Goal: Check status: Check status

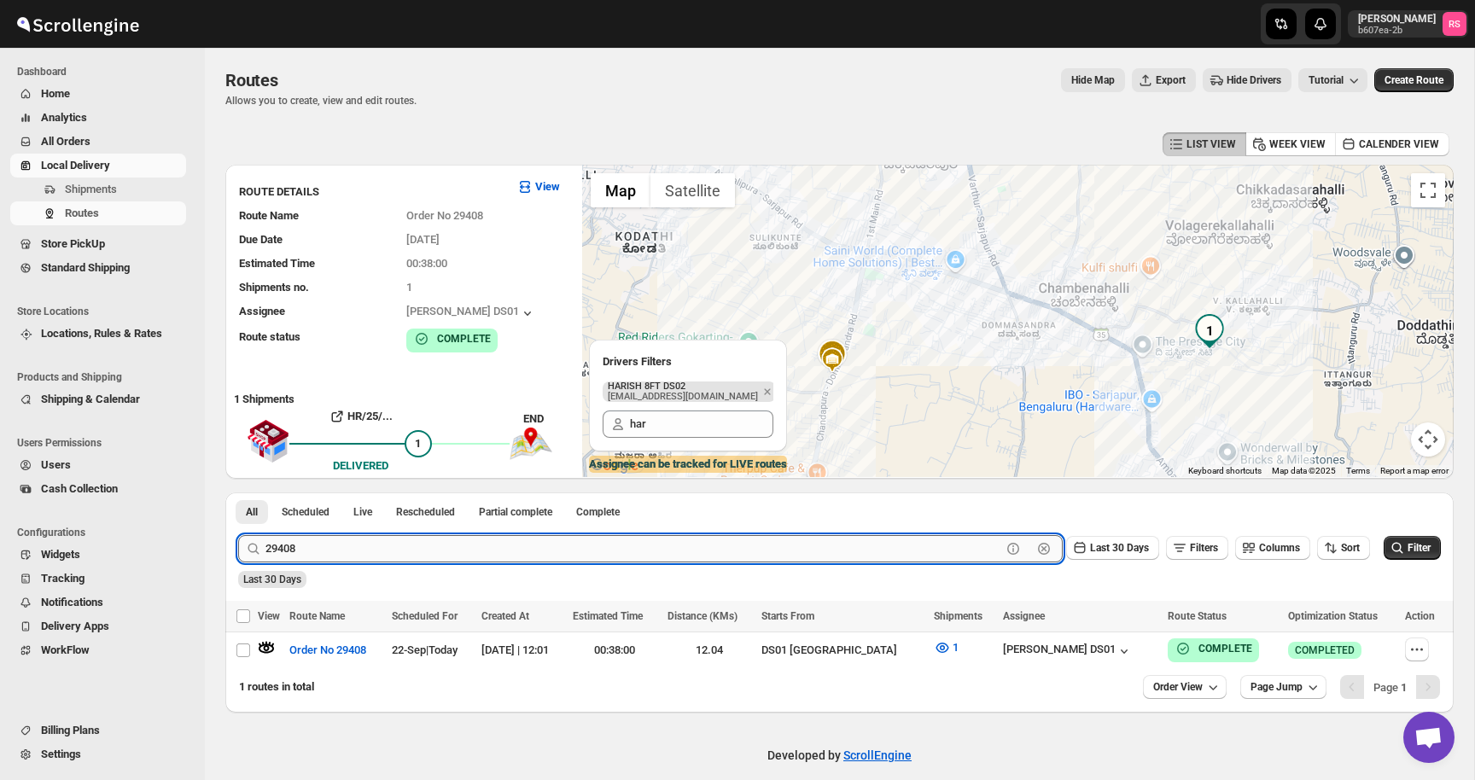
click at [316, 549] on input "29408" at bounding box center [633, 548] width 736 height 27
click at [238, 492] on button "Submit" at bounding box center [262, 501] width 49 height 18
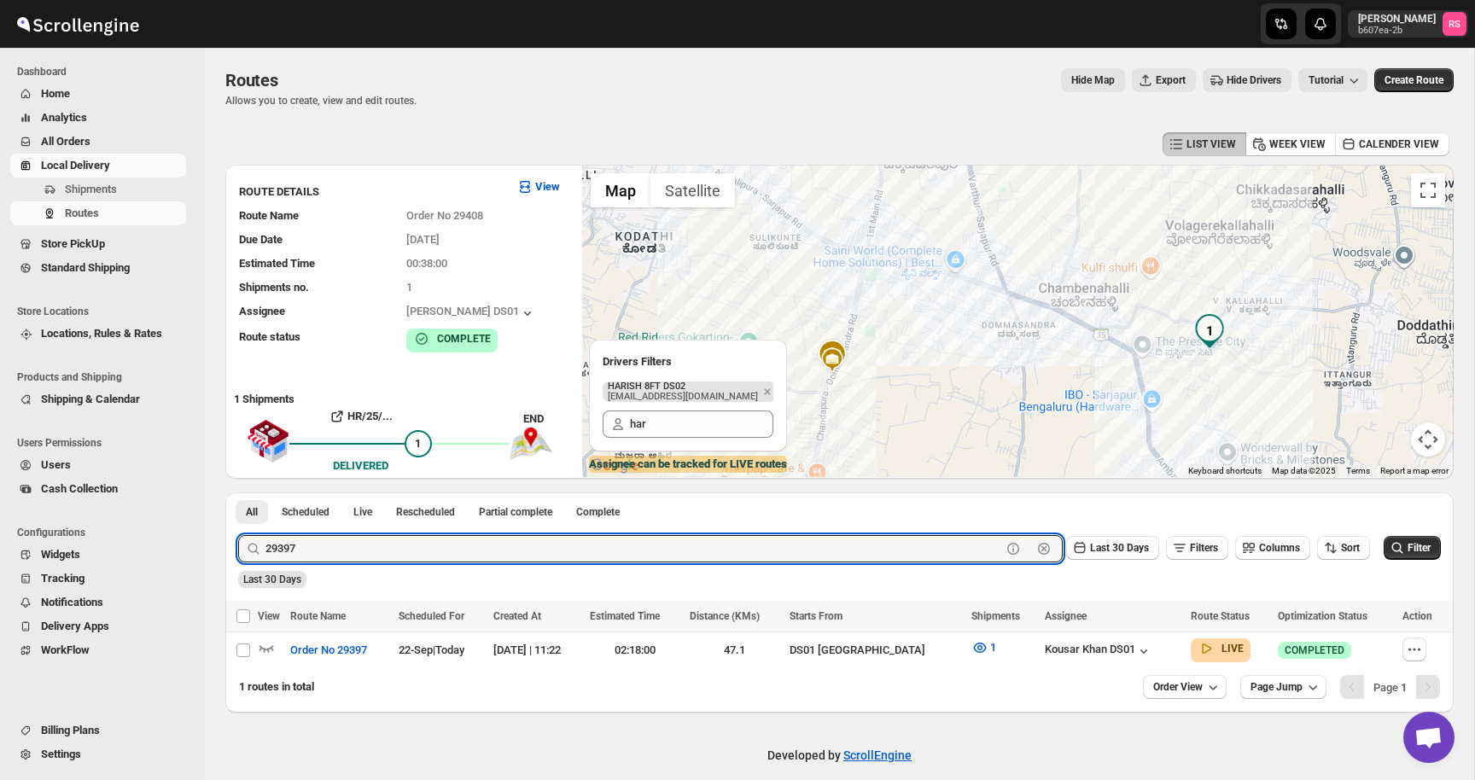
scroll to position [16, 0]
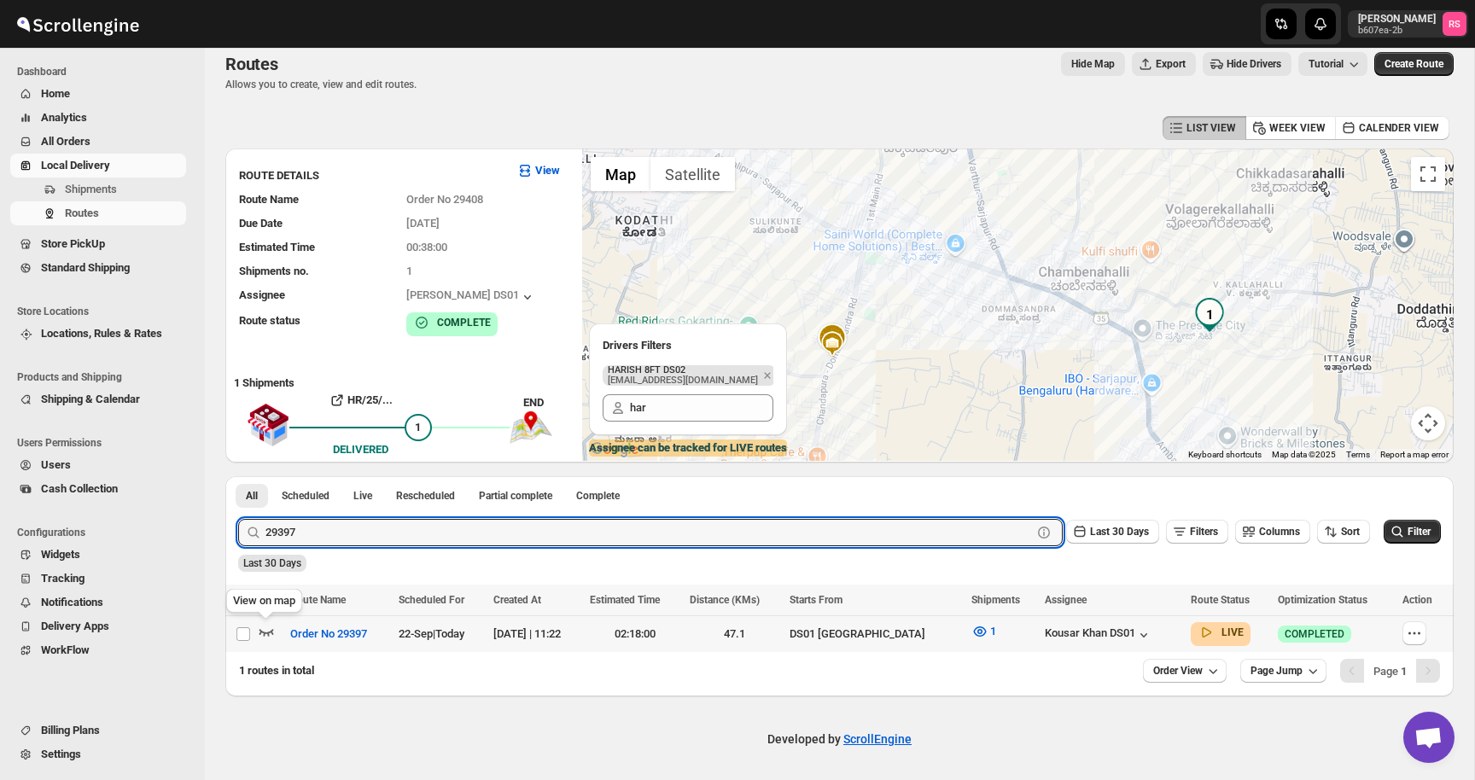
click at [269, 627] on icon "button" at bounding box center [266, 631] width 17 height 17
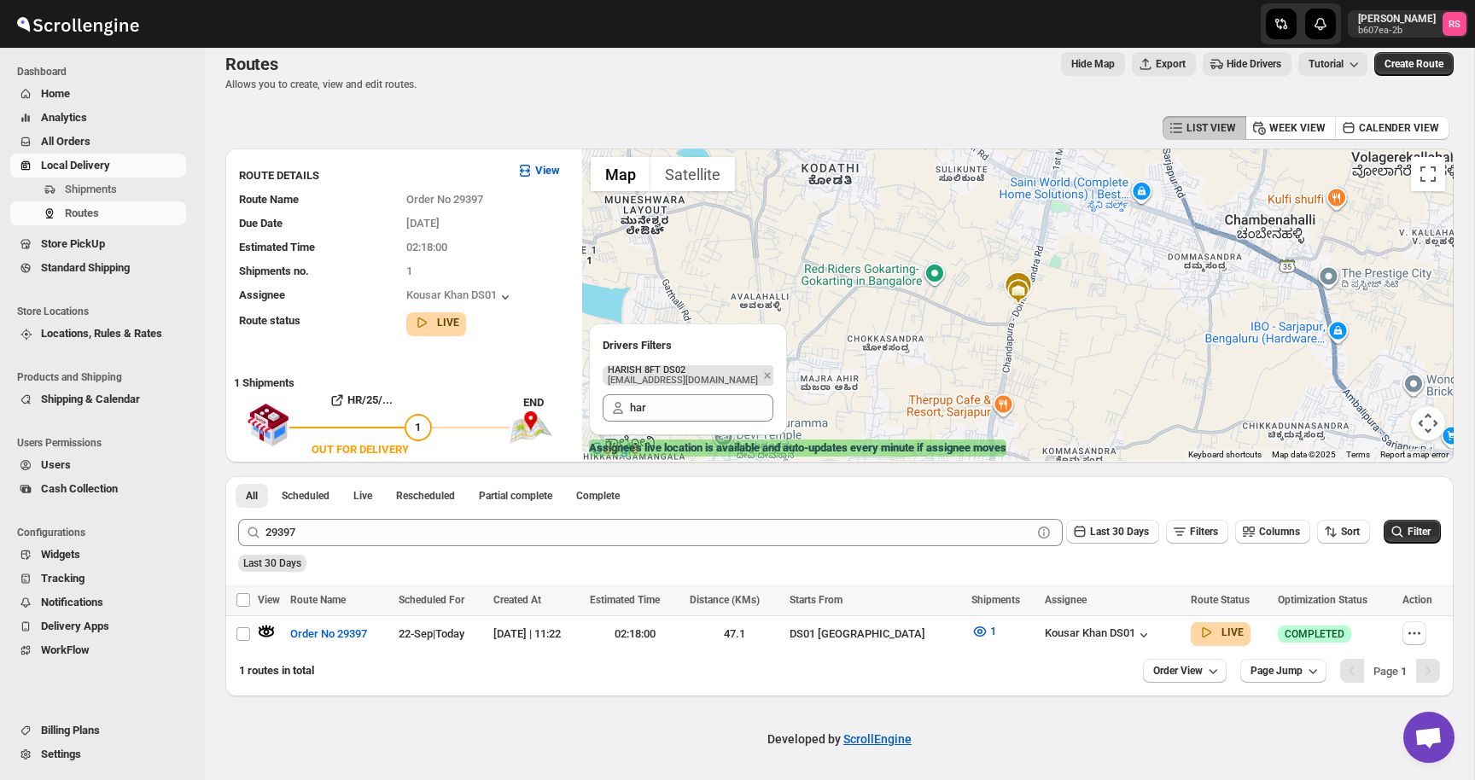
scroll to position [0, 0]
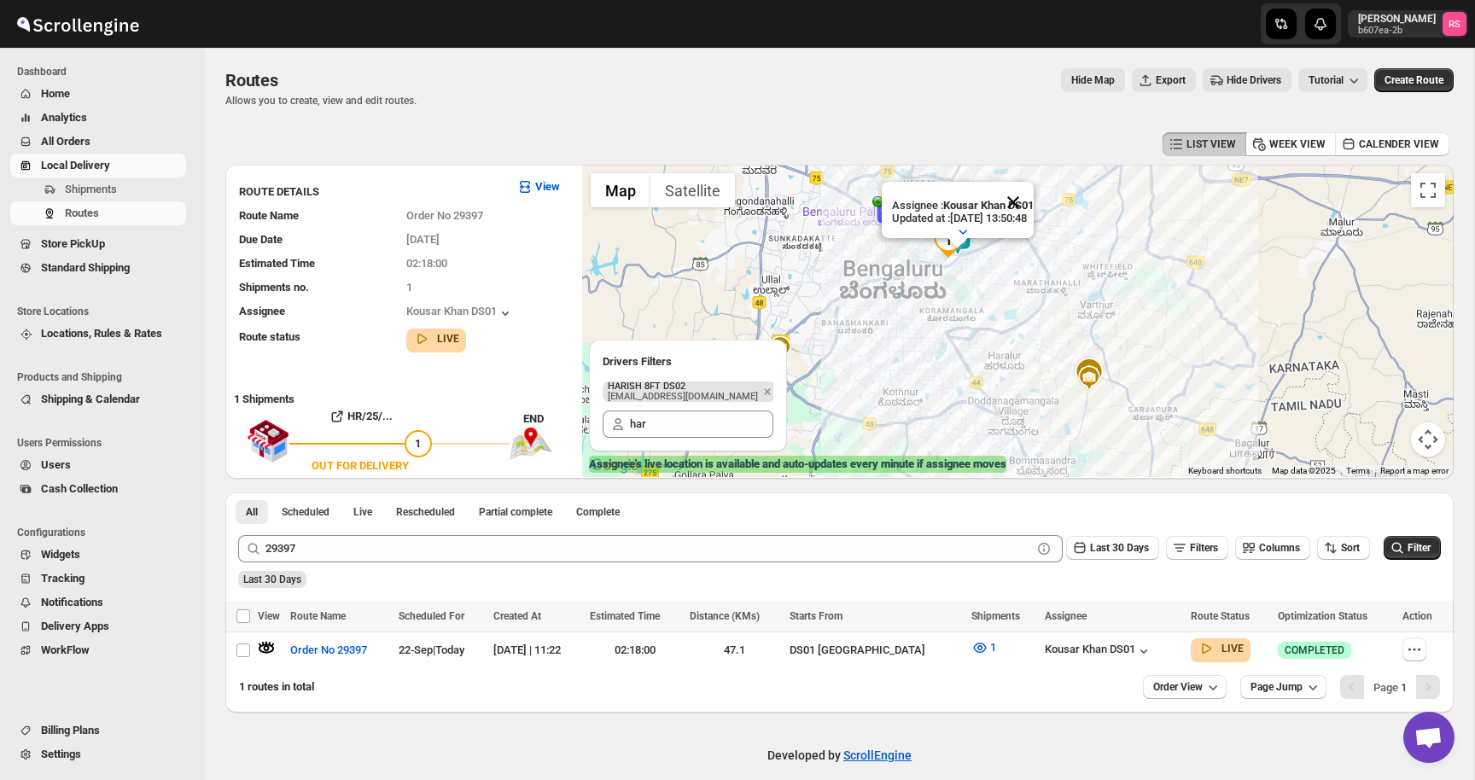
click at [1031, 203] on button "Close" at bounding box center [1012, 202] width 41 height 41
drag, startPoint x: 263, startPoint y: 547, endPoint x: 320, endPoint y: 547, distance: 57.2
click at [320, 547] on div "29397 Clear" at bounding box center [650, 548] width 824 height 27
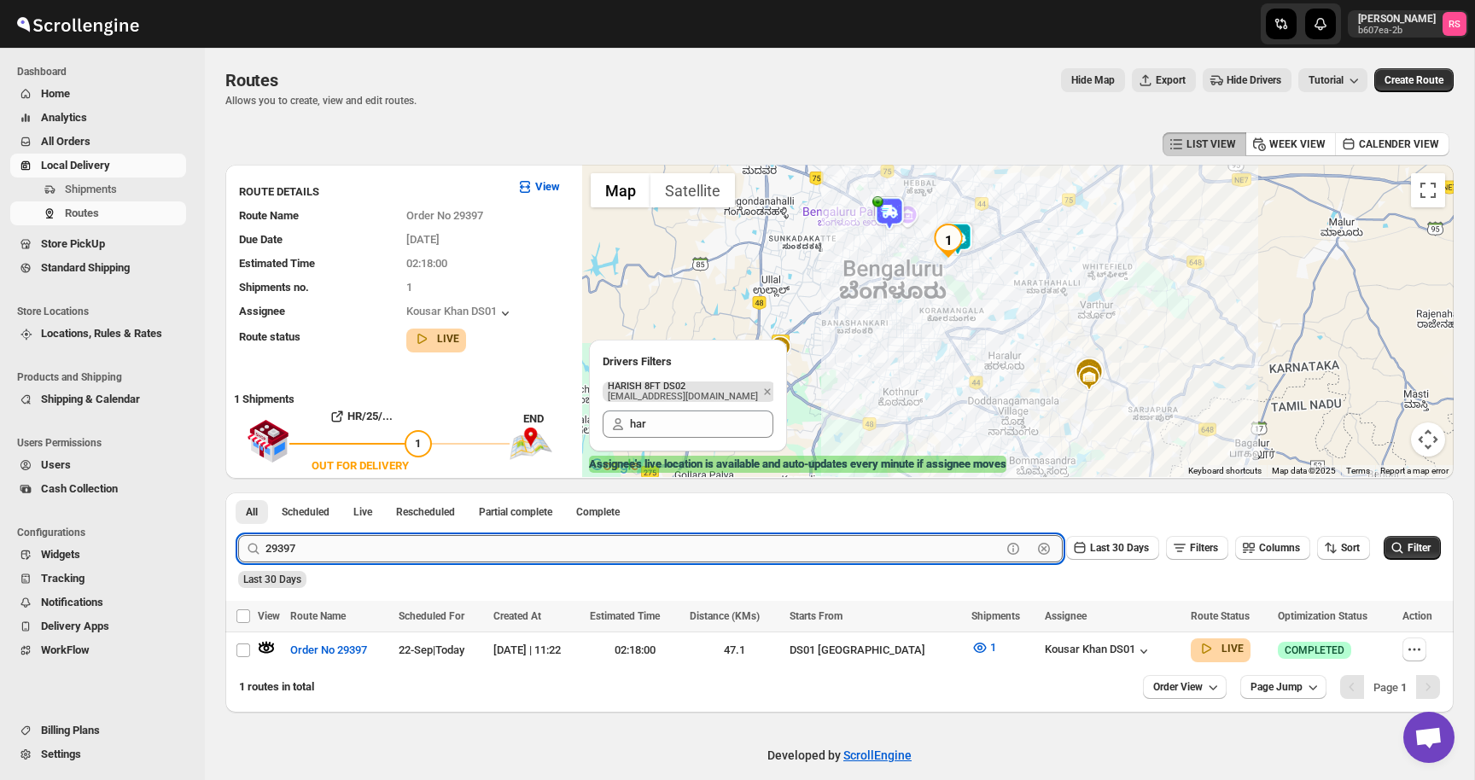
click at [320, 547] on input "29397" at bounding box center [633, 548] width 736 height 27
click at [238, 492] on button "Submit" at bounding box center [262, 501] width 49 height 18
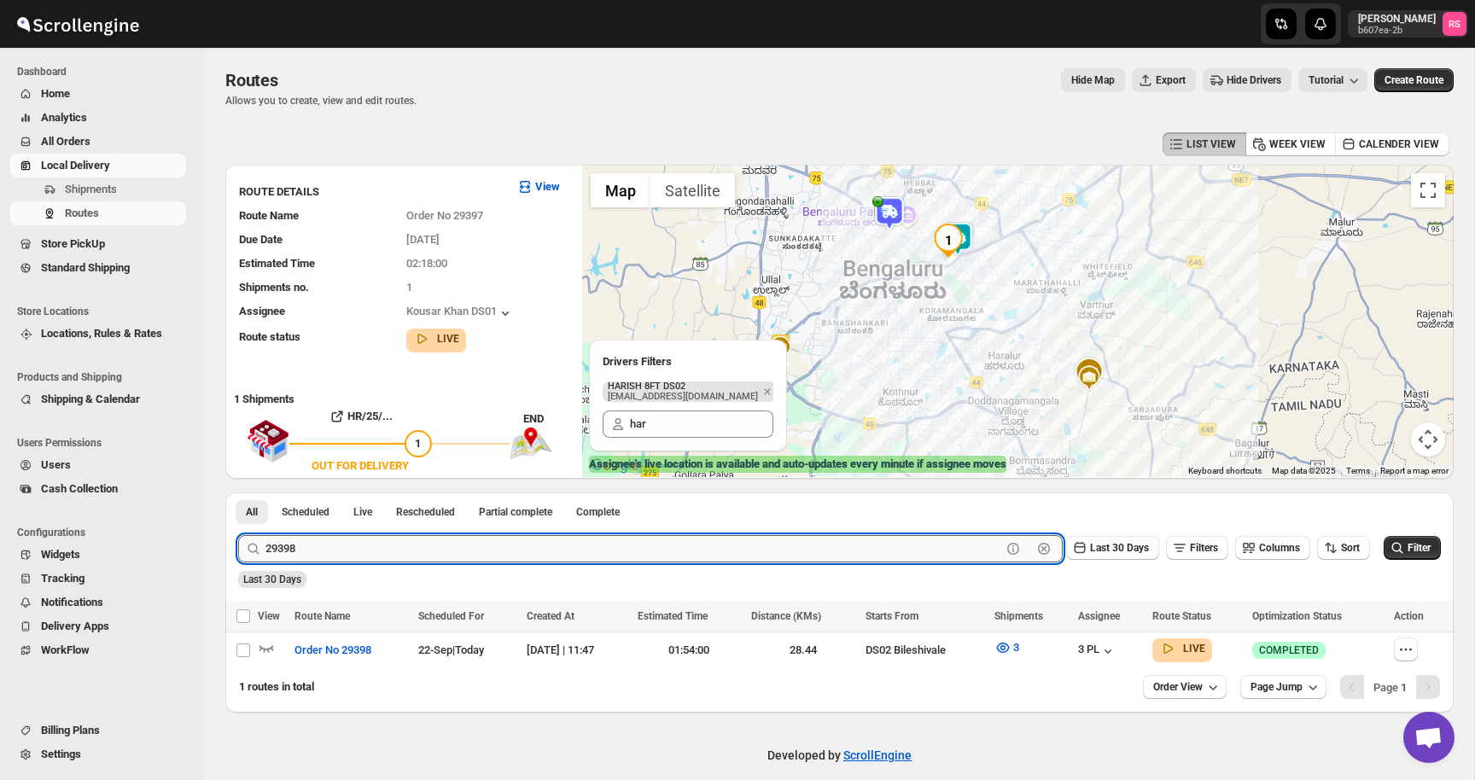
click at [353, 549] on input "29398" at bounding box center [633, 548] width 736 height 27
type input "29404"
click at [238, 492] on button "Submit" at bounding box center [262, 501] width 49 height 18
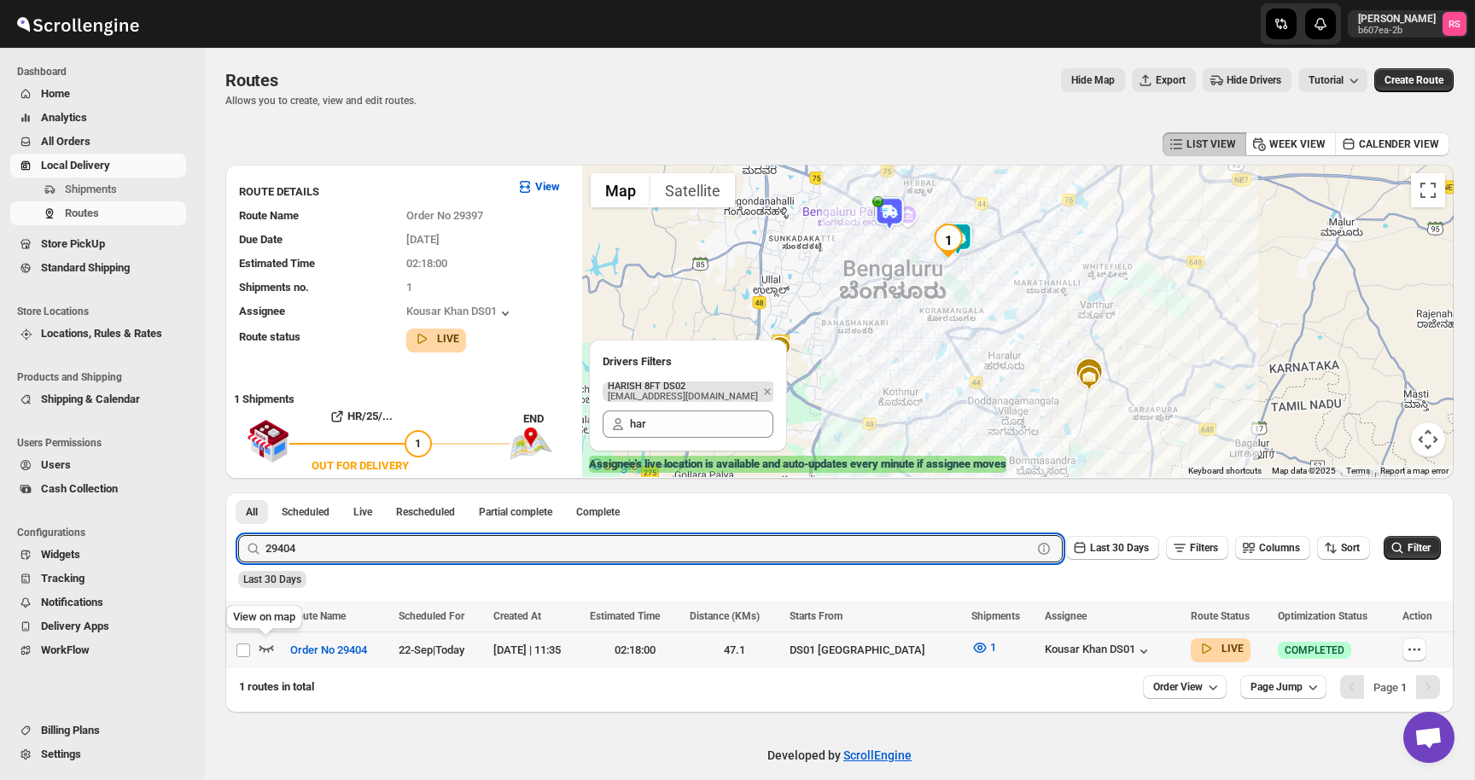
click at [272, 648] on icon "button" at bounding box center [266, 647] width 17 height 17
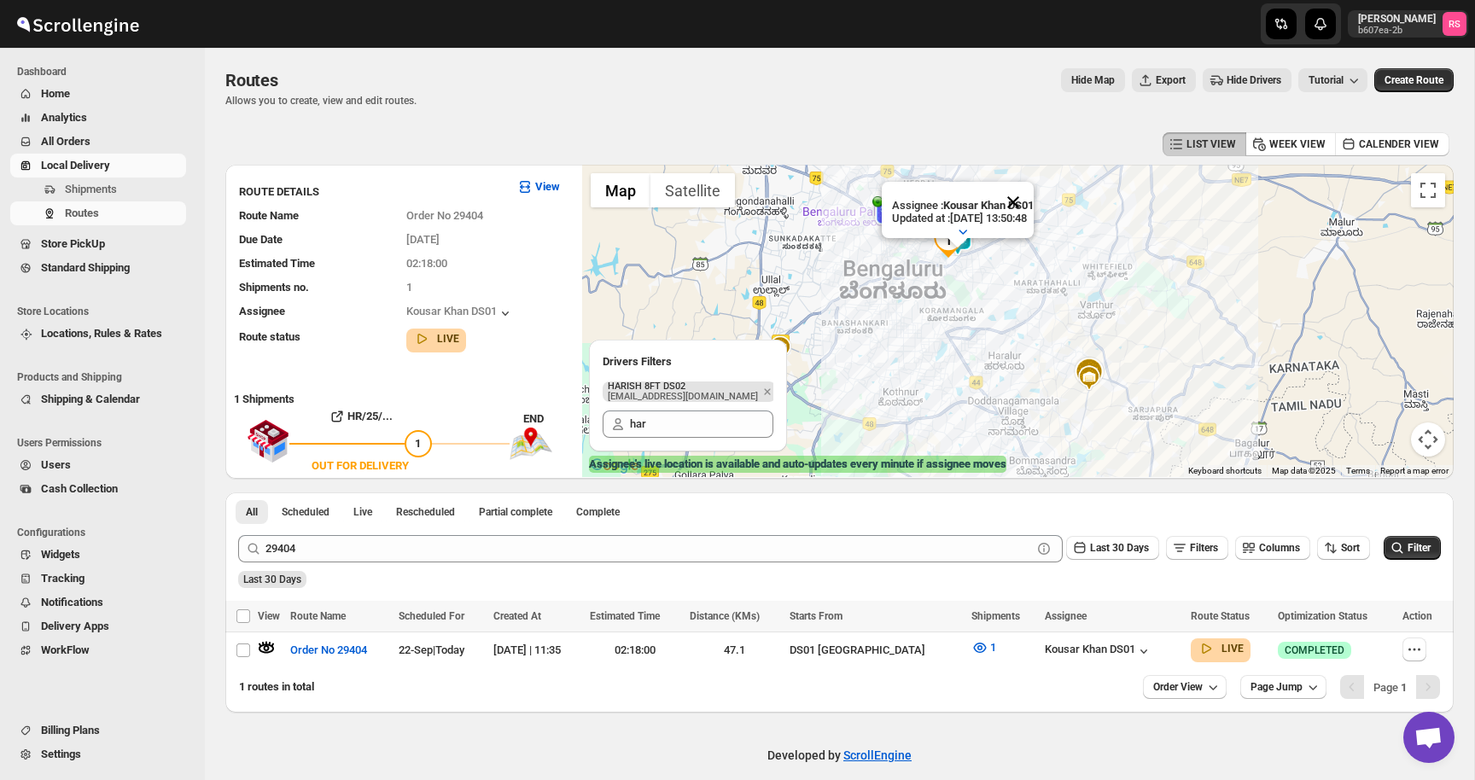
click at [1028, 201] on button "Close" at bounding box center [1012, 202] width 41 height 41
click at [1135, 646] on icon "button" at bounding box center [1143, 651] width 17 height 17
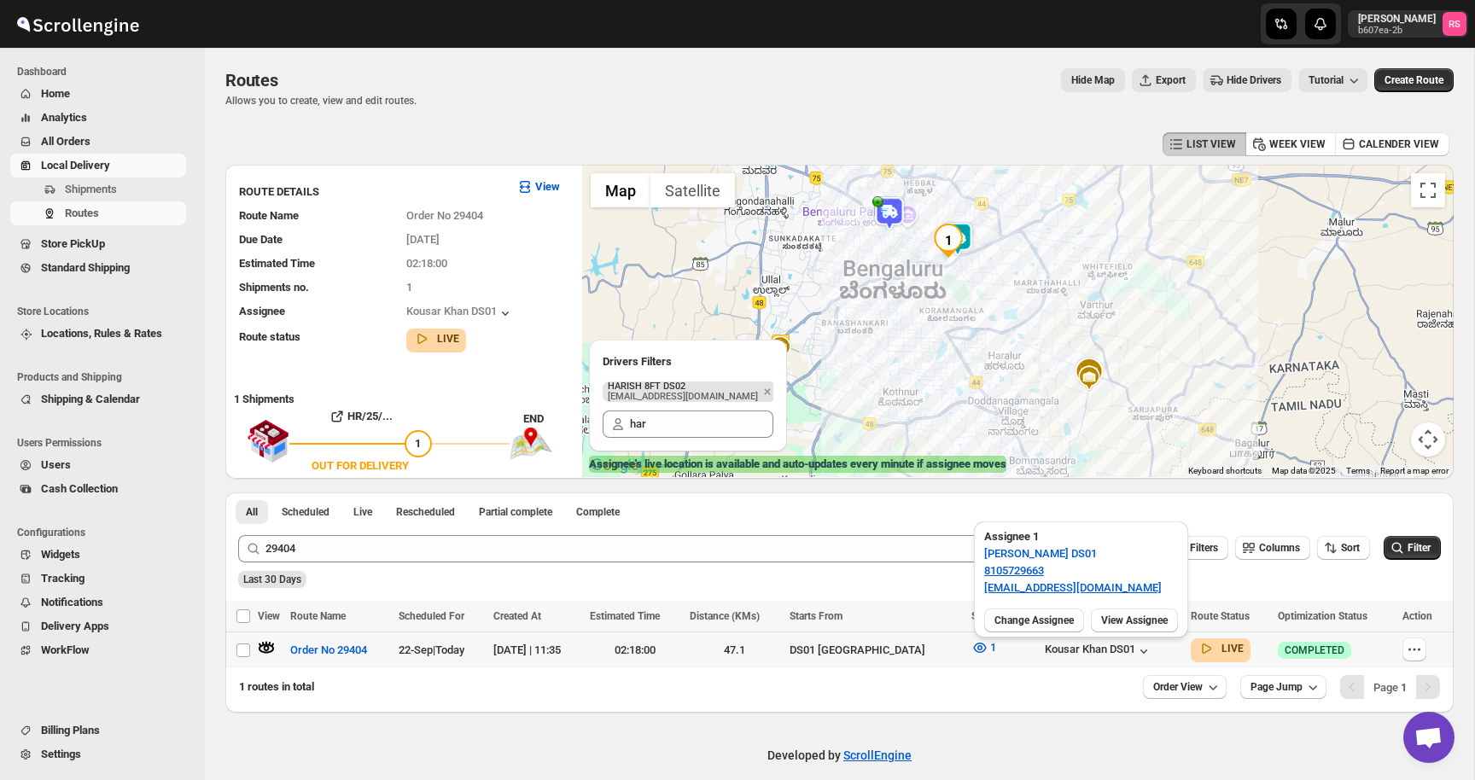
click at [977, 509] on div "Assignee 1 Kousar Khan DS01 8105729663 kifikak673@cspaus.com Change Assignee Vi…" at bounding box center [1081, 575] width 228 height 134
click at [1104, 659] on td "Kousar Khan DS01" at bounding box center [1112, 650] width 147 height 37
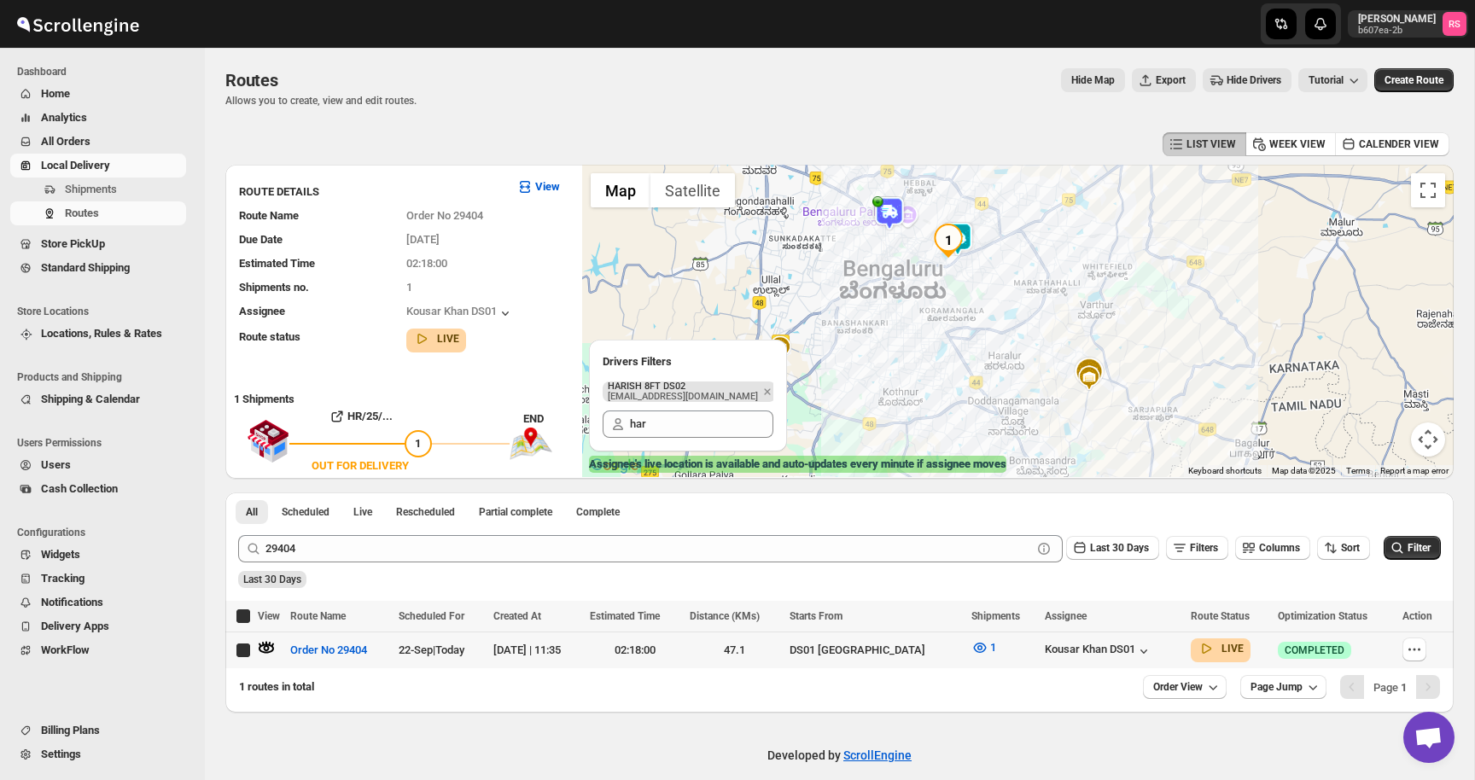
checkbox input "true"
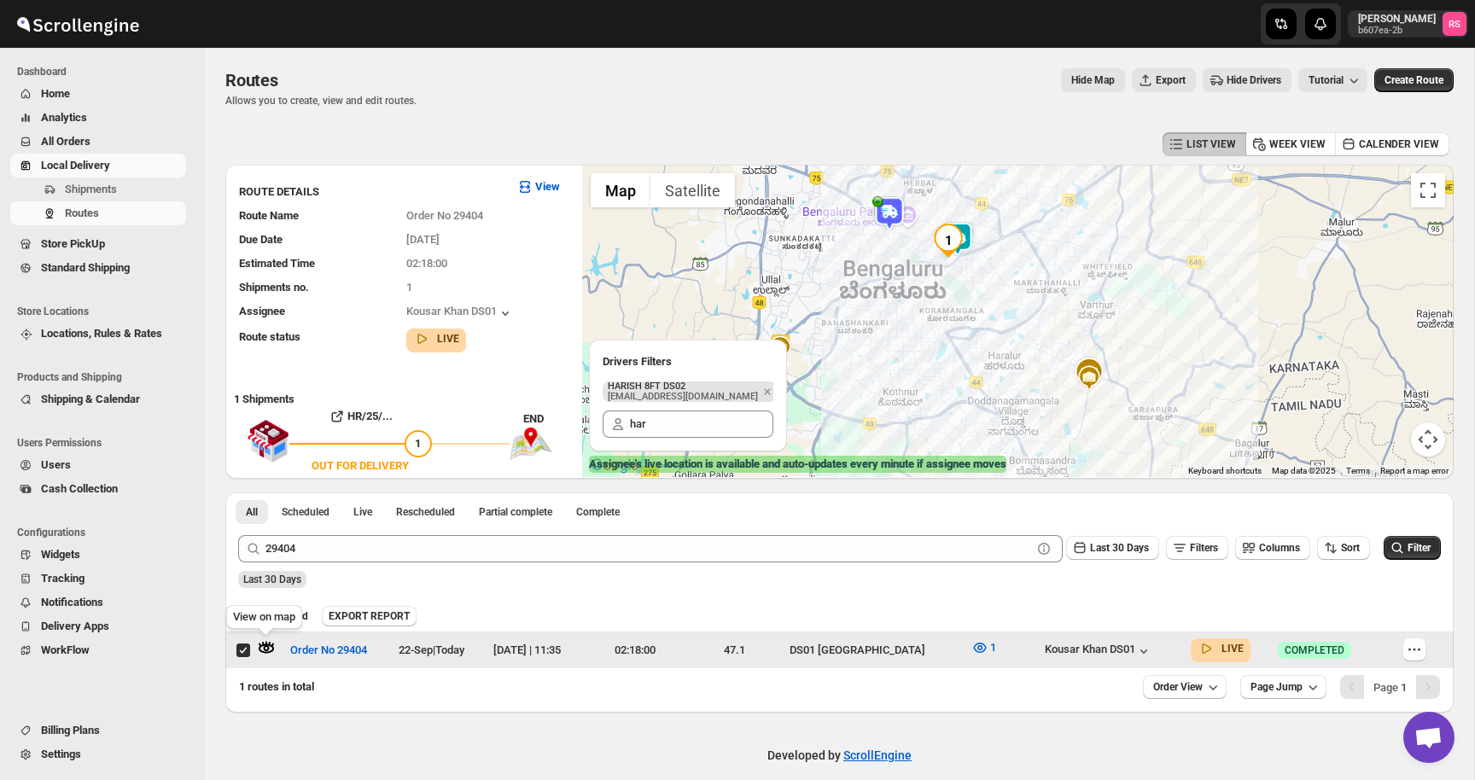
click at [266, 640] on icon "button" at bounding box center [266, 647] width 17 height 17
click at [1033, 207] on button "Close" at bounding box center [1012, 202] width 41 height 41
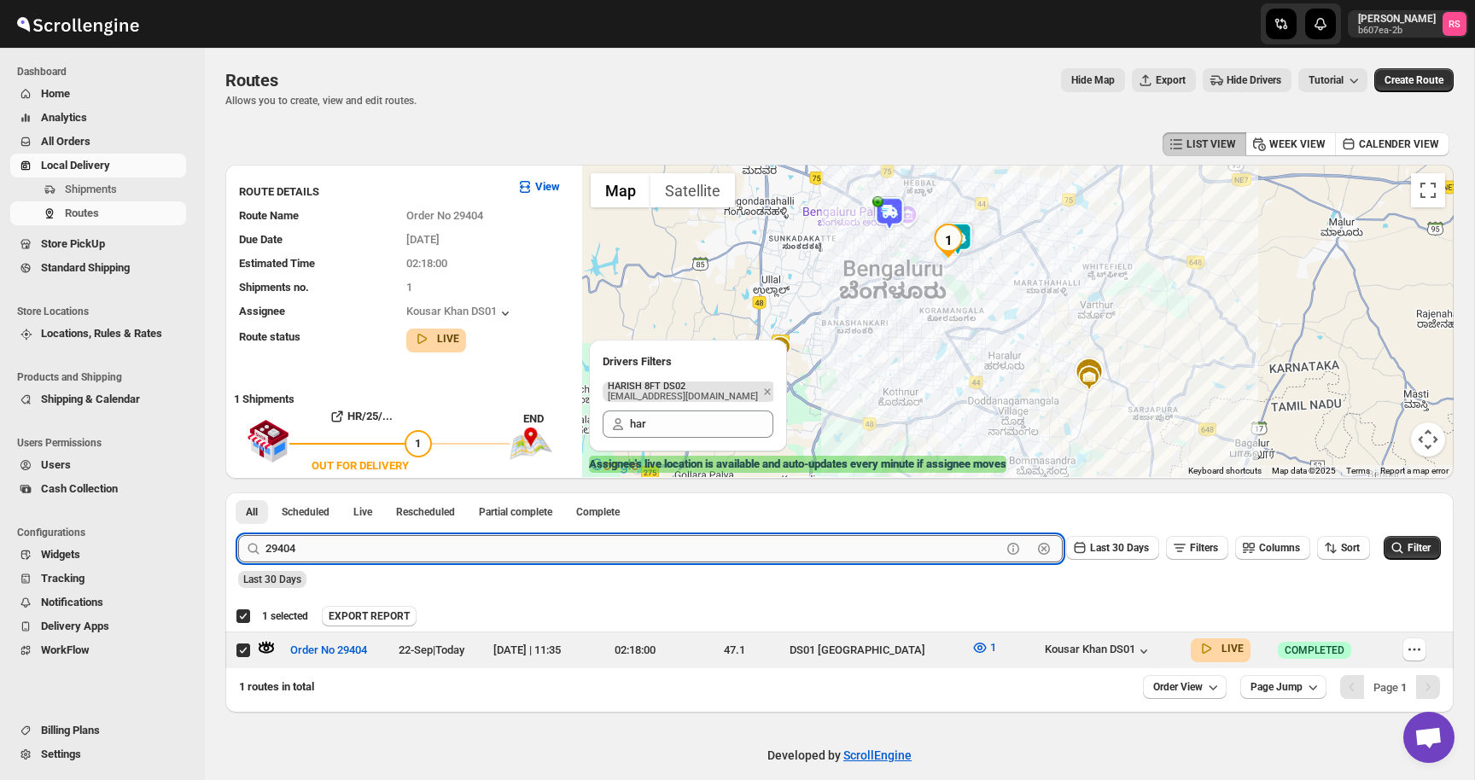
drag, startPoint x: 265, startPoint y: 547, endPoint x: 410, endPoint y: 547, distance: 145.1
click at [410, 547] on input "29404" at bounding box center [633, 548] width 736 height 27
type input "29414"
click at [238, 492] on button "Submit" at bounding box center [262, 501] width 49 height 18
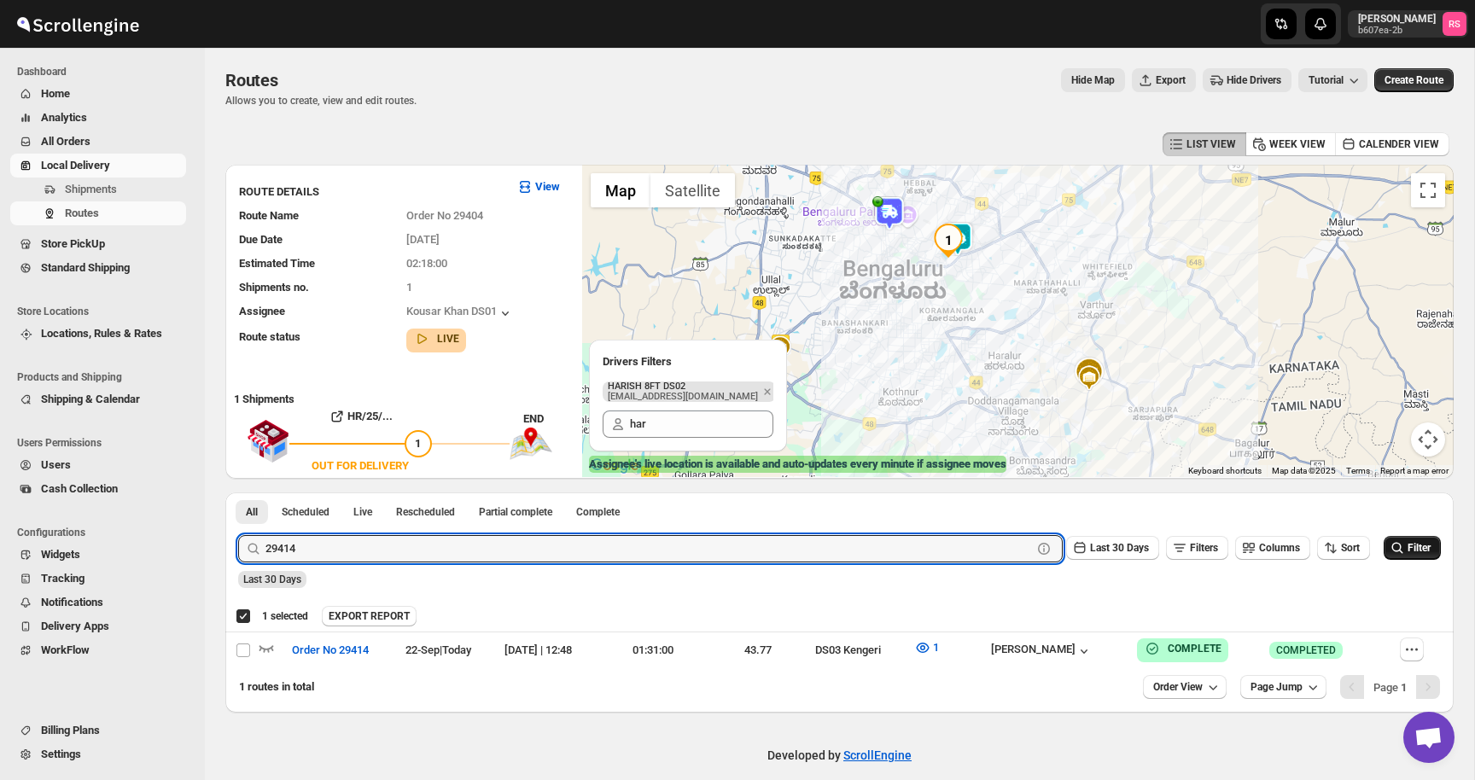
click at [1415, 542] on span "Filter" at bounding box center [1418, 548] width 23 height 12
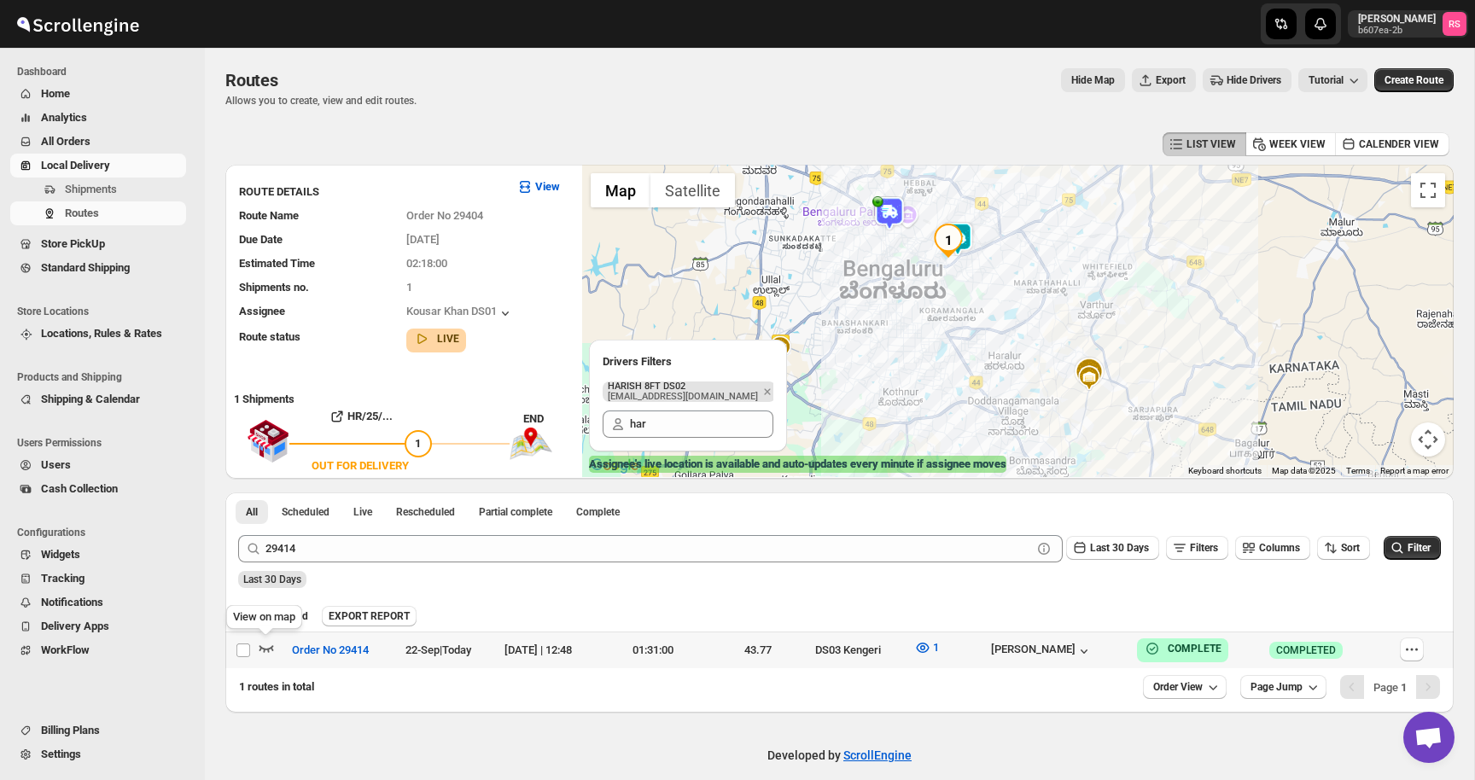
click at [262, 646] on icon "button" at bounding box center [266, 647] width 17 height 17
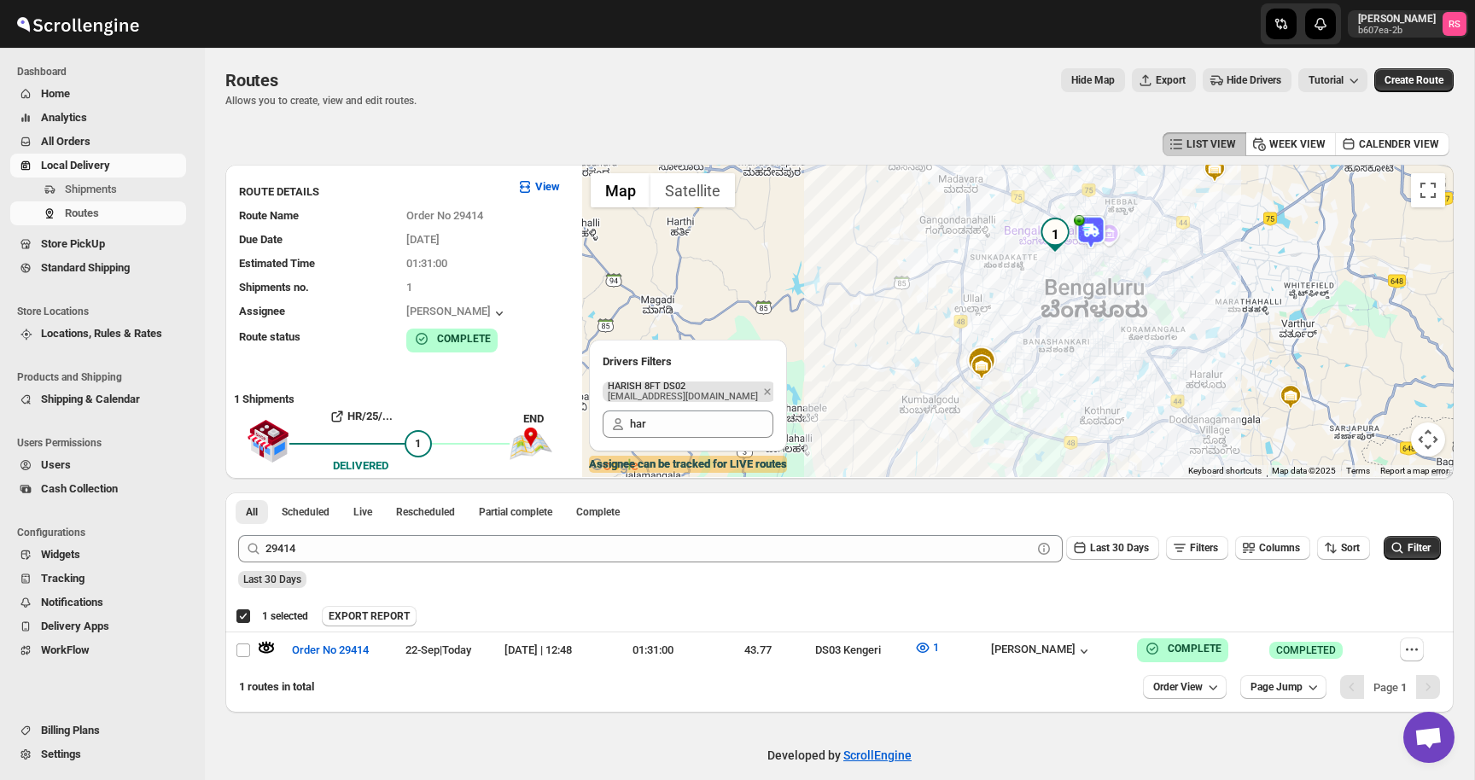
click at [1097, 225] on img at bounding box center [1090, 232] width 34 height 34
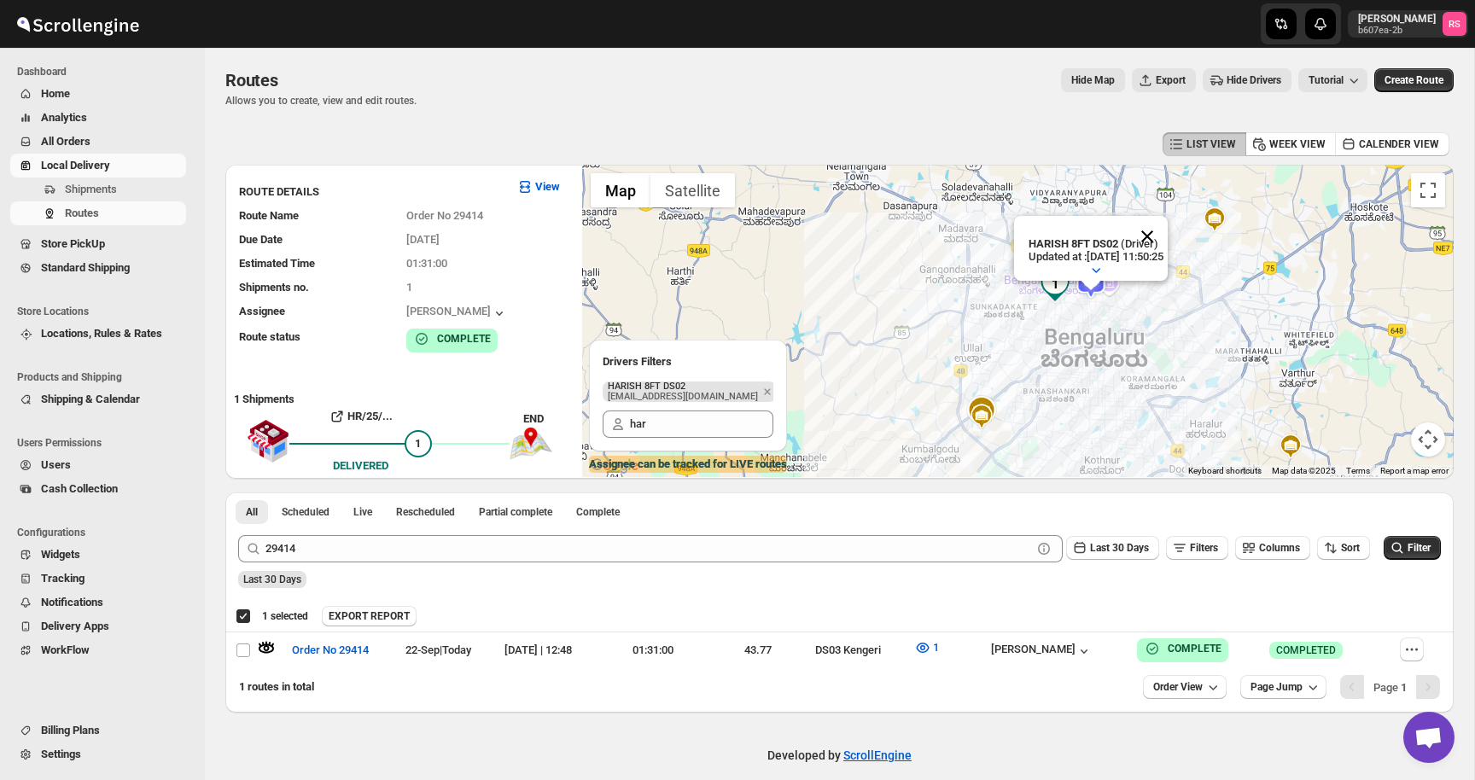
click at [1167, 237] on button "Close" at bounding box center [1146, 236] width 41 height 41
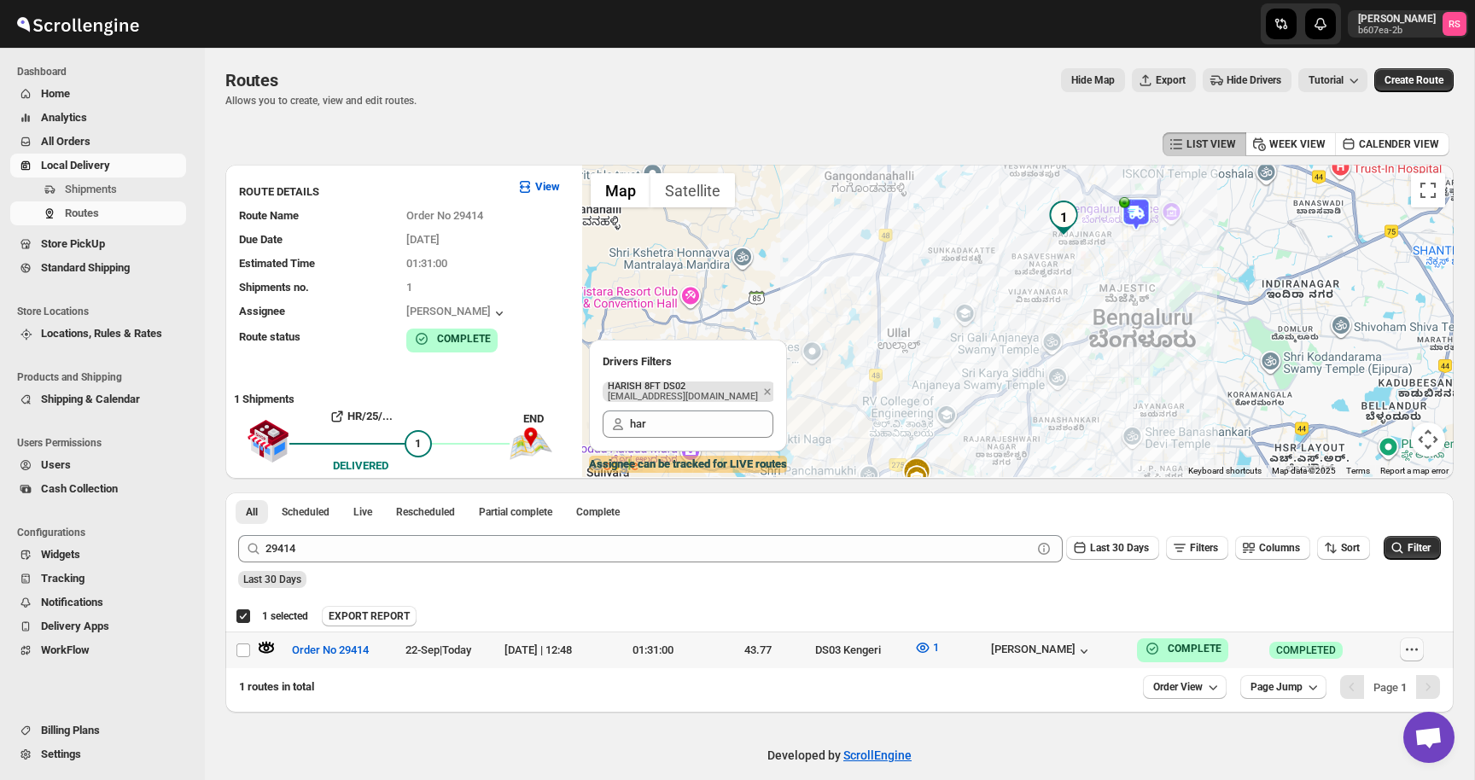
click at [1422, 660] on button "button" at bounding box center [1411, 649] width 24 height 24
checkbox input "false"
checkbox input "true"
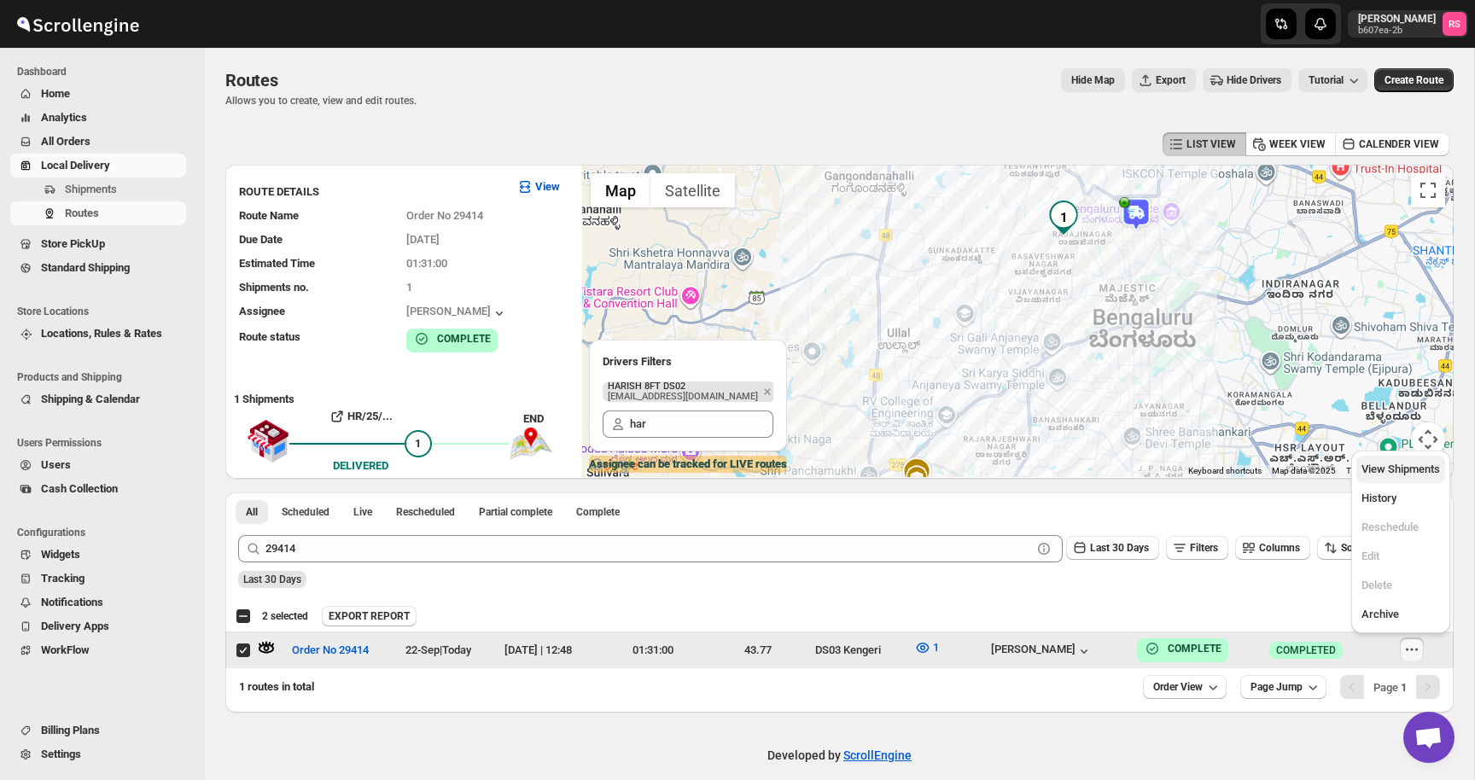
click at [1395, 456] on button "View Shipments" at bounding box center [1400, 469] width 89 height 27
checkbox input "true"
checkbox input "false"
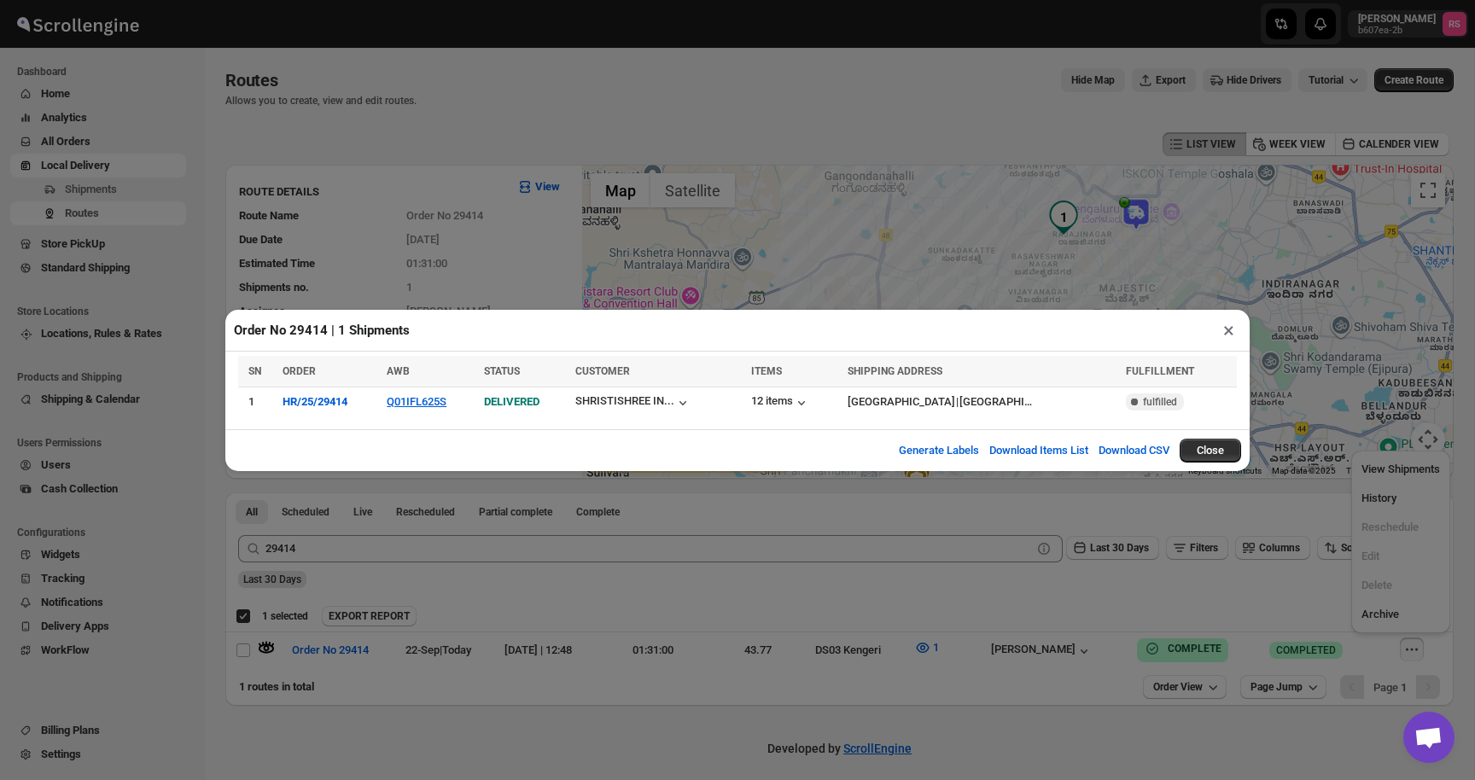
click at [1221, 328] on button "×" at bounding box center [1228, 330] width 25 height 24
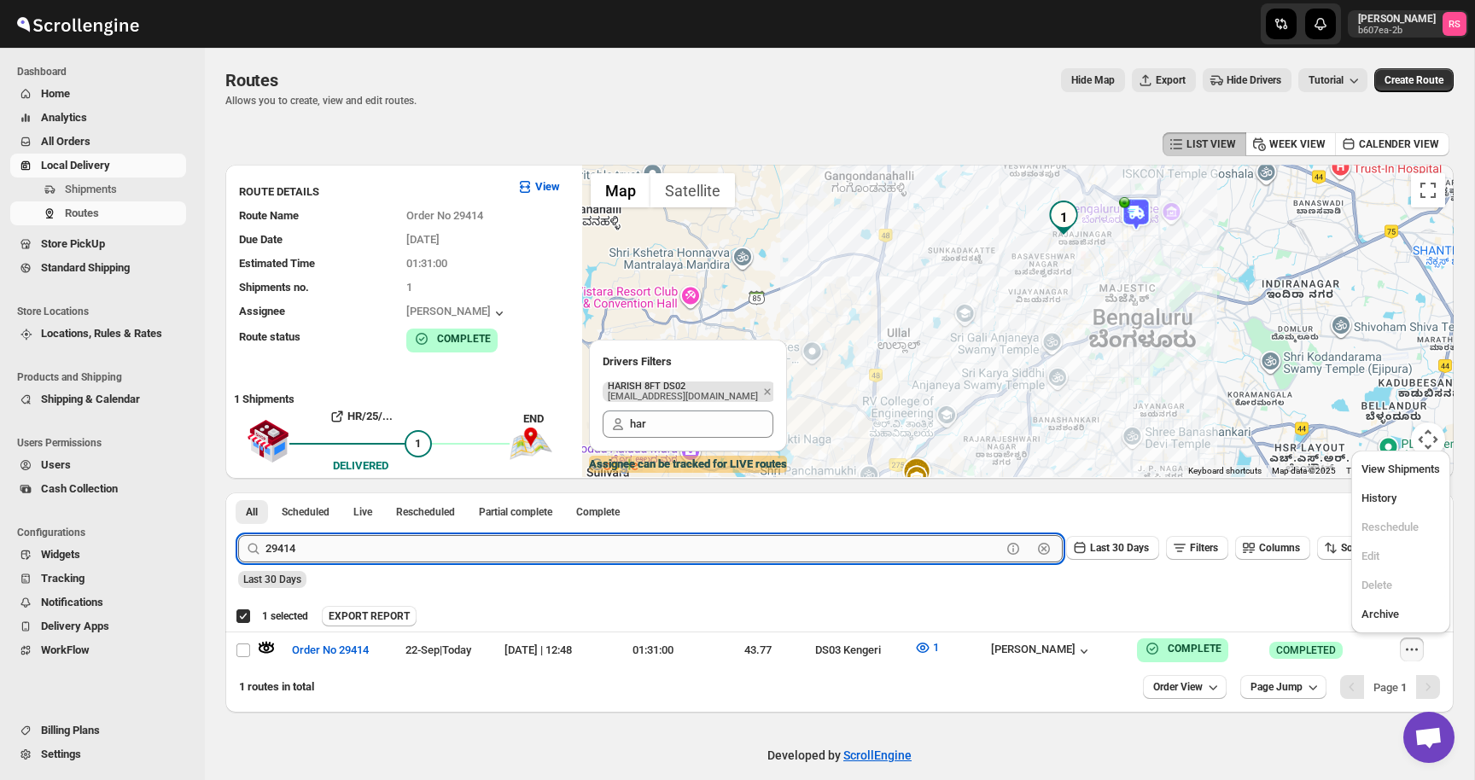
click at [291, 550] on input "29414" at bounding box center [633, 548] width 736 height 27
click at [298, 550] on input "29414" at bounding box center [633, 548] width 736 height 27
click at [238, 492] on button "Submit" at bounding box center [262, 501] width 49 height 18
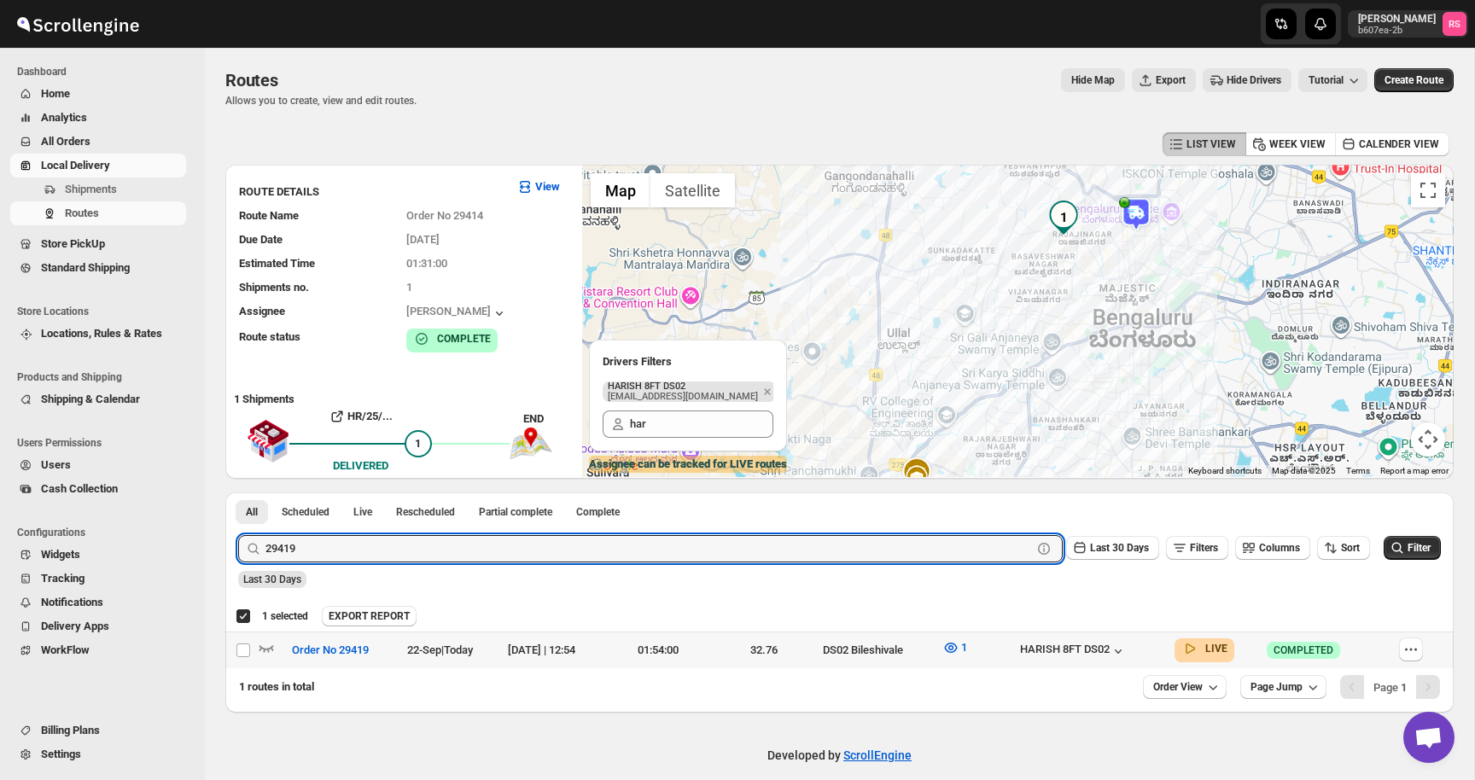
click at [276, 648] on div at bounding box center [272, 650] width 29 height 22
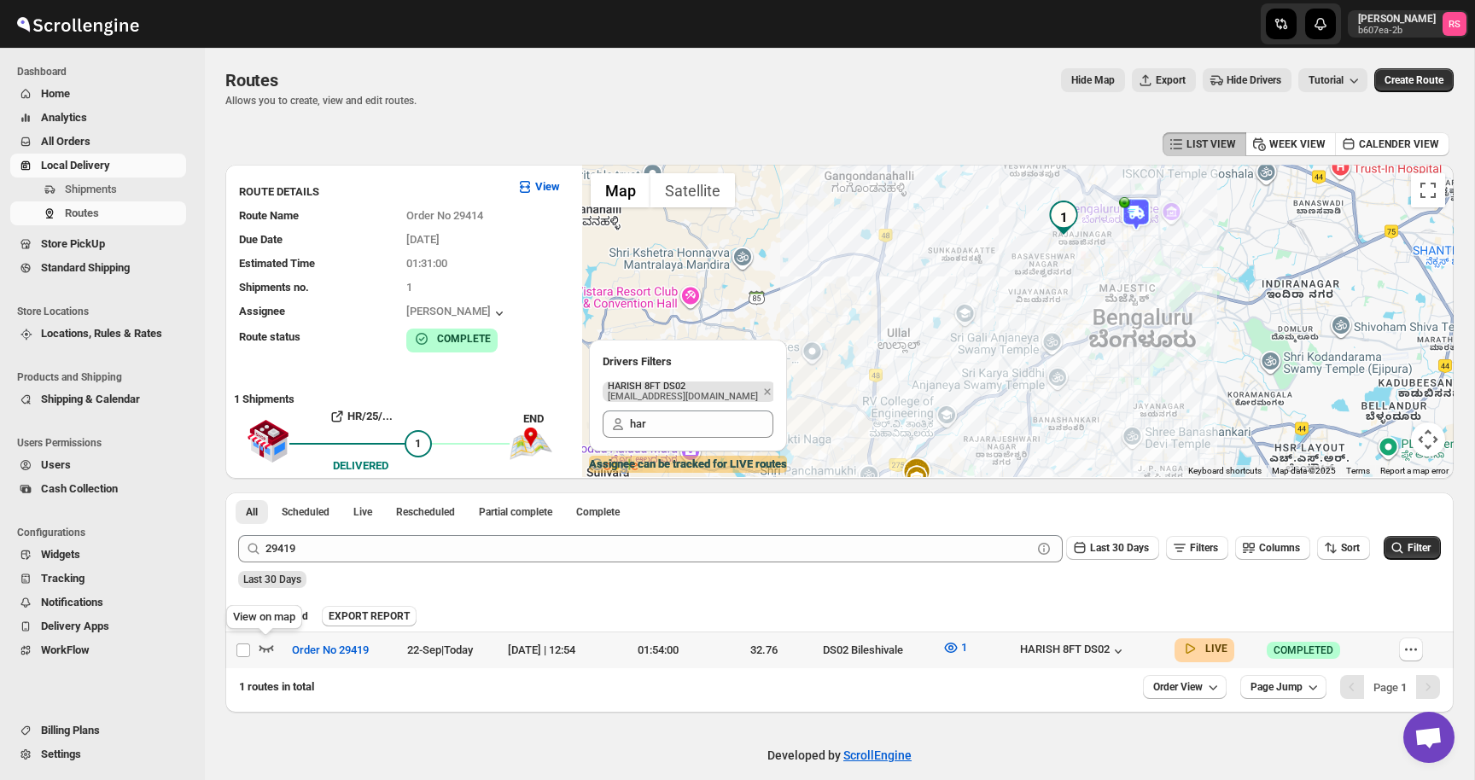
click at [270, 647] on icon "button" at bounding box center [266, 648] width 15 height 7
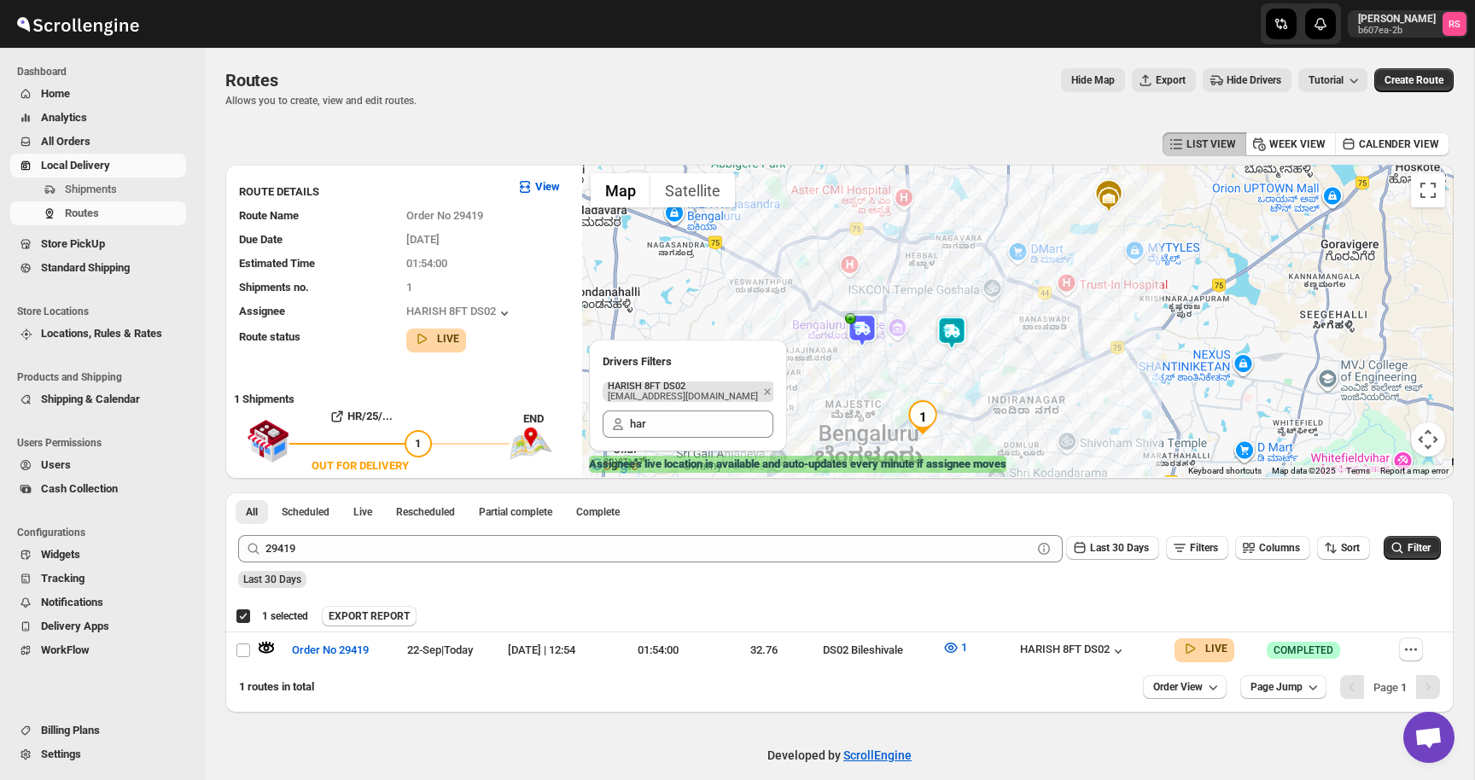
click at [957, 331] on img at bounding box center [951, 333] width 34 height 34
click at [1023, 259] on button "Close" at bounding box center [1005, 262] width 41 height 41
click at [959, 647] on icon "button" at bounding box center [950, 647] width 17 height 17
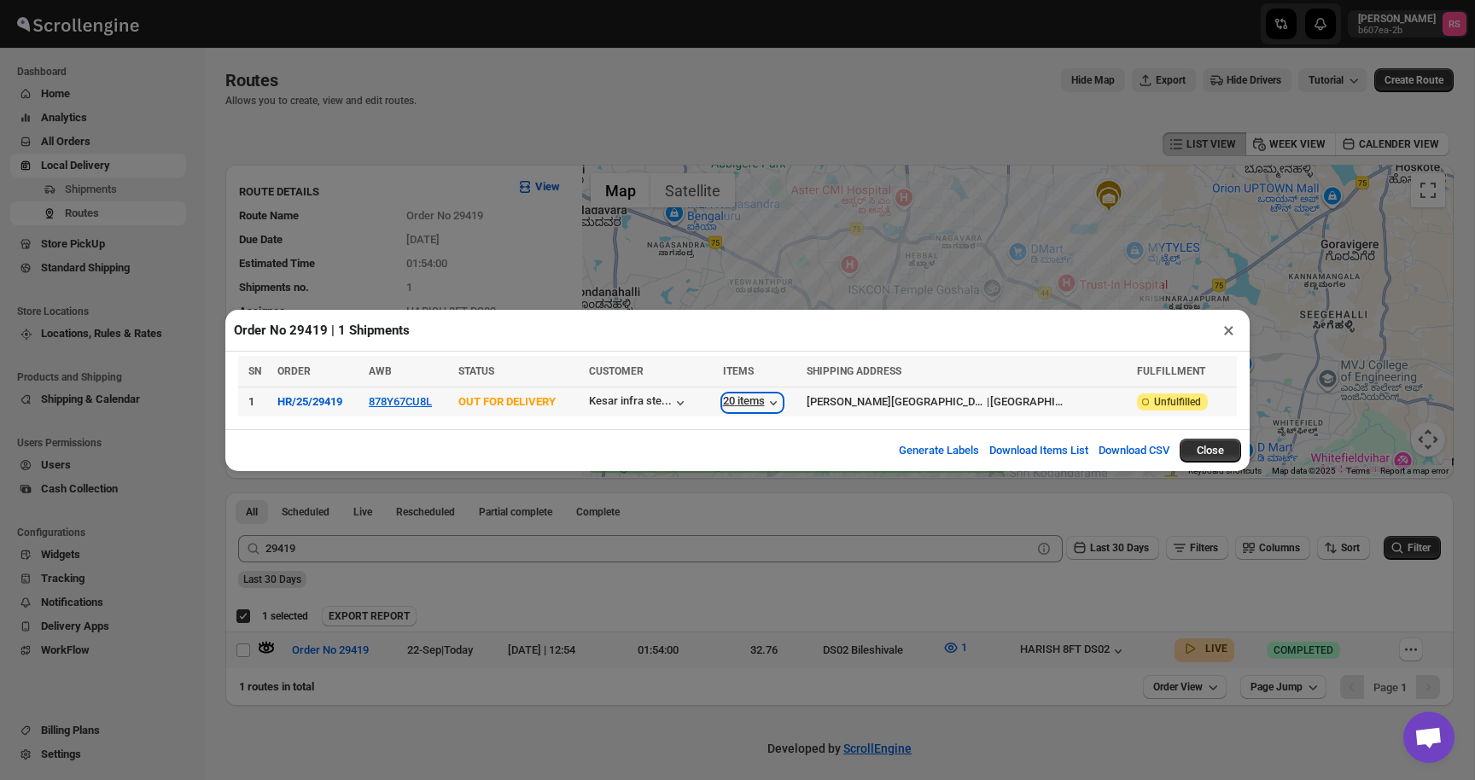
click at [782, 398] on div "20 items" at bounding box center [752, 402] width 59 height 17
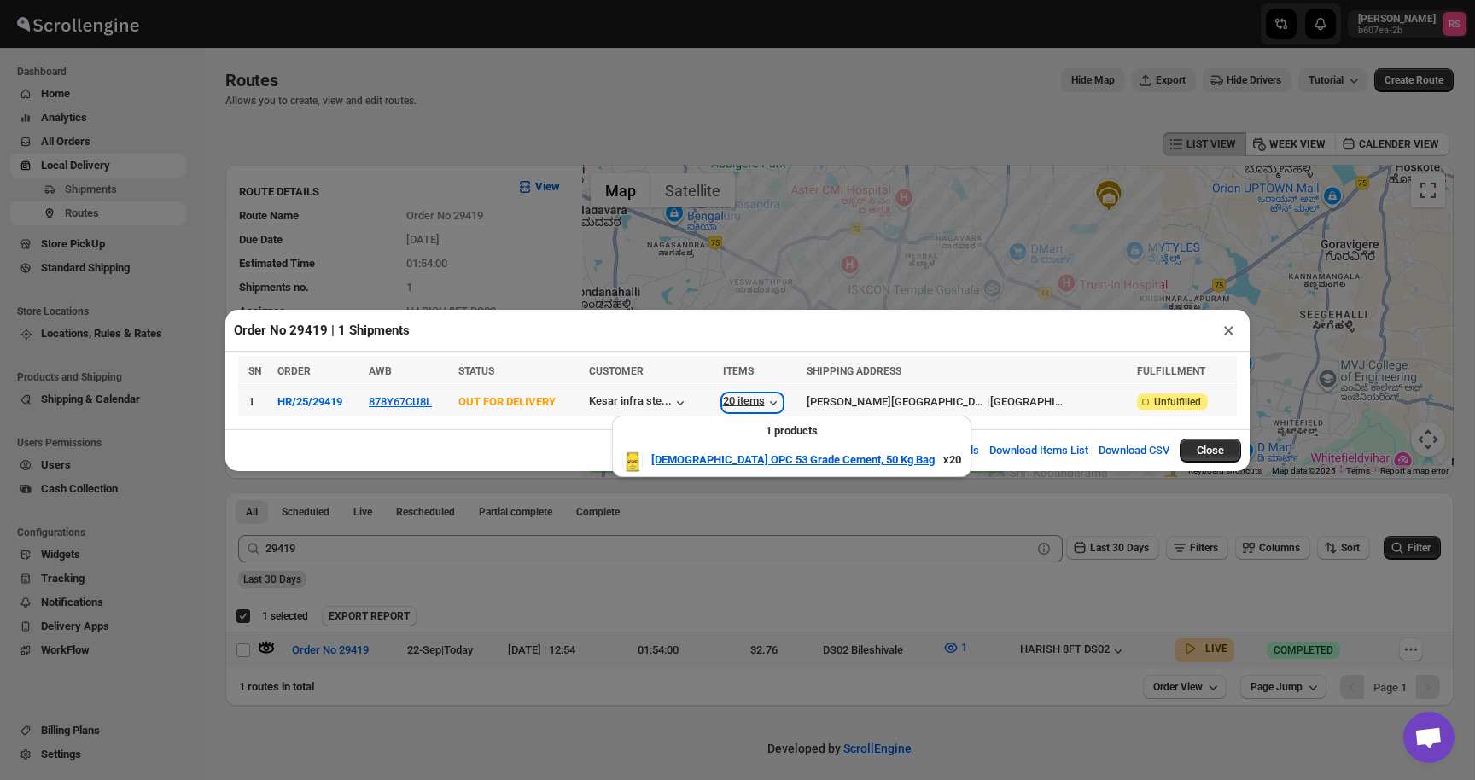
click at [782, 398] on div "20 items" at bounding box center [752, 402] width 59 height 17
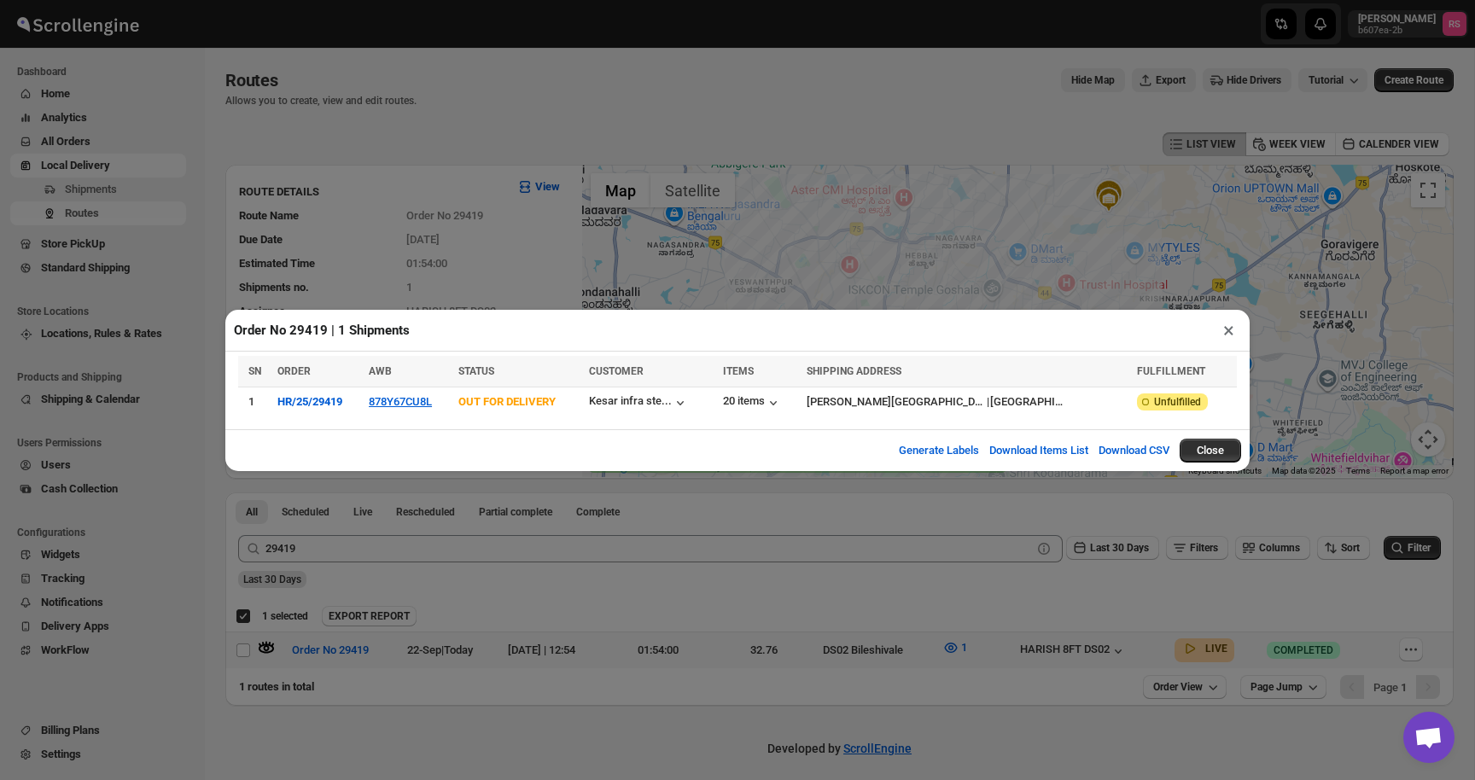
click at [1230, 325] on button "×" at bounding box center [1228, 330] width 25 height 24
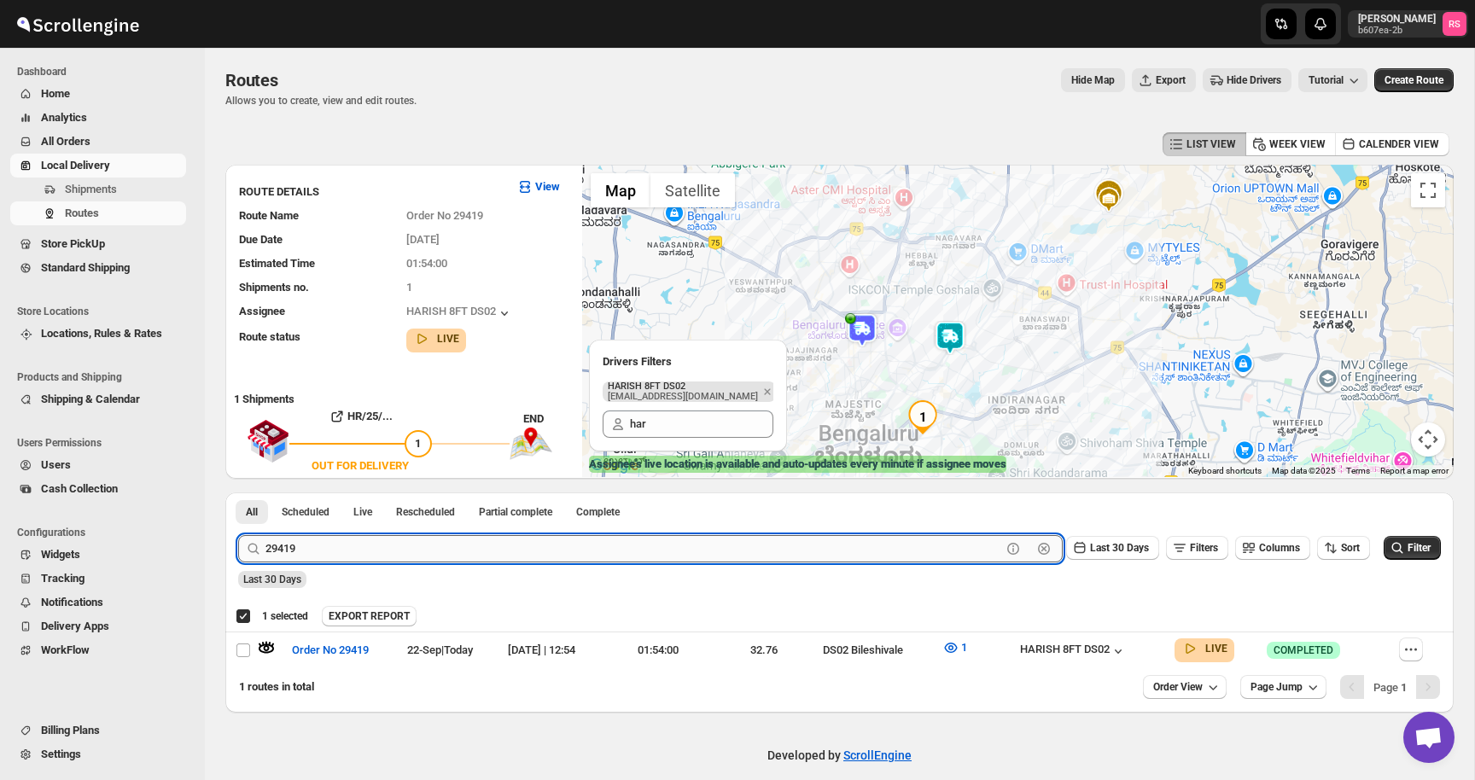
click at [297, 544] on input "29419" at bounding box center [633, 548] width 736 height 27
click at [238, 492] on button "Submit" at bounding box center [262, 501] width 49 height 18
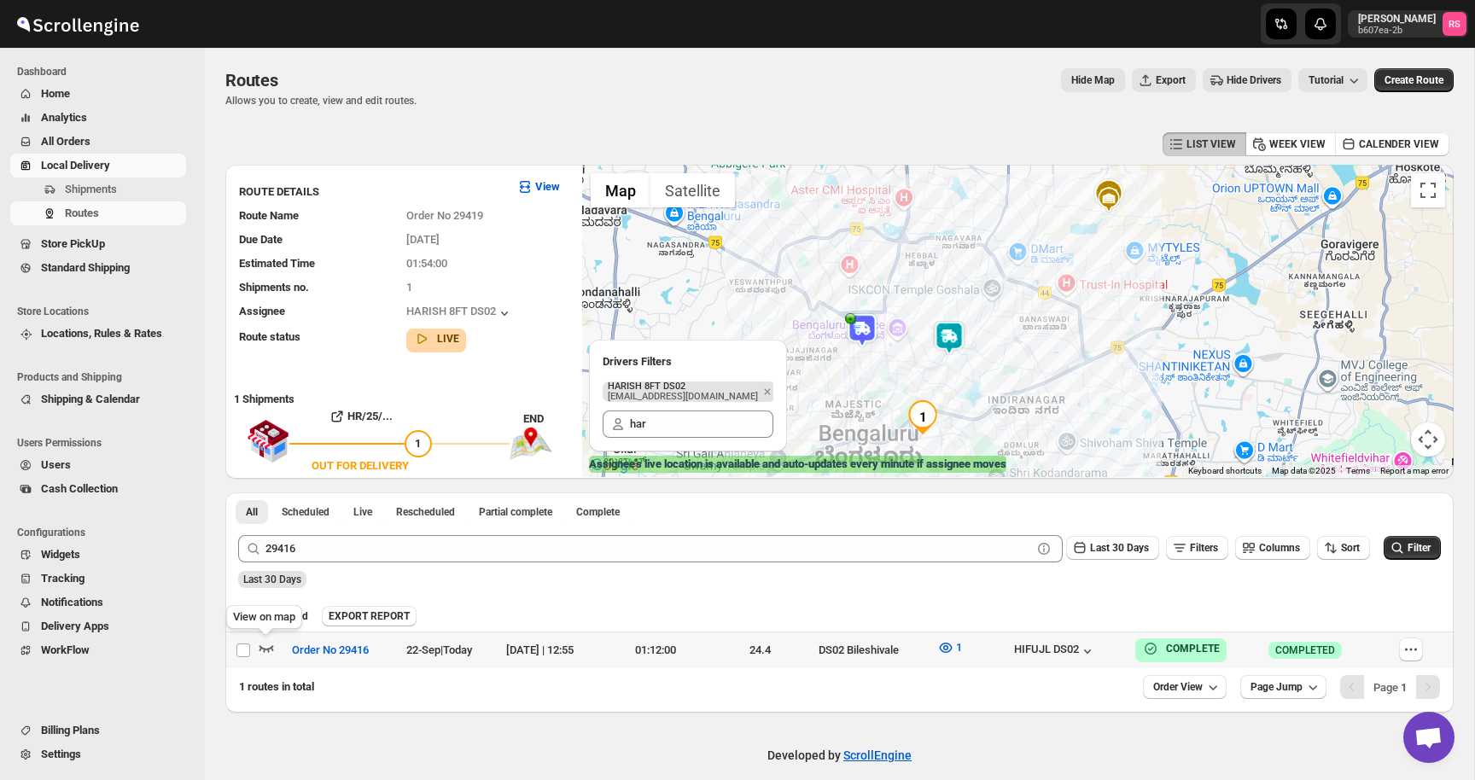
click at [270, 649] on icon "button" at bounding box center [266, 648] width 15 height 7
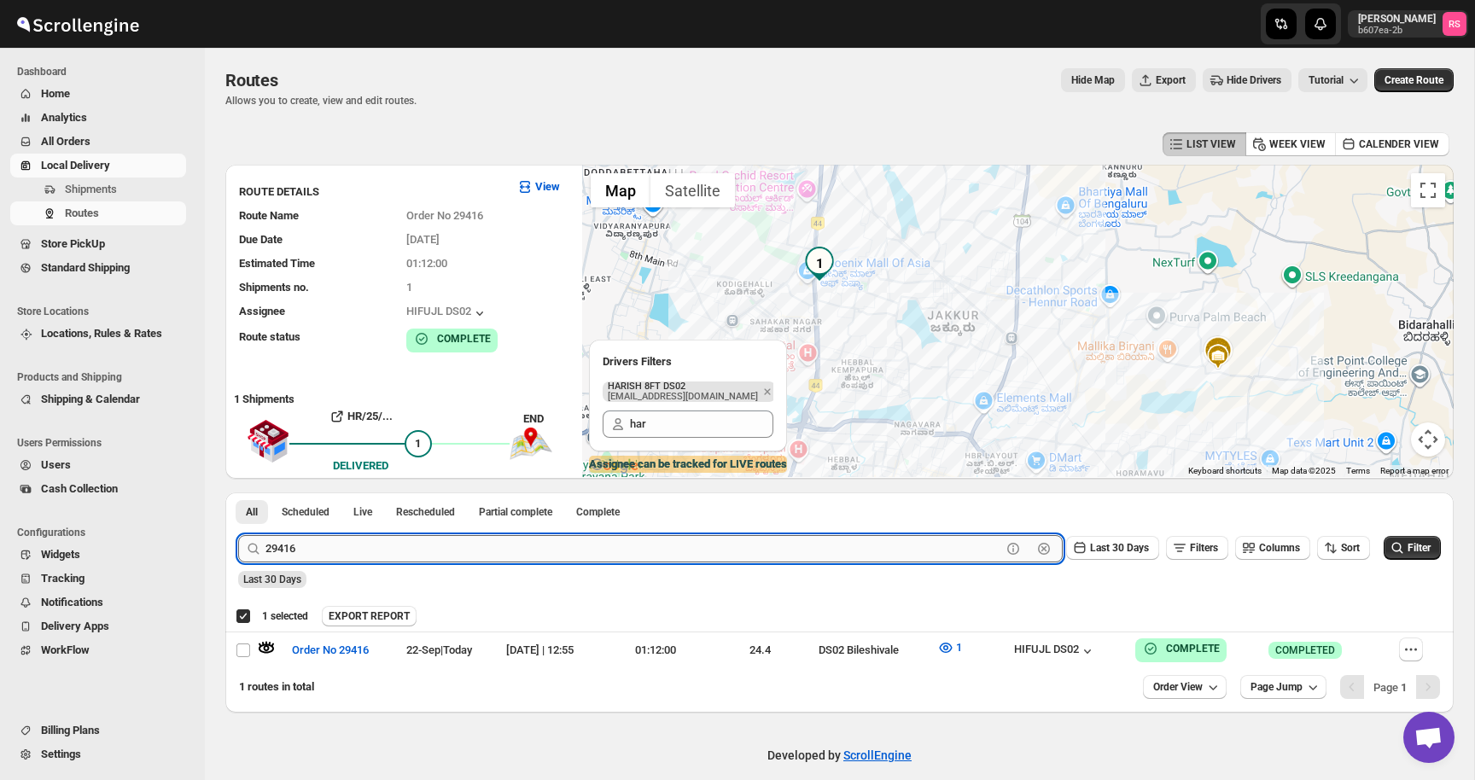
click at [303, 549] on input "29416" at bounding box center [633, 548] width 736 height 27
click at [238, 492] on button "Submit" at bounding box center [262, 501] width 49 height 18
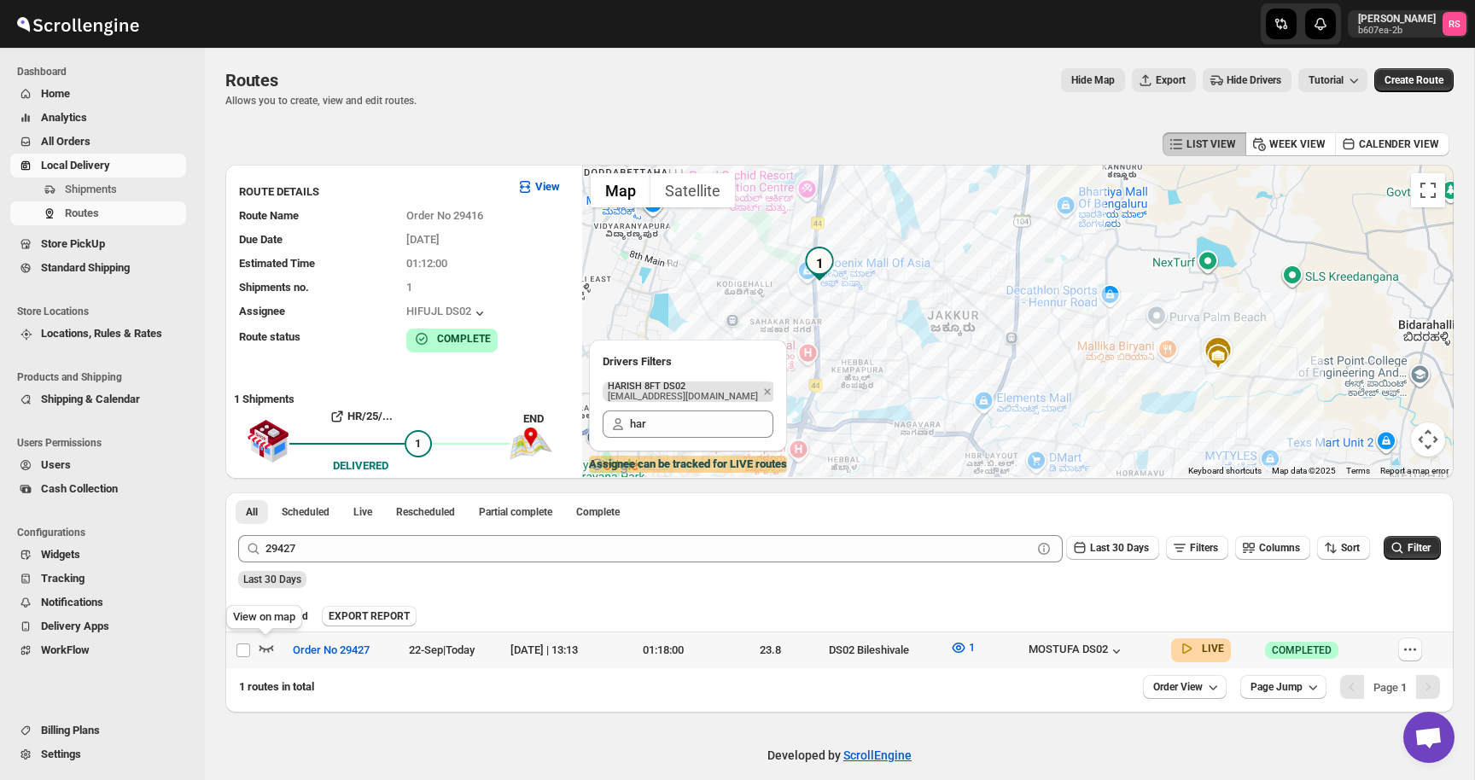
click at [266, 643] on icon "button" at bounding box center [266, 647] width 17 height 17
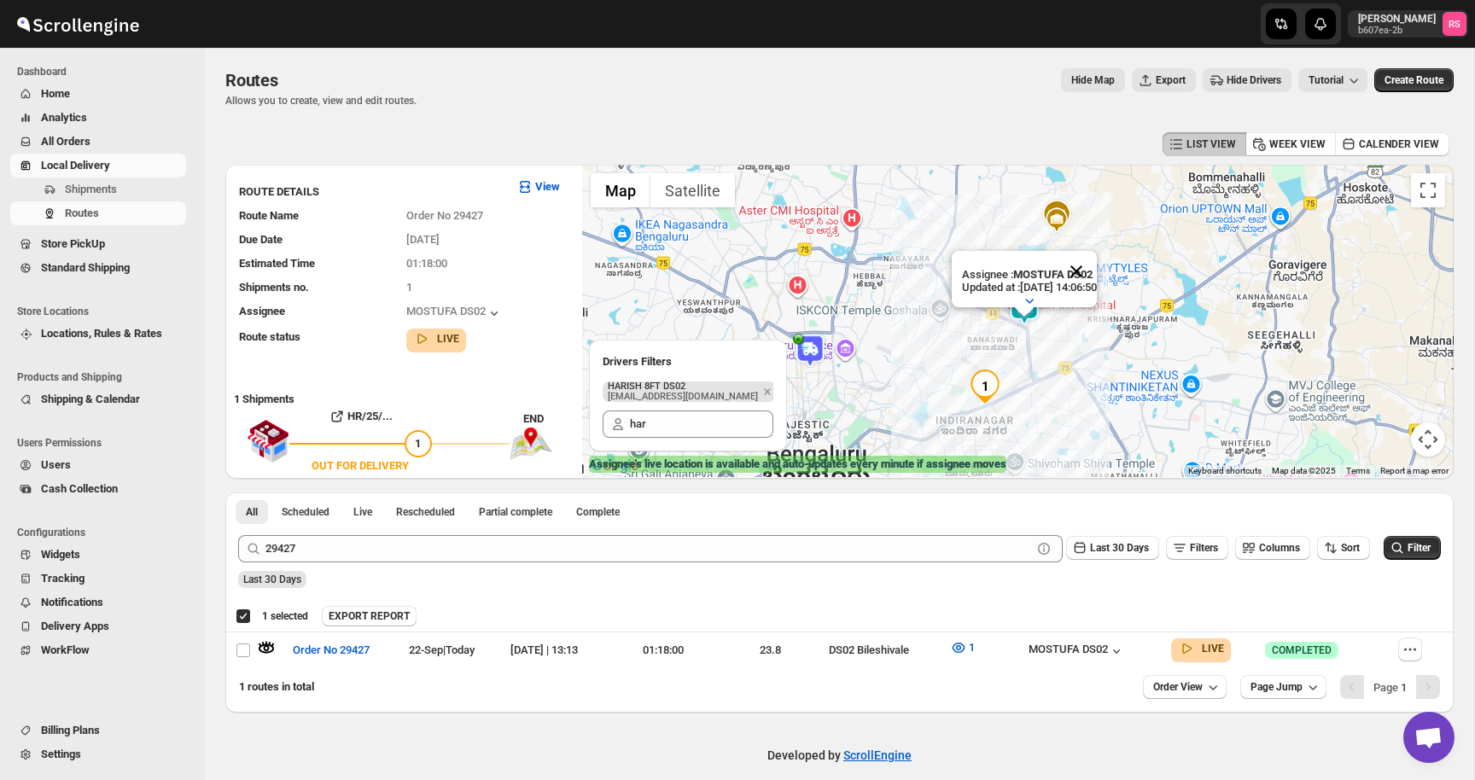
click at [1089, 265] on button "Close" at bounding box center [1076, 271] width 41 height 41
click at [1033, 302] on img at bounding box center [1024, 308] width 34 height 34
click at [1033, 313] on img at bounding box center [1024, 308] width 34 height 34
click at [1122, 643] on div "MOSTUFA DS02" at bounding box center [1076, 651] width 96 height 17
click at [276, 644] on div at bounding box center [273, 650] width 30 height 22
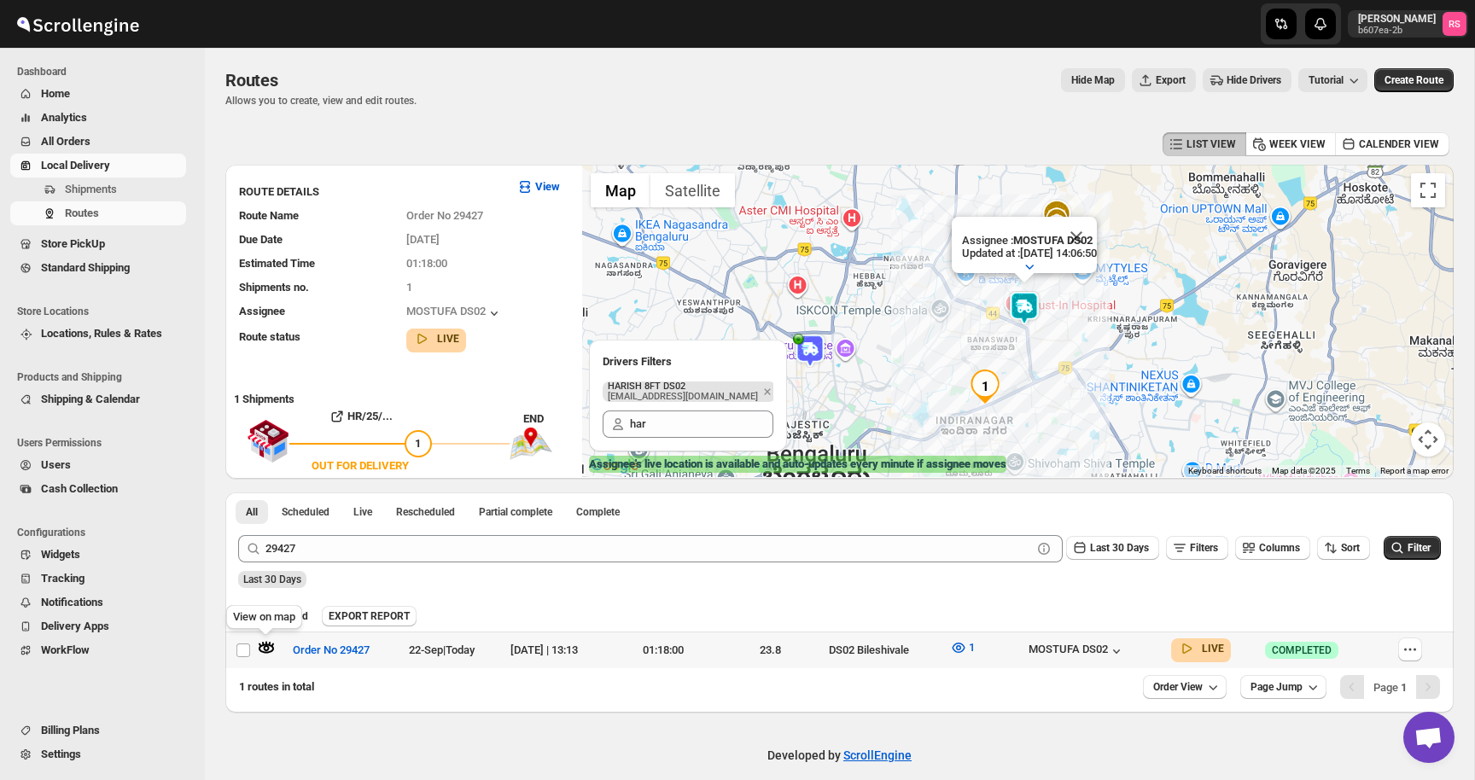
click at [272, 644] on icon "button" at bounding box center [271, 645] width 3 height 4
click at [1096, 273] on button "Close" at bounding box center [1076, 271] width 41 height 41
click at [266, 646] on icon "button" at bounding box center [267, 648] width 6 height 6
click at [1097, 275] on button "Close" at bounding box center [1076, 271] width 41 height 41
click at [262, 647] on icon "button" at bounding box center [266, 647] width 17 height 17
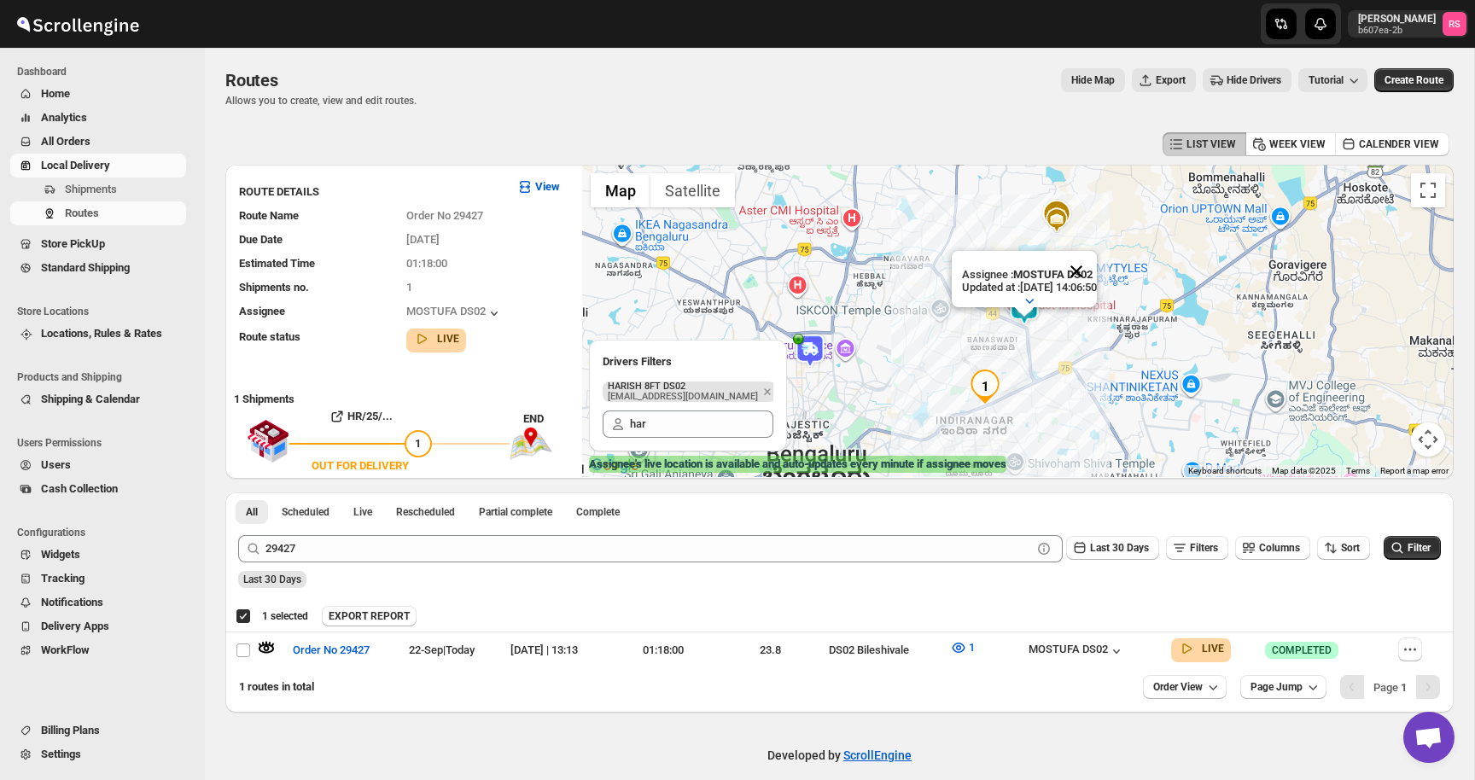
click at [1092, 275] on button "Close" at bounding box center [1076, 271] width 41 height 41
click at [266, 642] on icon "button" at bounding box center [266, 644] width 2 height 4
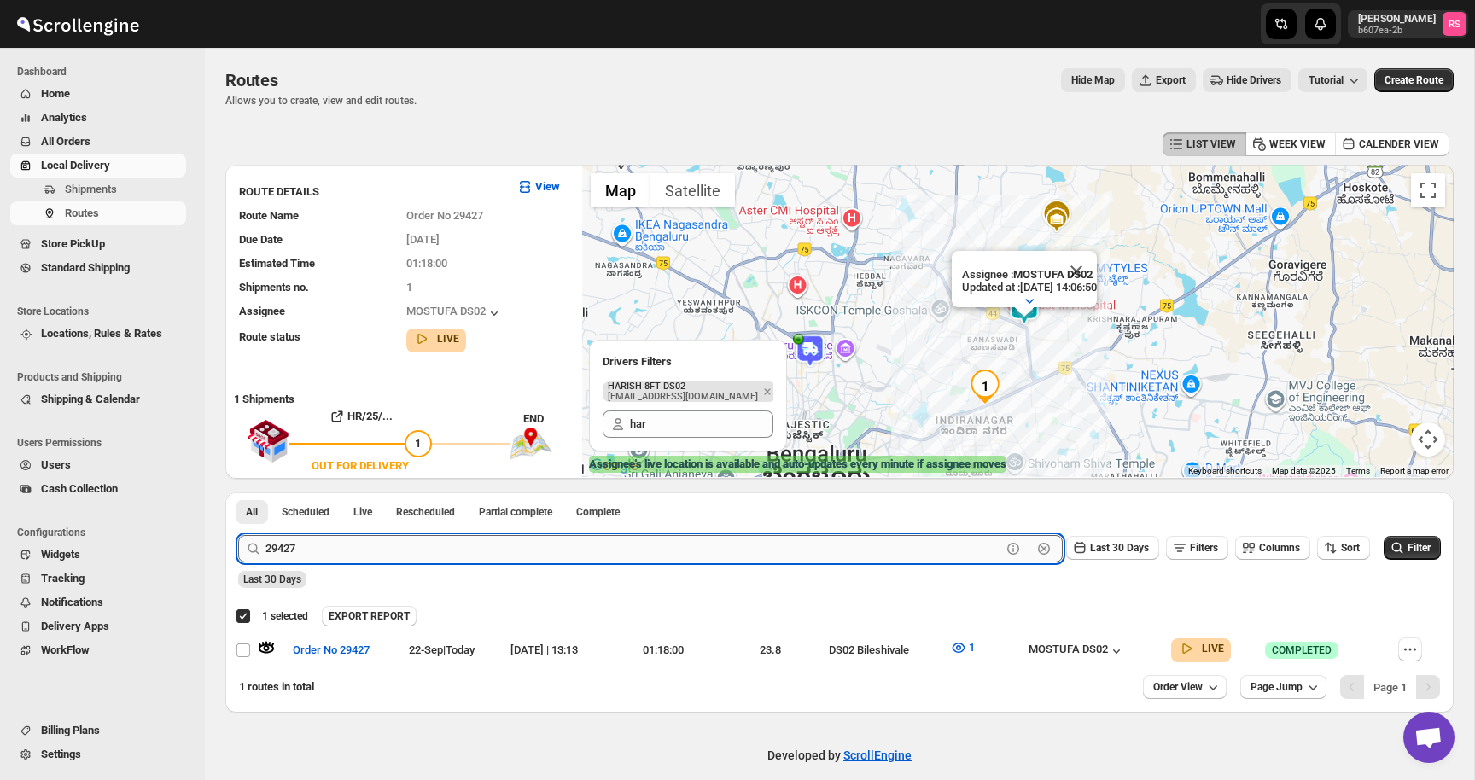
click at [299, 549] on input "29427" at bounding box center [633, 548] width 736 height 27
click at [309, 549] on input "29427" at bounding box center [633, 548] width 736 height 27
click at [238, 492] on button "Submit" at bounding box center [262, 501] width 49 height 18
click at [265, 646] on icon "button" at bounding box center [266, 647] width 17 height 17
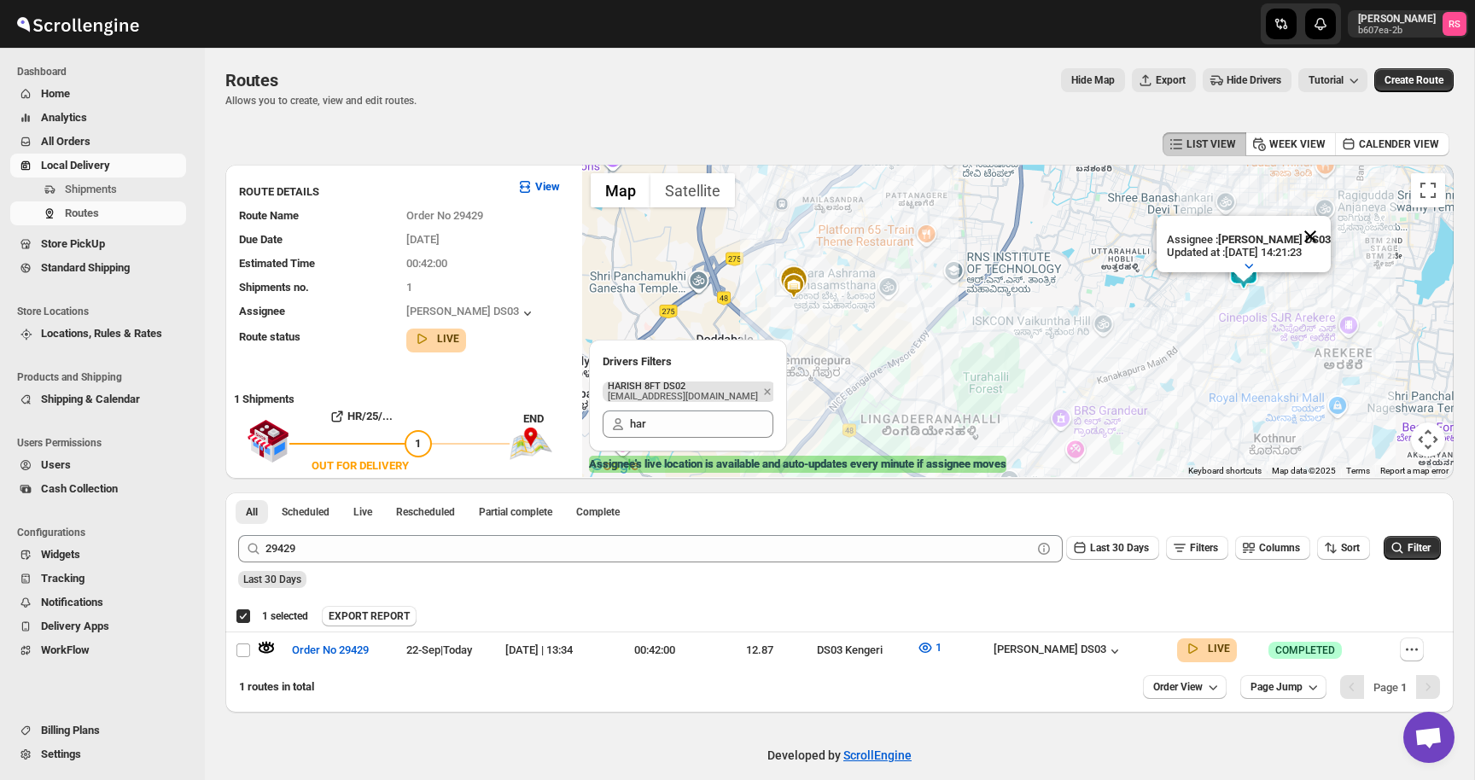
click at [1313, 236] on button "Close" at bounding box center [1309, 236] width 41 height 41
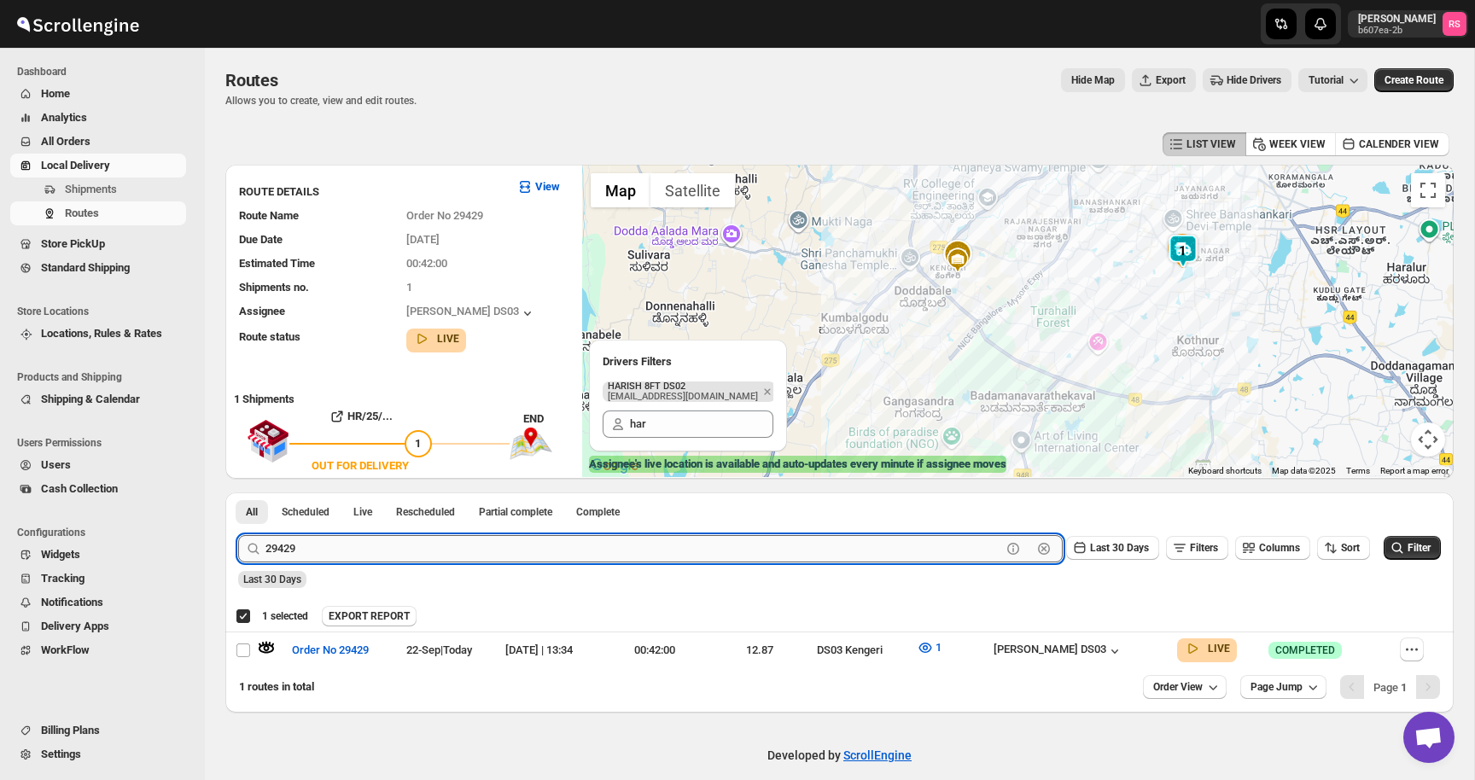
click at [297, 541] on input "29429" at bounding box center [633, 548] width 736 height 27
click at [302, 542] on input "29429" at bounding box center [633, 548] width 736 height 27
click at [238, 492] on button "Submit" at bounding box center [262, 501] width 49 height 18
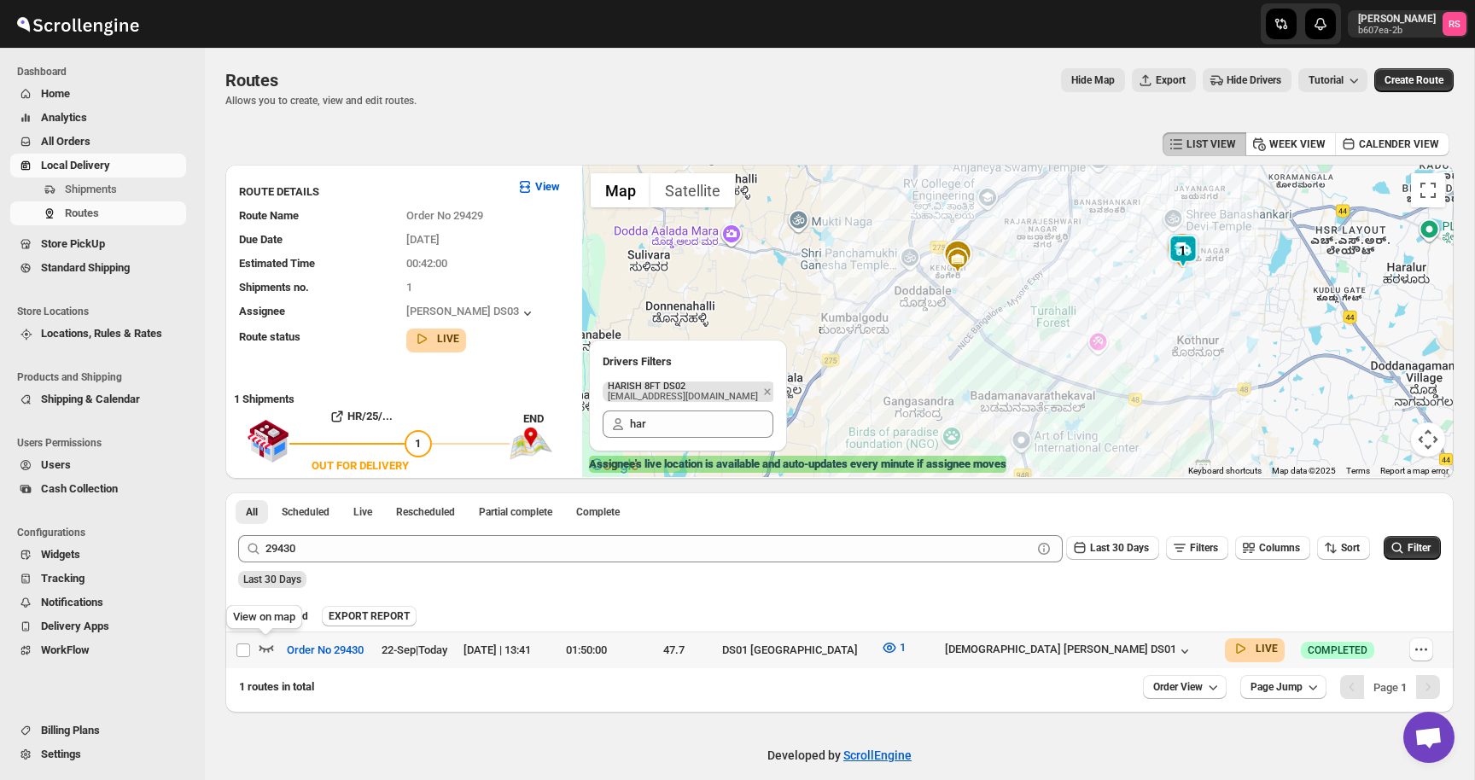
click at [263, 654] on icon "button" at bounding box center [266, 647] width 17 height 17
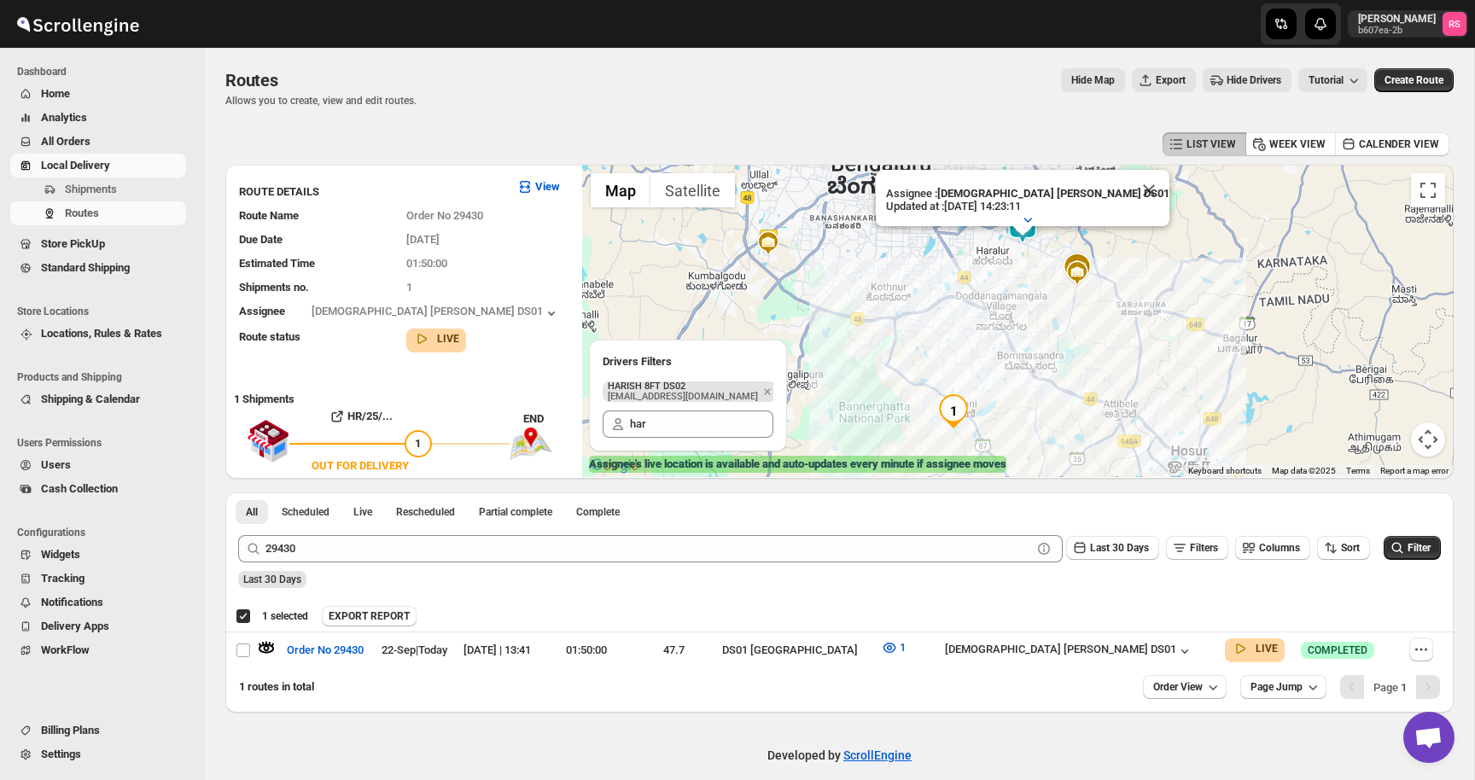
drag, startPoint x: 1021, startPoint y: 341, endPoint x: 1013, endPoint y: 379, distance: 38.3
click at [1013, 379] on div "Assignee : Islam Laskar DS01 Updated at : 22/09/2025, 14:23:11 Duty mode Enable…" at bounding box center [1017, 321] width 871 height 312
click at [898, 644] on icon "button" at bounding box center [889, 647] width 17 height 17
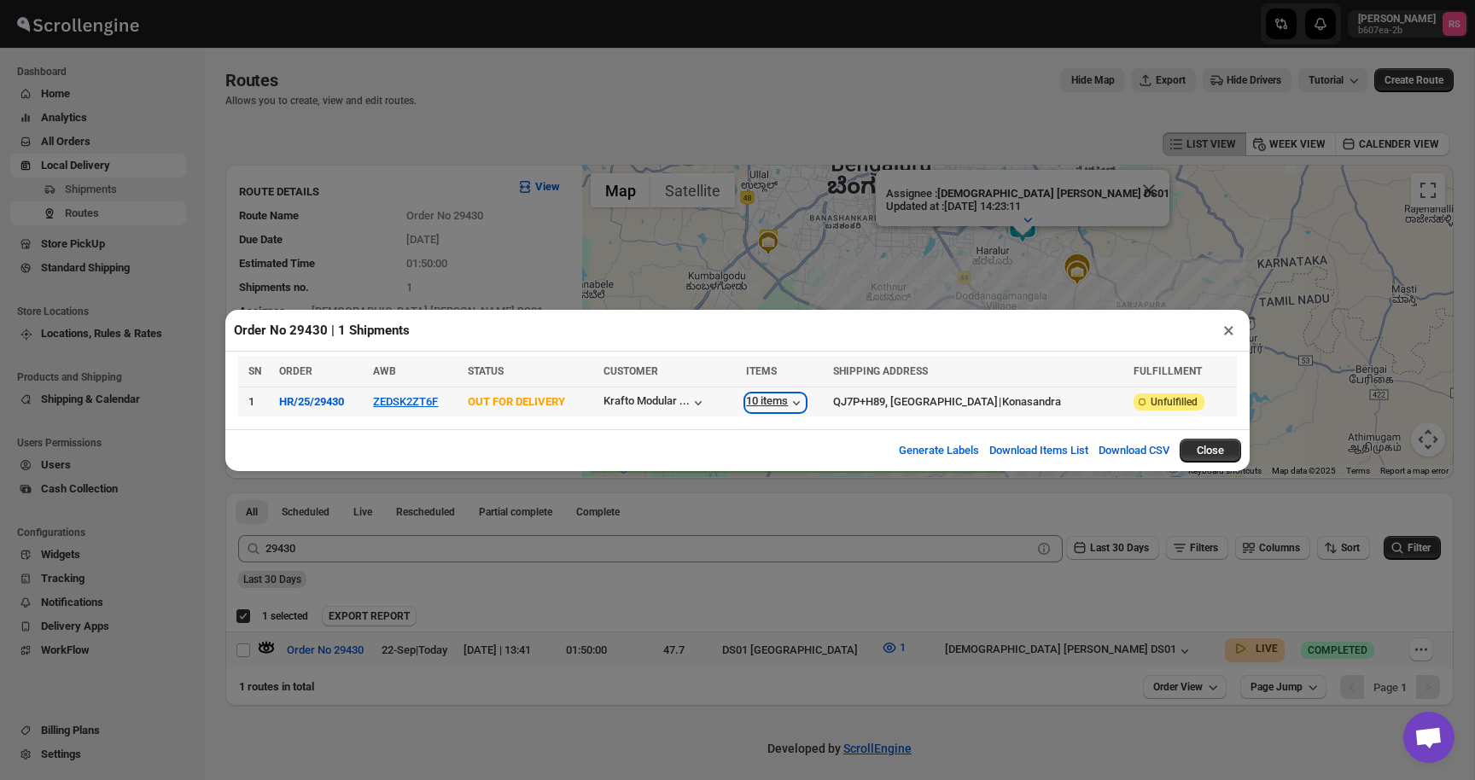
click at [784, 407] on div "10 items" at bounding box center [775, 402] width 59 height 17
click at [784, 408] on div "10 items" at bounding box center [775, 402] width 59 height 17
click at [1226, 323] on button "×" at bounding box center [1228, 330] width 25 height 24
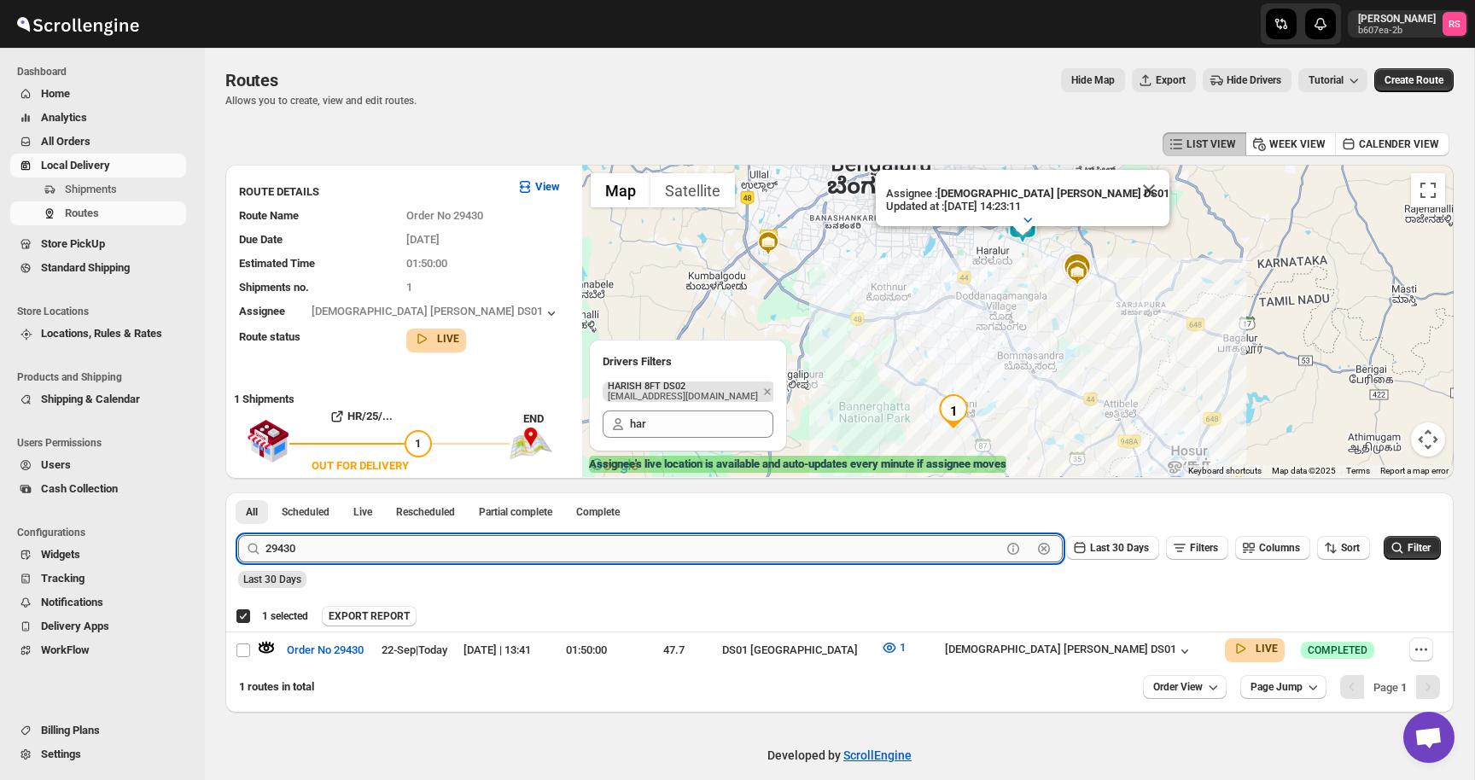
click at [292, 544] on input "29430" at bounding box center [633, 548] width 736 height 27
click at [300, 544] on input "29430" at bounding box center [633, 548] width 736 height 27
type input "29378"
click at [238, 492] on button "Submit" at bounding box center [262, 501] width 49 height 18
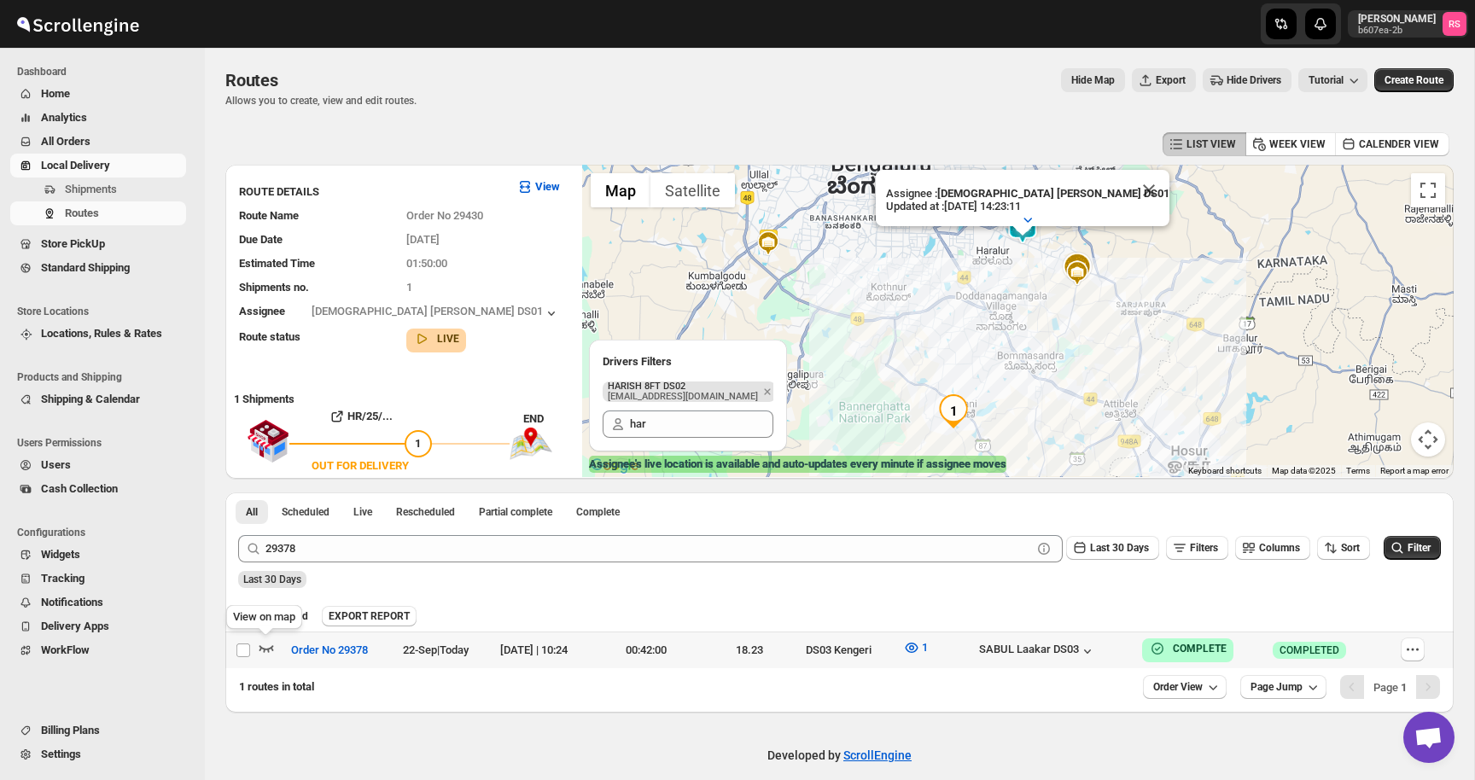
click at [268, 646] on icon "button" at bounding box center [266, 647] width 17 height 17
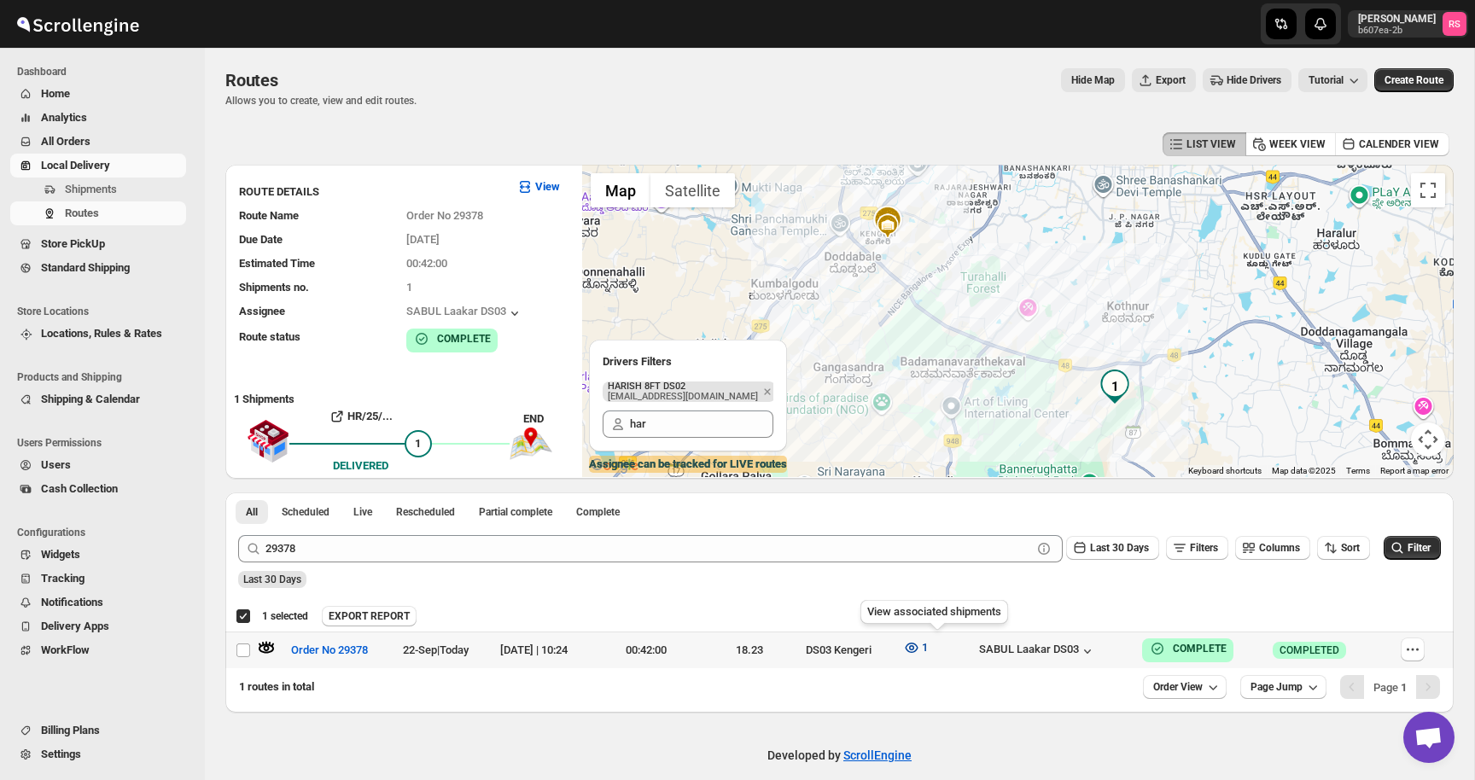
click at [920, 645] on icon "button" at bounding box center [911, 647] width 17 height 17
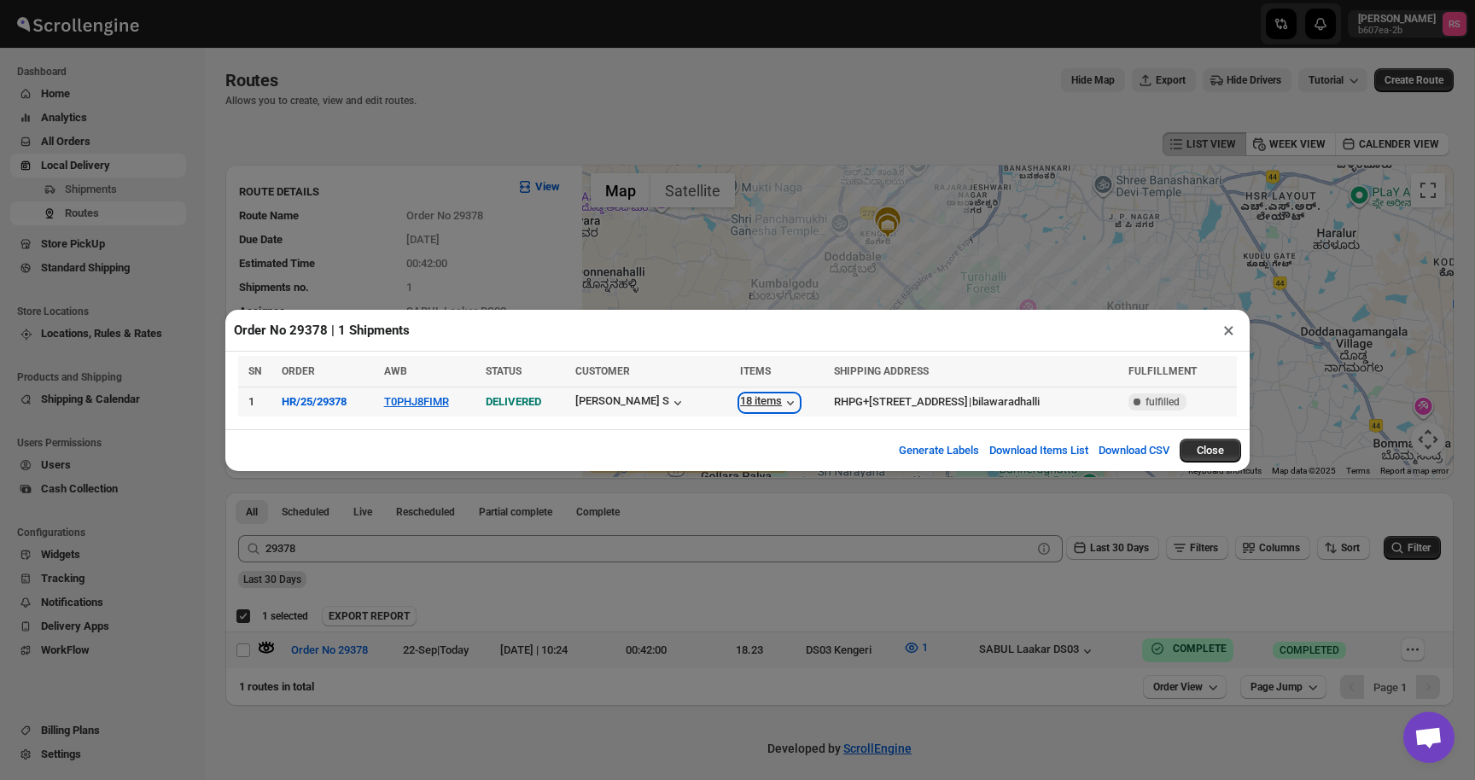
click at [740, 404] on div "18 items" at bounding box center [769, 402] width 59 height 17
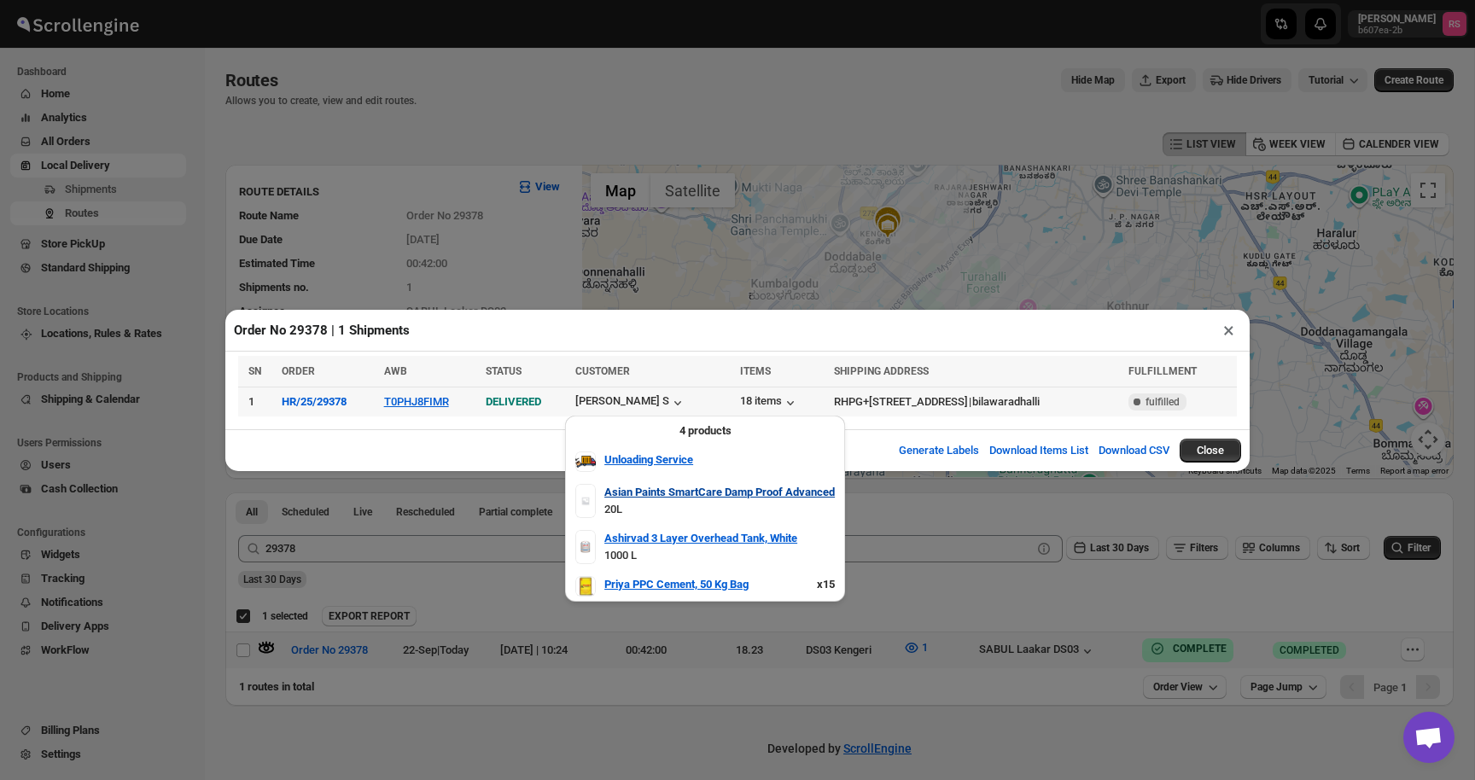
scroll to position [9, 0]
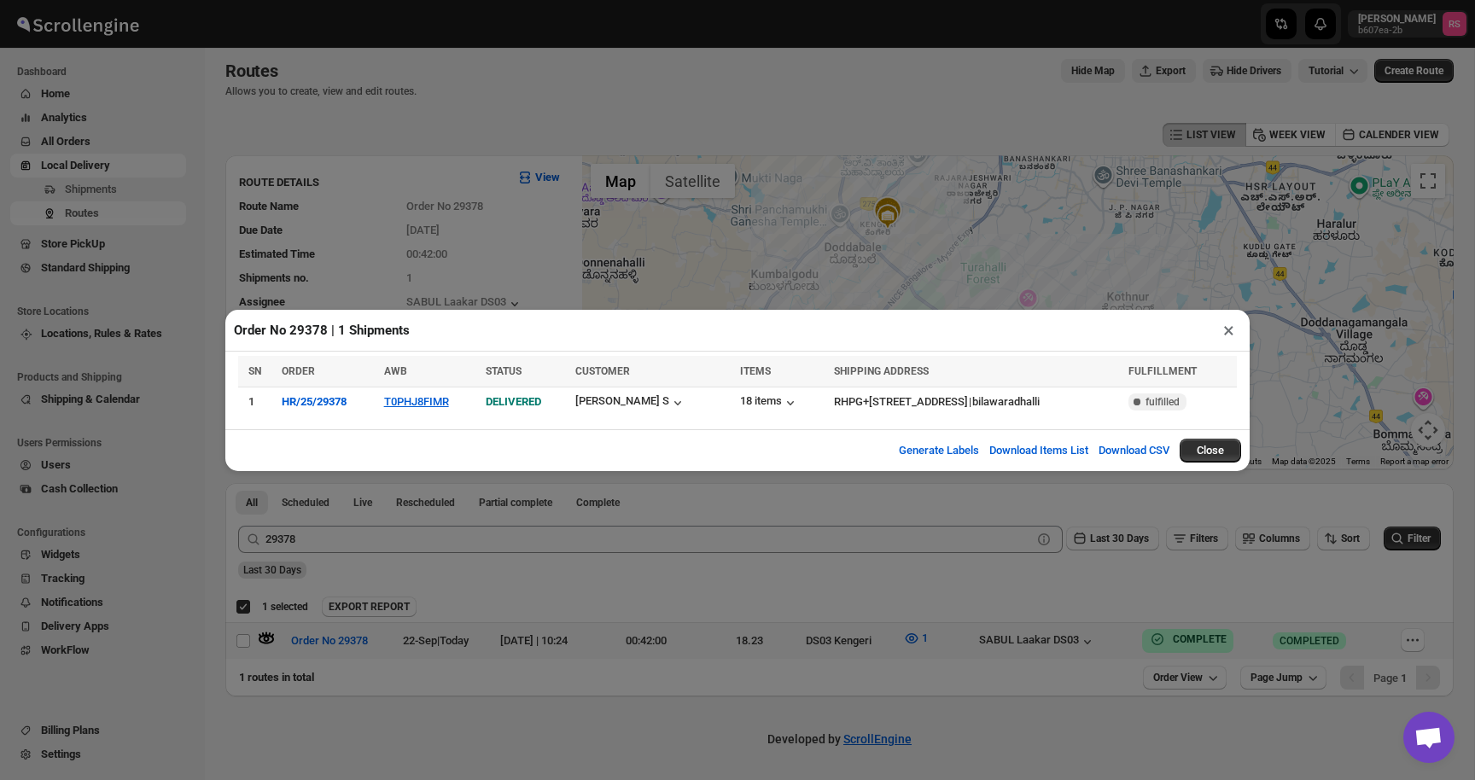
click at [1230, 329] on button "×" at bounding box center [1228, 330] width 25 height 24
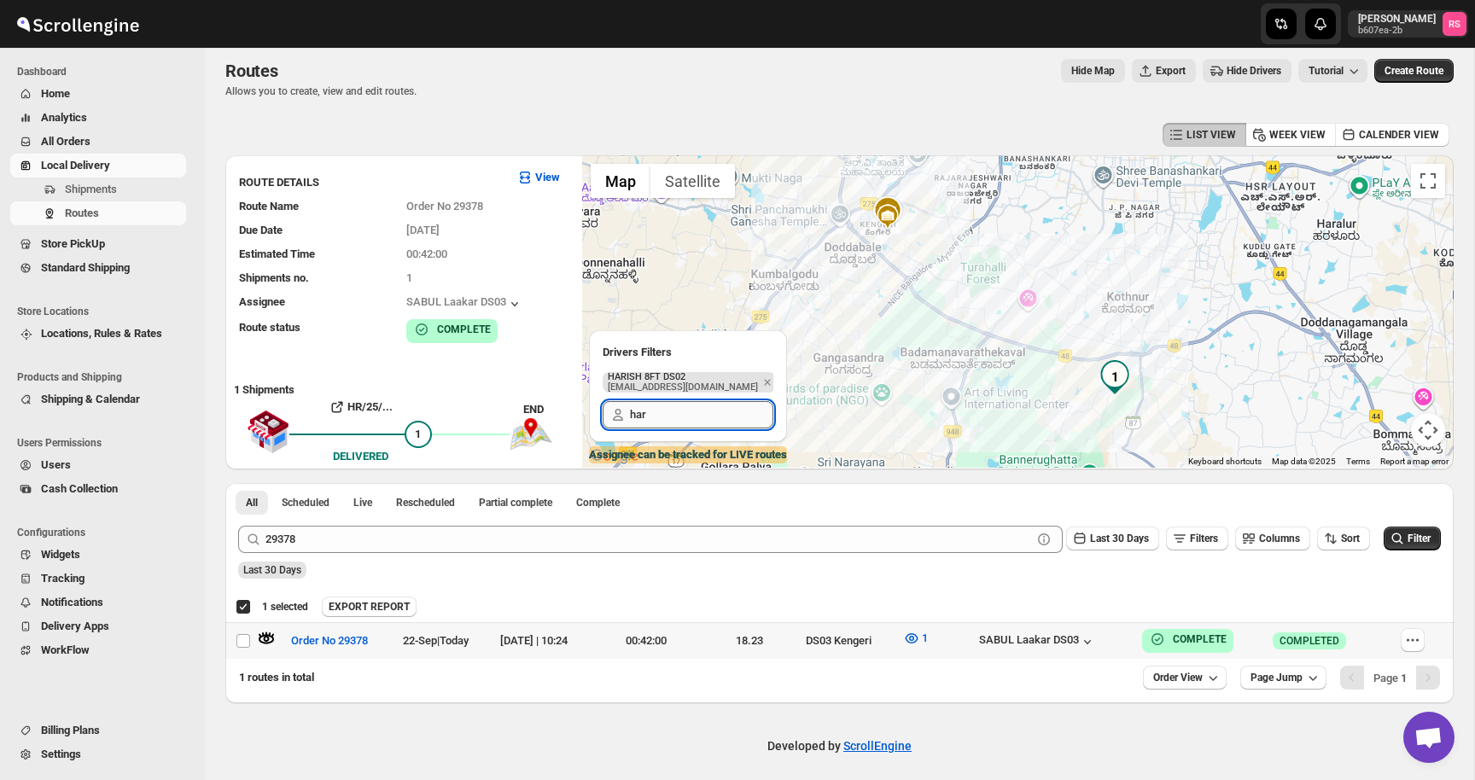
click at [719, 421] on input "har" at bounding box center [701, 414] width 143 height 27
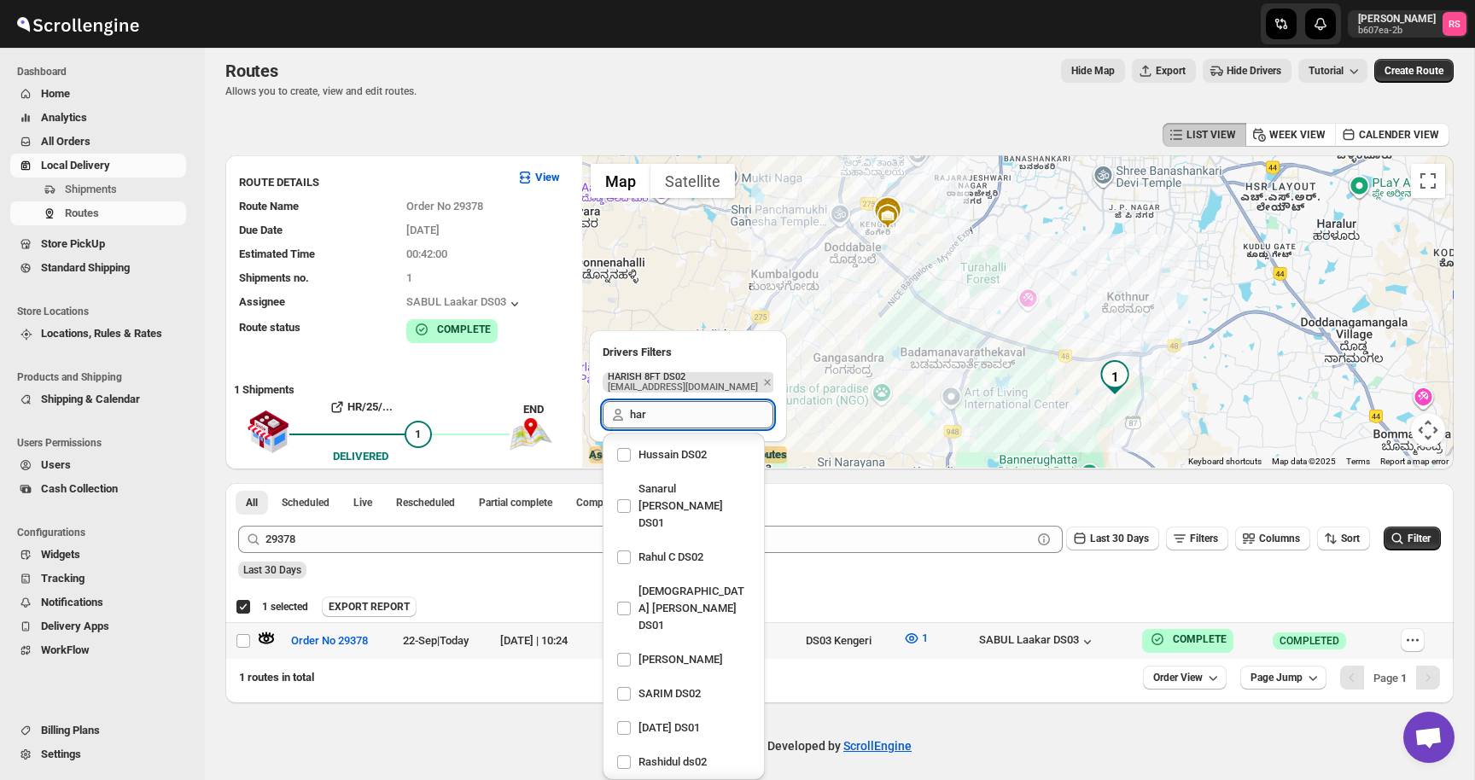
scroll to position [1562, 0]
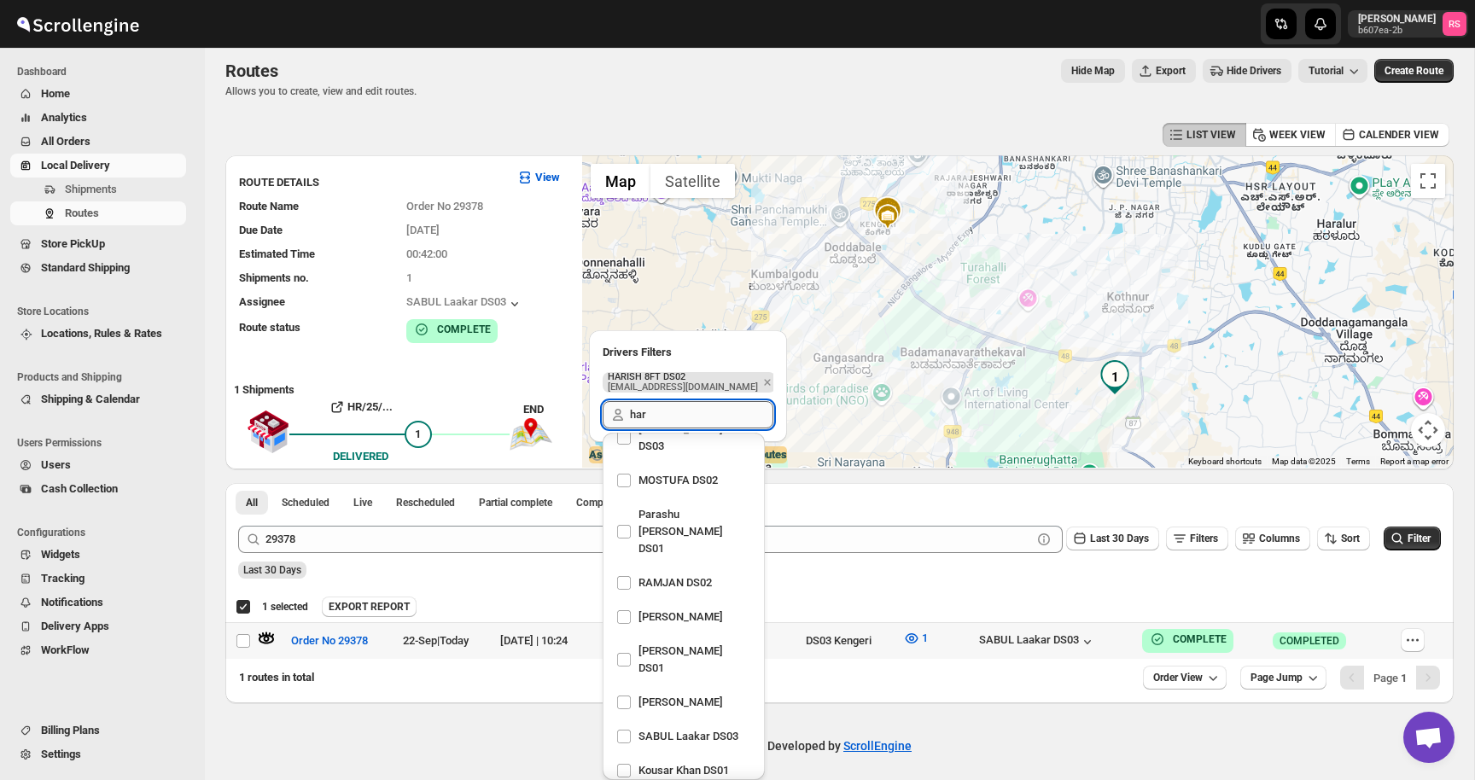
click at [719, 421] on input "har" at bounding box center [701, 414] width 143 height 27
click at [765, 379] on icon "Remove" at bounding box center [768, 382] width 6 height 6
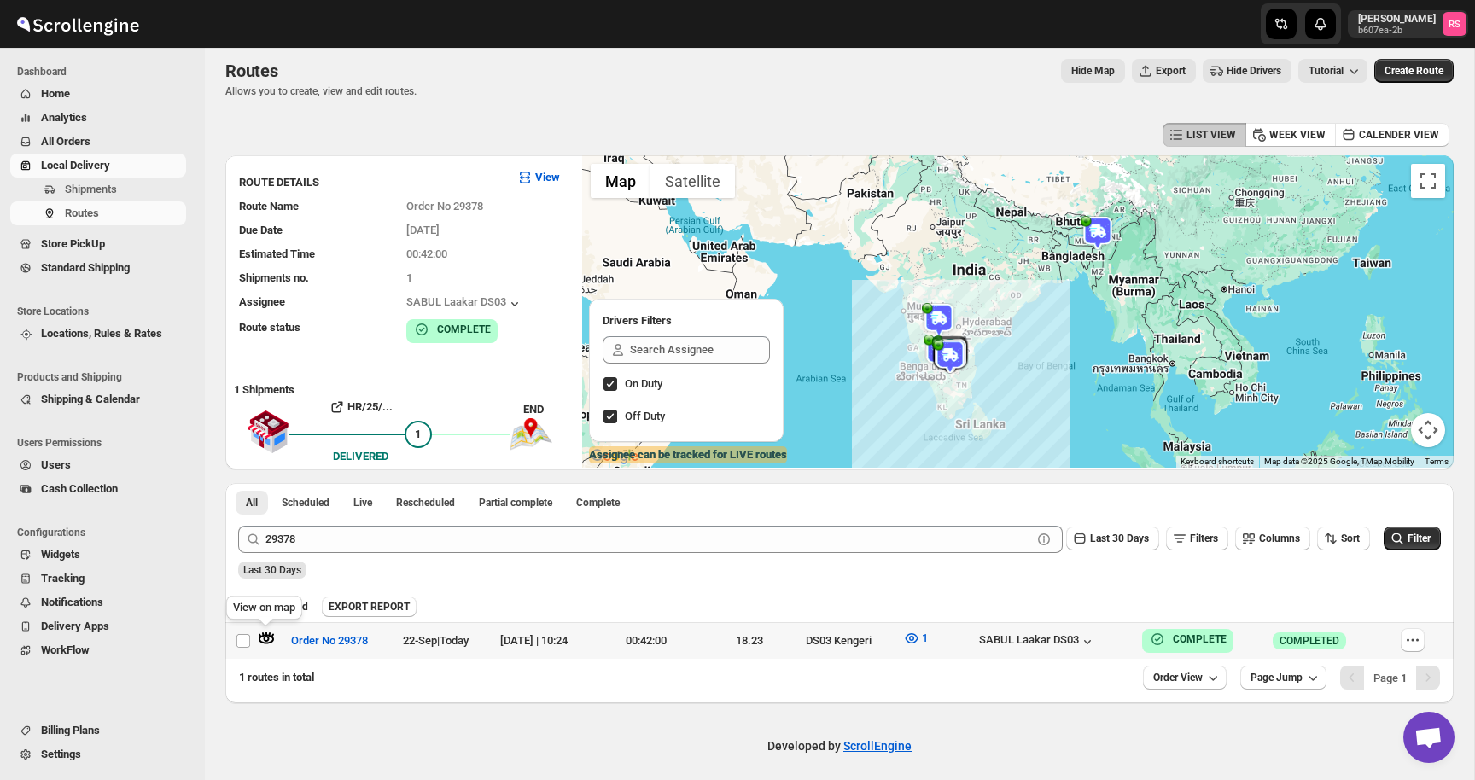
click at [263, 636] on icon "button" at bounding box center [266, 638] width 17 height 17
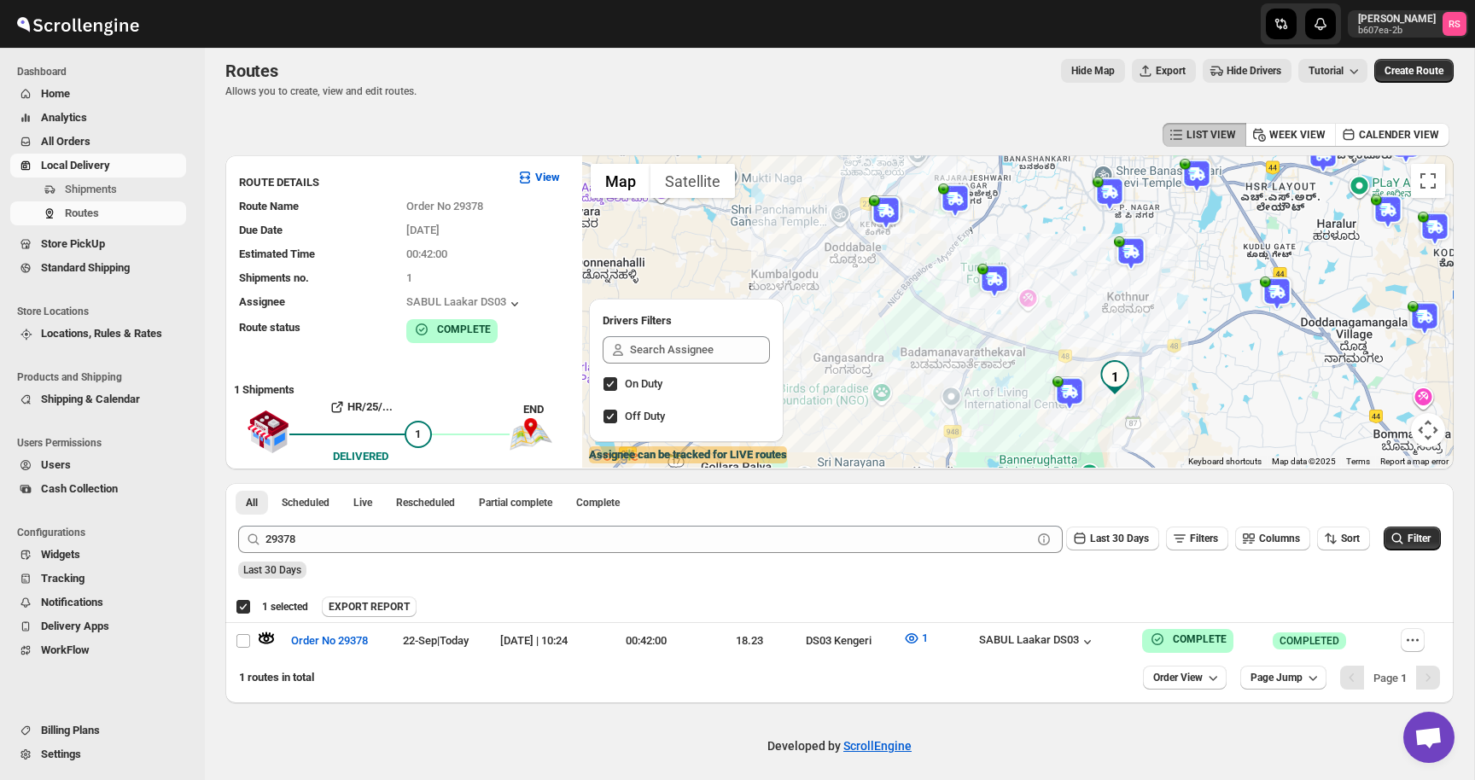
click at [998, 278] on img at bounding box center [994, 281] width 34 height 34
click at [1063, 234] on button "Close" at bounding box center [1058, 235] width 41 height 41
click at [994, 271] on img at bounding box center [994, 281] width 34 height 34
click at [881, 212] on img at bounding box center [886, 212] width 34 height 34
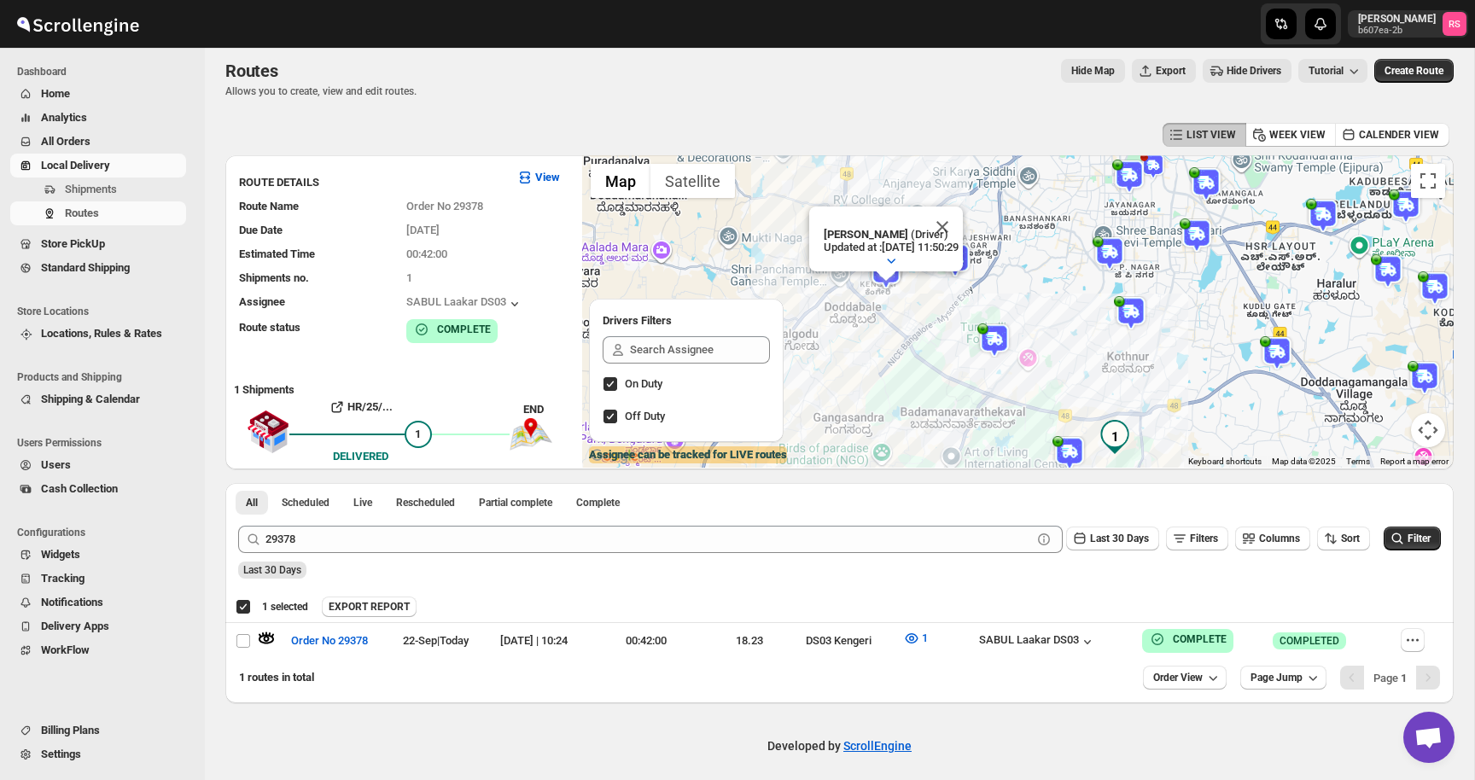
click at [1131, 313] on img at bounding box center [1131, 313] width 34 height 34
click at [1076, 451] on img at bounding box center [1069, 453] width 34 height 34
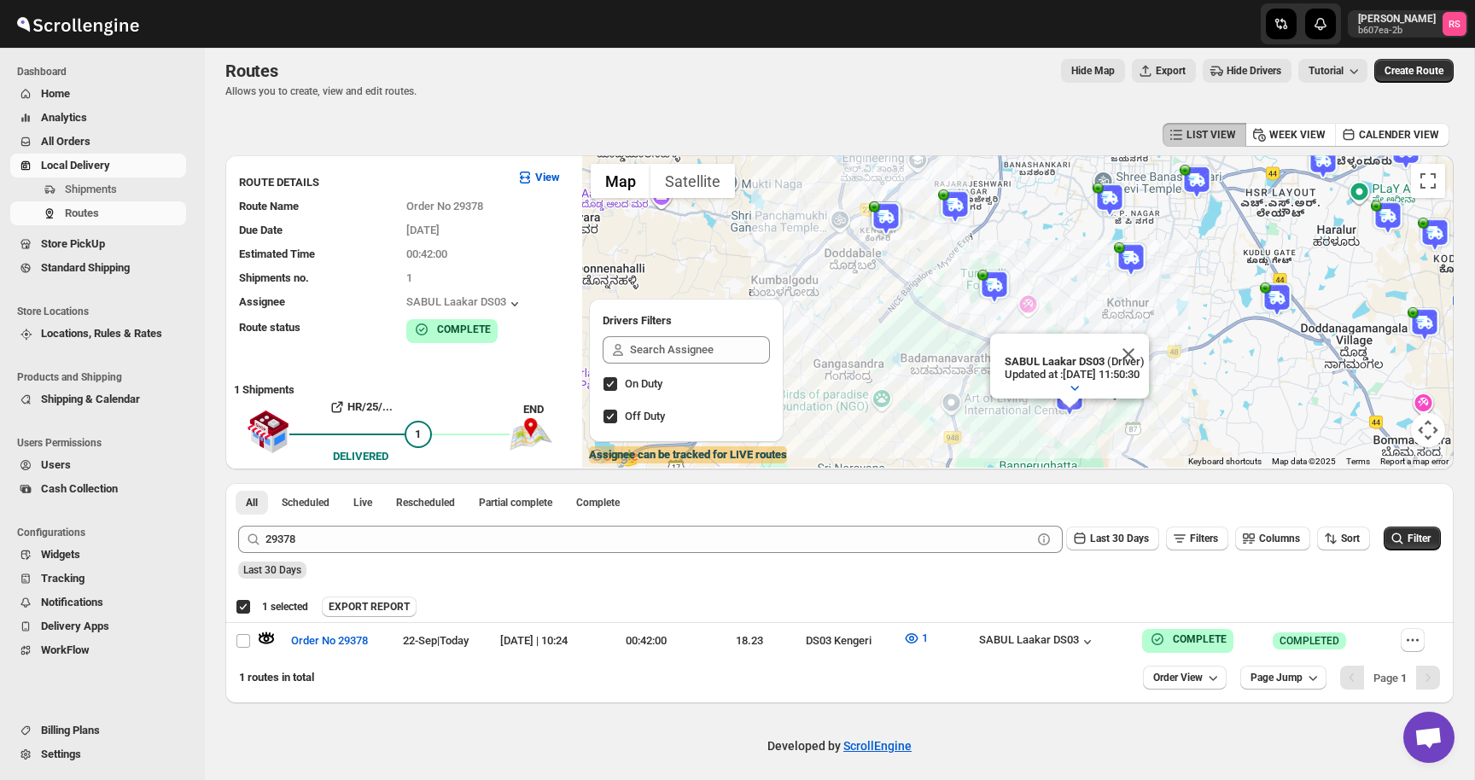
click at [1277, 303] on img at bounding box center [1276, 299] width 34 height 34
click at [1119, 206] on img at bounding box center [1109, 200] width 34 height 34
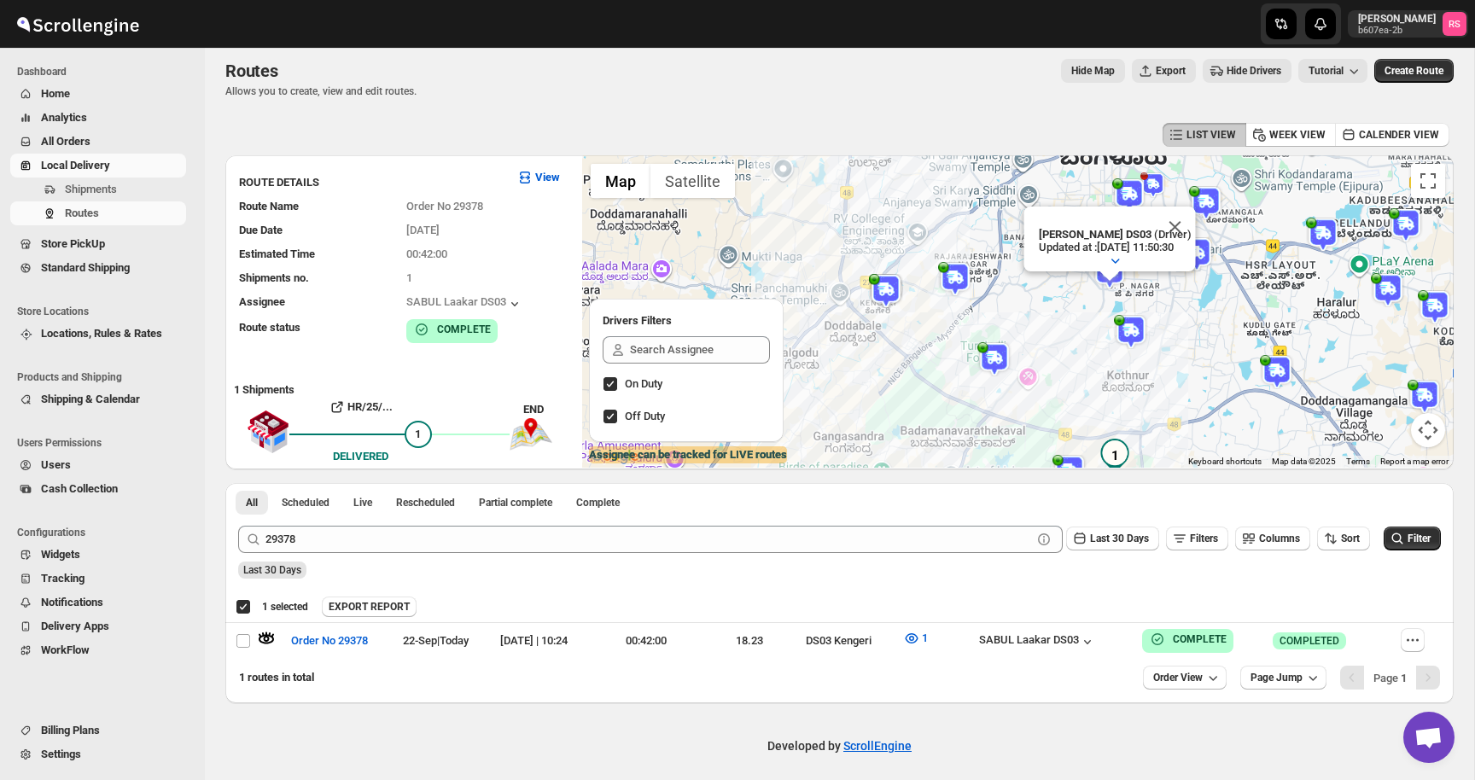
click at [956, 267] on img at bounding box center [955, 279] width 34 height 34
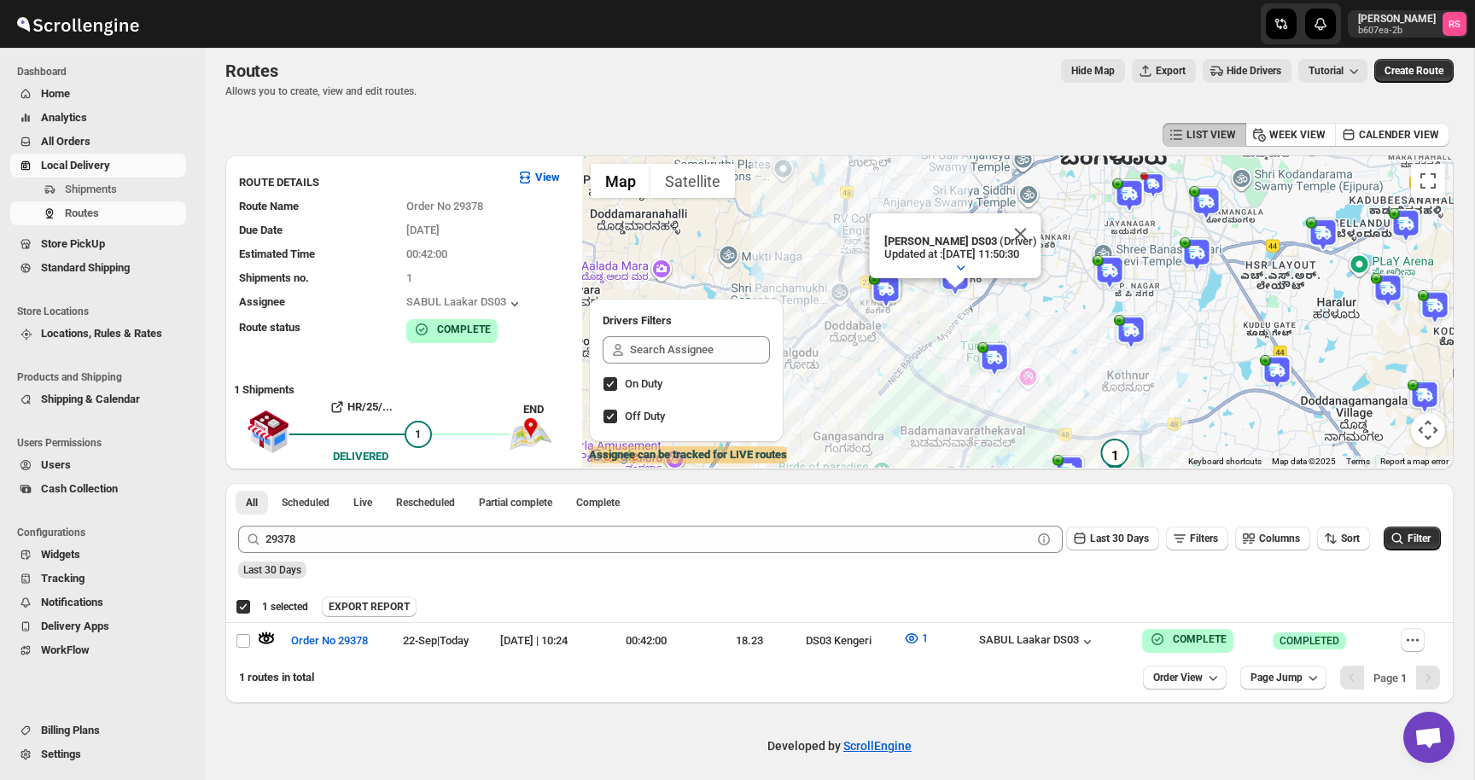
click at [1120, 189] on img at bounding box center [1129, 195] width 34 height 34
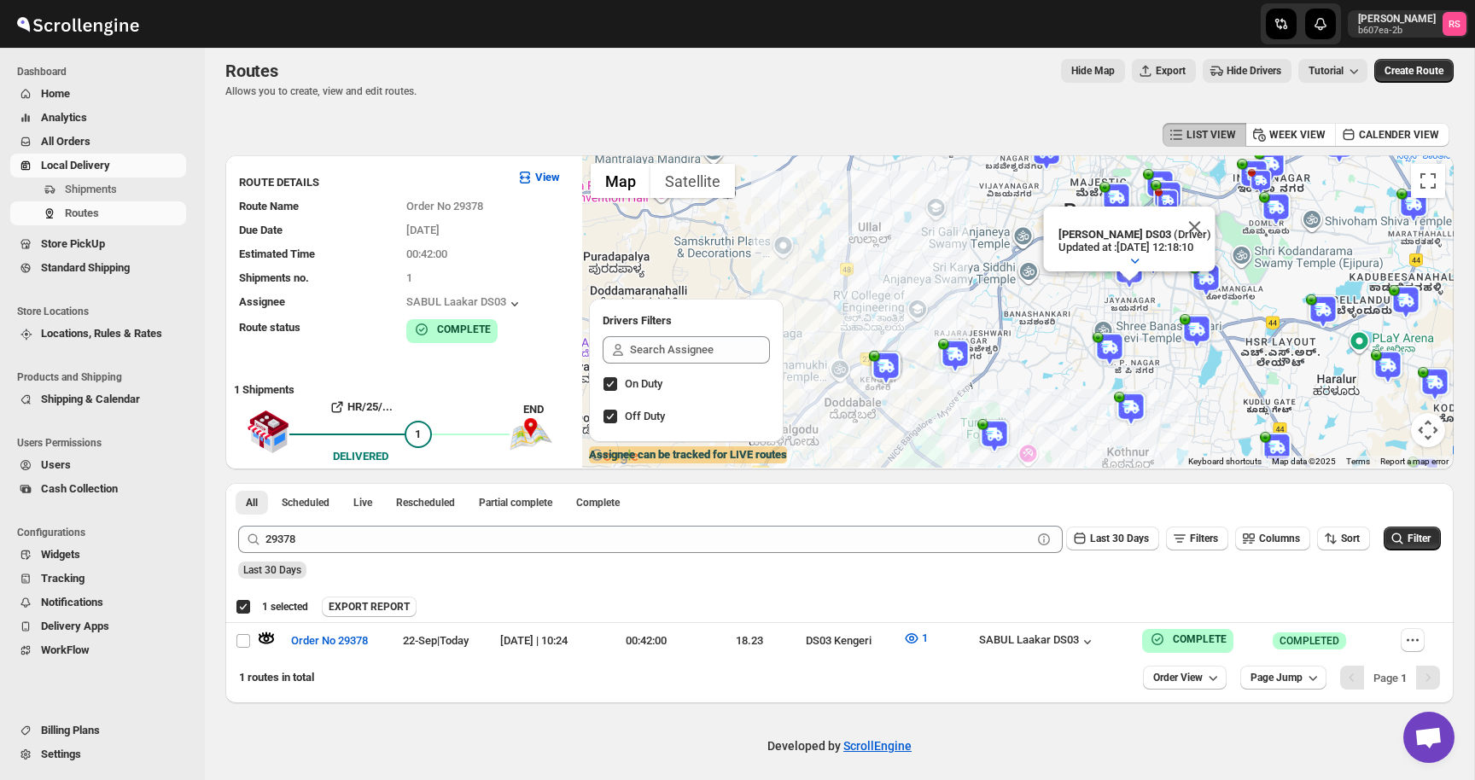
click at [1116, 189] on img at bounding box center [1116, 199] width 34 height 34
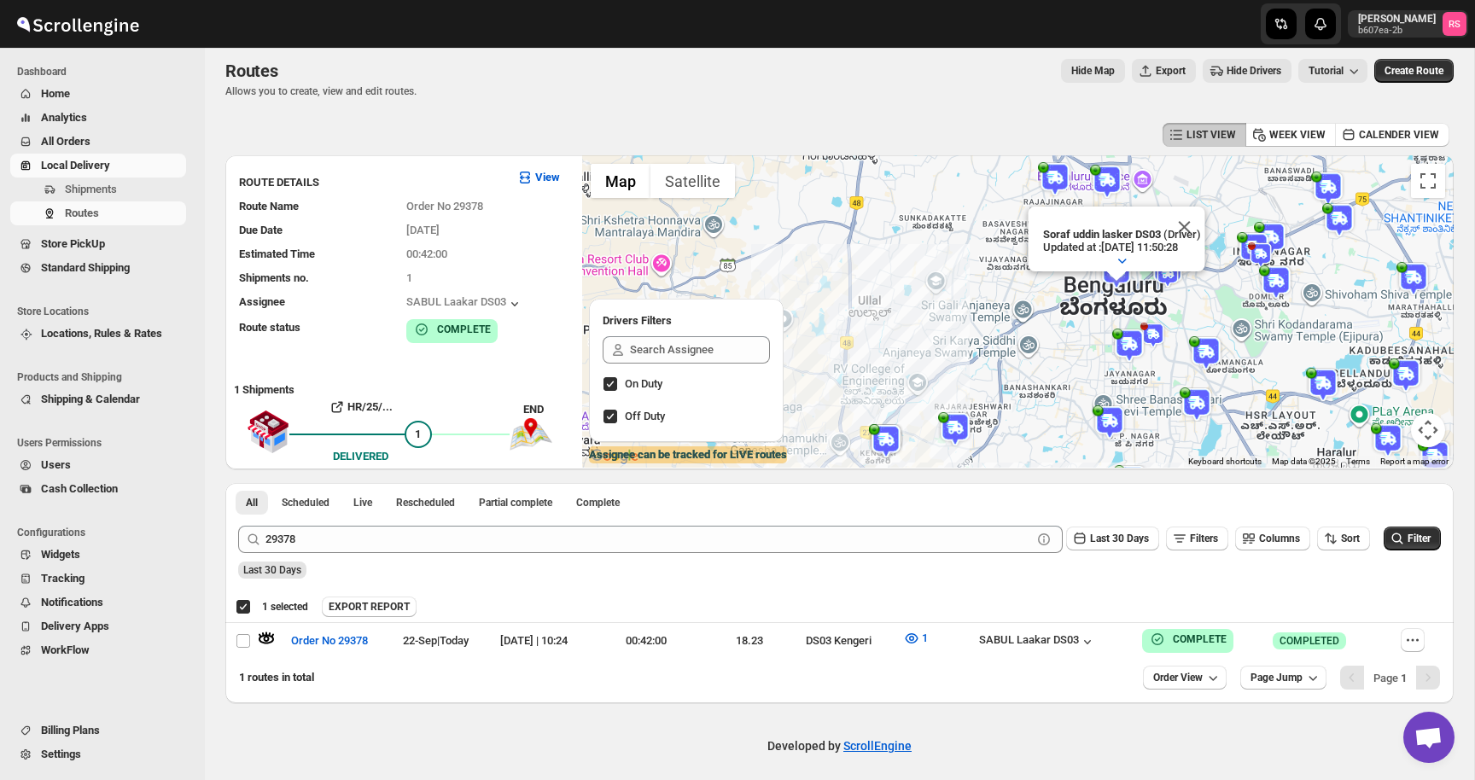
click at [1113, 172] on img at bounding box center [1107, 182] width 34 height 34
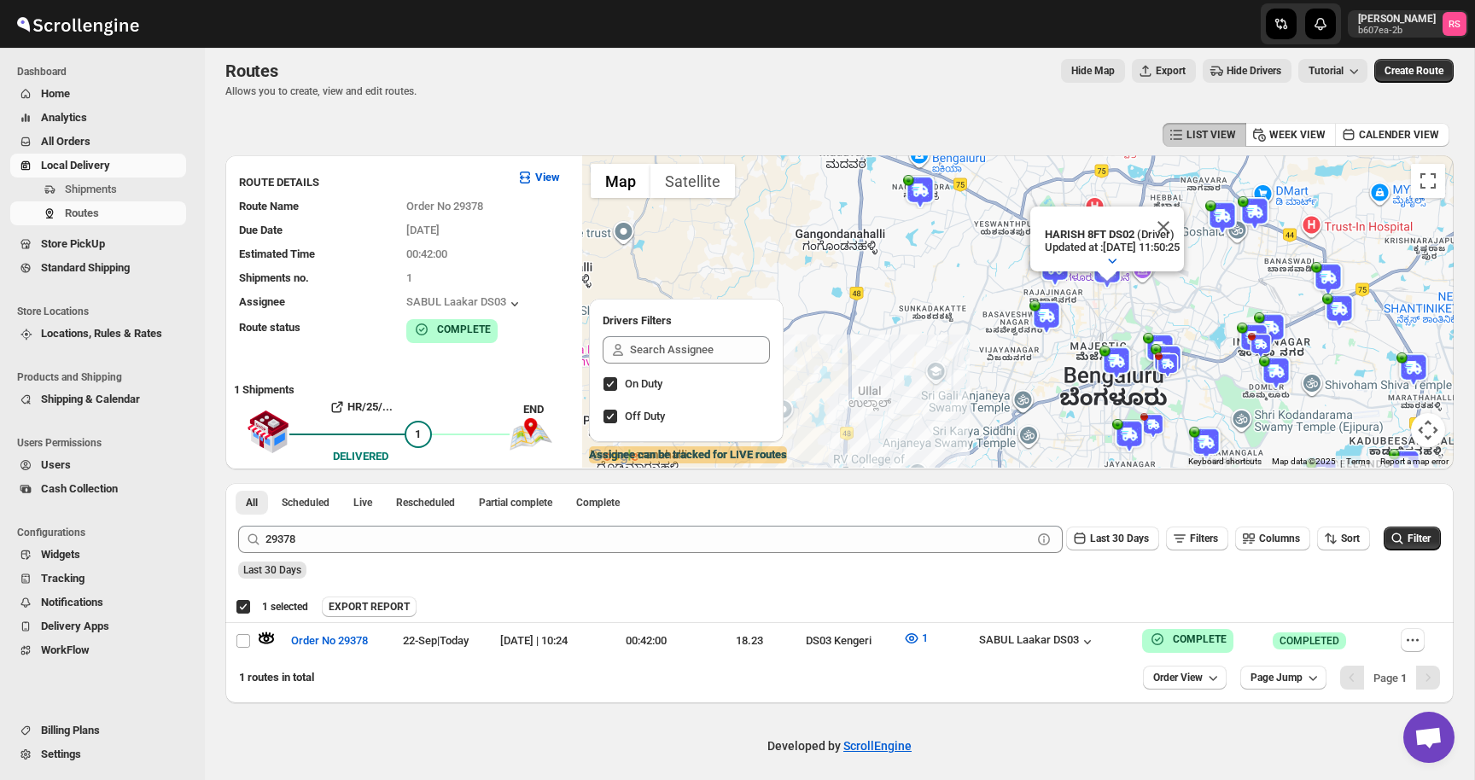
click at [1056, 269] on div "HARISH 8FT DS02 (Driver) Updated at : 22/09/2025, 11:50:25" at bounding box center [1111, 248] width 143 height 48
click at [1056, 269] on table "Duty mode Enabled Battery percentage 79% Battery optimization Enabled Device ty…" at bounding box center [1111, 213] width 207 height 115
click at [1056, 276] on img at bounding box center [1055, 270] width 34 height 34
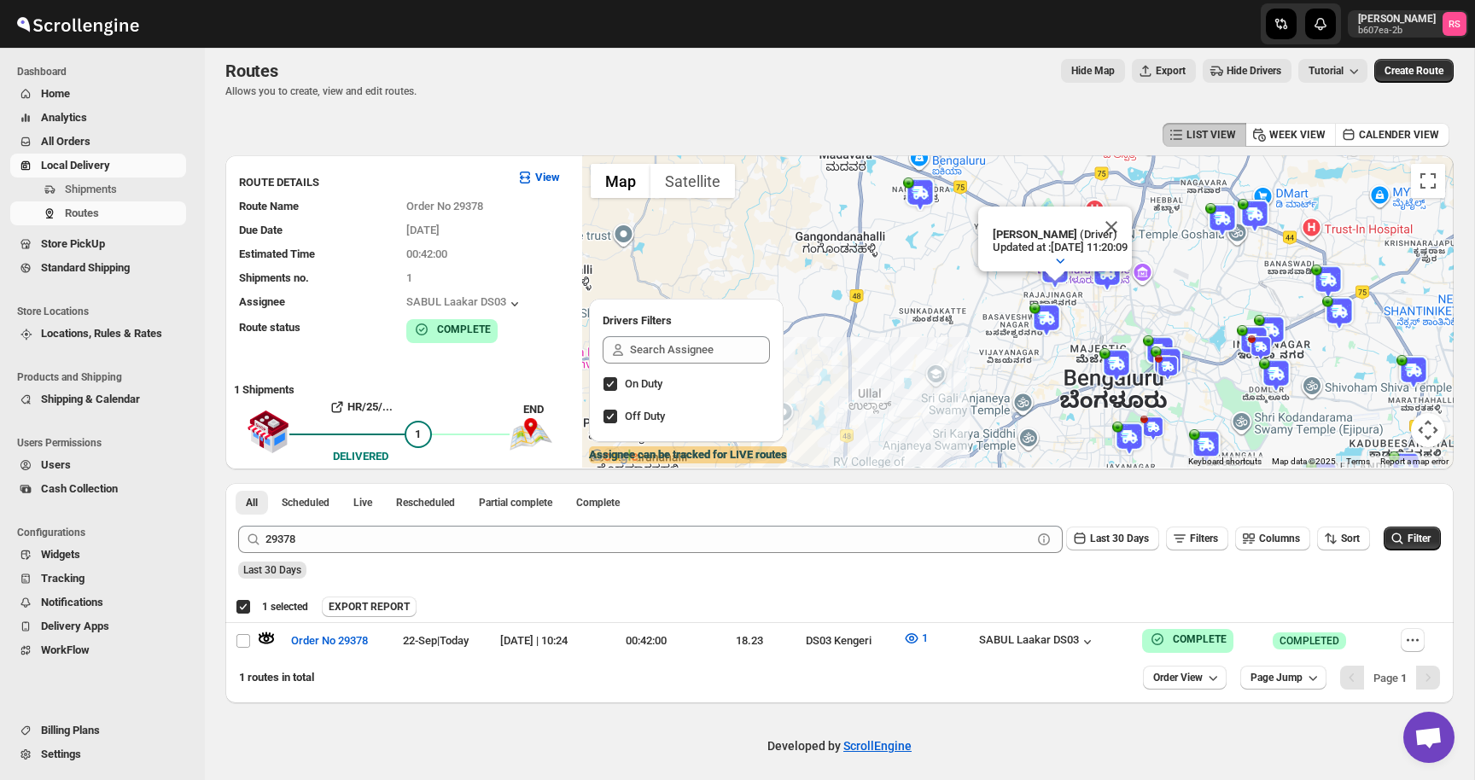
click at [1046, 323] on img at bounding box center [1046, 320] width 34 height 34
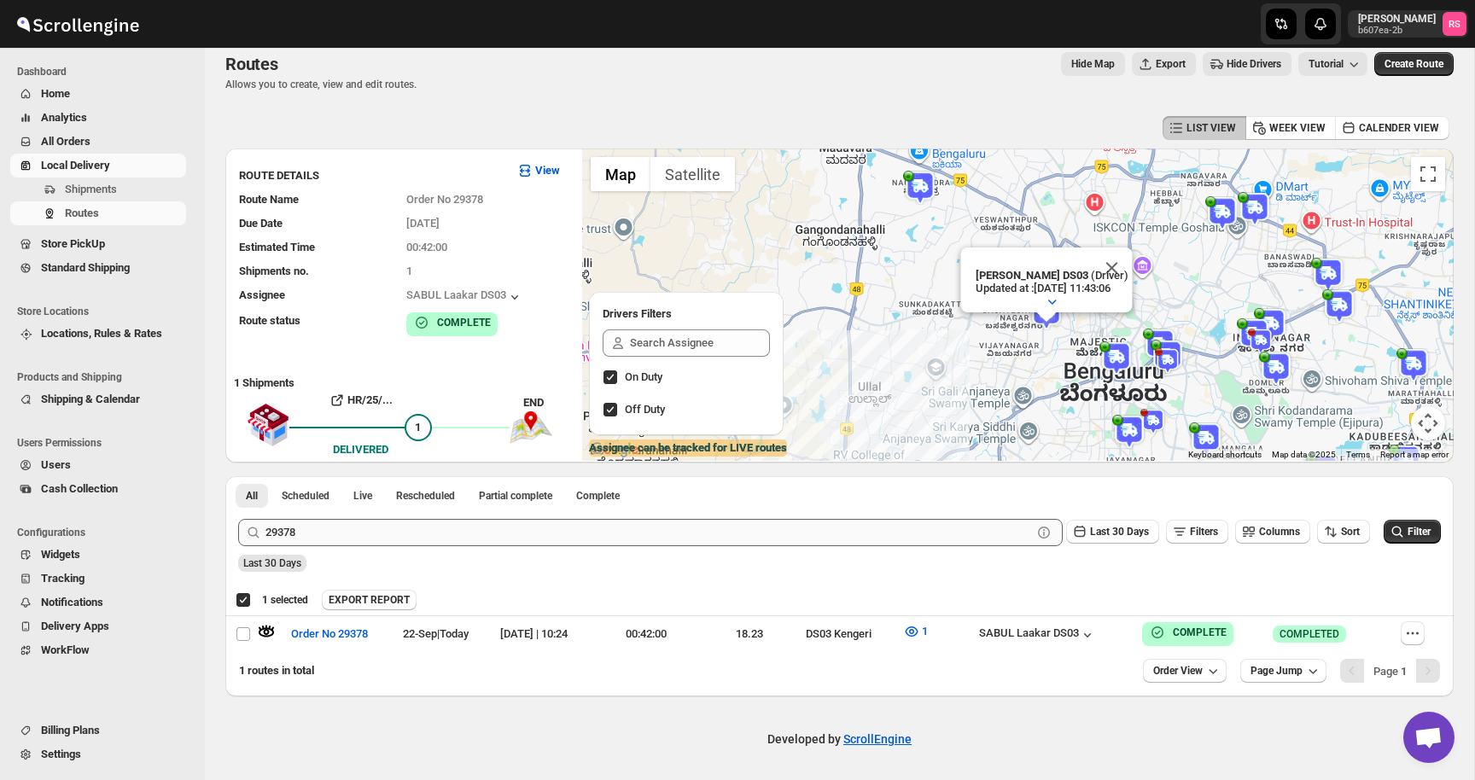
scroll to position [0, 0]
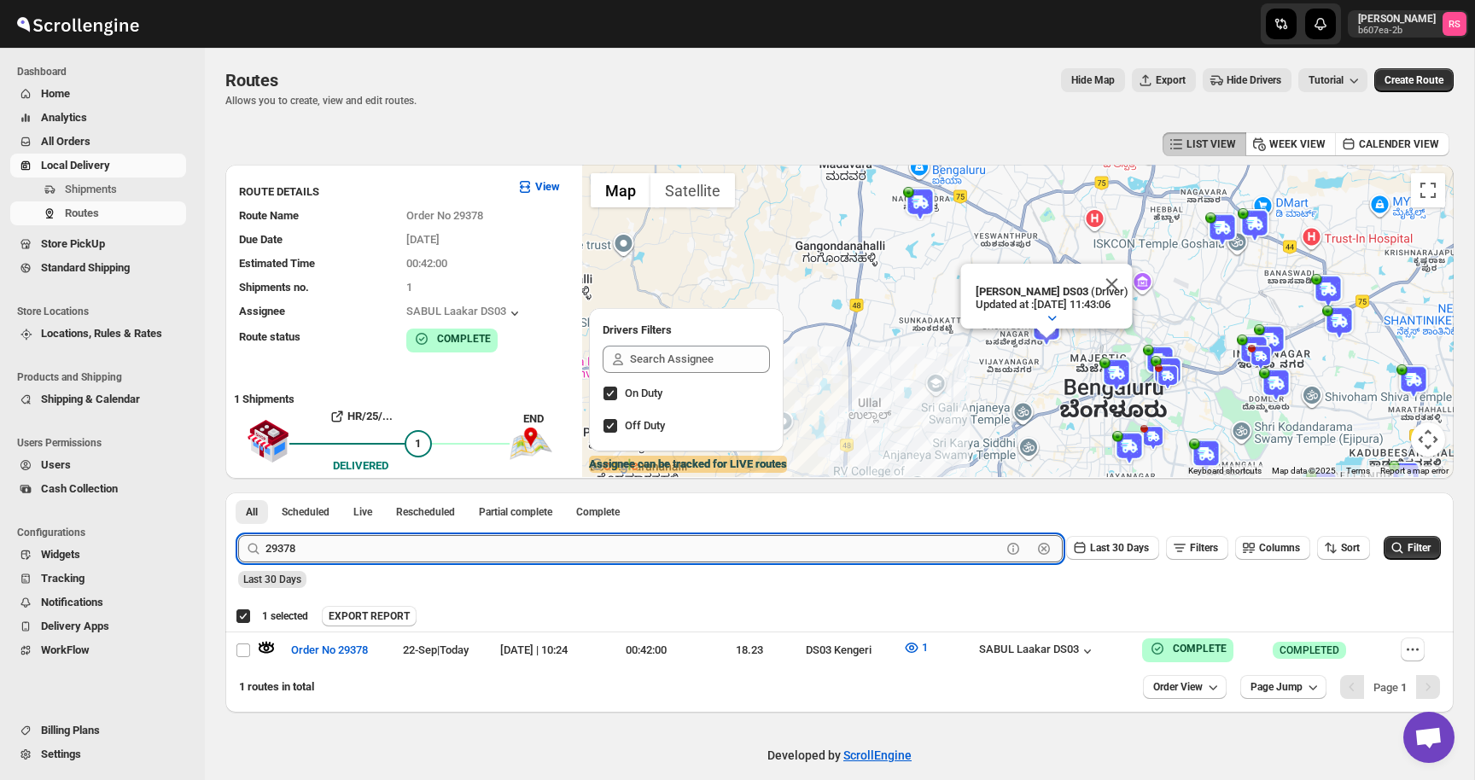
click at [314, 545] on input "29378" at bounding box center [633, 548] width 736 height 27
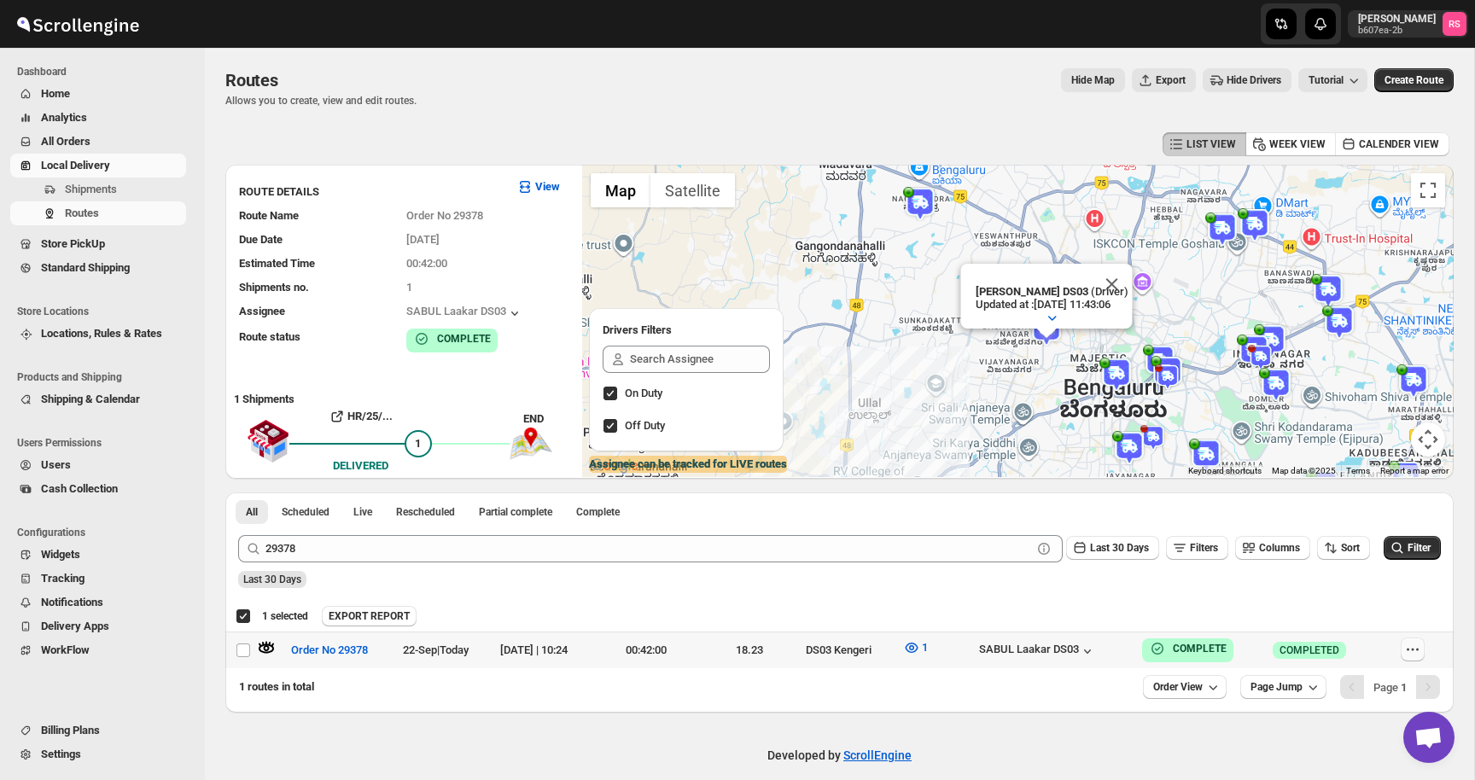
click at [1418, 649] on icon "button" at bounding box center [1417, 650] width 3 height 3
checkbox input "false"
checkbox input "true"
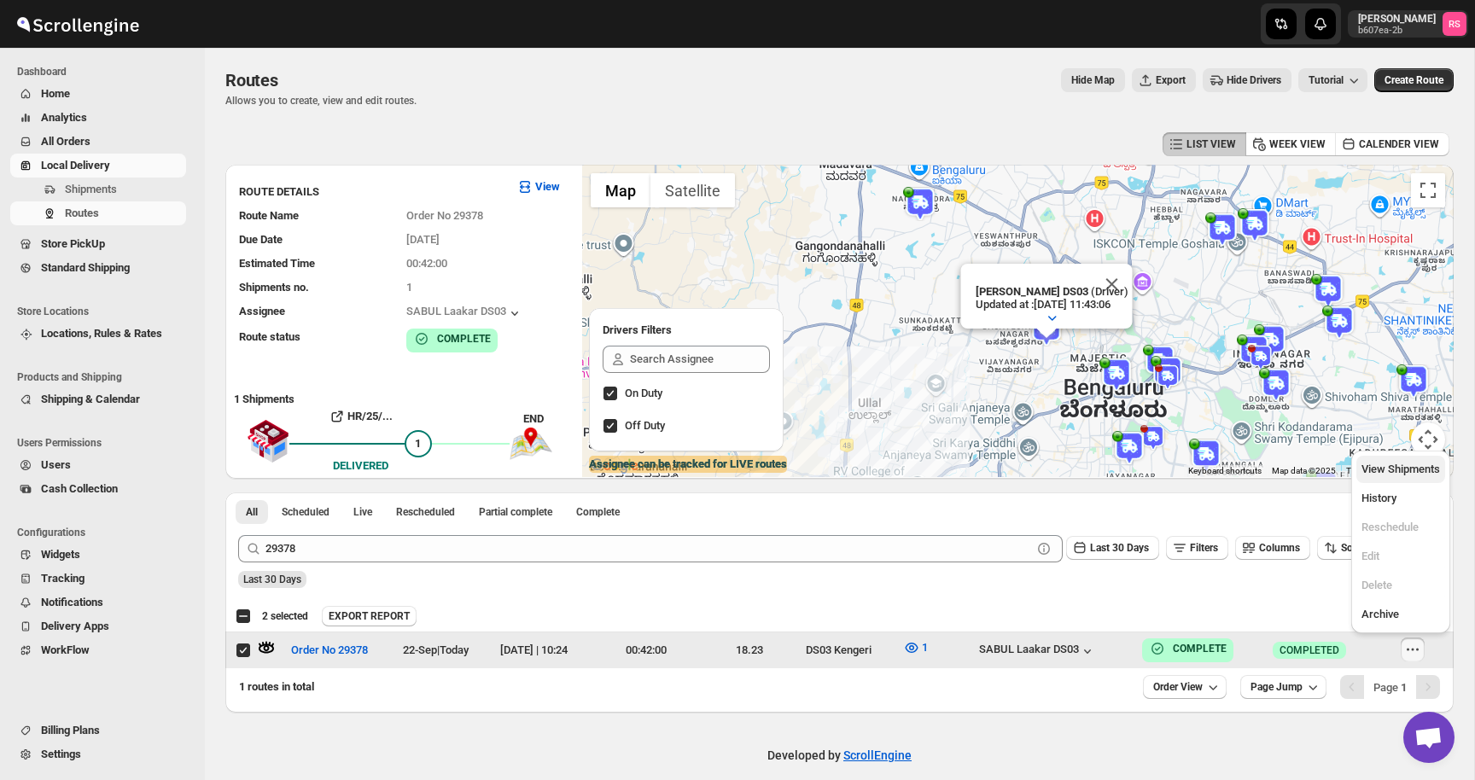
click at [1397, 473] on span "View Shipments" at bounding box center [1400, 468] width 79 height 13
checkbox input "true"
checkbox input "false"
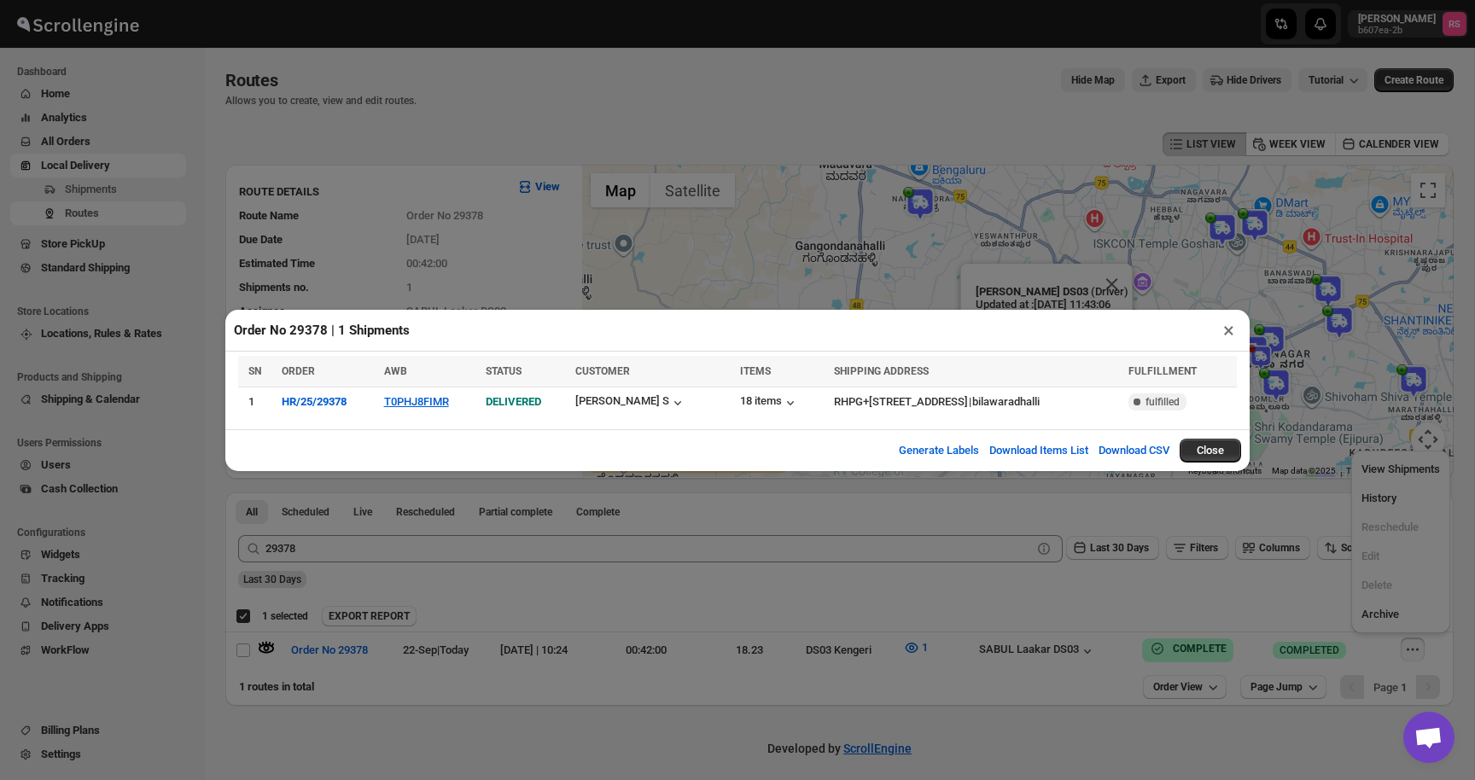
click at [1231, 328] on button "×" at bounding box center [1228, 330] width 25 height 24
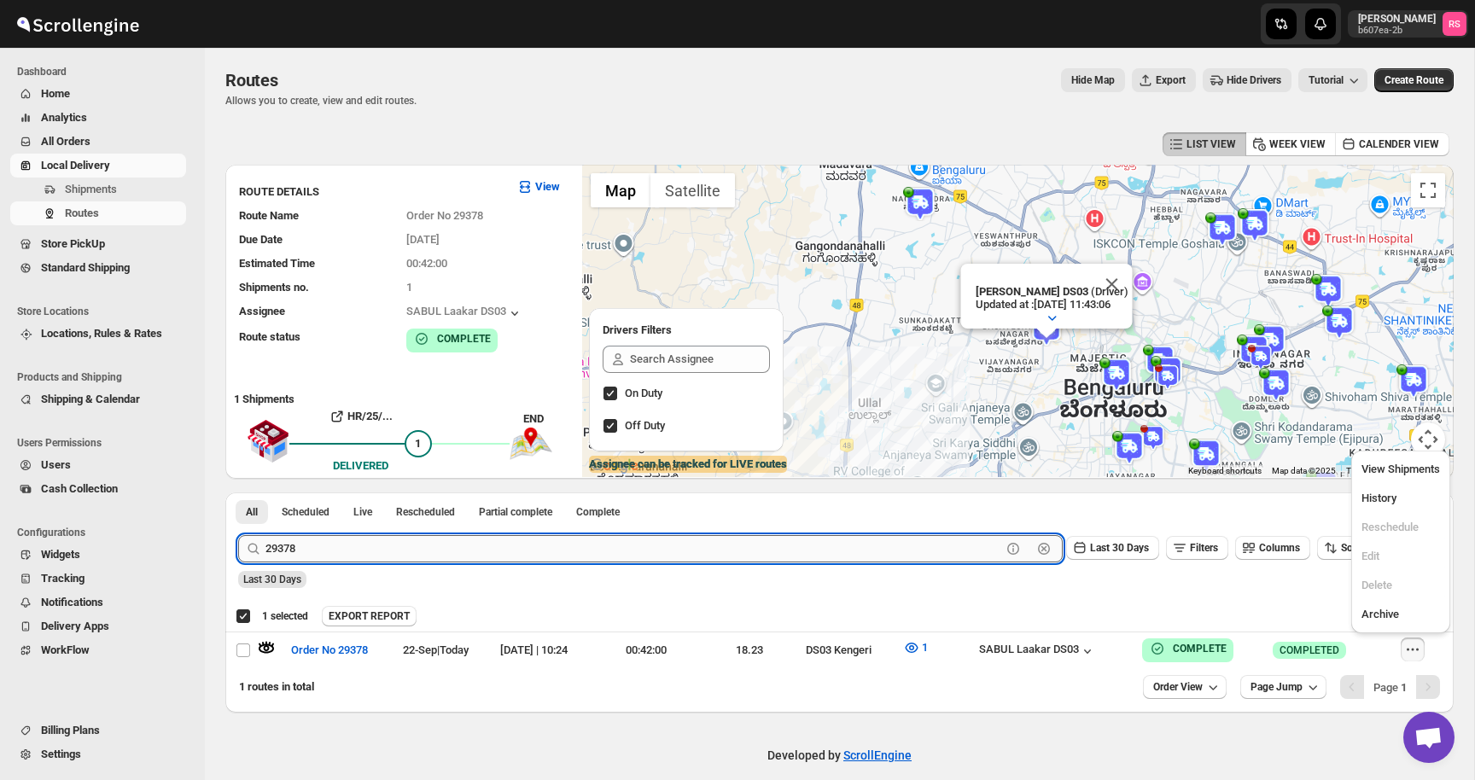
click at [293, 549] on input "29378" at bounding box center [633, 548] width 736 height 27
click at [289, 549] on input "29378" at bounding box center [633, 548] width 736 height 27
drag, startPoint x: 281, startPoint y: 547, endPoint x: 305, endPoint y: 547, distance: 24.7
click at [305, 547] on input "29378" at bounding box center [633, 548] width 736 height 27
click at [238, 492] on button "Submit" at bounding box center [262, 501] width 49 height 18
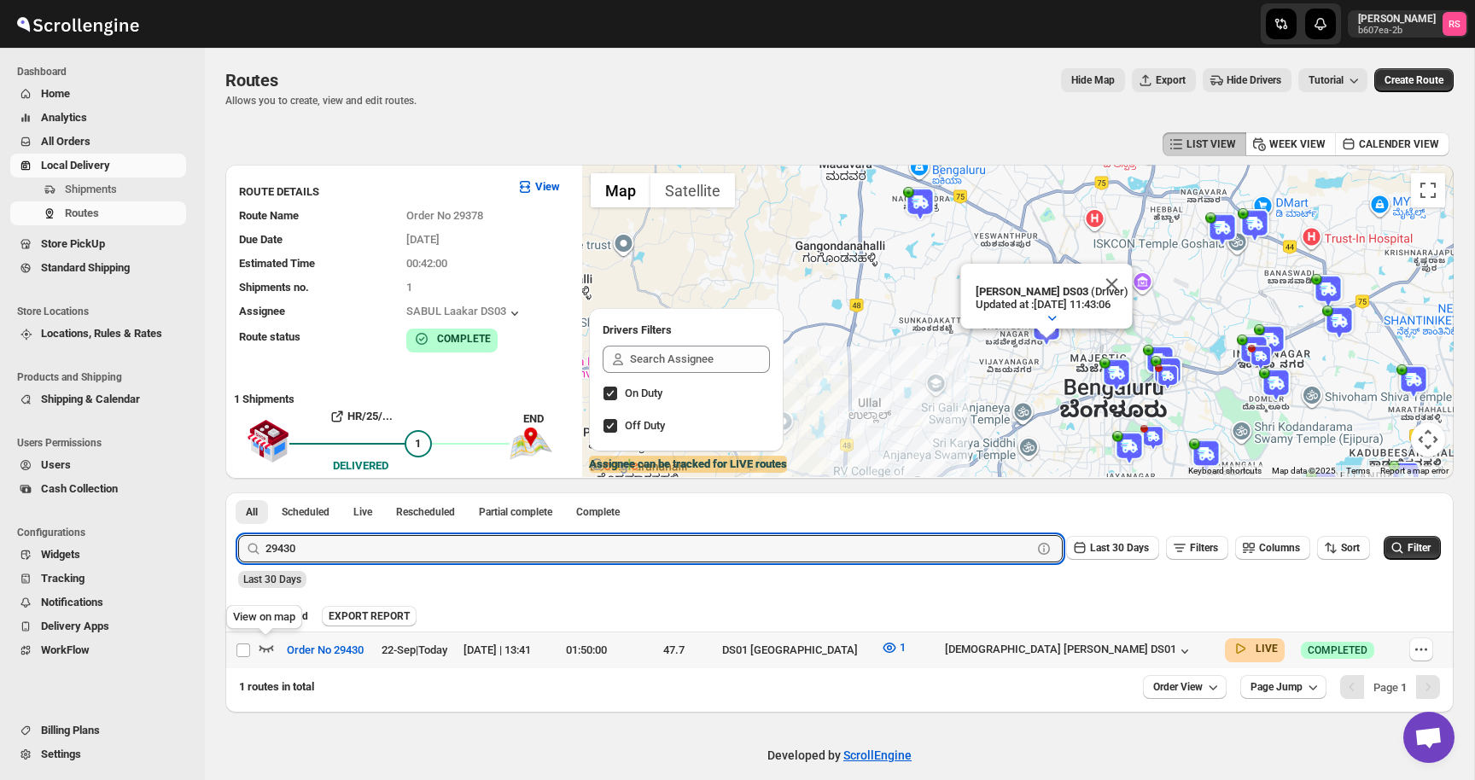
click at [268, 642] on icon "button" at bounding box center [266, 647] width 17 height 17
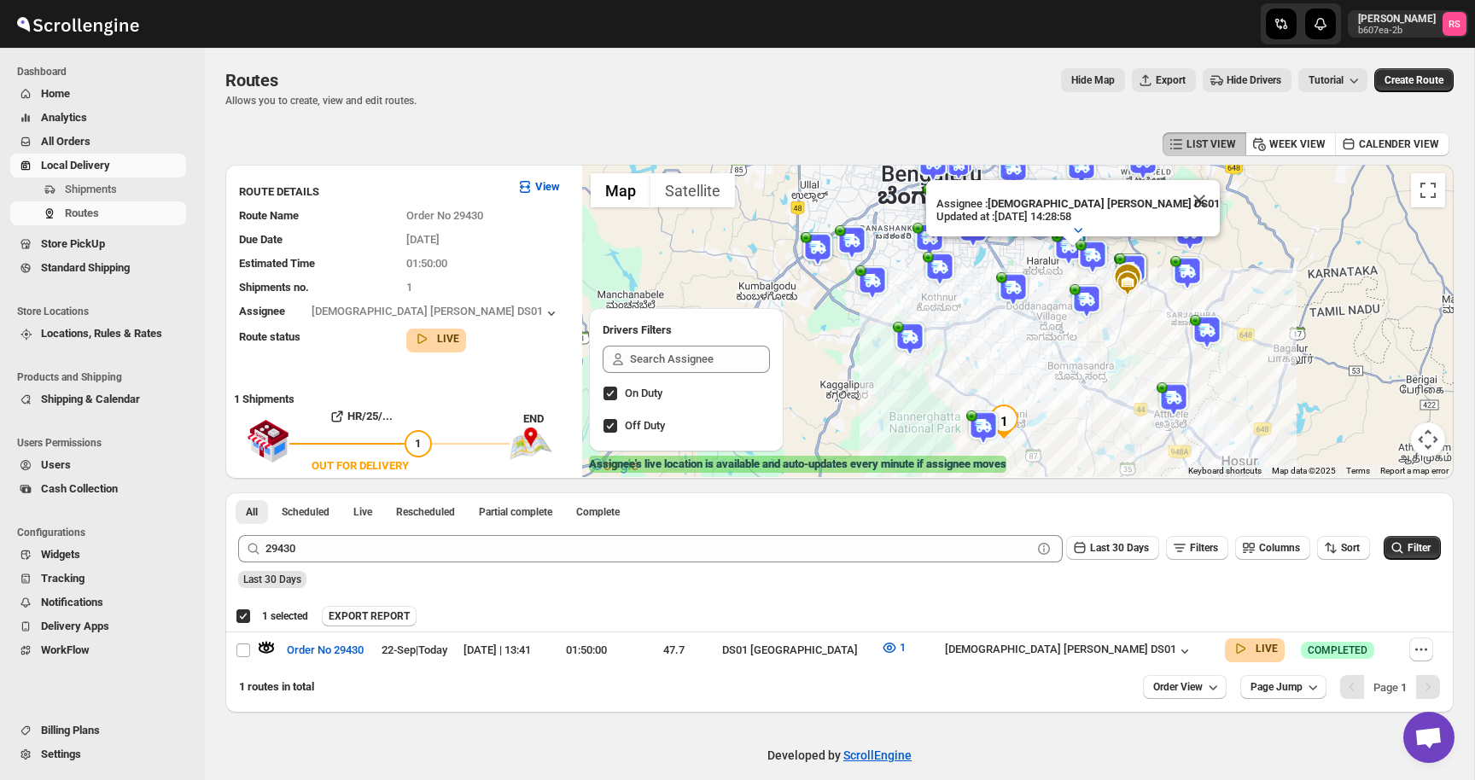
drag, startPoint x: 1107, startPoint y: 224, endPoint x: 1149, endPoint y: 270, distance: 62.2
click at [1149, 270] on div "Mohim uddin DS03 (Driver) Updated at : 22/09/2025, 11:43:06 Duty mode Enabled B…" at bounding box center [1017, 321] width 871 height 312
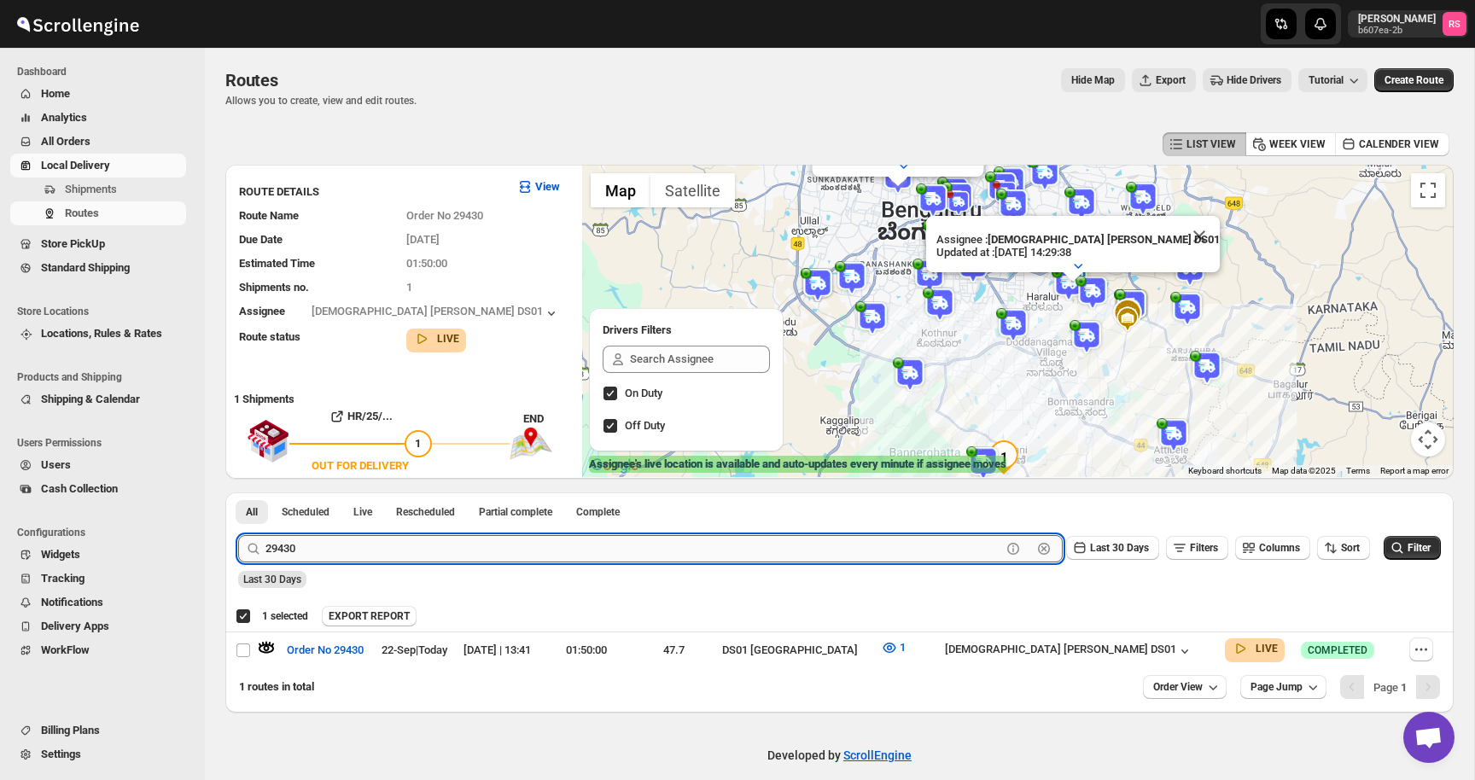
click at [308, 547] on input "29430" at bounding box center [633, 548] width 736 height 27
click at [238, 492] on button "Submit" at bounding box center [262, 501] width 49 height 18
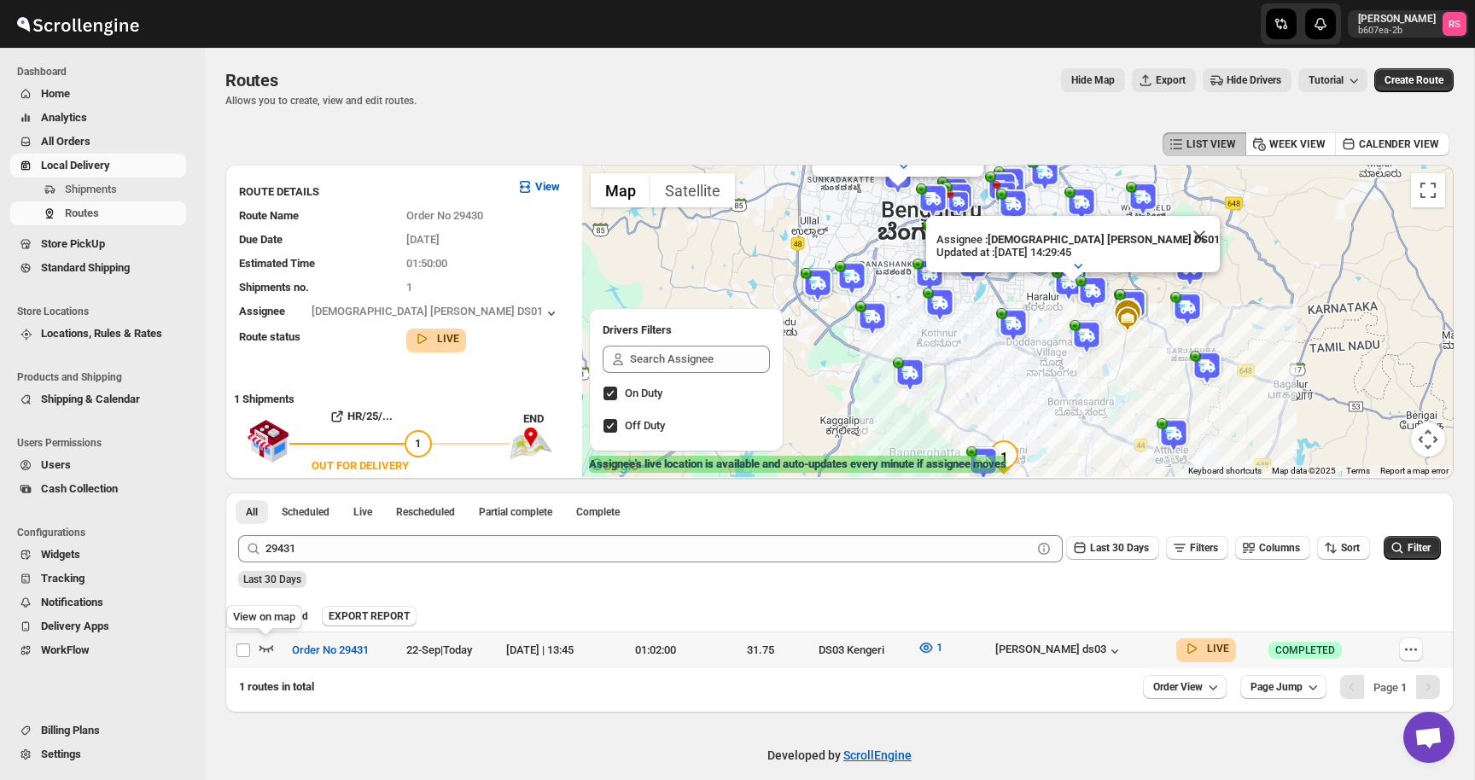
click at [265, 654] on icon "button" at bounding box center [266, 647] width 17 height 17
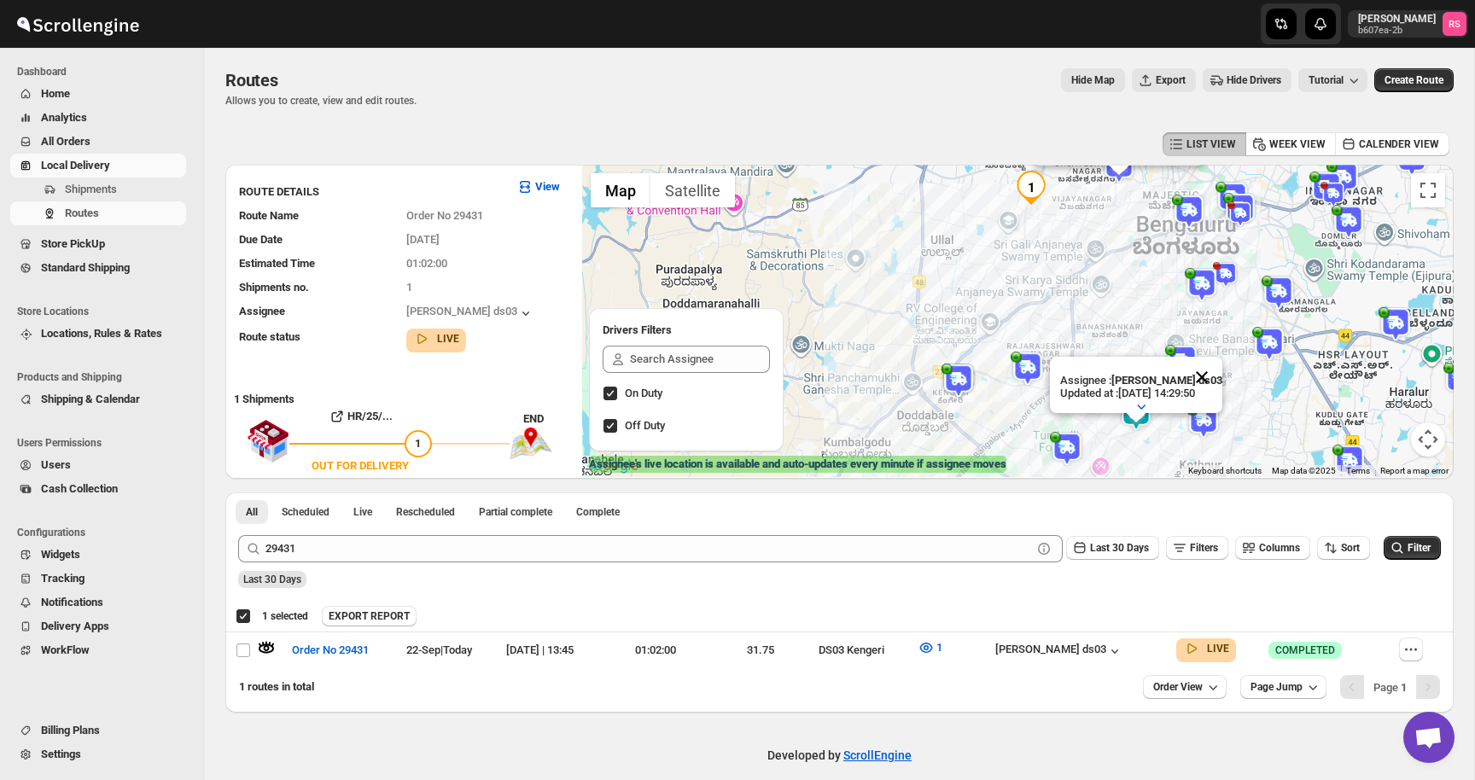
click at [1214, 369] on button "Close" at bounding box center [1201, 377] width 41 height 41
click at [1146, 423] on img at bounding box center [1136, 414] width 34 height 34
click at [1139, 420] on img at bounding box center [1136, 414] width 34 height 34
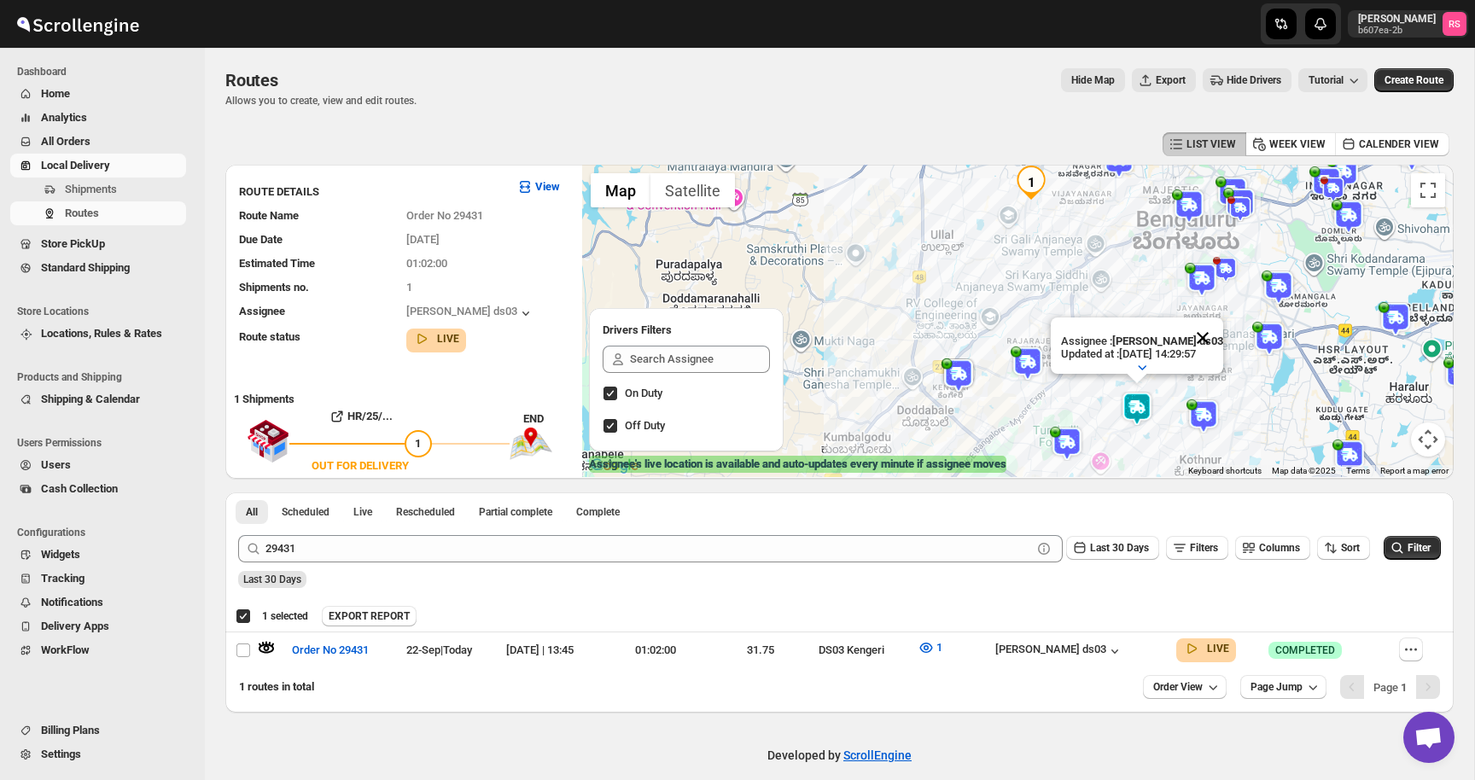
click at [1219, 336] on button "Close" at bounding box center [1202, 337] width 41 height 41
click at [1123, 649] on div "[PERSON_NAME] ds03" at bounding box center [1059, 651] width 128 height 17
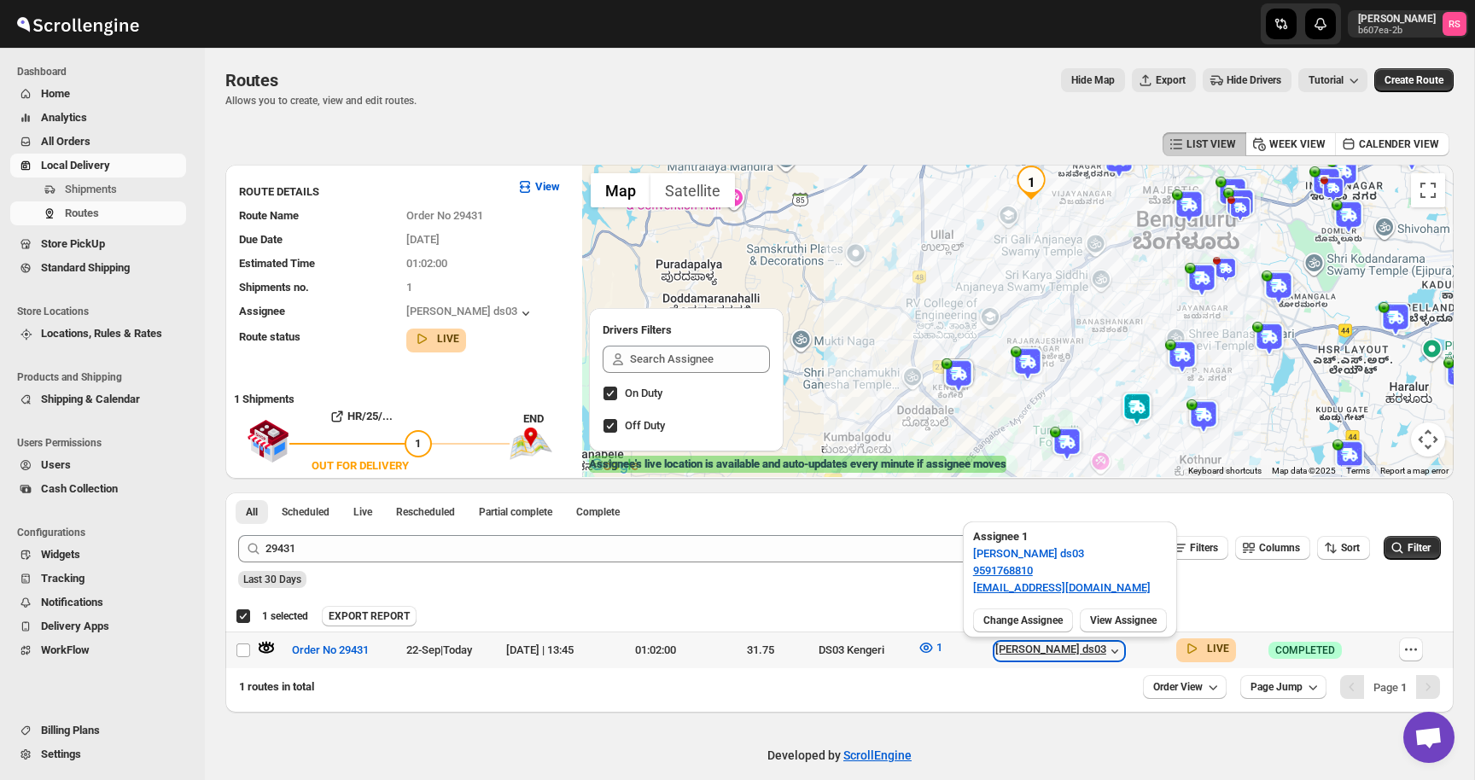
click at [1123, 649] on div "[PERSON_NAME] ds03" at bounding box center [1059, 651] width 128 height 17
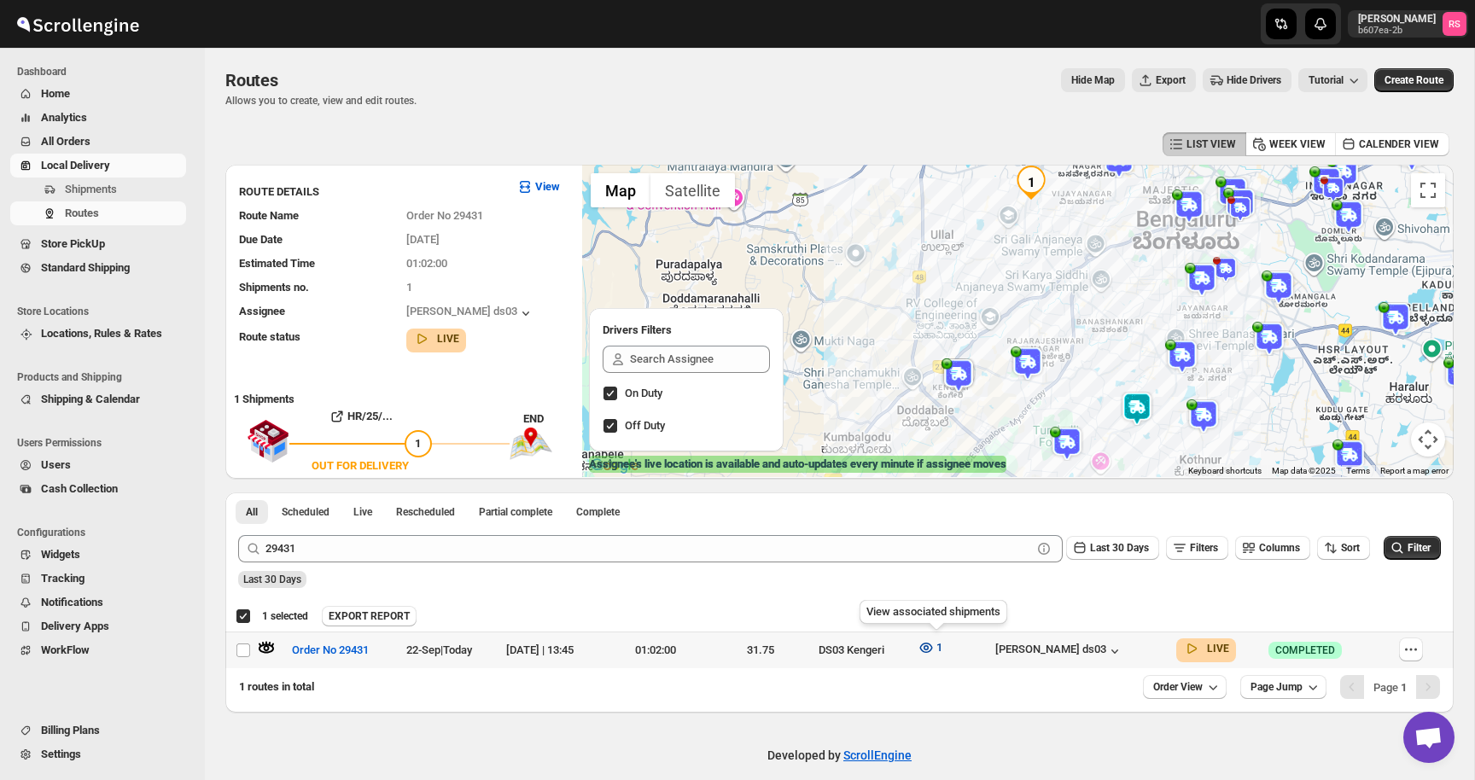
click at [933, 646] on icon "button" at bounding box center [926, 648] width 13 height 10
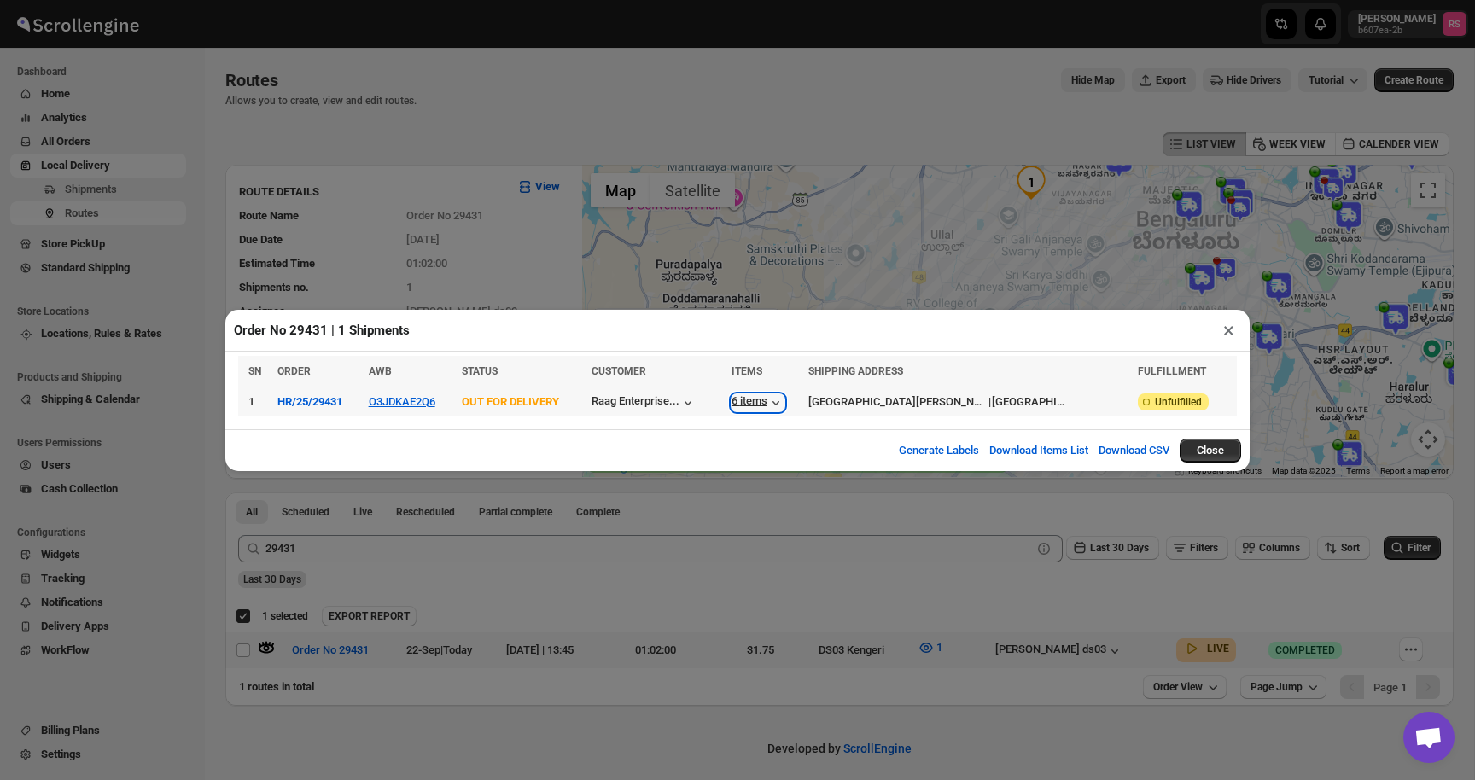
click at [784, 404] on div "6 items" at bounding box center [757, 402] width 53 height 17
click at [1226, 334] on button "×" at bounding box center [1228, 330] width 25 height 24
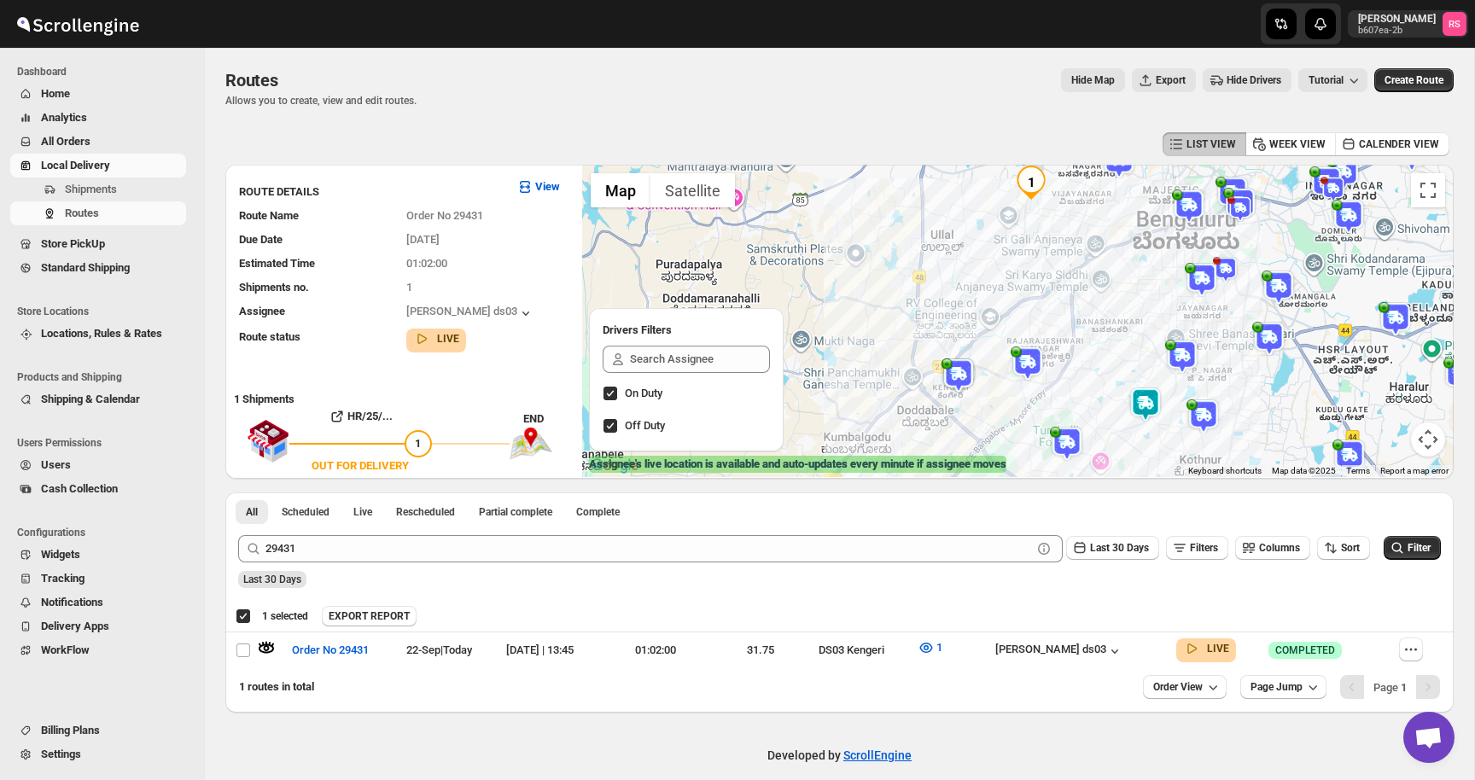
click at [1152, 397] on img at bounding box center [1145, 404] width 34 height 34
click at [1143, 404] on img at bounding box center [1145, 404] width 34 height 34
click at [1229, 334] on button "Close" at bounding box center [1210, 333] width 41 height 41
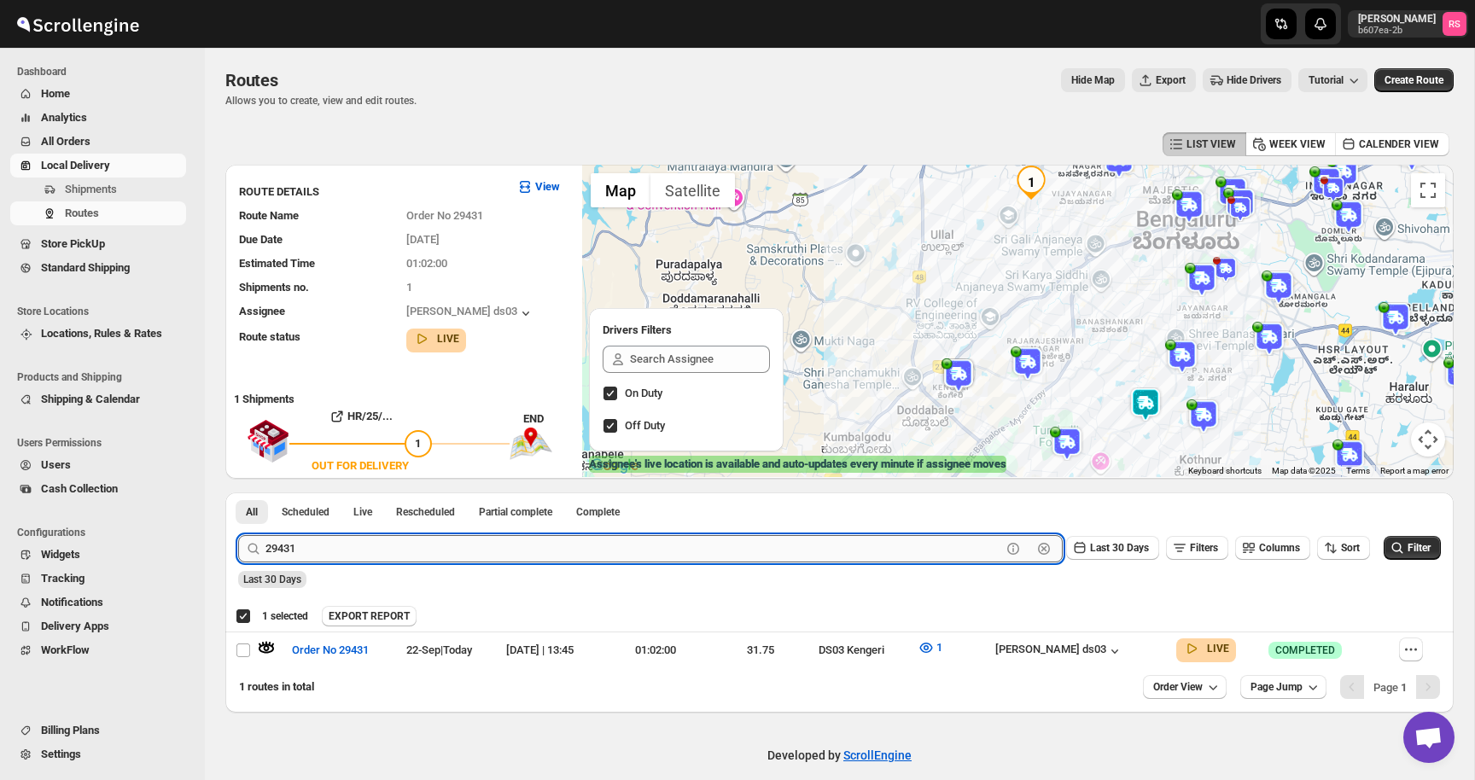
click at [323, 557] on input "29431" at bounding box center [633, 548] width 736 height 27
click at [238, 492] on button "Submit" at bounding box center [262, 501] width 49 height 18
click at [278, 651] on div at bounding box center [272, 650] width 28 height 22
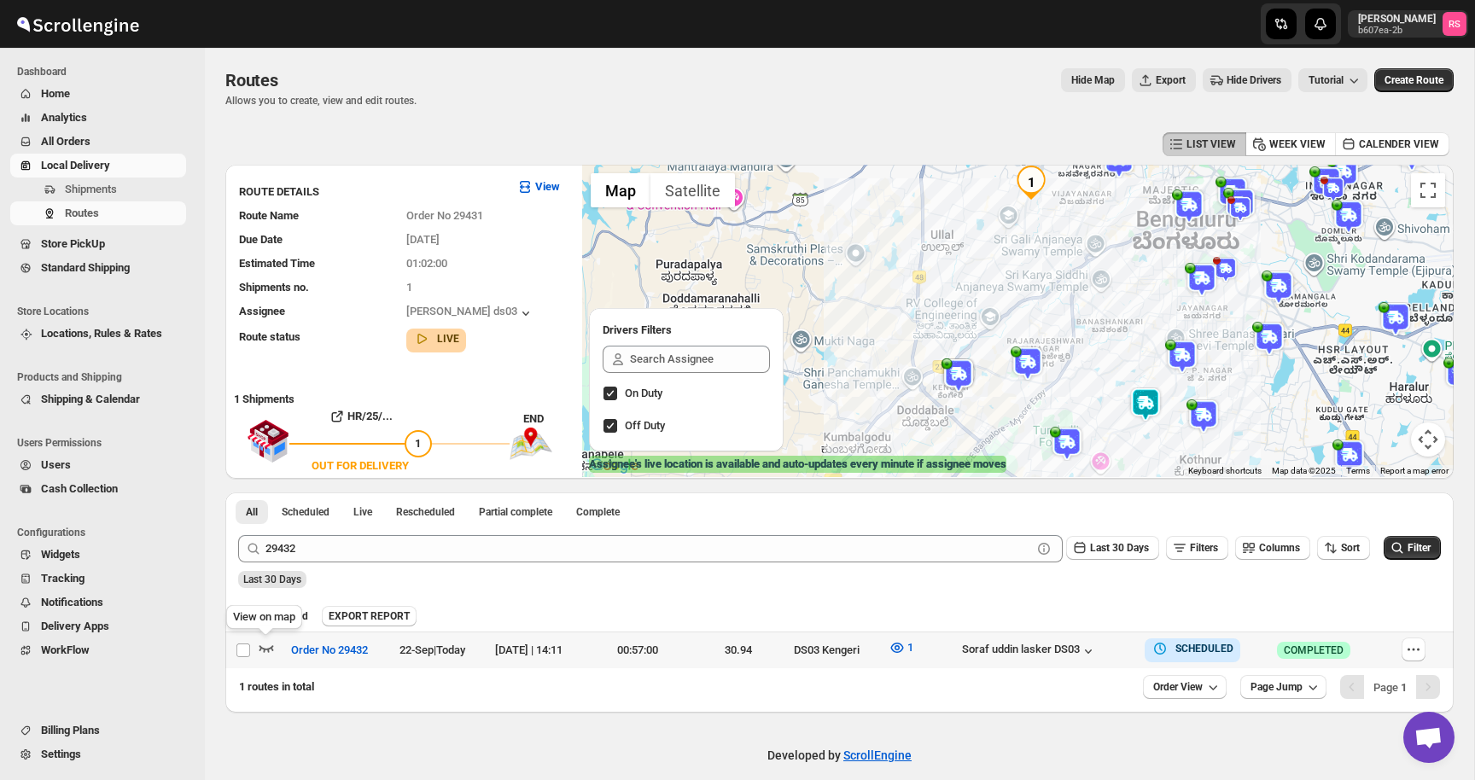
click at [273, 649] on icon "button" at bounding box center [266, 647] width 17 height 17
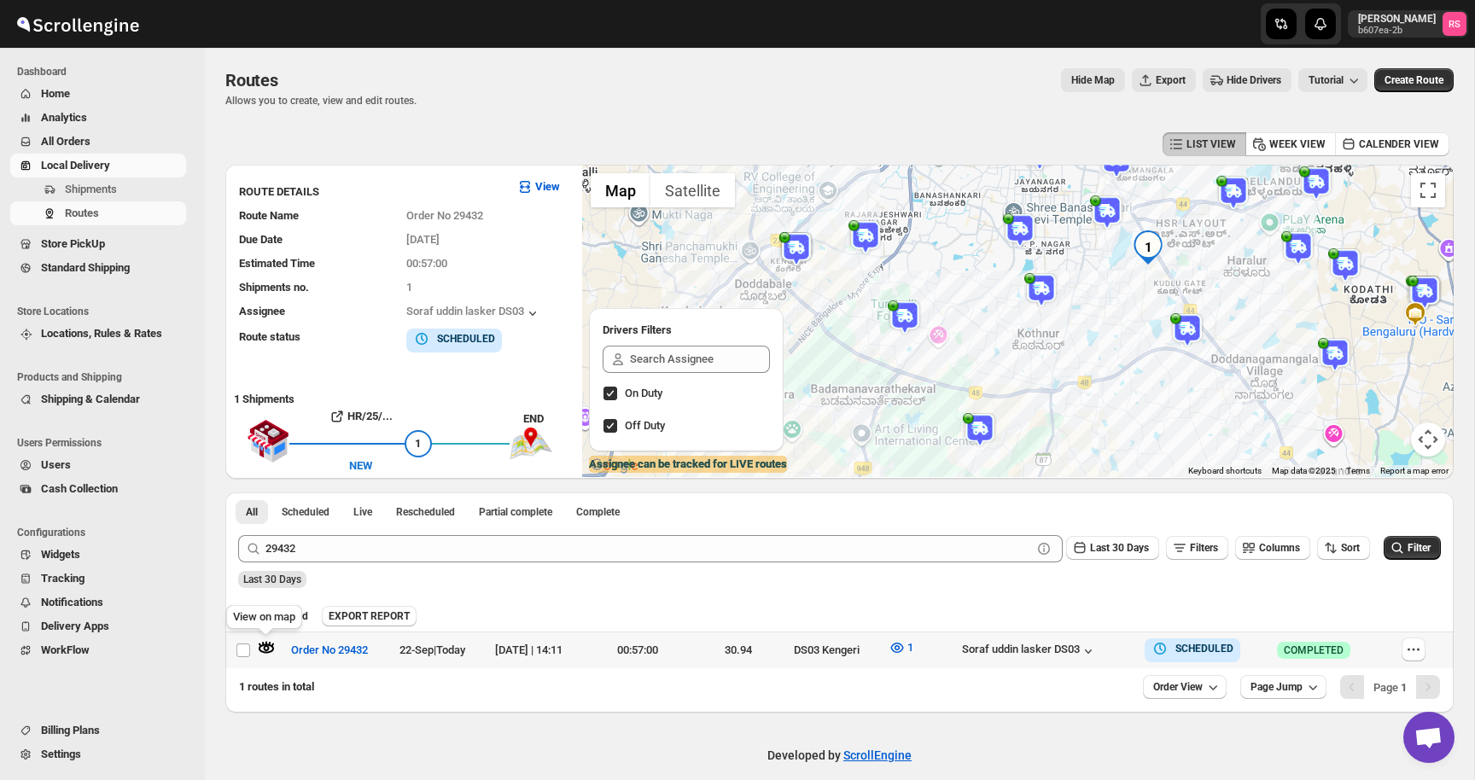
click at [268, 649] on icon "button" at bounding box center [267, 648] width 6 height 6
click at [899, 645] on icon "button" at bounding box center [896, 647] width 5 height 5
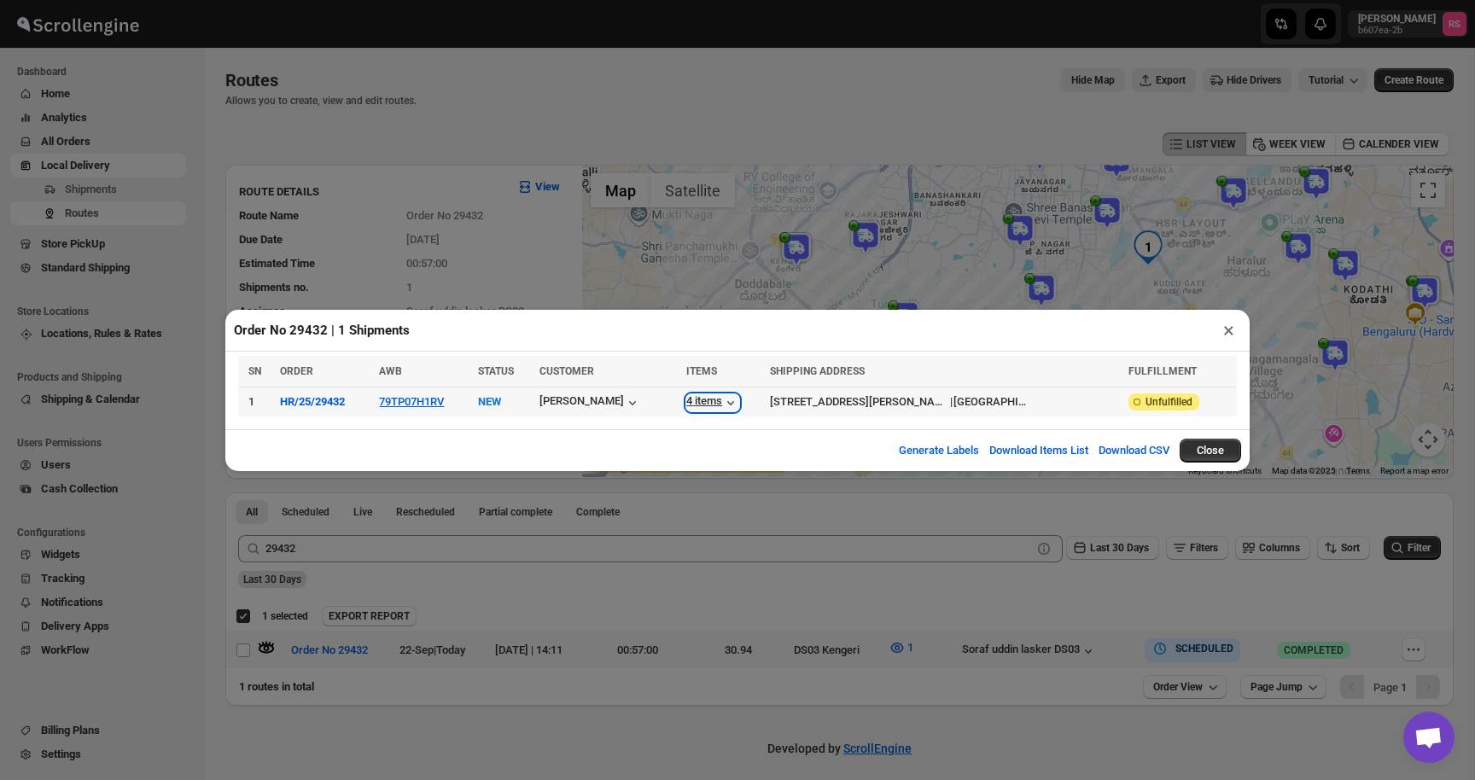
click at [734, 402] on icon "button" at bounding box center [730, 402] width 7 height 4
click at [384, 546] on div "Order No 29432 | 1 Shipments × SN ORDER AWB STATUS CUSTOMER ITEMS SHIPPING ADDR…" at bounding box center [737, 390] width 1475 height 780
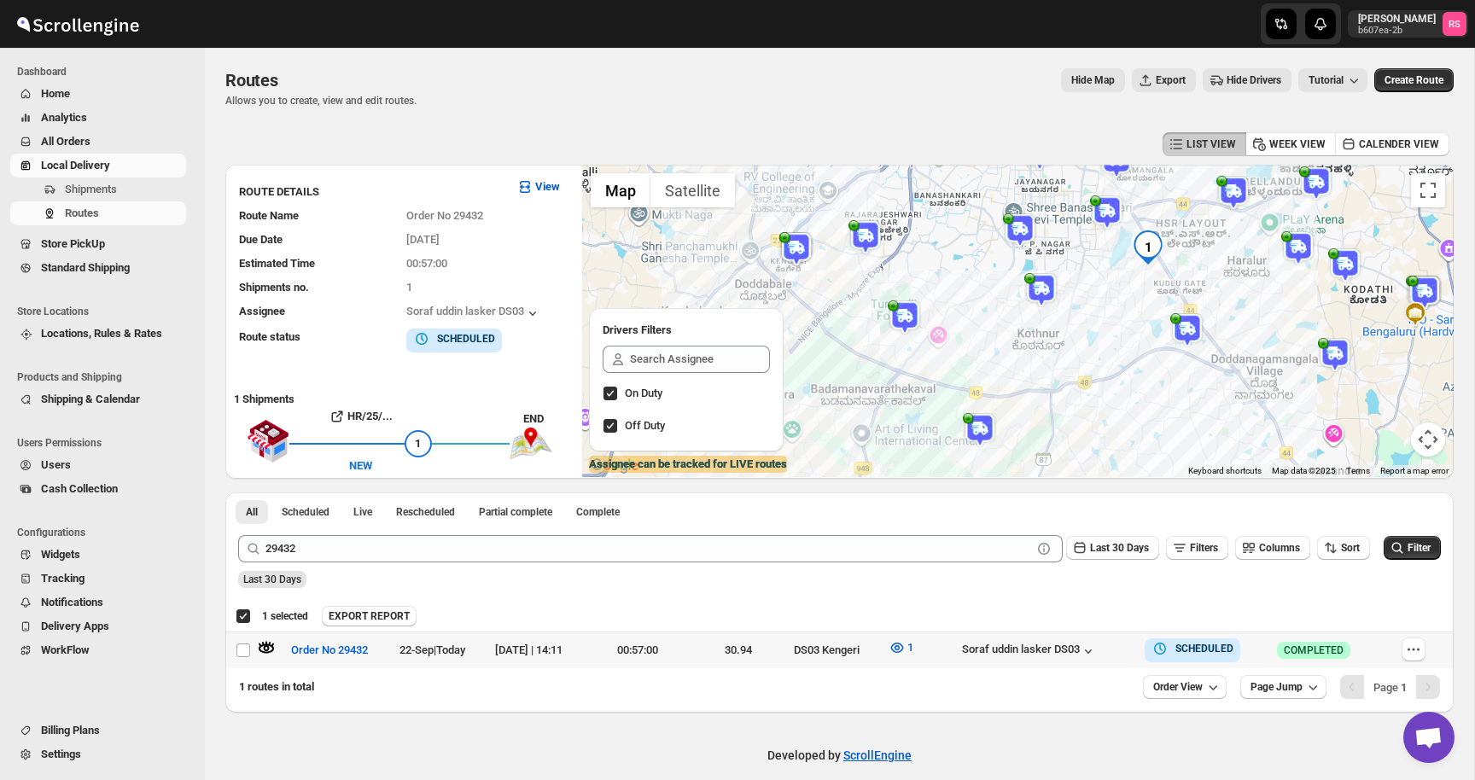
click at [347, 533] on div "29432 Clear Last 30 Days Filters Columns Sort Filter" at bounding box center [832, 541] width 1216 height 41
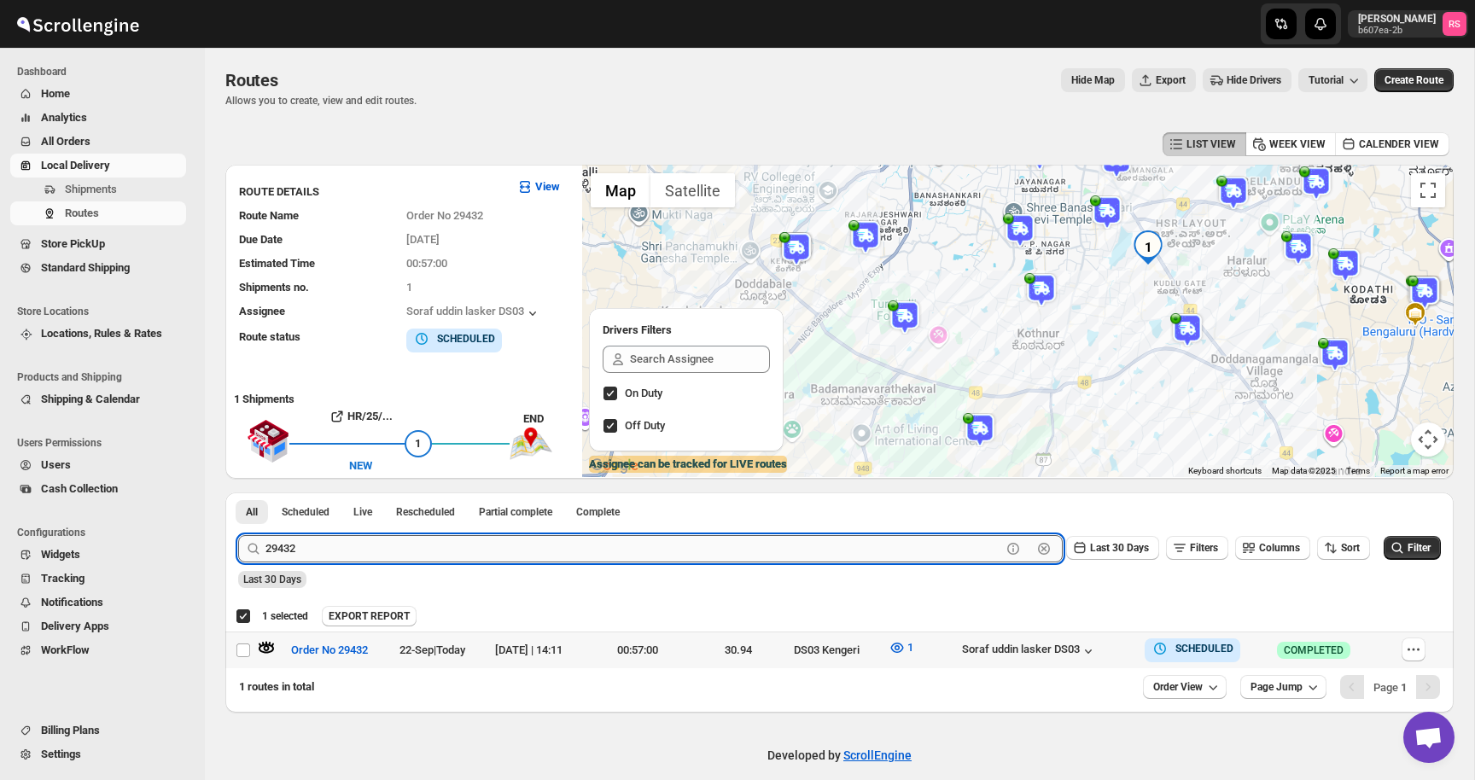
click at [307, 553] on input "29432" at bounding box center [633, 548] width 736 height 27
click at [448, 609] on div "EXPORT REPORT" at bounding box center [884, 616] width 1125 height 20
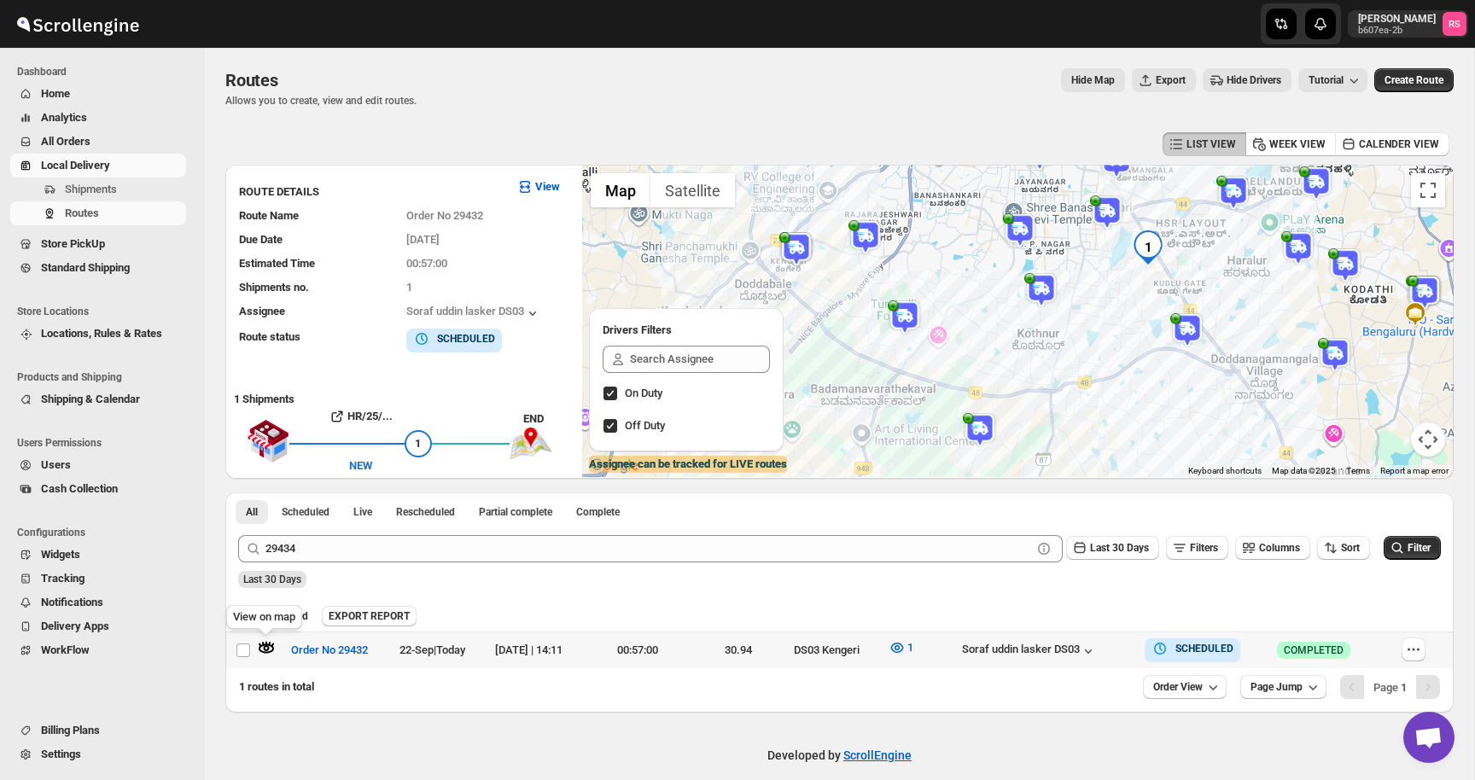
click at [269, 642] on icon "button" at bounding box center [269, 644] width 3 height 4
click at [267, 653] on icon "button" at bounding box center [266, 647] width 17 height 17
click at [416, 532] on div "29434 Clear Last 30 Days Filters Columns Sort Filter" at bounding box center [832, 541] width 1216 height 41
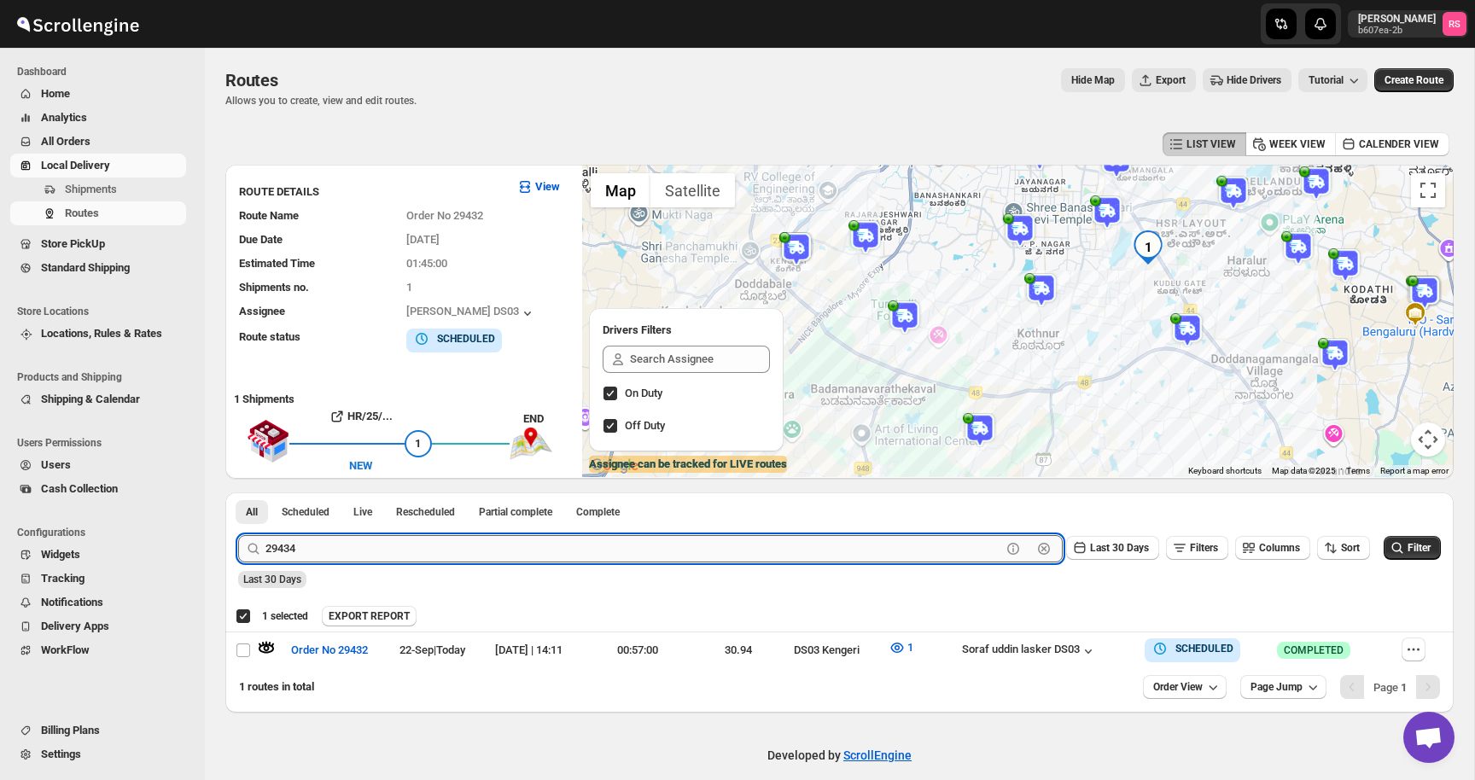
click at [399, 539] on input "29434" at bounding box center [633, 548] width 736 height 27
click at [305, 558] on input "29434" at bounding box center [633, 548] width 736 height 27
click at [328, 547] on input "29434" at bounding box center [633, 548] width 736 height 27
click at [238, 492] on button "Submit" at bounding box center [262, 501] width 49 height 18
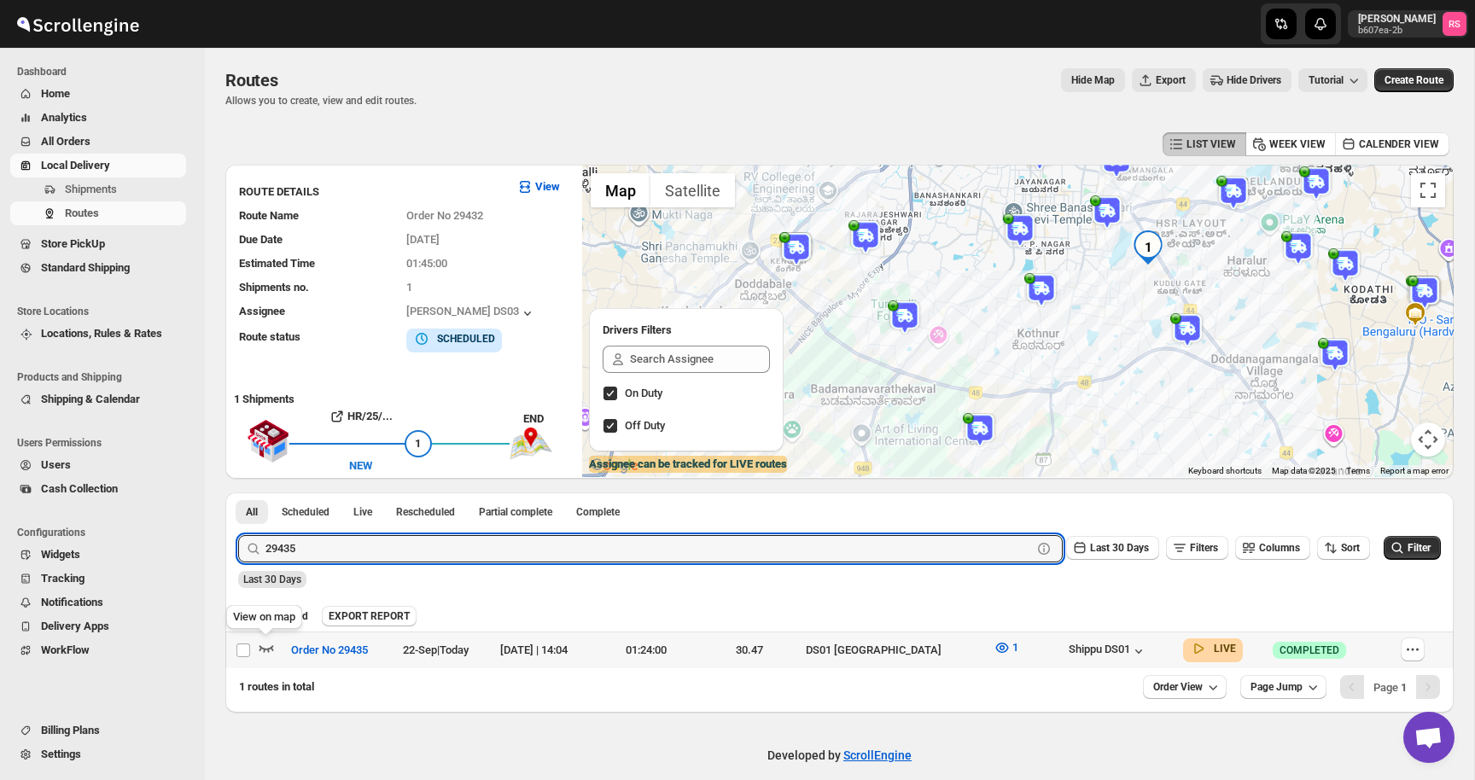
click at [261, 643] on icon "button" at bounding box center [266, 647] width 17 height 17
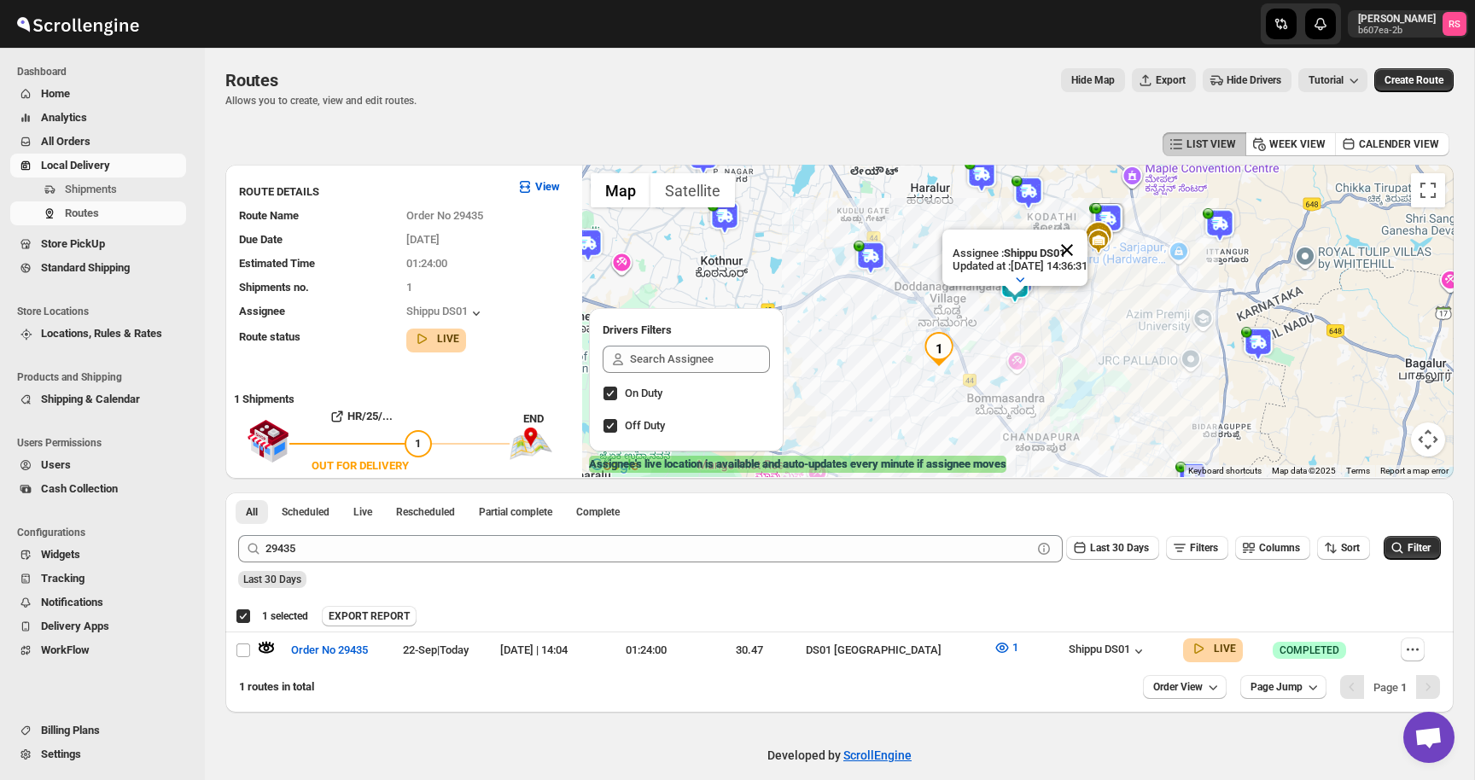
click at [1086, 253] on button "Close" at bounding box center [1066, 250] width 41 height 41
click at [1019, 281] on img at bounding box center [1015, 287] width 34 height 34
click at [1019, 282] on img at bounding box center [1015, 287] width 34 height 34
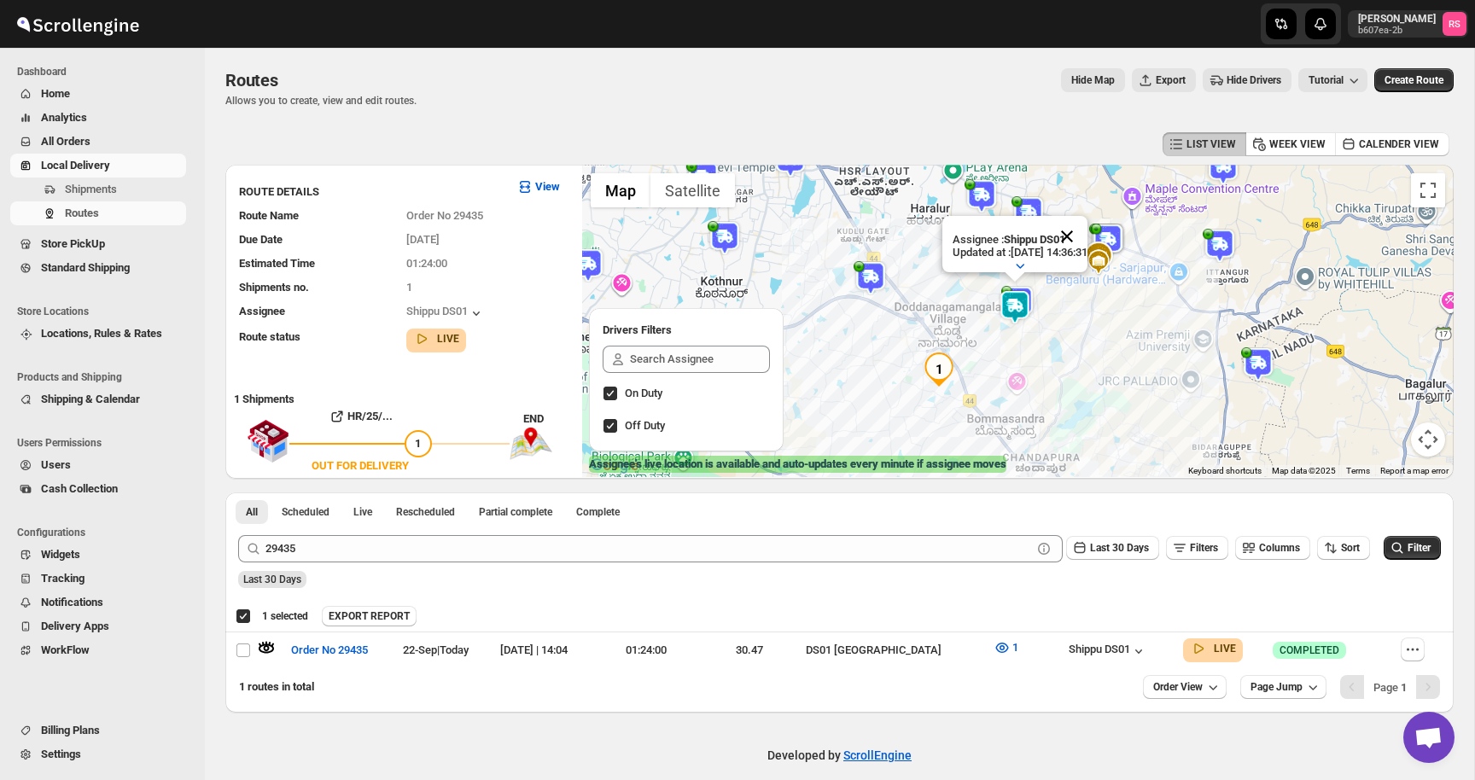
click at [1087, 229] on button "Close" at bounding box center [1066, 236] width 41 height 41
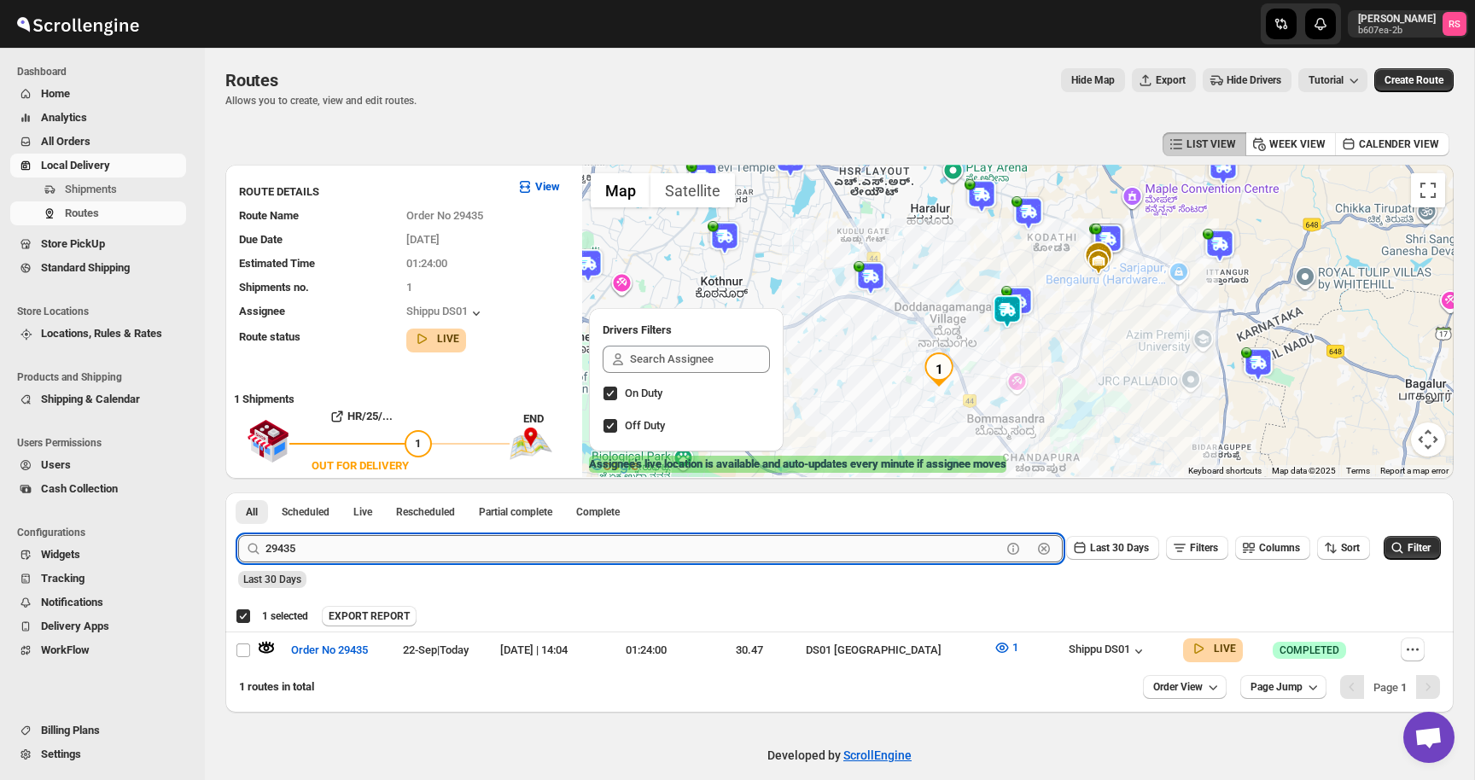
click at [305, 555] on input "29435" at bounding box center [633, 548] width 736 height 27
click at [296, 555] on input "29435" at bounding box center [633, 548] width 736 height 27
drag, startPoint x: 316, startPoint y: 550, endPoint x: 280, endPoint y: 546, distance: 36.1
click at [280, 546] on input "29435" at bounding box center [633, 548] width 736 height 27
click at [238, 492] on button "Submit" at bounding box center [262, 501] width 49 height 18
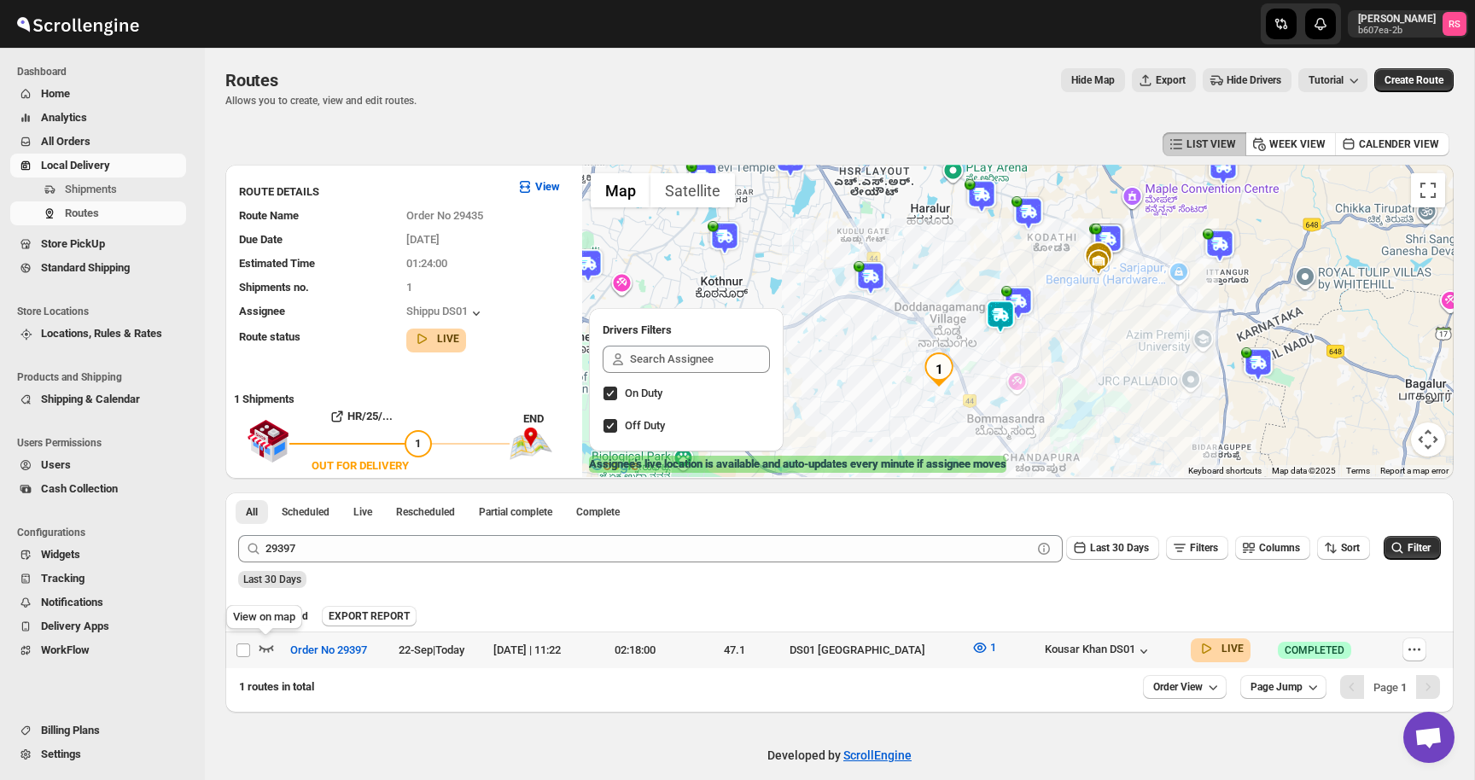
click at [265, 643] on icon "button" at bounding box center [266, 647] width 17 height 17
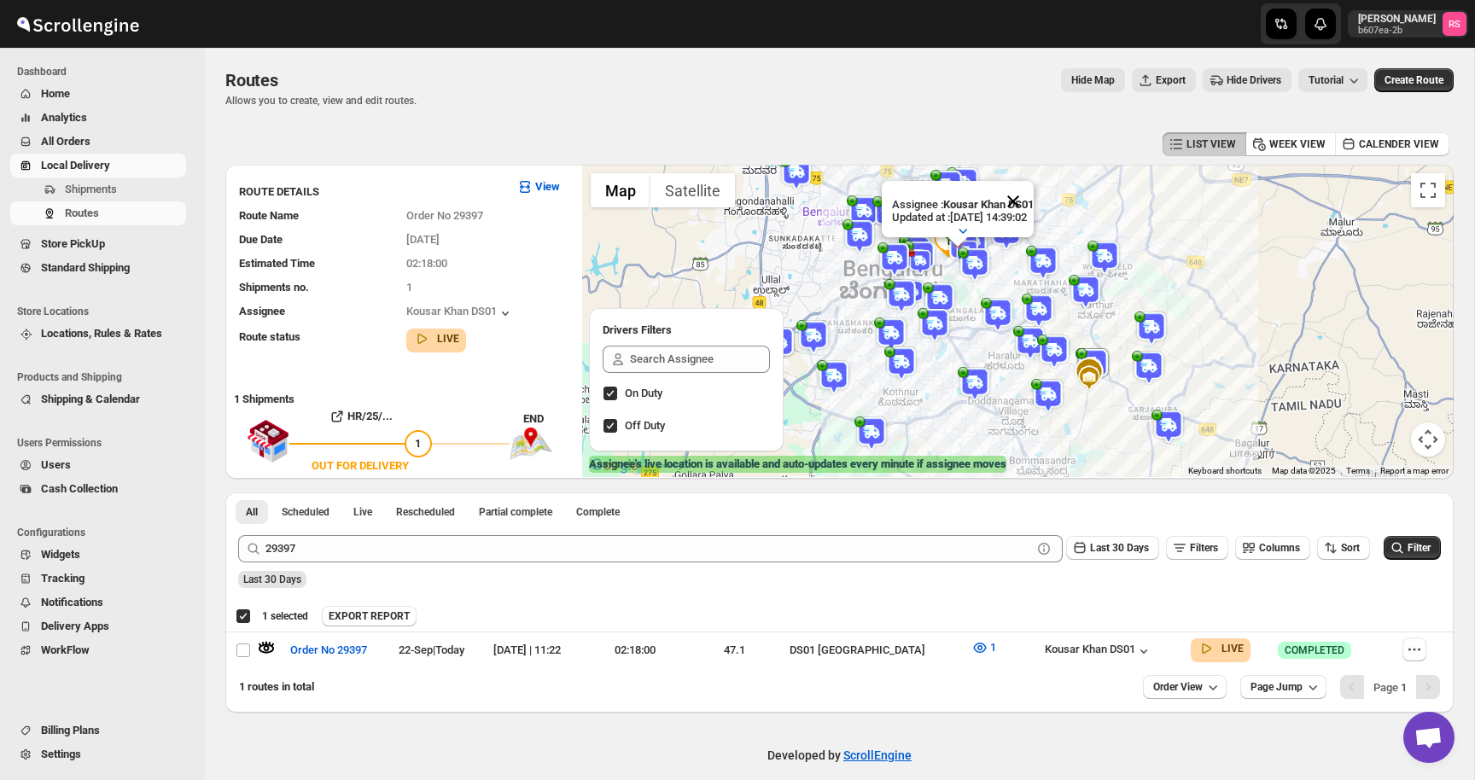
click at [1029, 196] on button "Close" at bounding box center [1012, 201] width 41 height 41
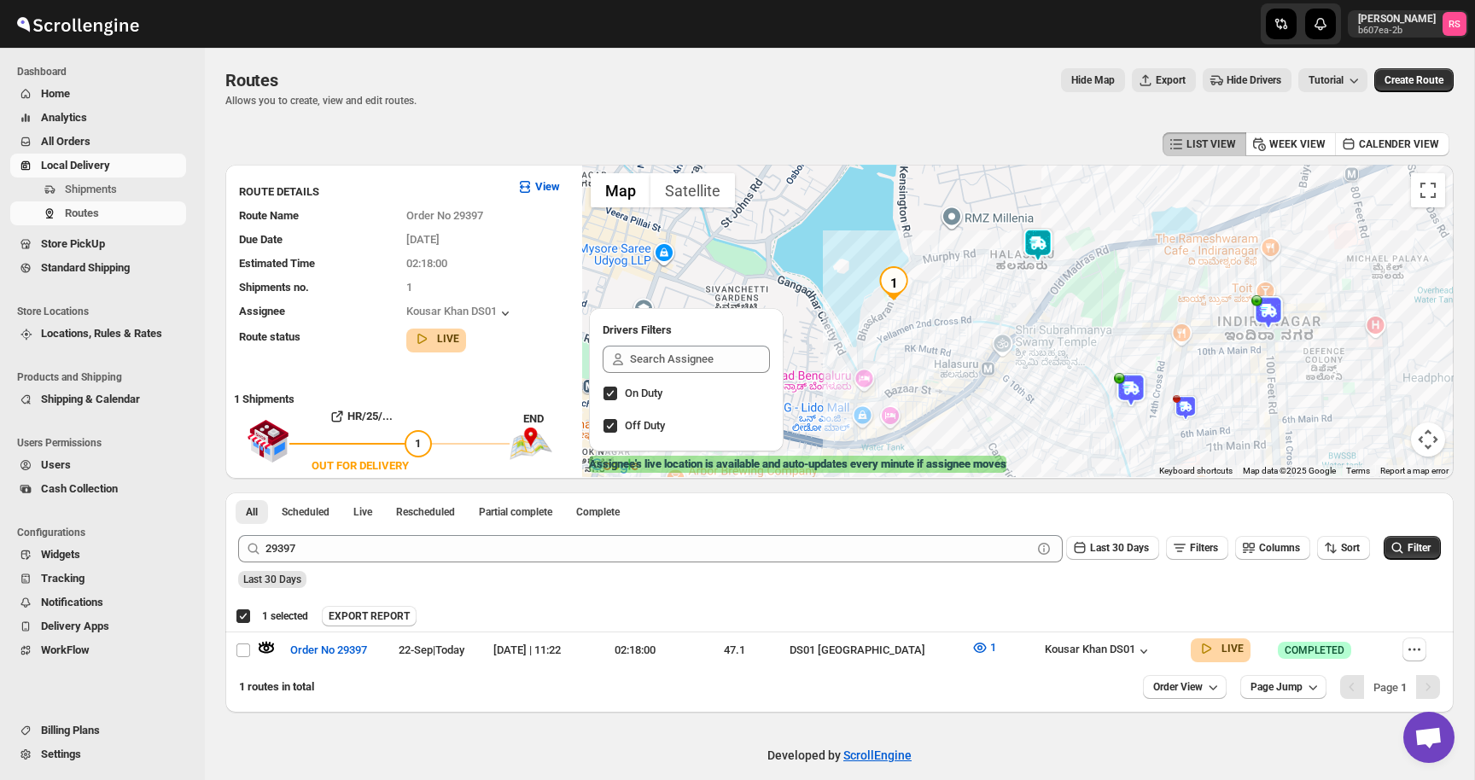
drag, startPoint x: 854, startPoint y: 389, endPoint x: 1006, endPoint y: 161, distance: 273.8
click at [1006, 161] on div "LIST VIEW WEEK VIEW CALENDER VIEW ROUTE DETAILS View Route Name Order No 29397 …" at bounding box center [839, 420] width 1228 height 585
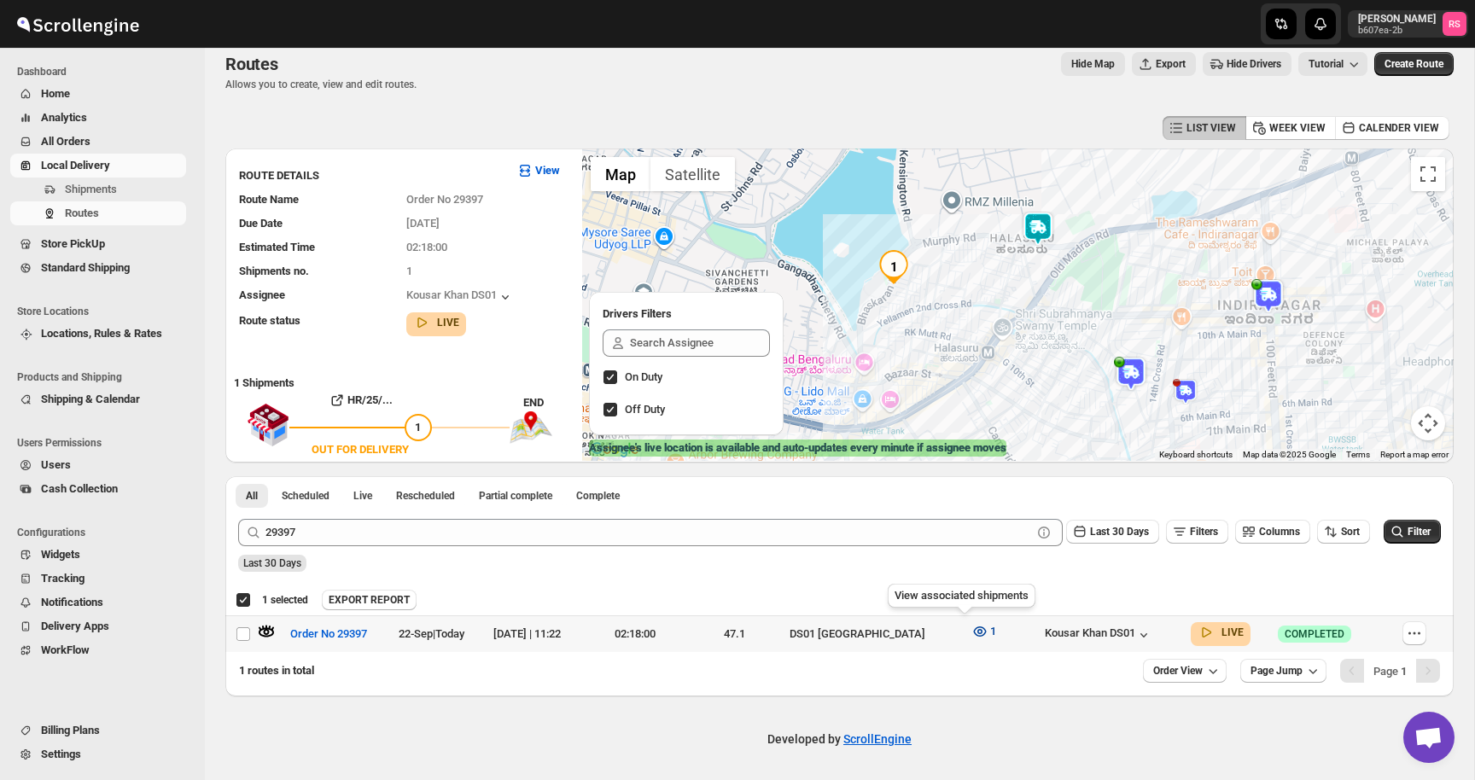
click at [973, 628] on icon "button" at bounding box center [979, 631] width 13 height 10
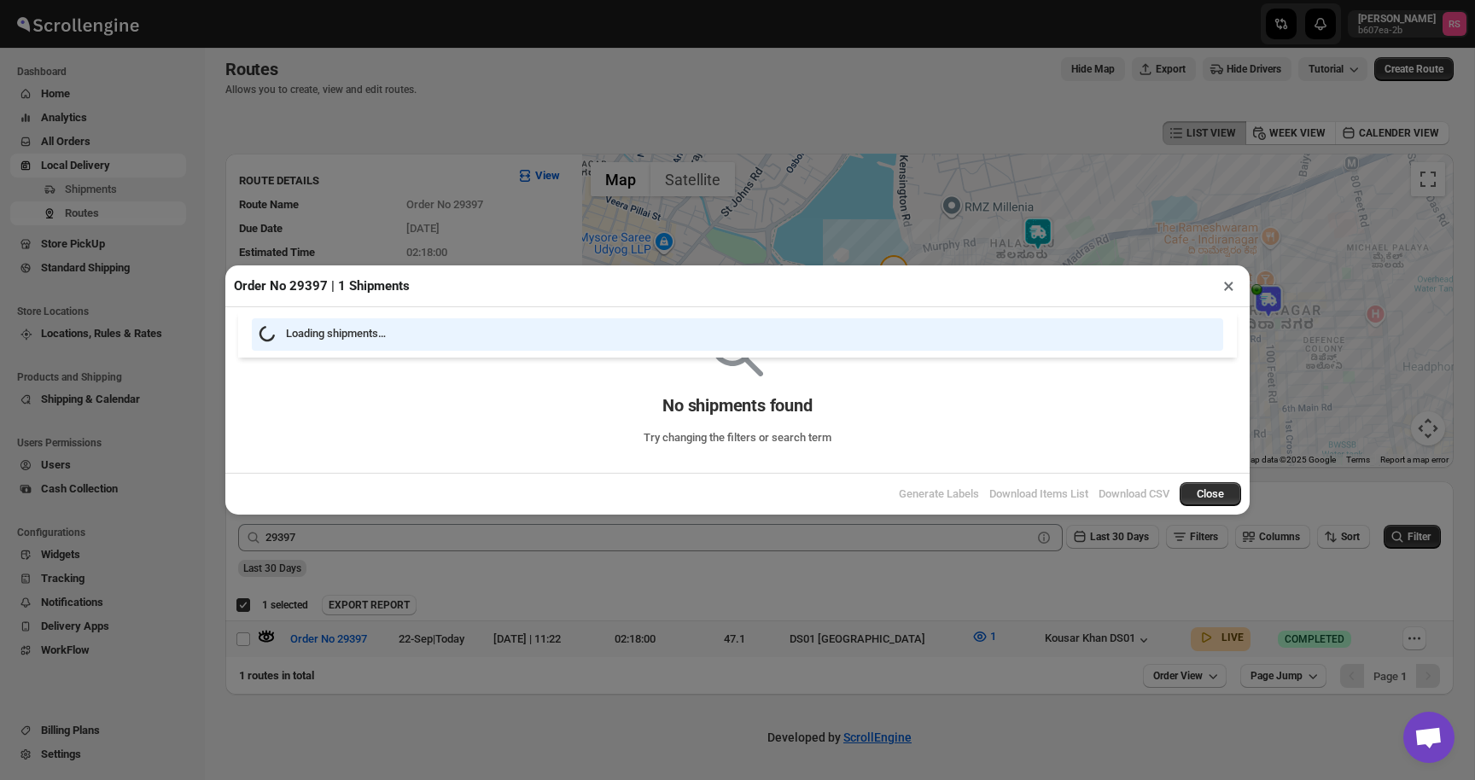
scroll to position [9, 0]
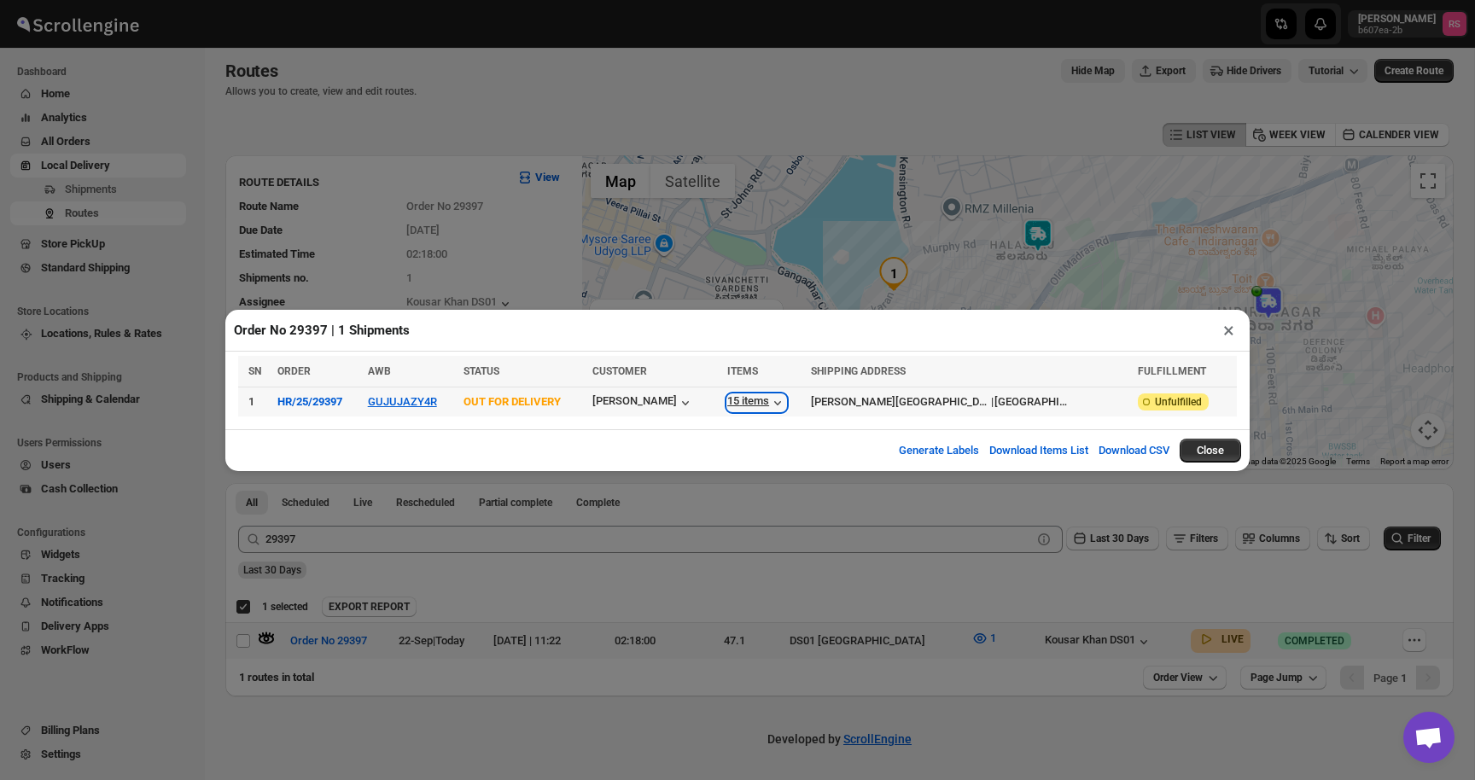
click at [777, 398] on div "15 items" at bounding box center [756, 402] width 59 height 17
click at [921, 585] on div "Order No 29397 | 1 Shipments × SN ORDER AWB STATUS CUSTOMER ITEMS SHIPPING ADDR…" at bounding box center [737, 390] width 1475 height 780
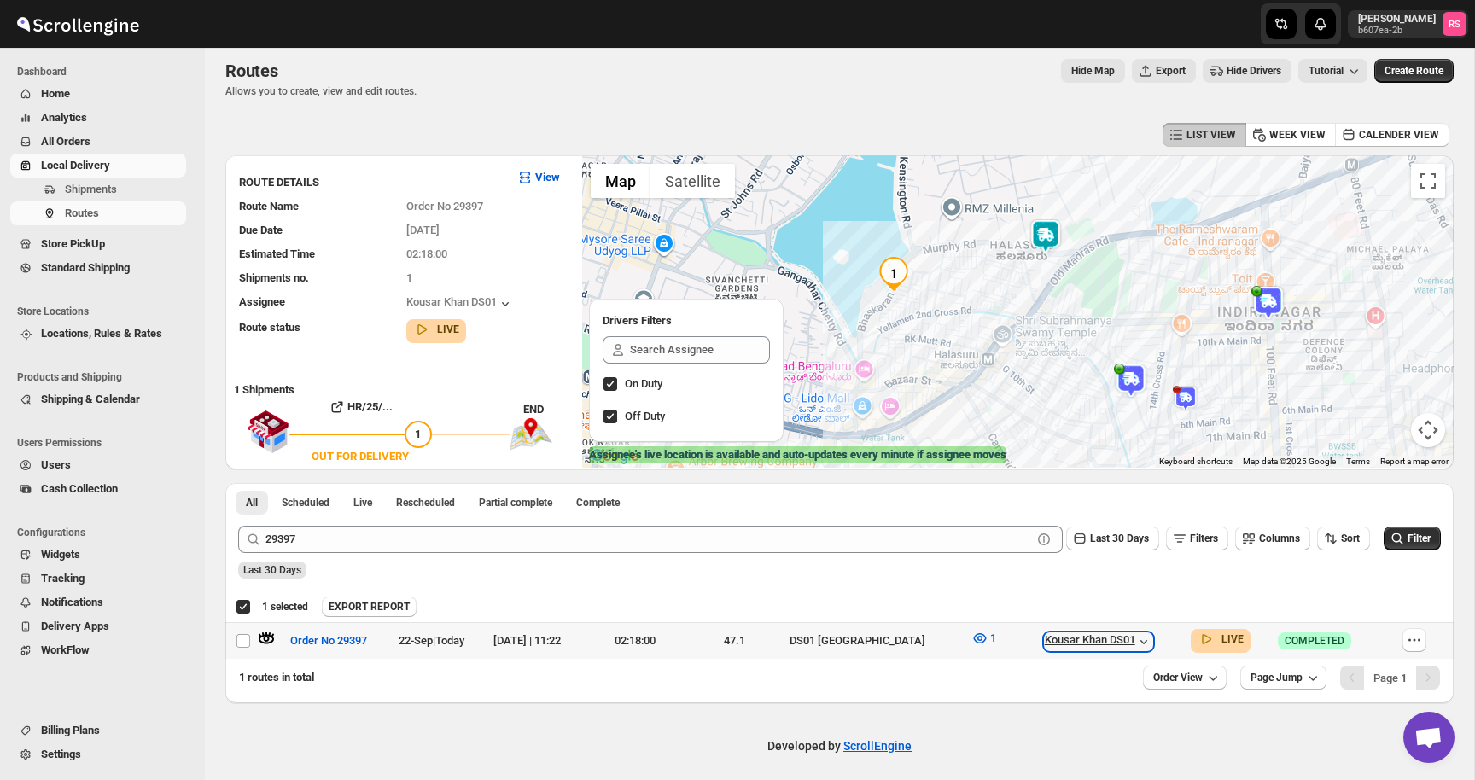
click at [1122, 637] on div "Kousar Khan DS01" at bounding box center [1098, 641] width 108 height 17
click at [1056, 236] on img at bounding box center [1055, 237] width 34 height 34
click at [1056, 235] on img at bounding box center [1055, 237] width 34 height 34
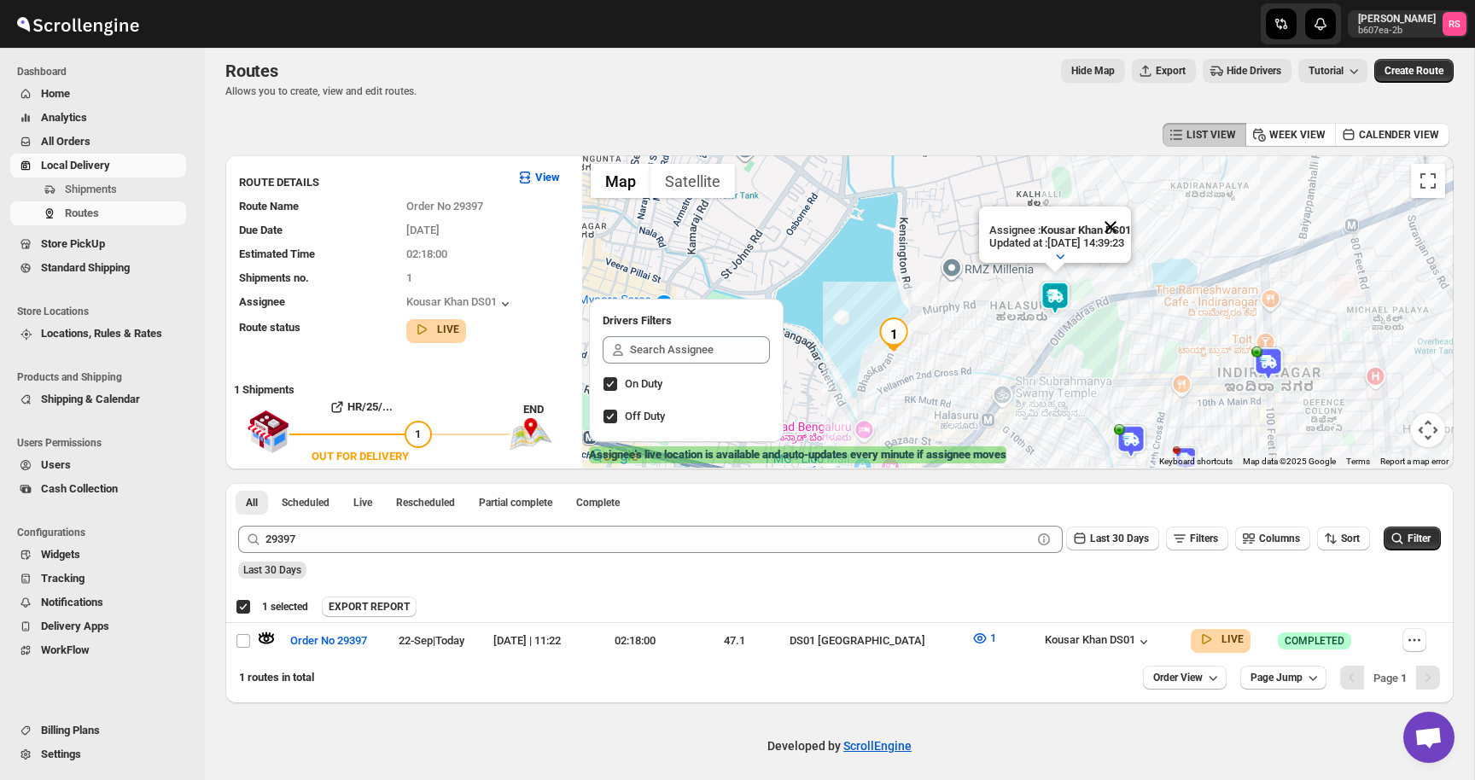
click at [1114, 226] on button "Close" at bounding box center [1110, 227] width 41 height 41
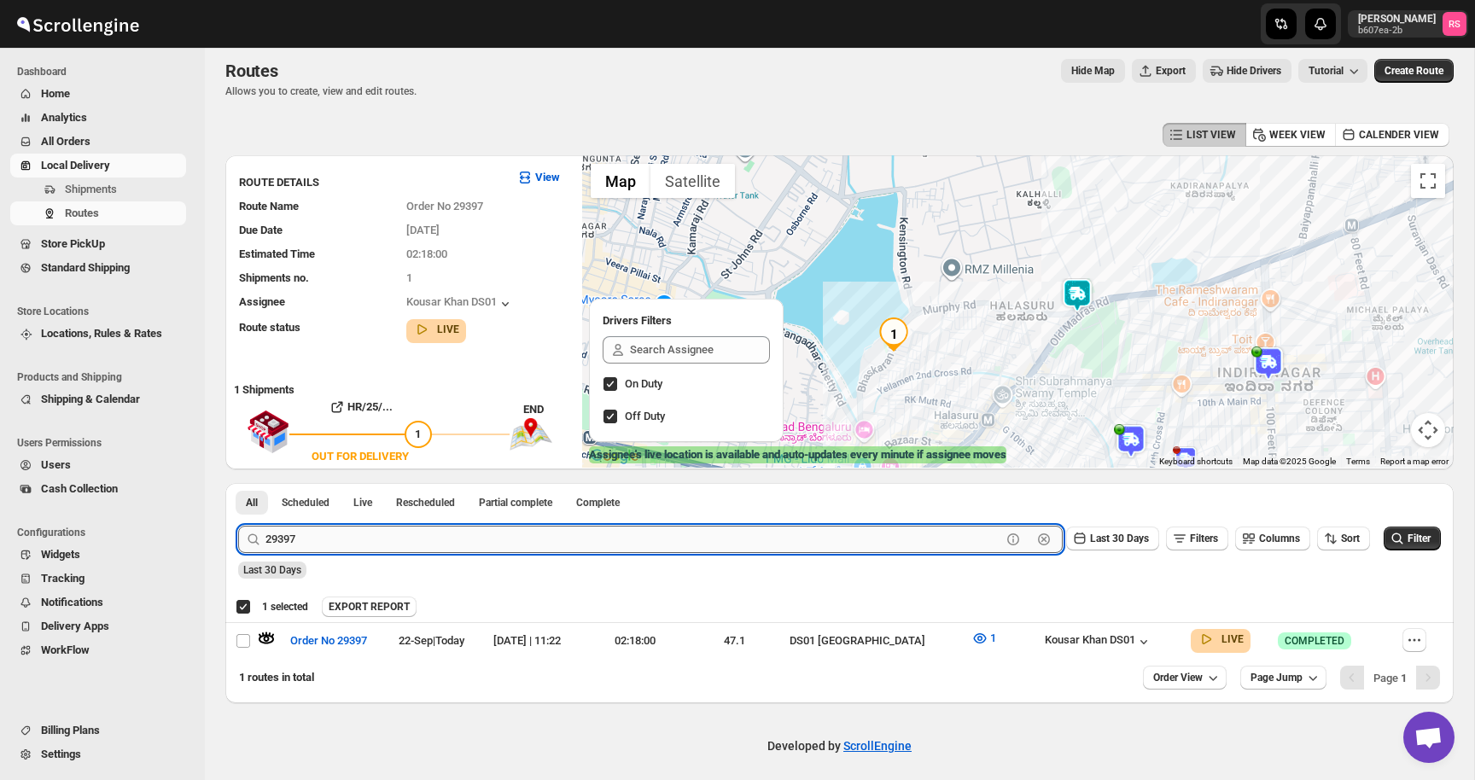
click at [415, 542] on input "29397" at bounding box center [633, 539] width 736 height 27
click at [358, 550] on input "29397" at bounding box center [633, 539] width 736 height 27
type input "29379"
click at [238, 483] on button "Submit" at bounding box center [262, 492] width 49 height 18
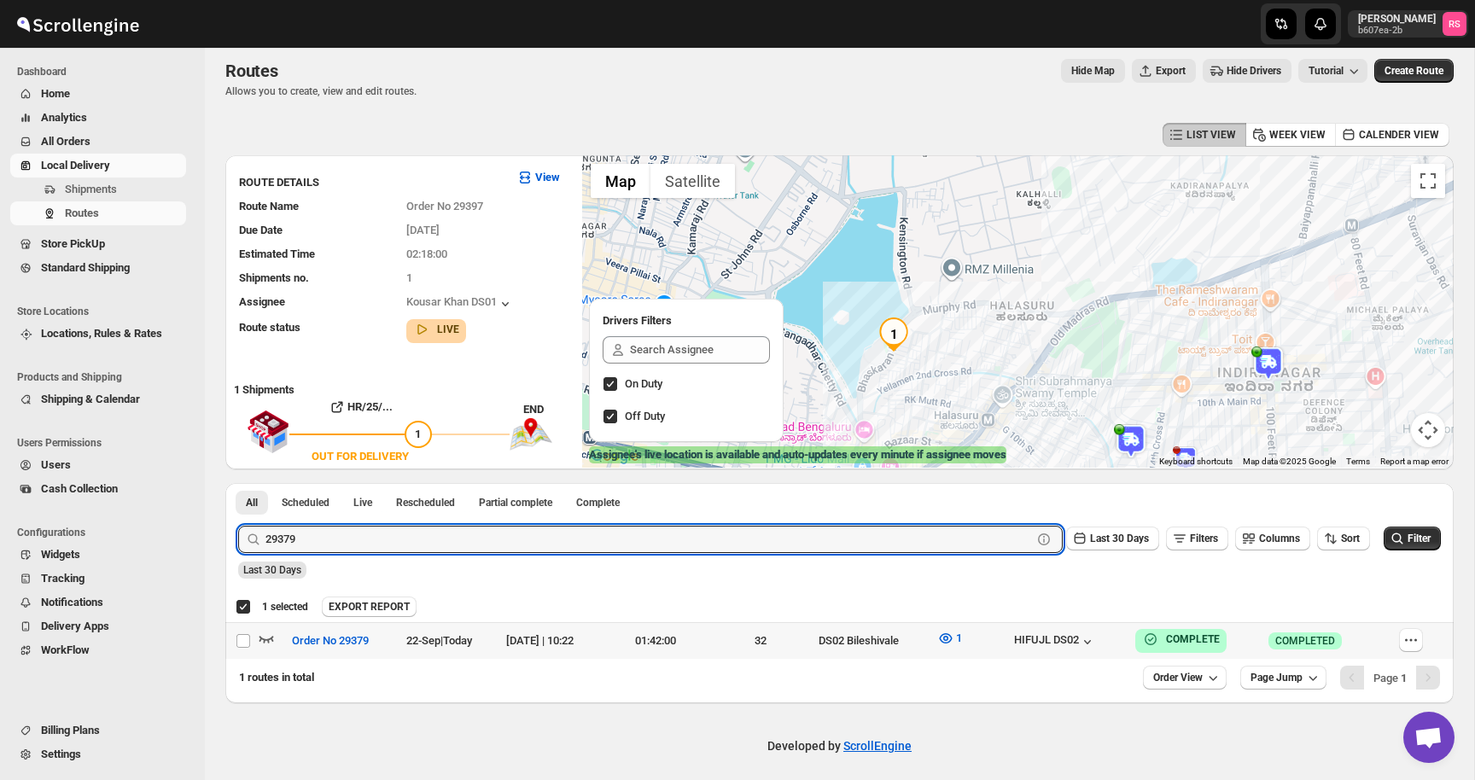
click at [269, 637] on icon "button" at bounding box center [266, 638] width 17 height 17
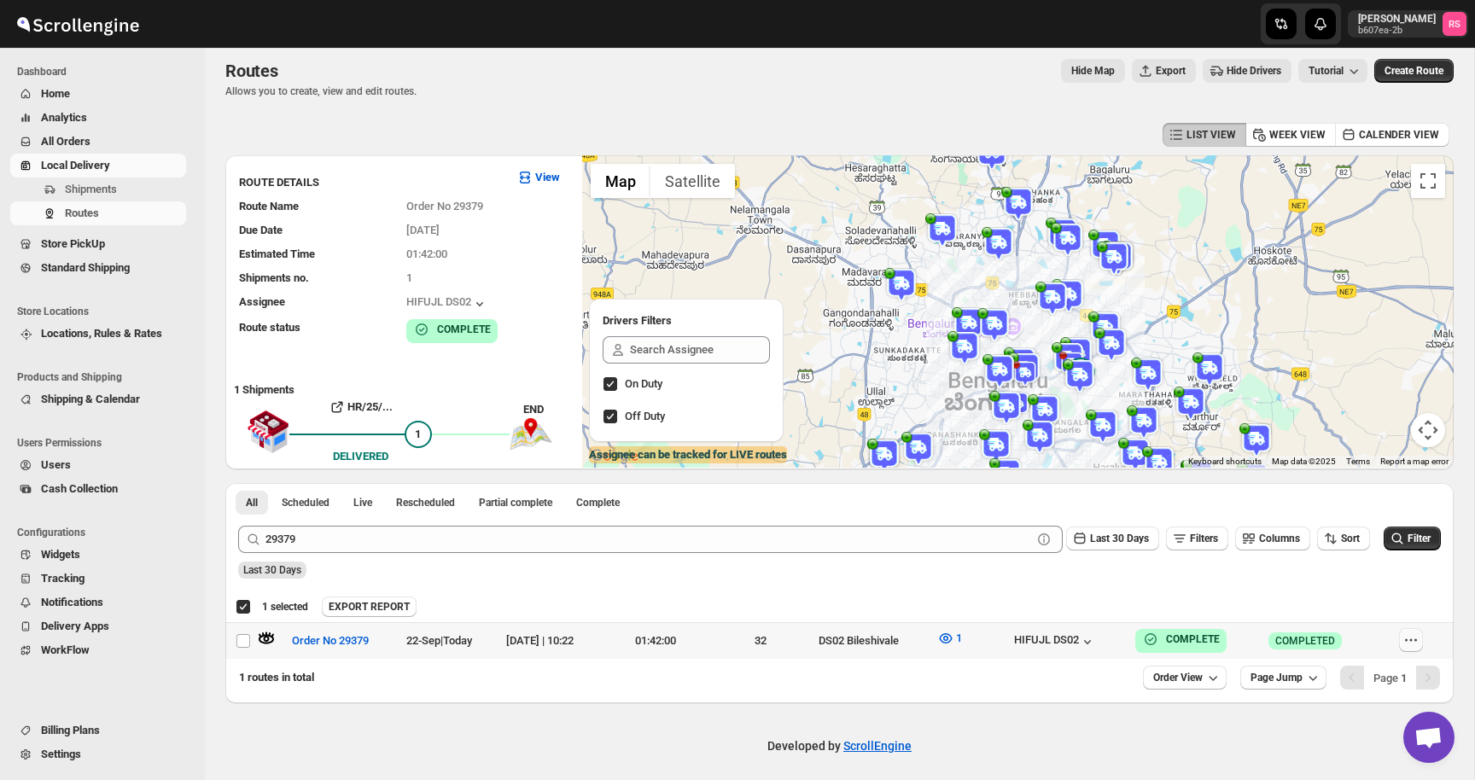
click at [1418, 646] on icon "button" at bounding box center [1410, 639] width 17 height 17
checkbox input "false"
checkbox input "true"
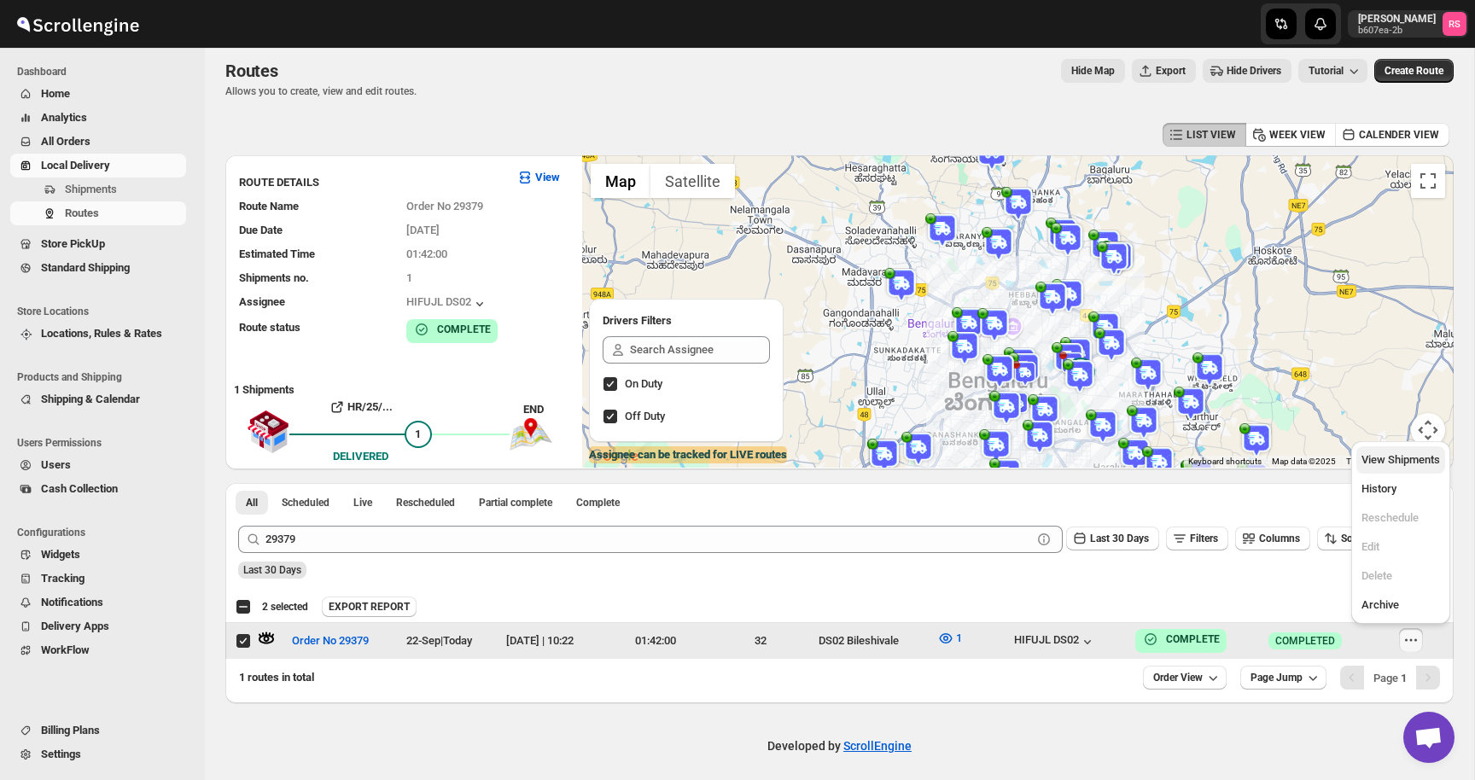
click at [1391, 456] on span "View Shipments" at bounding box center [1400, 459] width 79 height 13
checkbox input "true"
checkbox input "false"
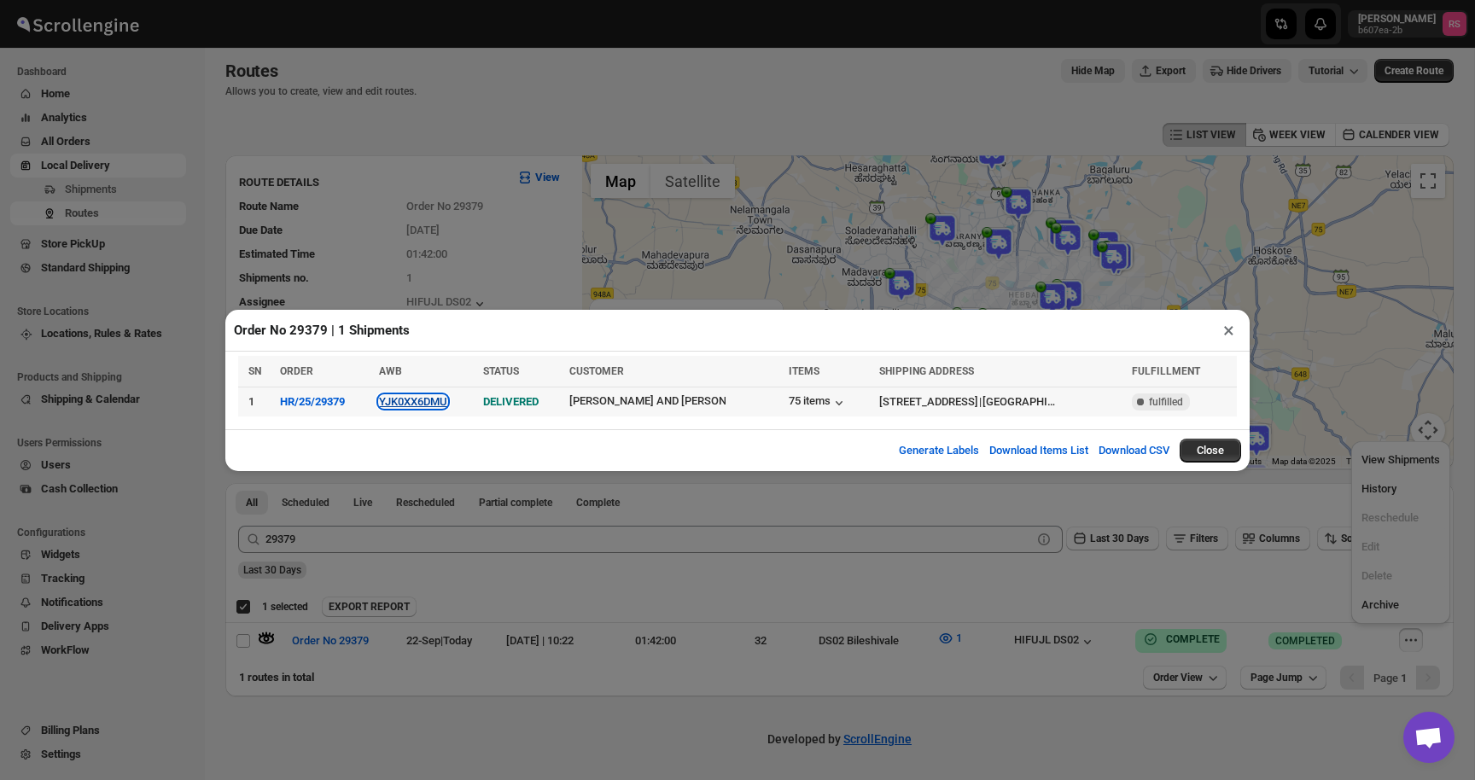
click at [433, 396] on button "YJK0XX6DMU" at bounding box center [413, 401] width 68 height 13
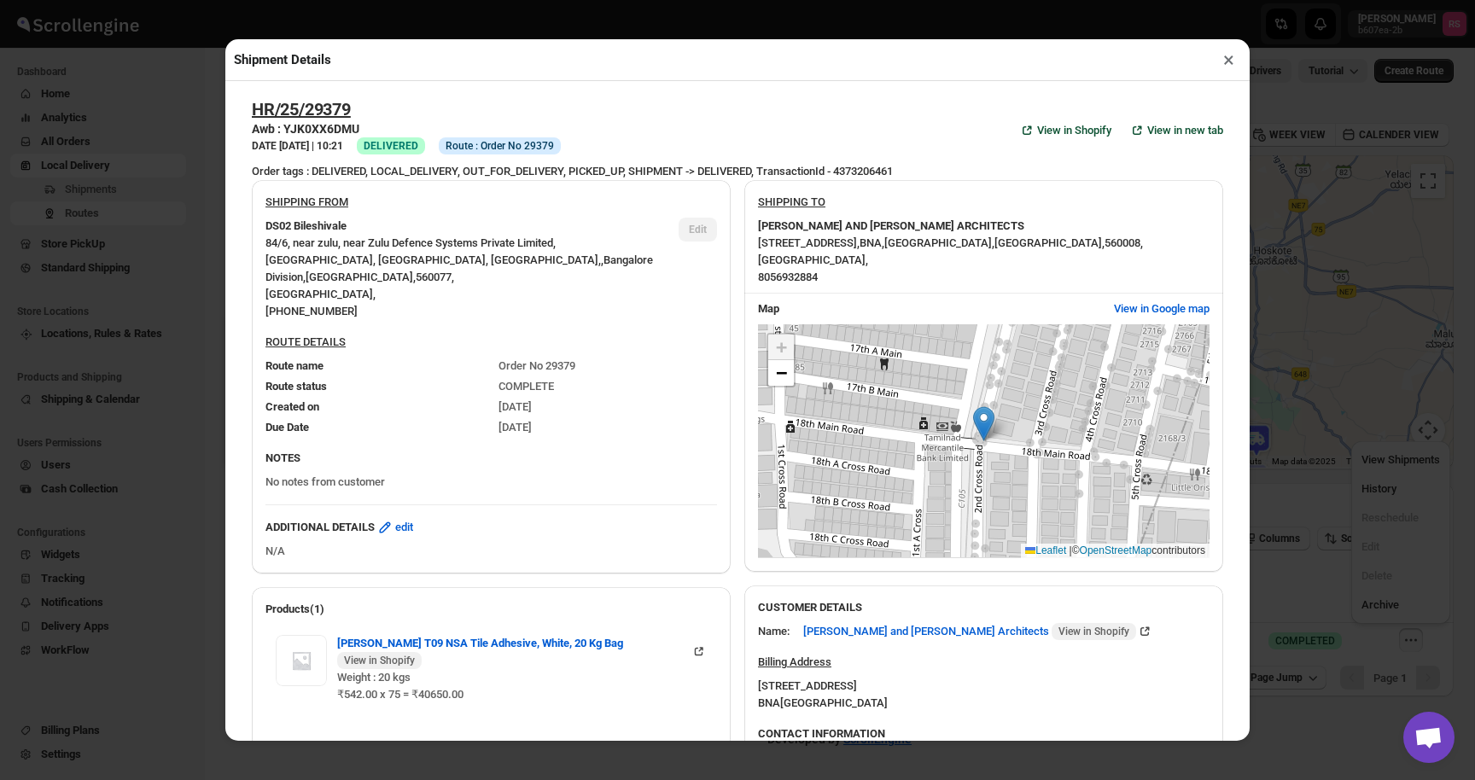
scroll to position [594, 0]
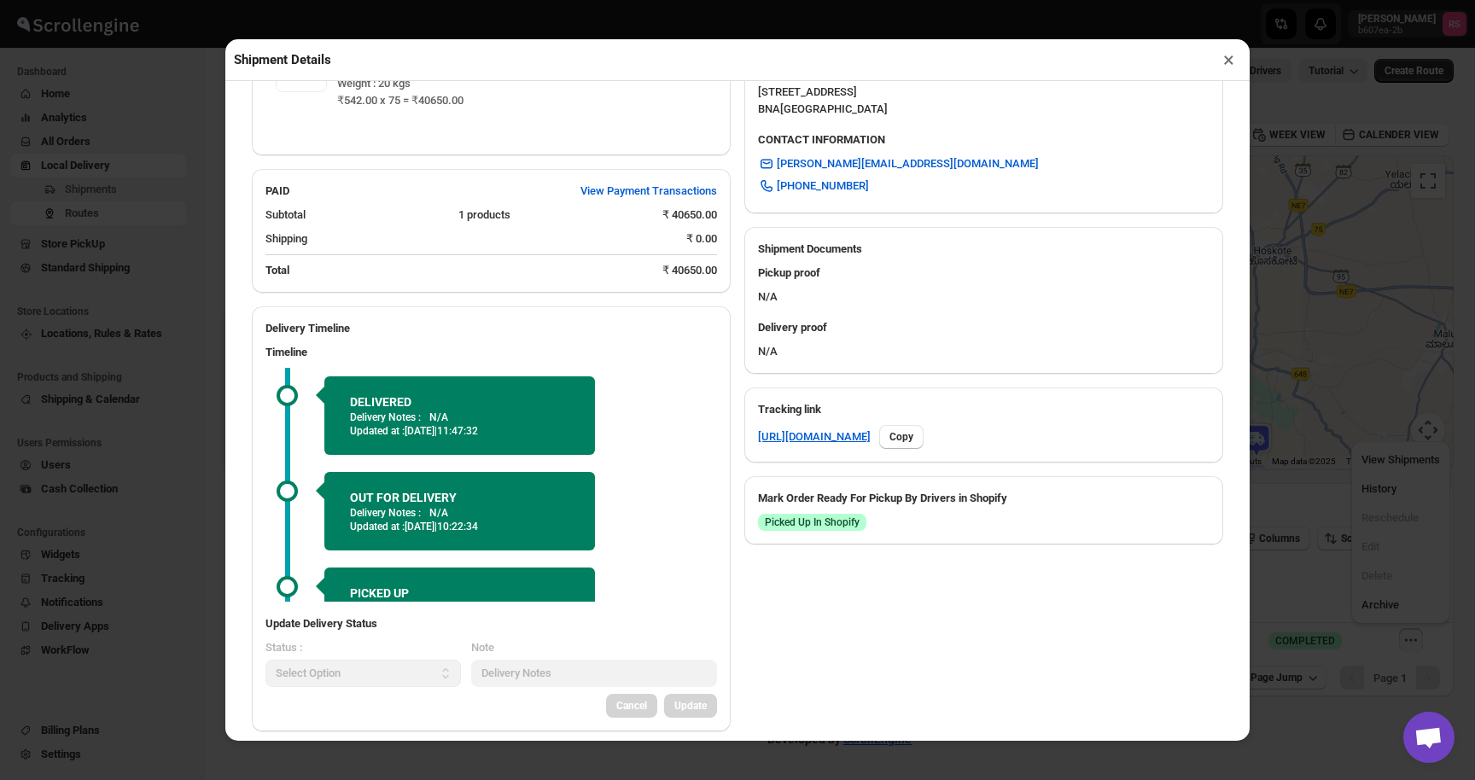
drag, startPoint x: 476, startPoint y: 414, endPoint x: 554, endPoint y: 417, distance: 77.7
click at [554, 424] on p "Updated at : 22/09/2025 | 11:47:32" at bounding box center [459, 431] width 219 height 14
click at [553, 424] on p "Updated at : 22/09/2025 | 11:47:32" at bounding box center [459, 431] width 219 height 14
click at [1237, 63] on button "×" at bounding box center [1228, 60] width 25 height 24
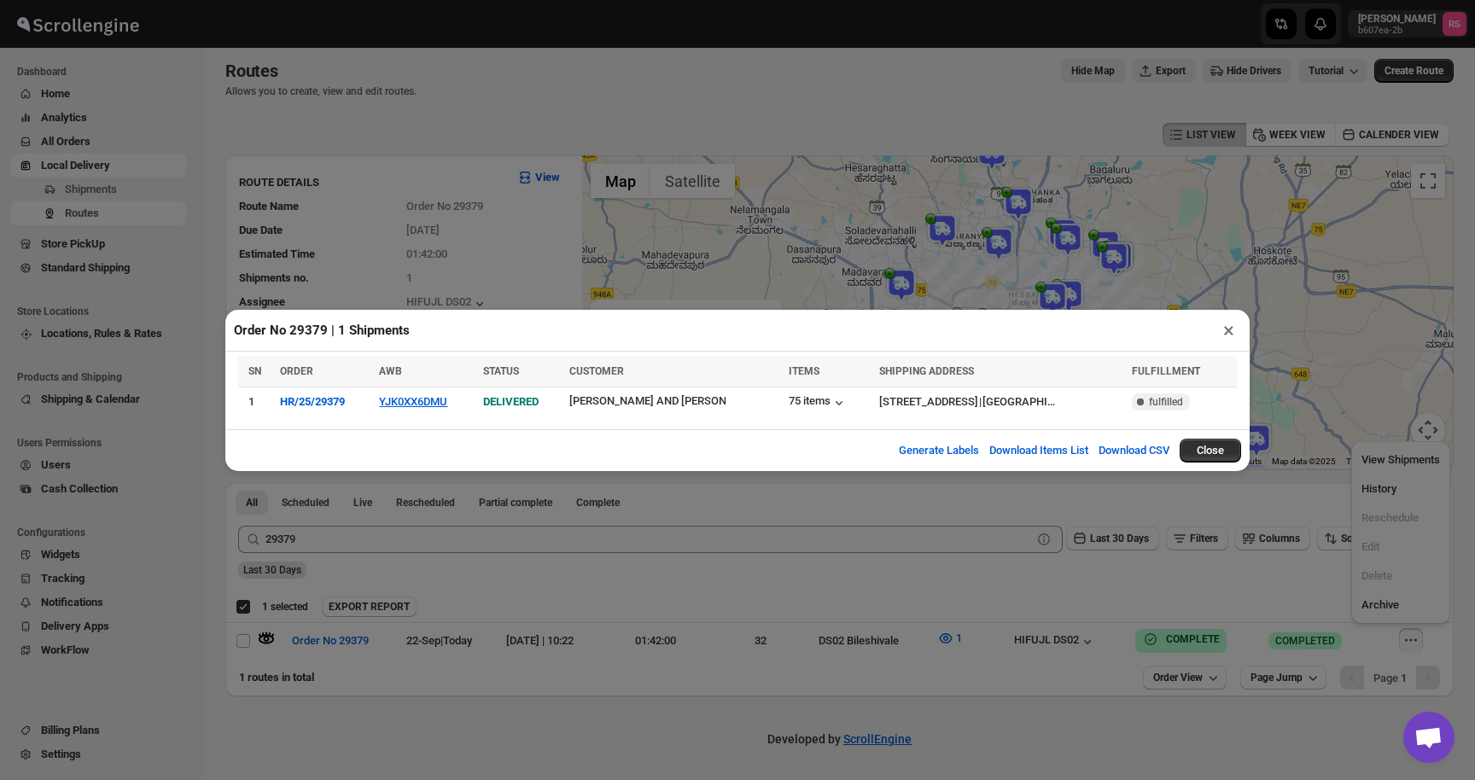
click at [1229, 335] on button "×" at bounding box center [1228, 330] width 25 height 24
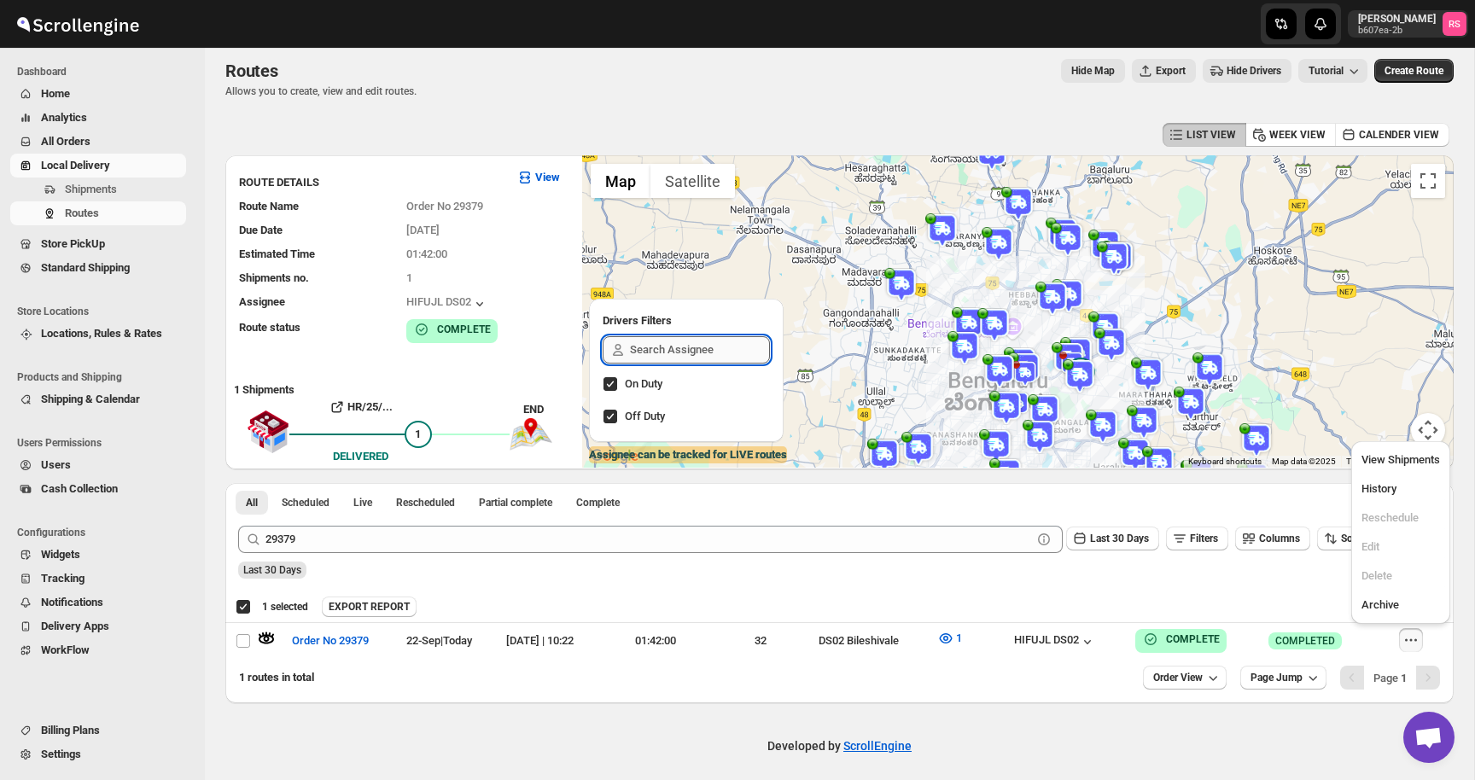
click at [695, 357] on input "text" at bounding box center [700, 349] width 140 height 27
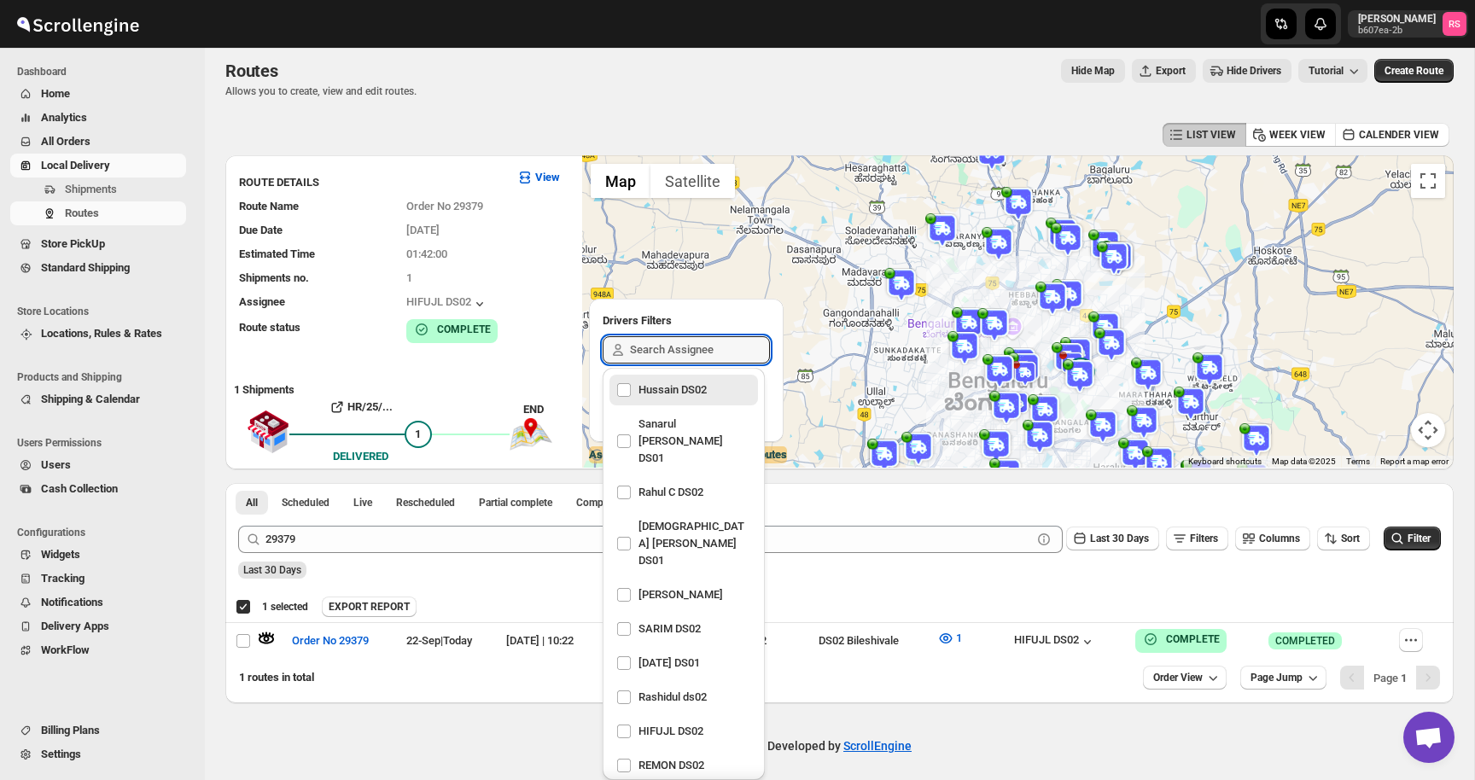
click at [669, 398] on div "Hussain DS02" at bounding box center [683, 390] width 135 height 24
checkbox input "true"
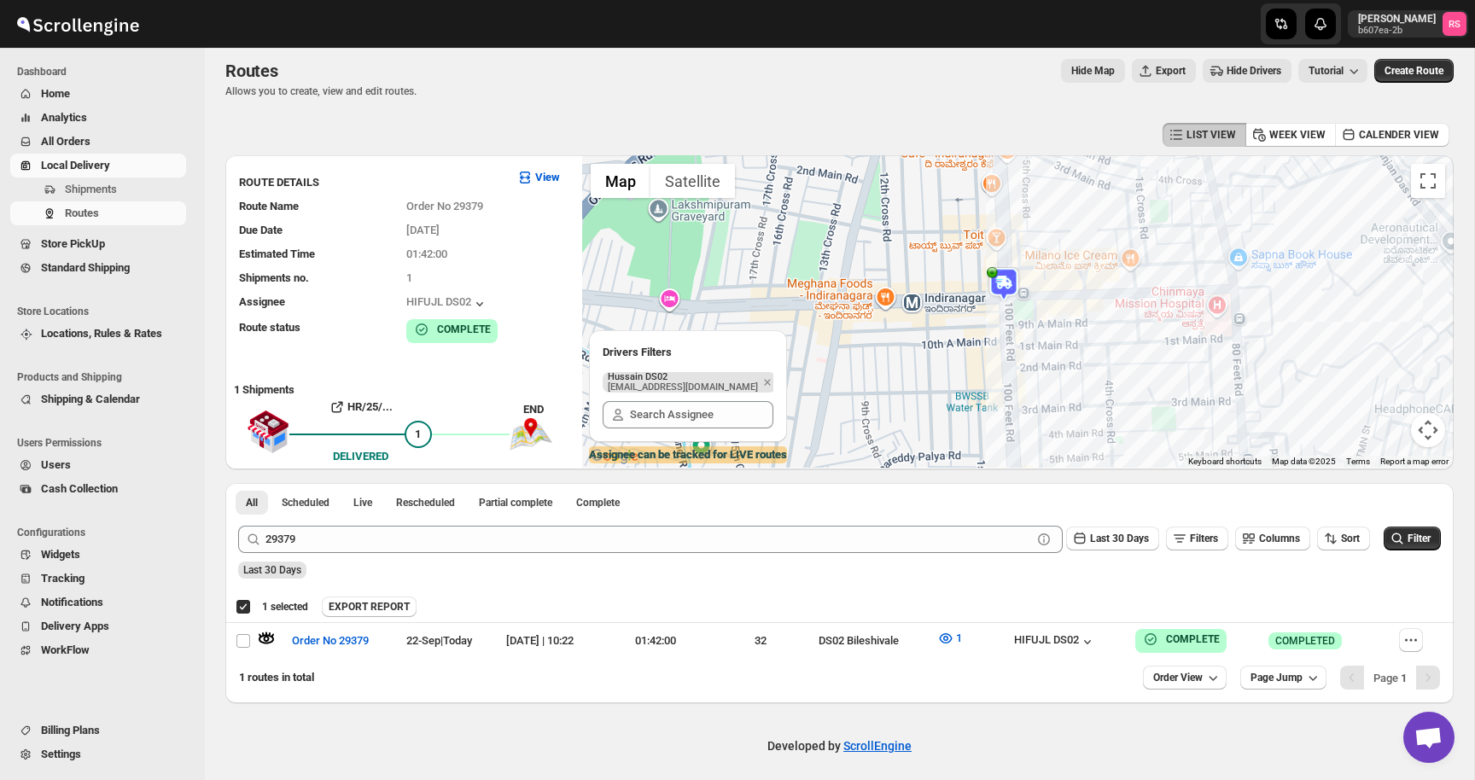
click at [1000, 288] on img at bounding box center [1003, 284] width 34 height 34
click at [1071, 234] on button "Close" at bounding box center [1059, 238] width 41 height 41
click at [1007, 278] on img at bounding box center [1003, 284] width 34 height 34
click at [759, 379] on icon "Remove" at bounding box center [766, 382] width 15 height 15
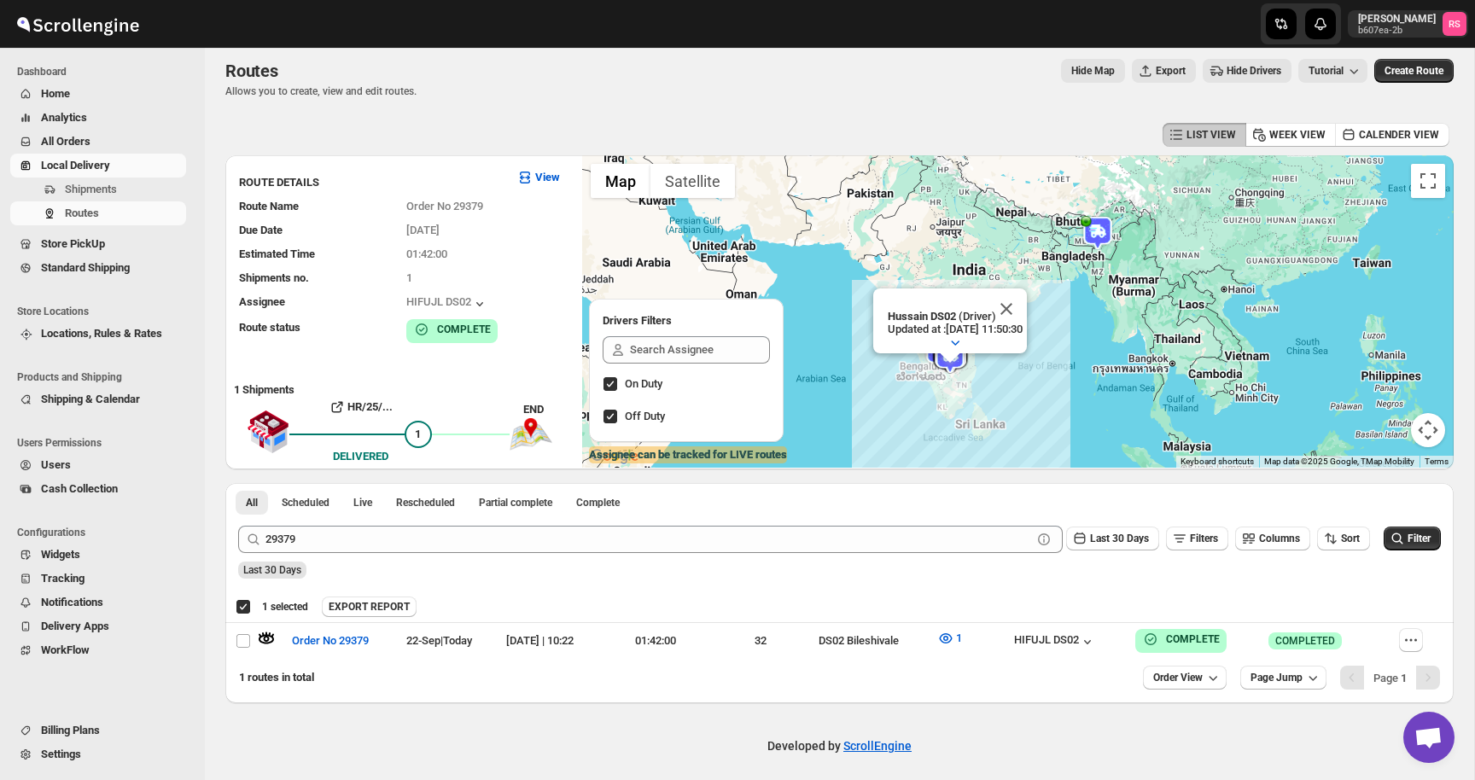
click at [957, 357] on div at bounding box center [949, 358] width 21 height 10
click at [945, 358] on div at bounding box center [949, 358] width 21 height 10
click at [1027, 314] on button "Close" at bounding box center [1006, 308] width 41 height 41
click at [945, 352] on img at bounding box center [950, 357] width 34 height 34
click at [1023, 308] on button "Close" at bounding box center [1006, 311] width 41 height 41
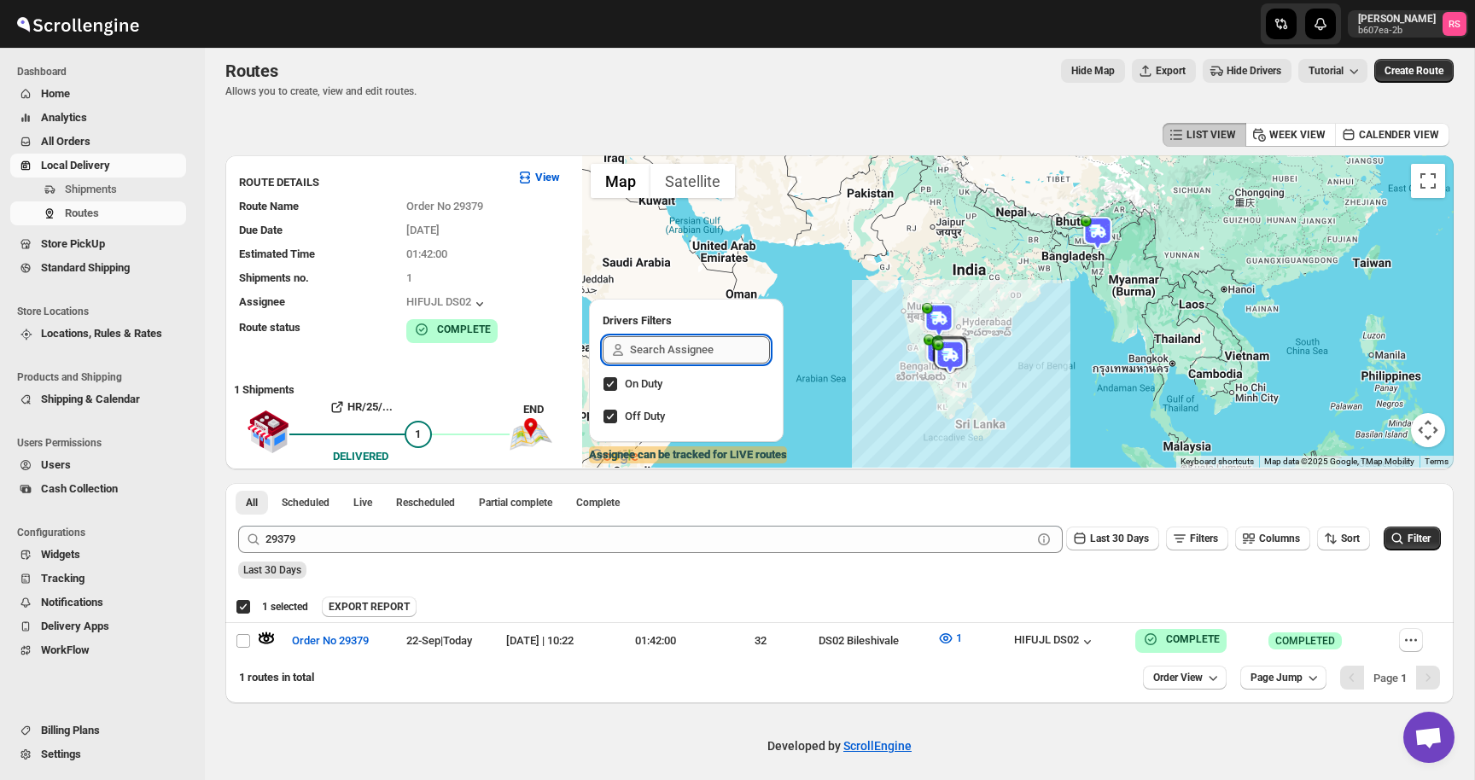
click at [700, 351] on input "text" at bounding box center [700, 349] width 140 height 27
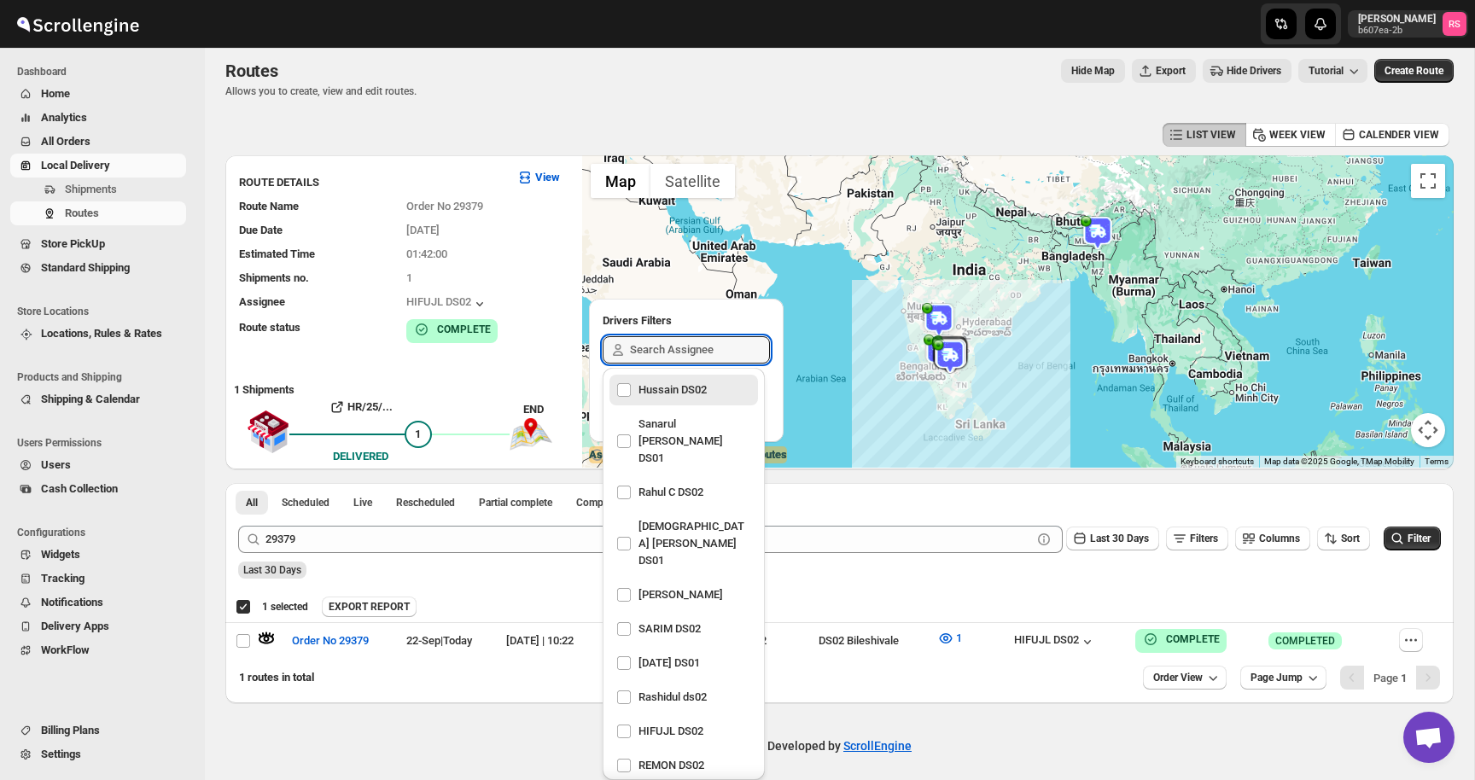
click at [682, 384] on div "Hussain DS02" at bounding box center [683, 390] width 135 height 24
checkbox input "true"
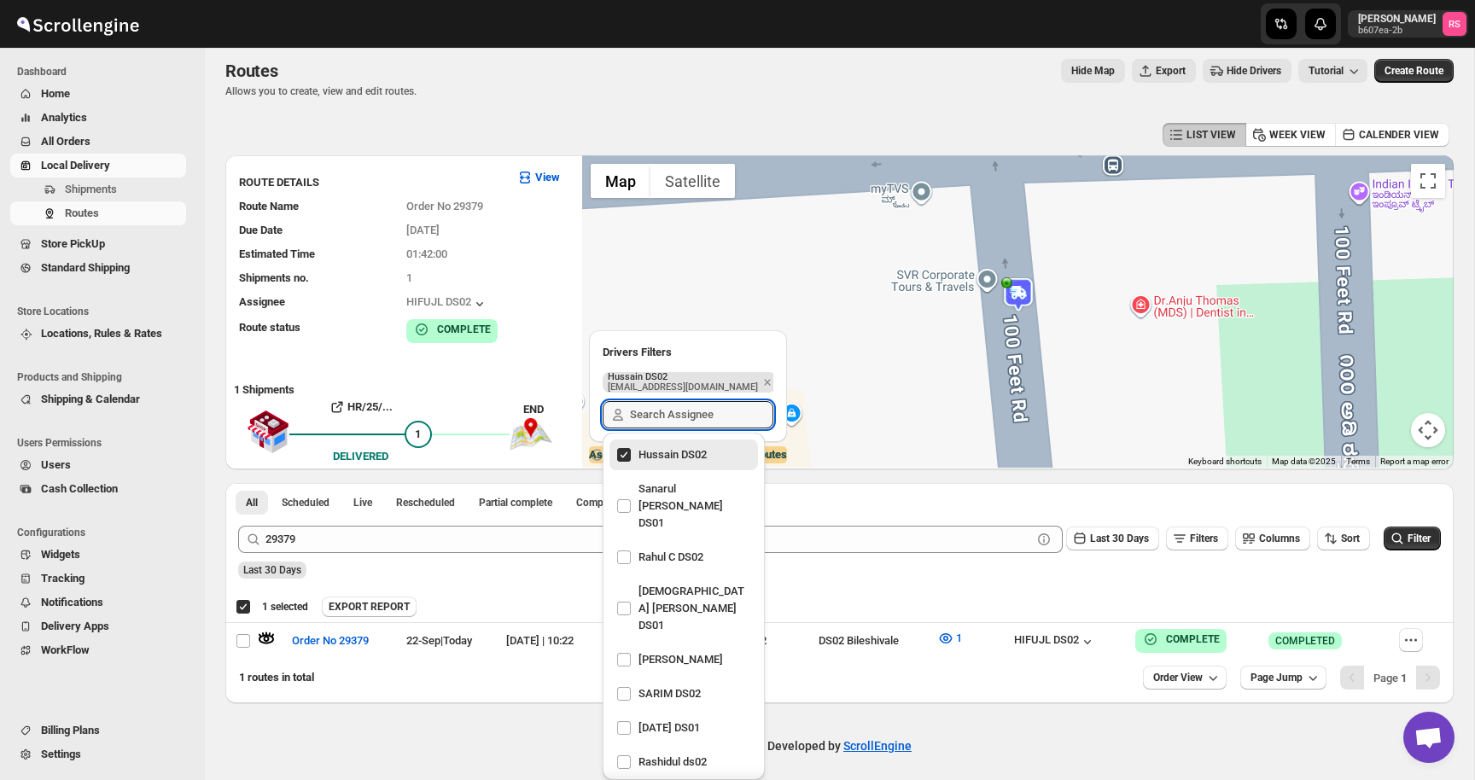
click at [1018, 305] on img at bounding box center [1018, 294] width 34 height 34
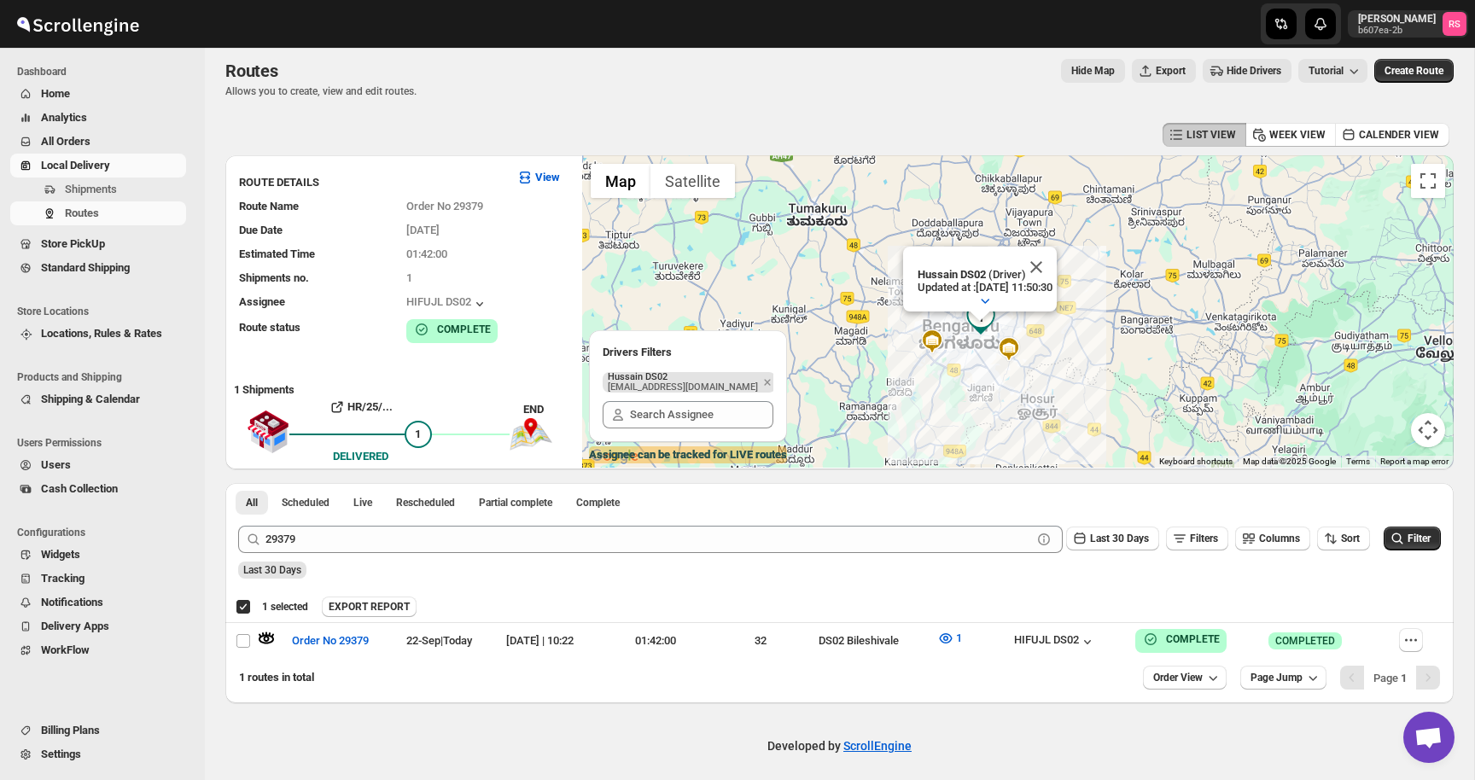
drag, startPoint x: 784, startPoint y: 360, endPoint x: 919, endPoint y: 352, distance: 135.1
click at [919, 352] on div "Hussain DS02 (Driver) Updated at : 22/09/2025, 11:50:30 Duty mode Enabled Batte…" at bounding box center [1017, 311] width 871 height 312
click at [1095, 633] on div "HIFUJL DS02" at bounding box center [1055, 641] width 82 height 17
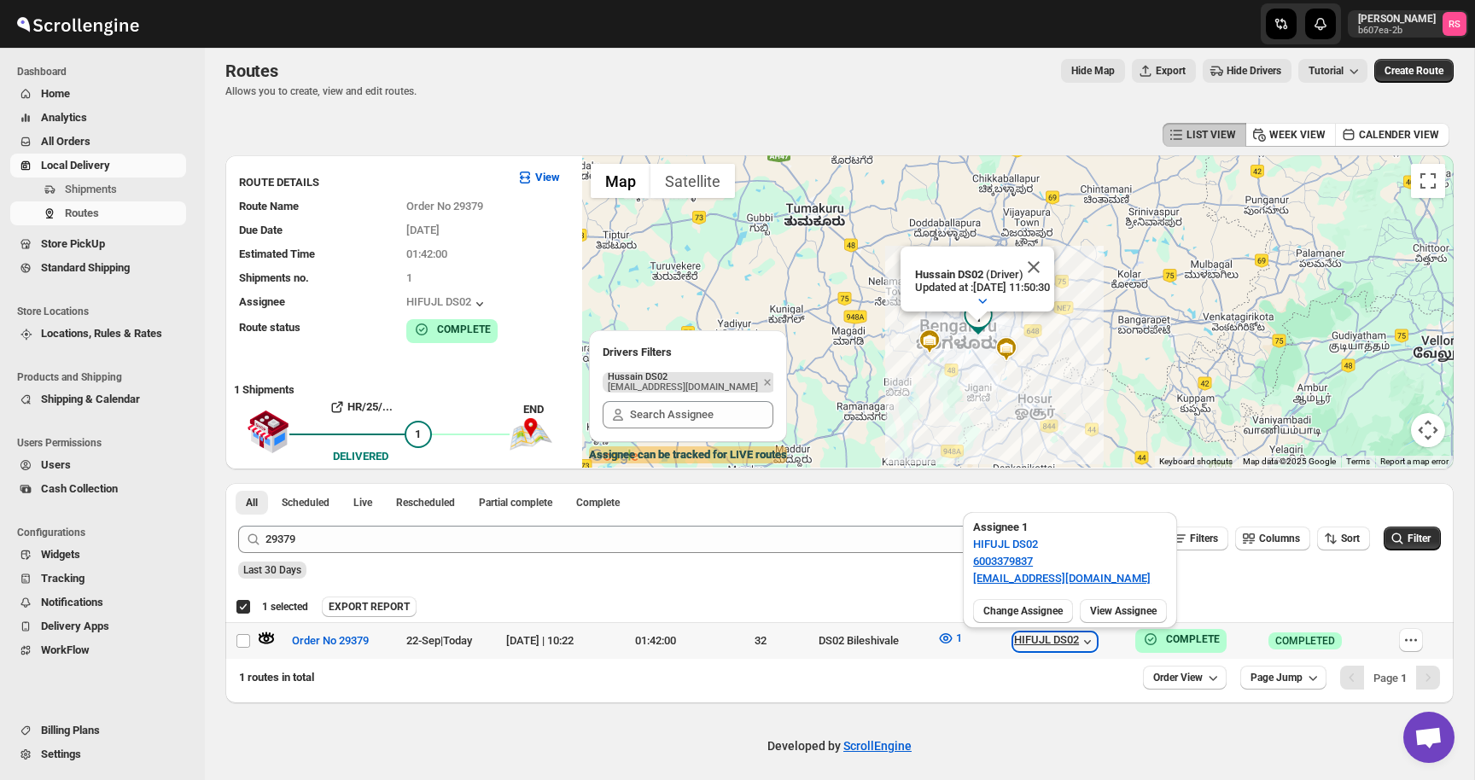
click at [1095, 633] on div "HIFUJL DS02" at bounding box center [1055, 641] width 82 height 17
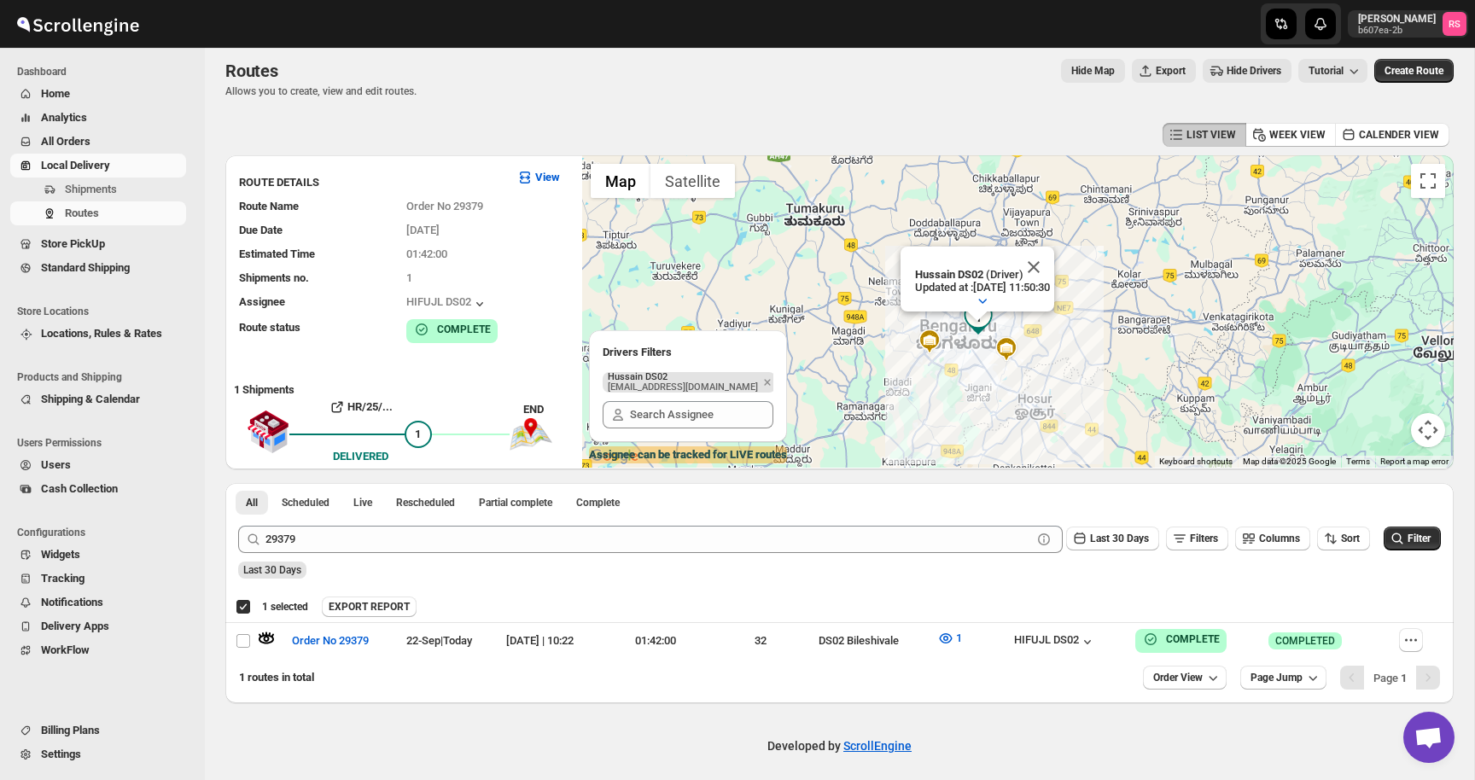
click at [957, 276] on b "Hussain DS02" at bounding box center [949, 274] width 68 height 13
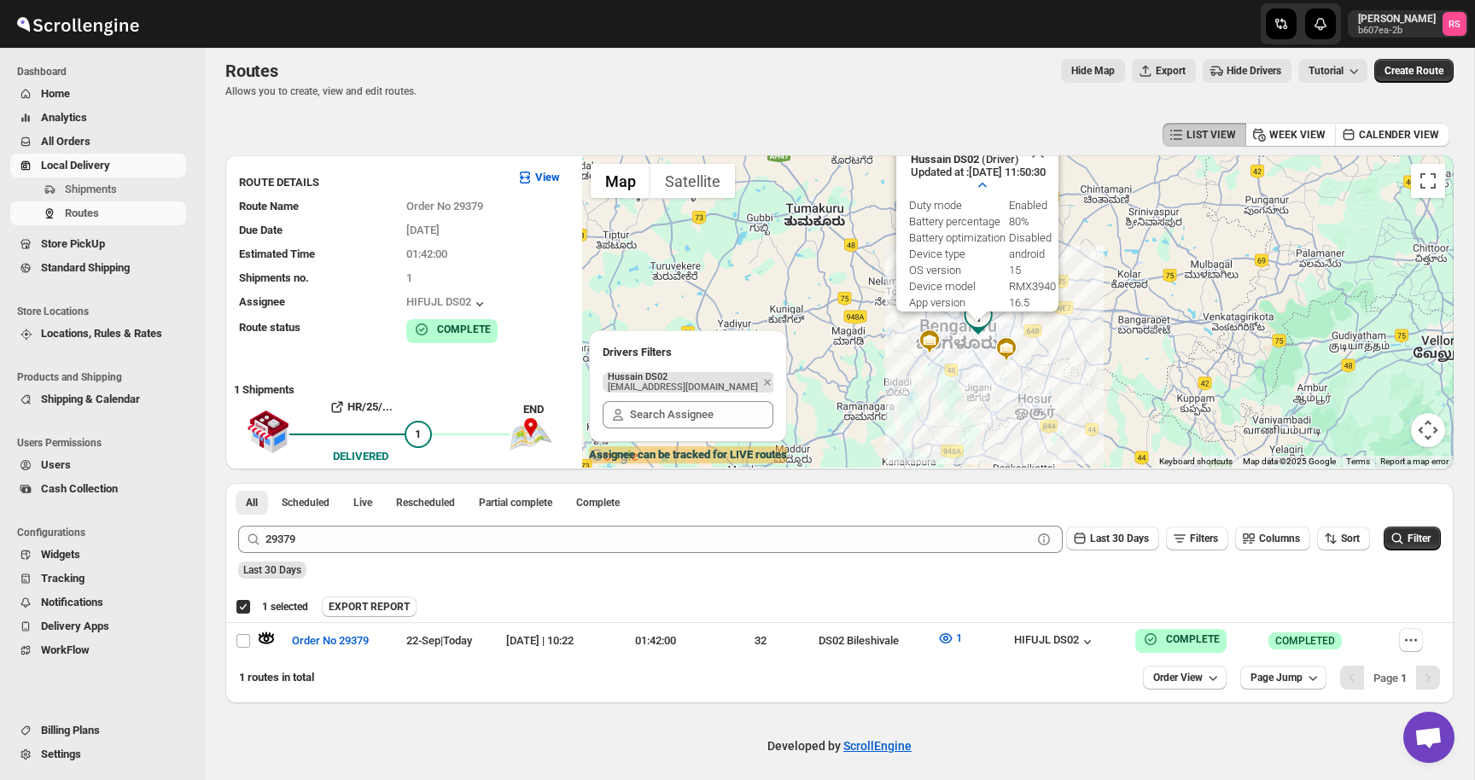
click at [812, 162] on div "Hussain DS02 (Driver) Updated at : 22/09/2025, 11:50:30 Duty mode Enabled Batte…" at bounding box center [1017, 311] width 871 height 312
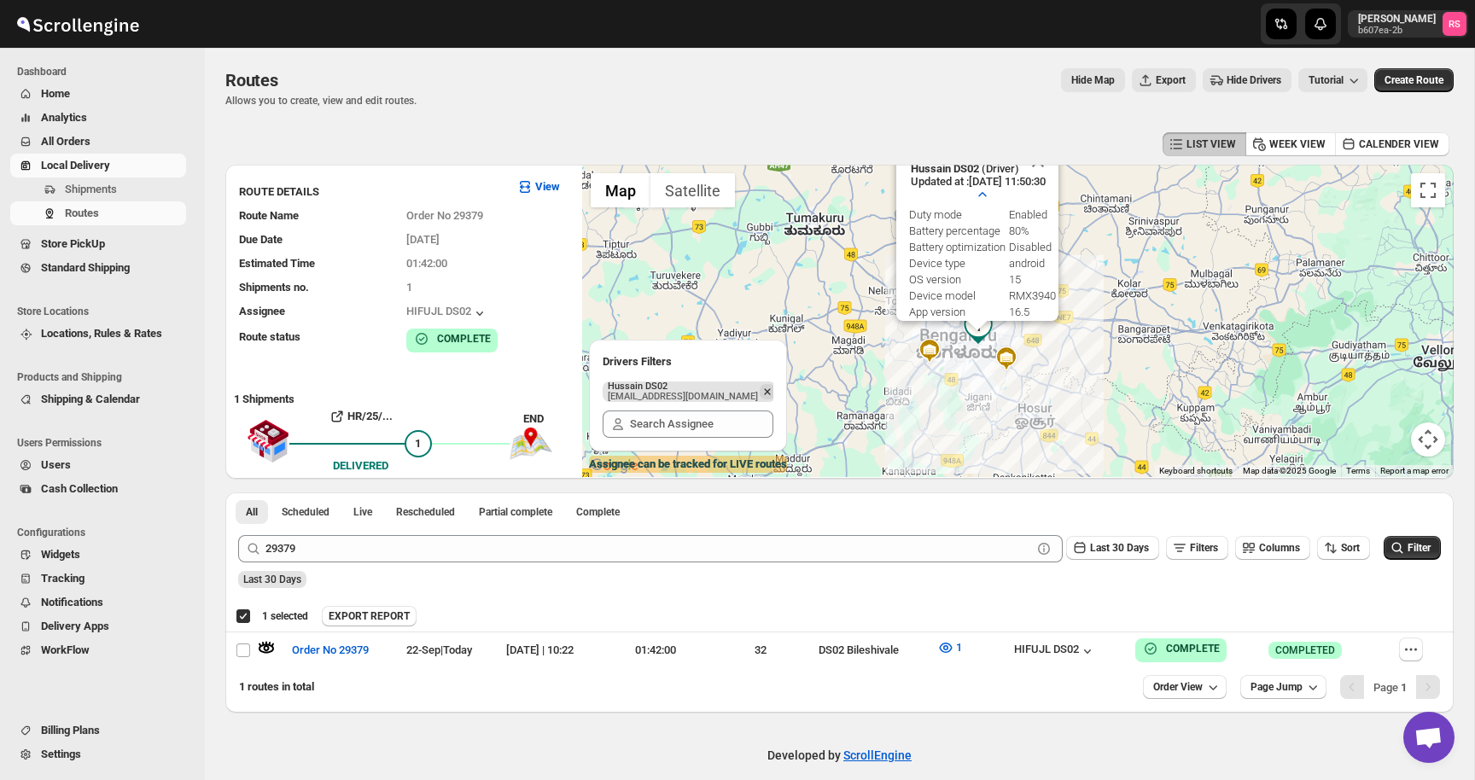
click at [759, 390] on icon "Remove" at bounding box center [766, 391] width 15 height 15
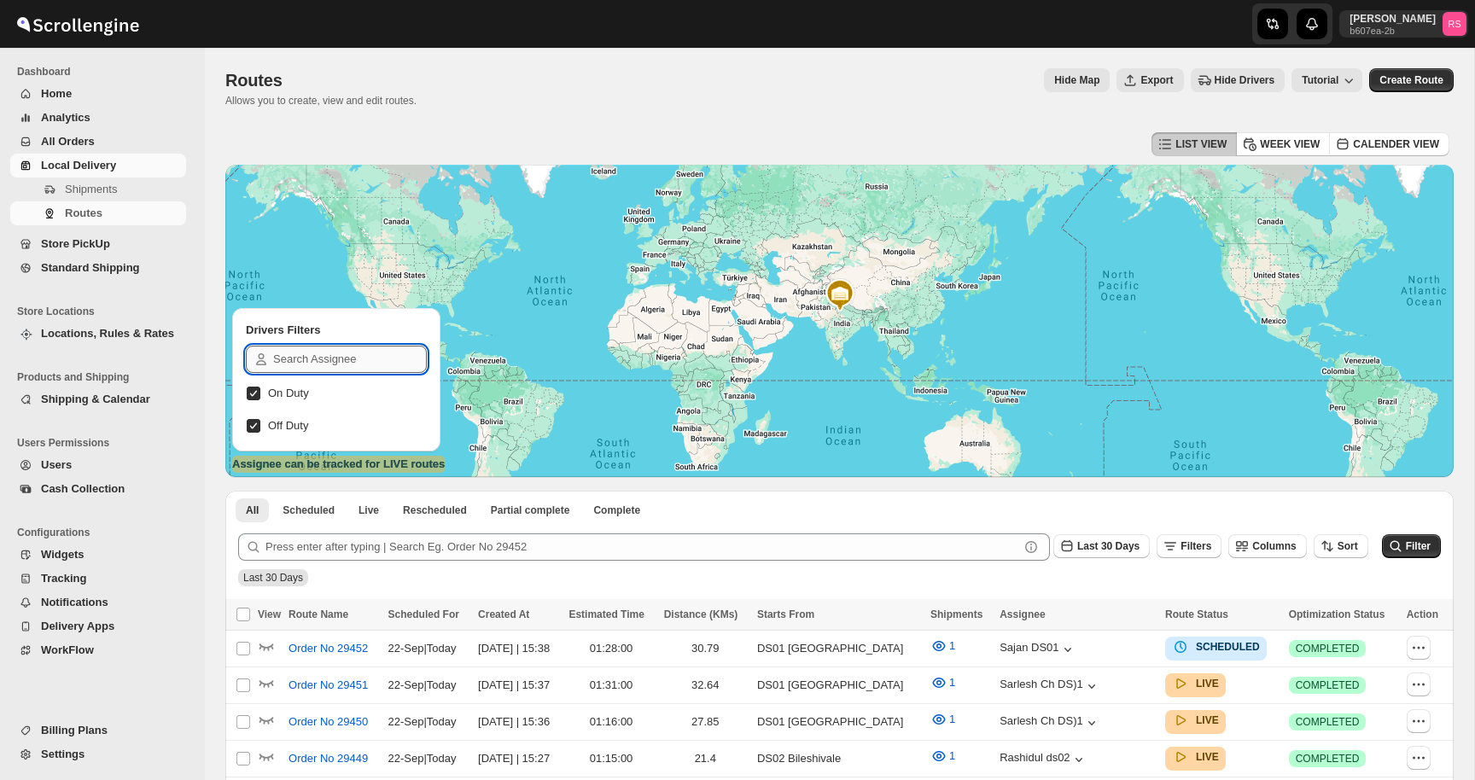
click at [318, 365] on input "text" at bounding box center [350, 359] width 154 height 27
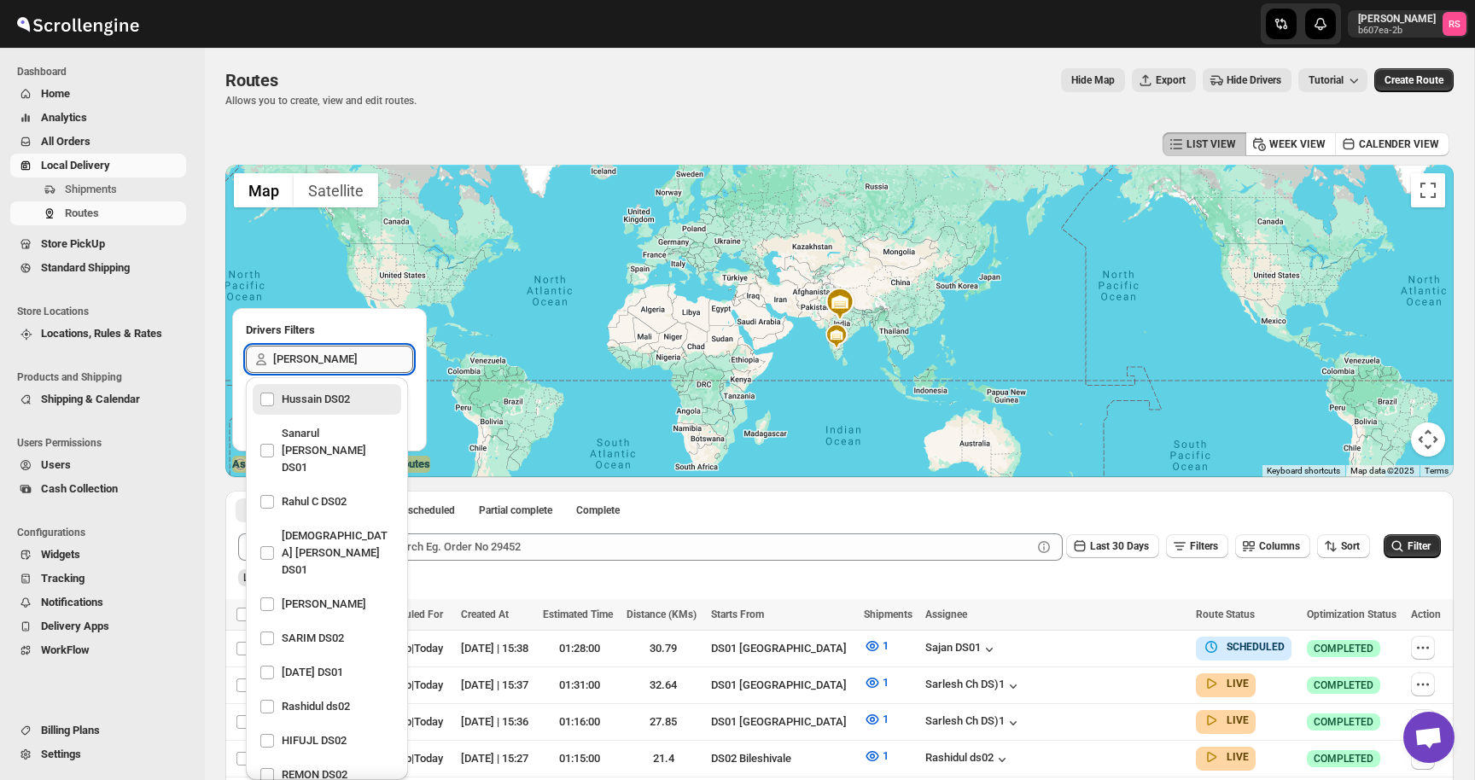
type input "hussa"
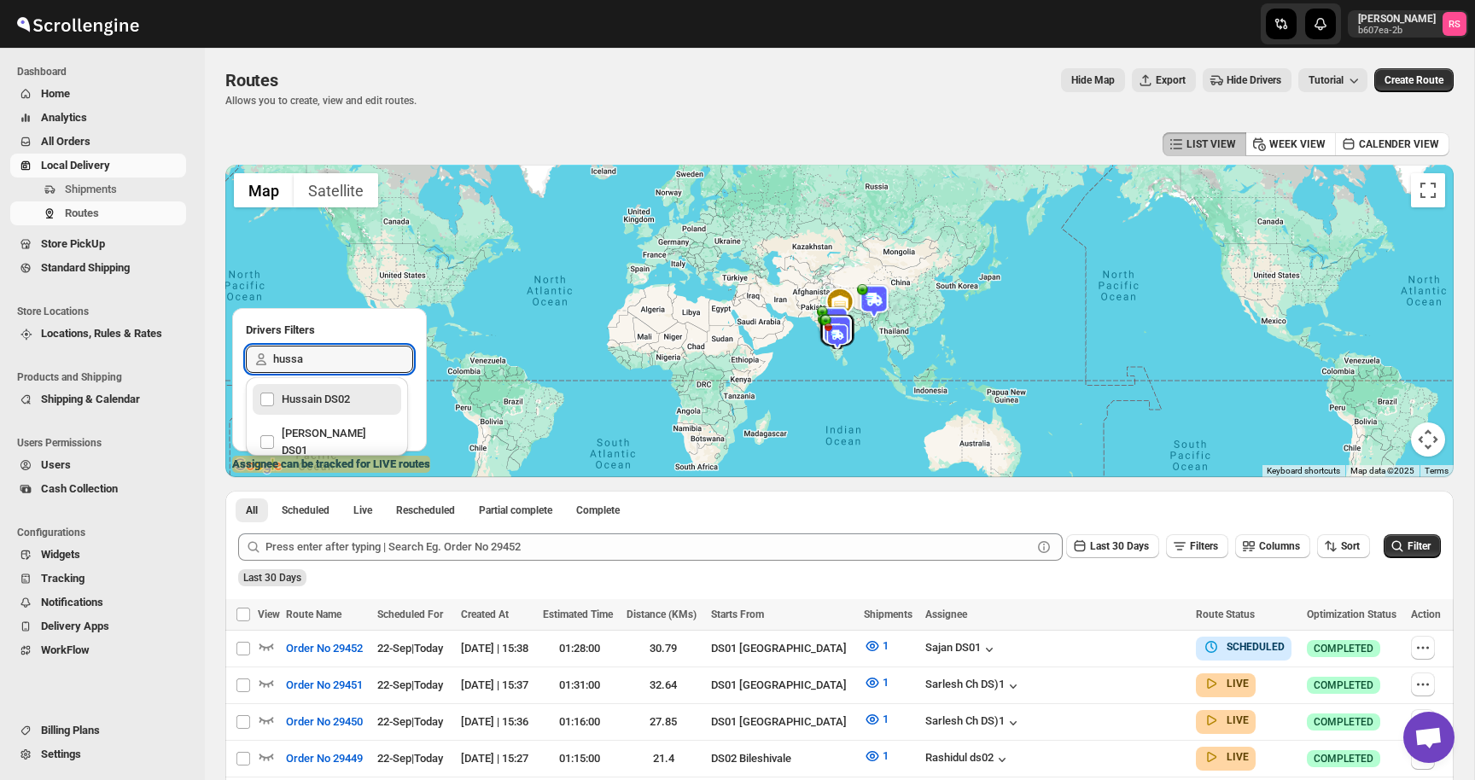
click at [274, 399] on div "Hussain DS02" at bounding box center [326, 399] width 135 height 24
checkbox input "true"
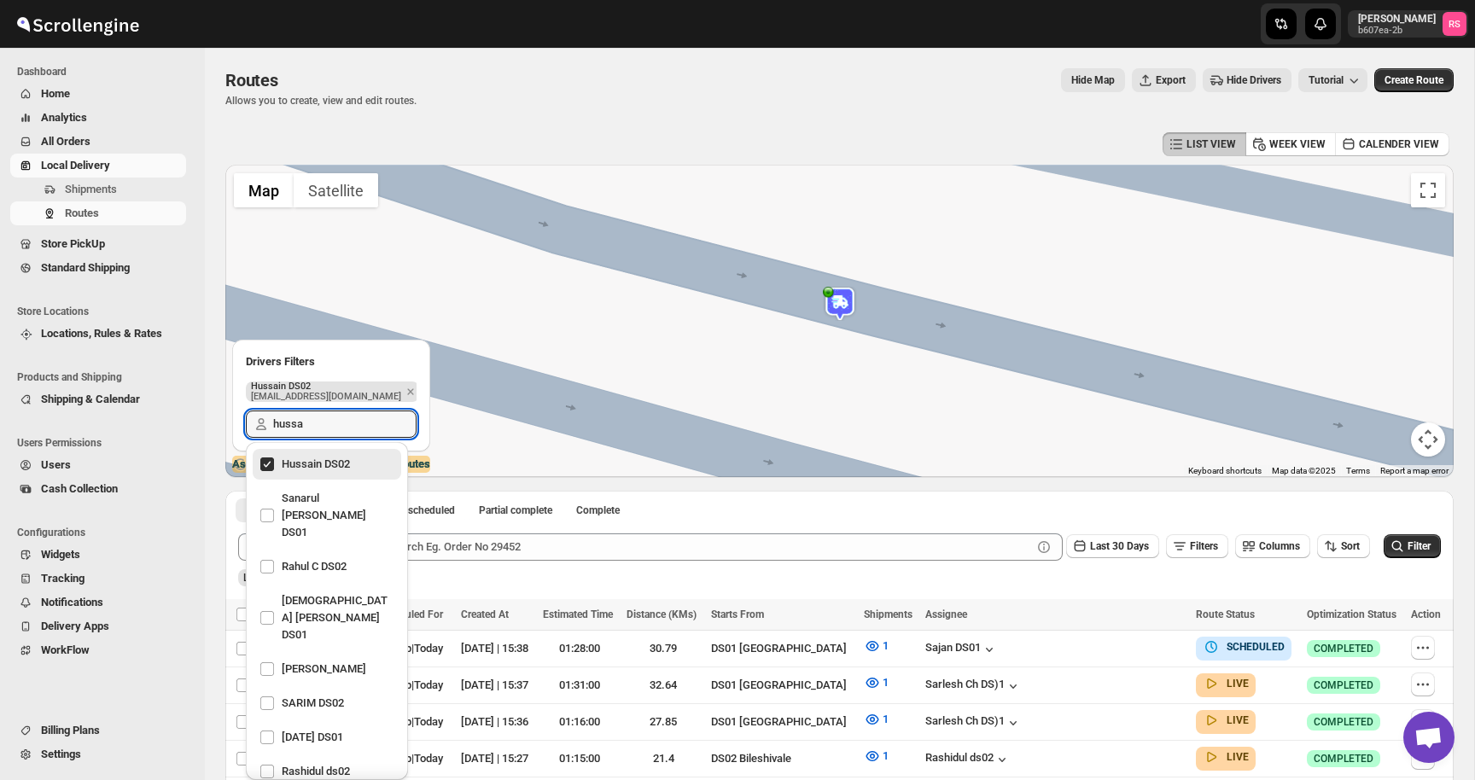
type input "hussa"
click at [846, 308] on img at bounding box center [840, 304] width 34 height 34
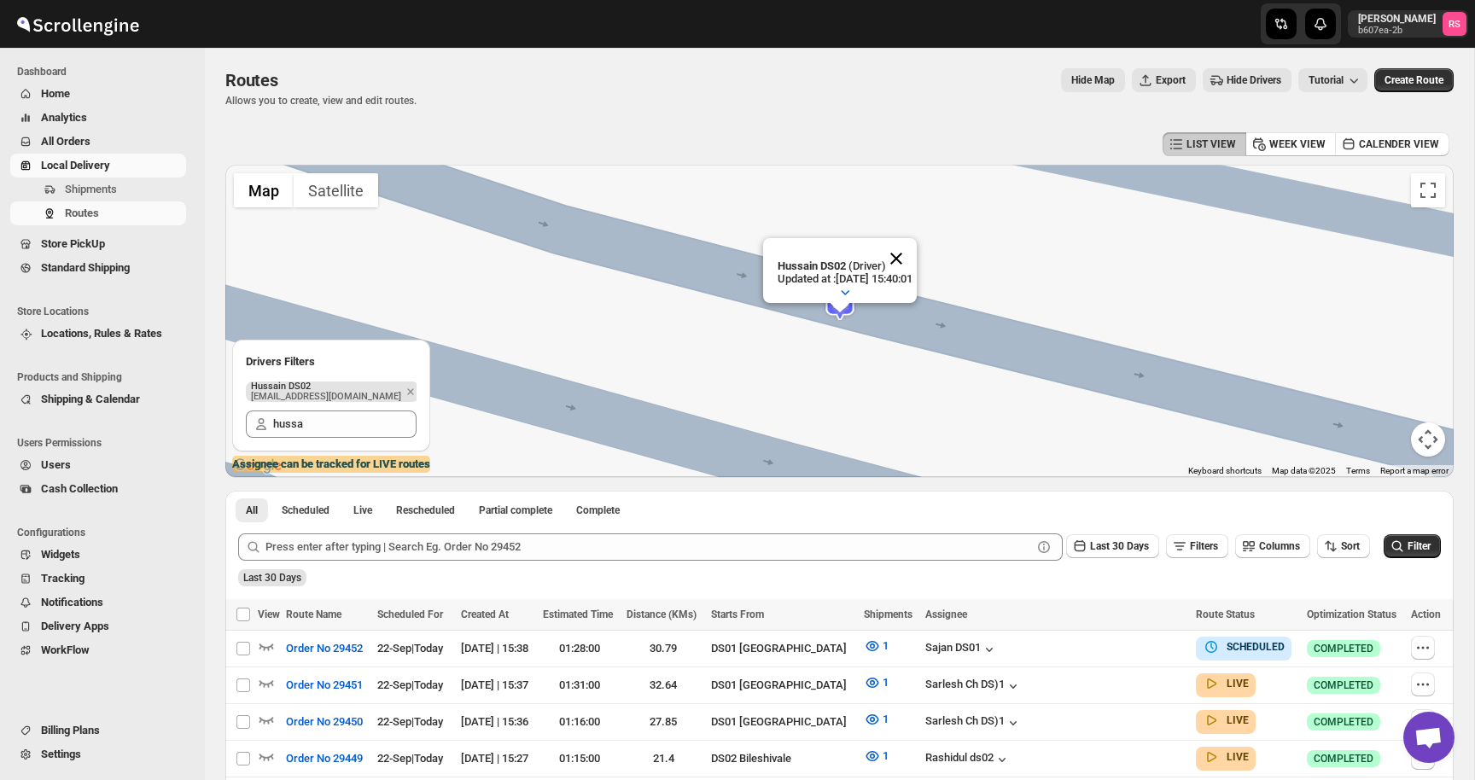
click at [906, 263] on button "Close" at bounding box center [895, 258] width 41 height 41
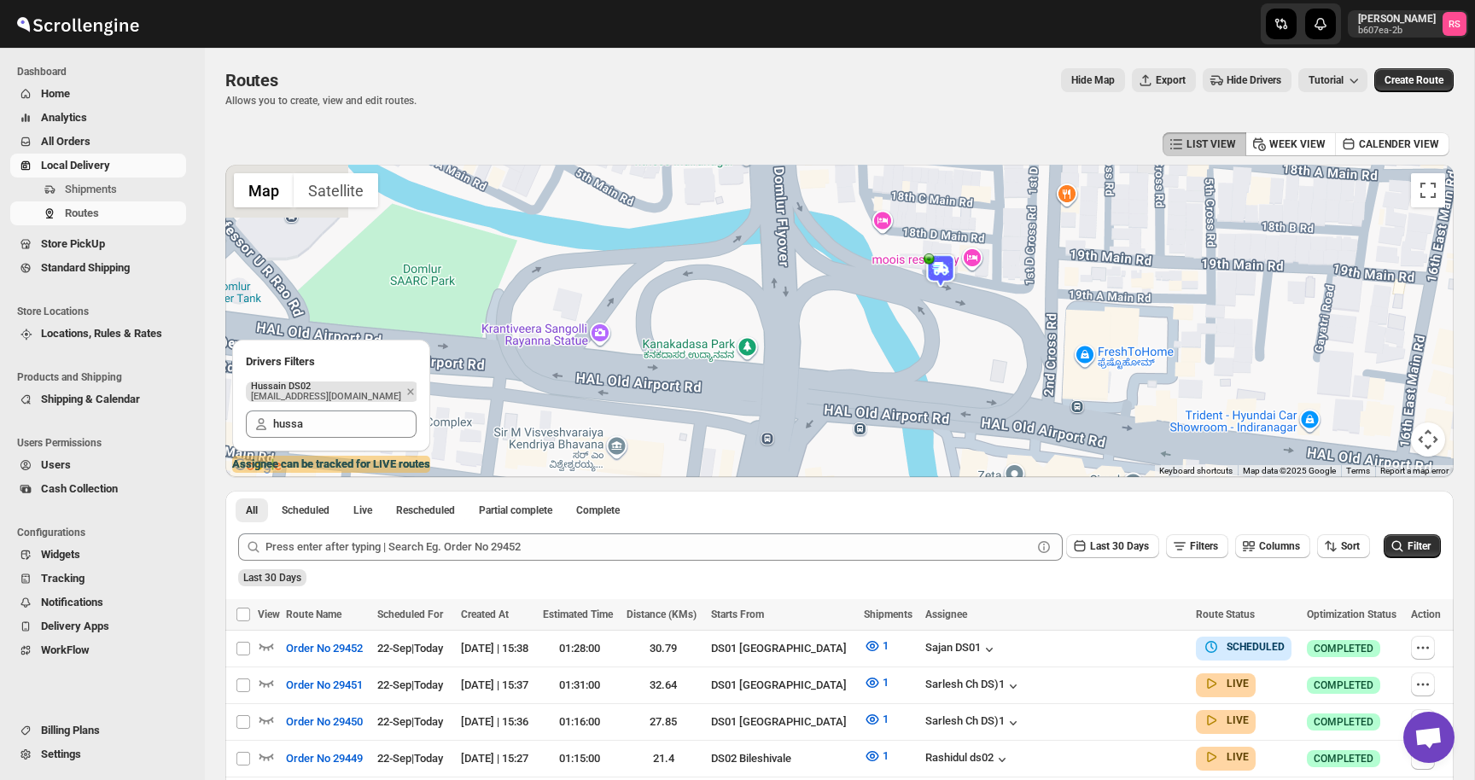
drag, startPoint x: 916, startPoint y: 224, endPoint x: 906, endPoint y: 285, distance: 62.2
click at [906, 285] on div at bounding box center [839, 321] width 1228 height 312
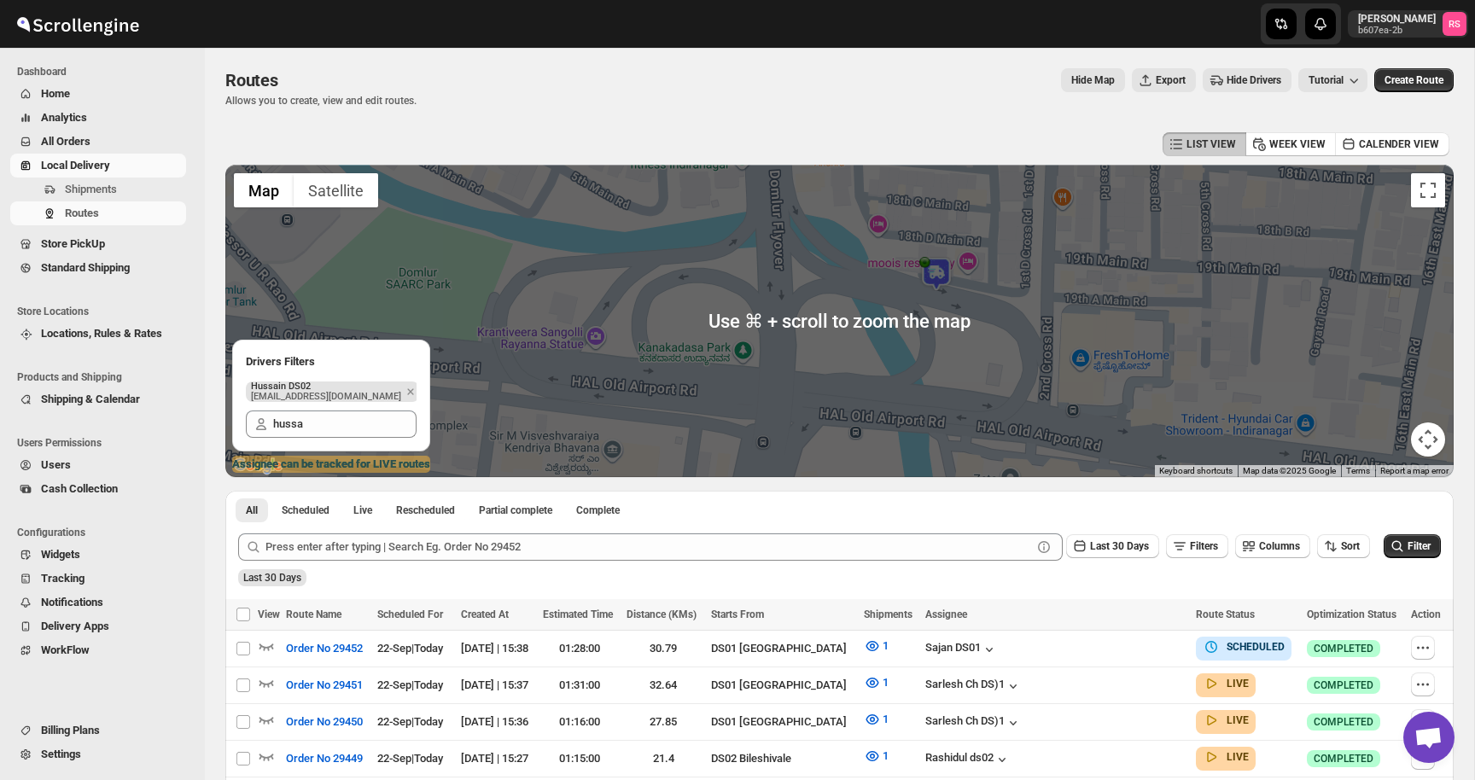
scroll to position [11, 0]
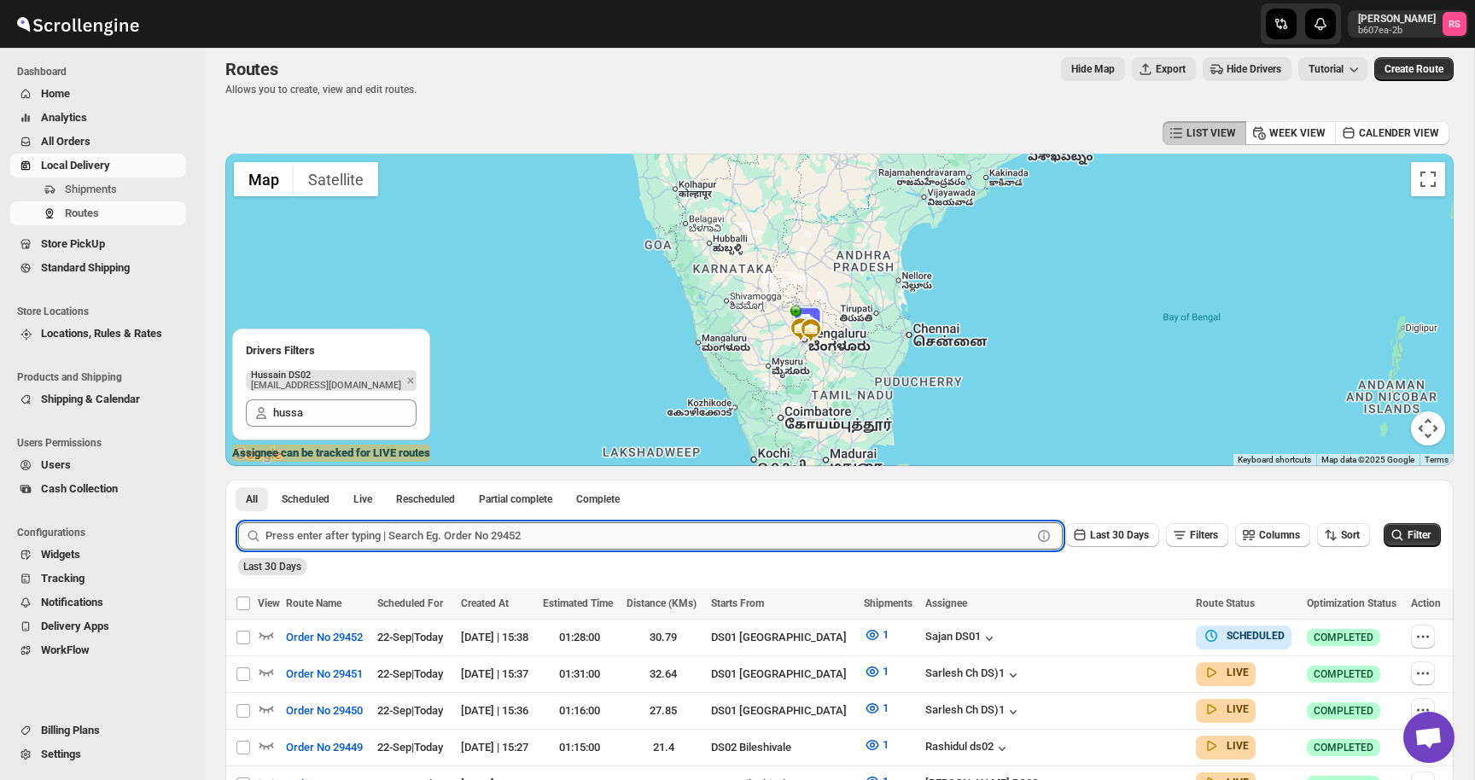
click at [311, 529] on input "text" at bounding box center [648, 535] width 766 height 27
click at [238, 480] on button "Submit" at bounding box center [262, 489] width 49 height 18
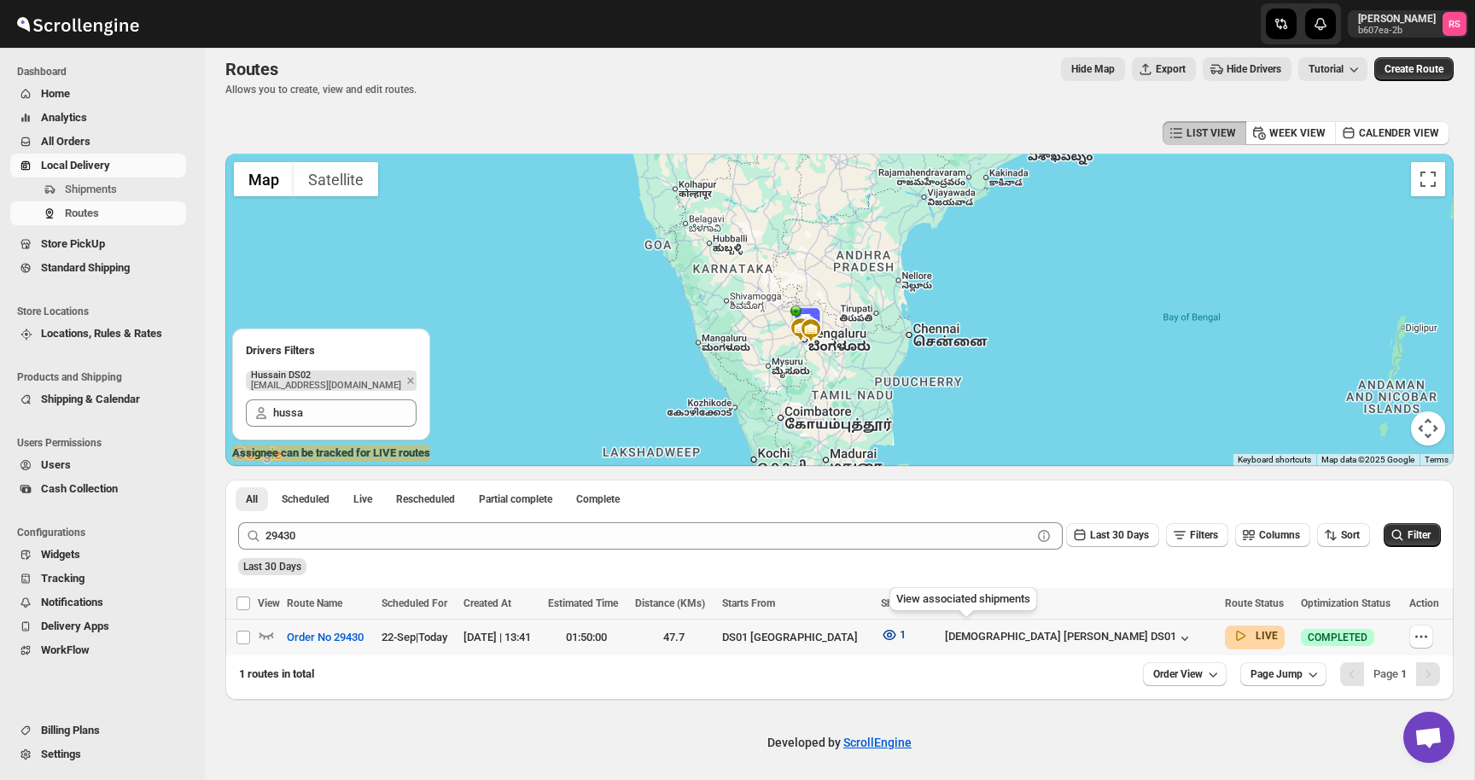
click at [916, 637] on button "1" at bounding box center [892, 634] width 45 height 27
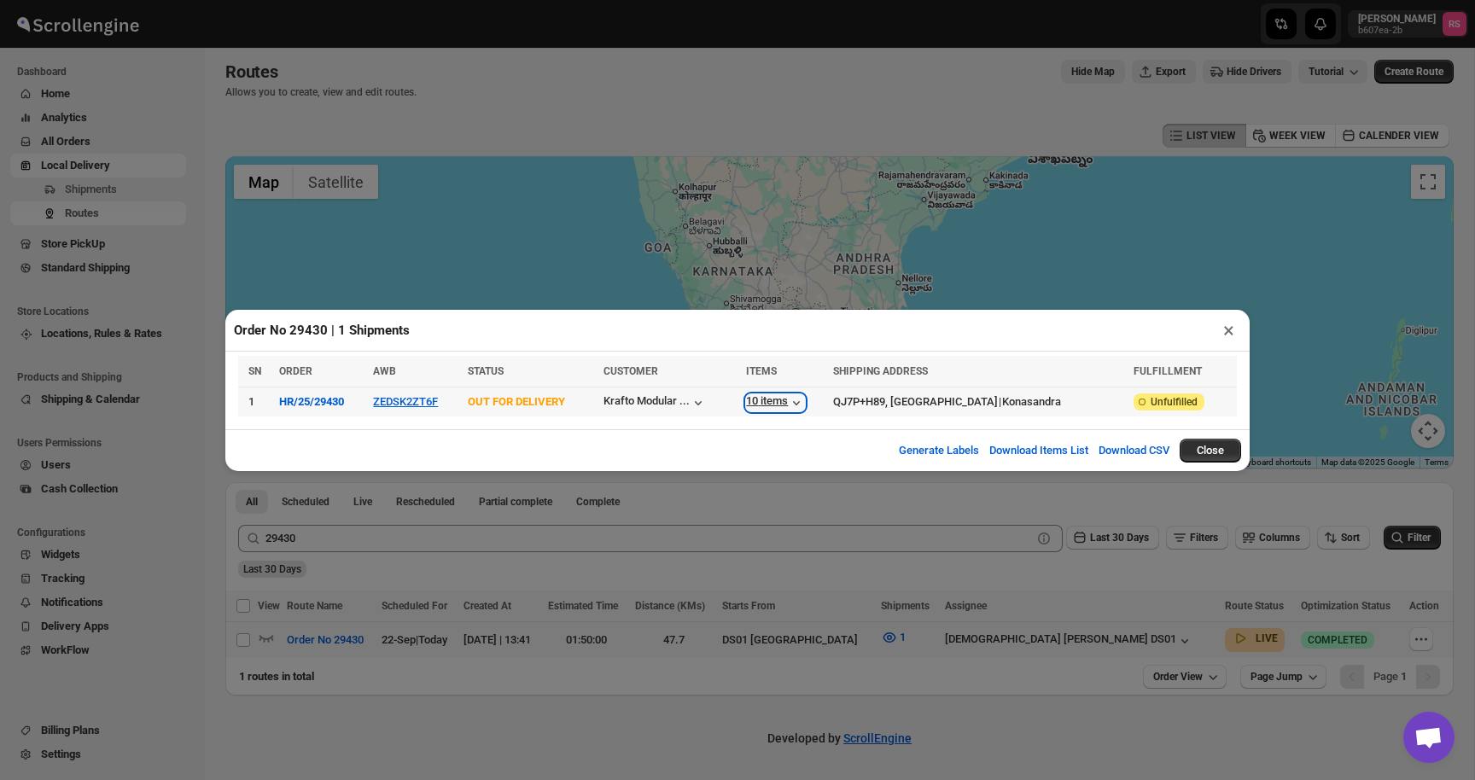
click at [771, 398] on div "10 items" at bounding box center [775, 402] width 59 height 17
click at [1223, 330] on button "×" at bounding box center [1228, 330] width 25 height 24
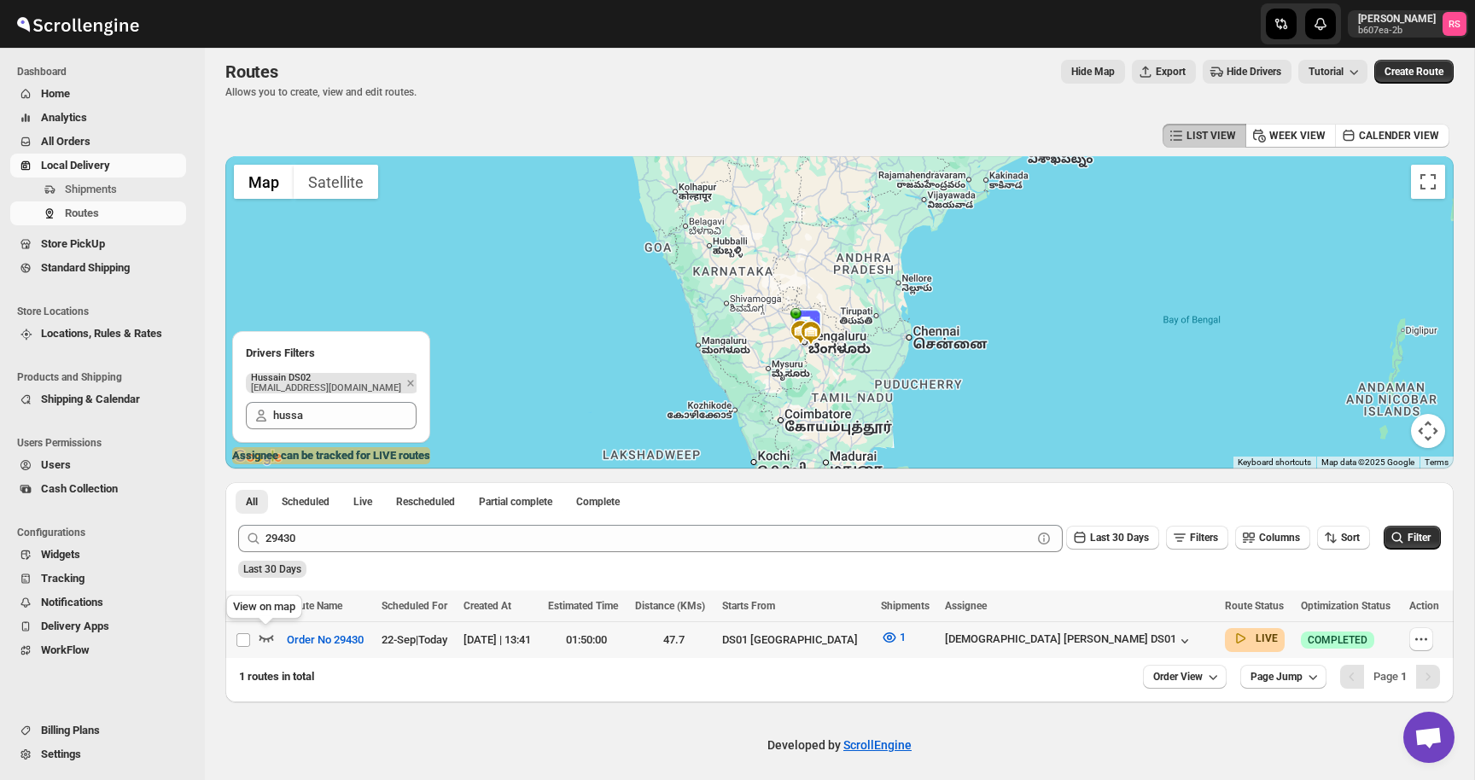
click at [266, 635] on icon "button" at bounding box center [266, 637] width 17 height 17
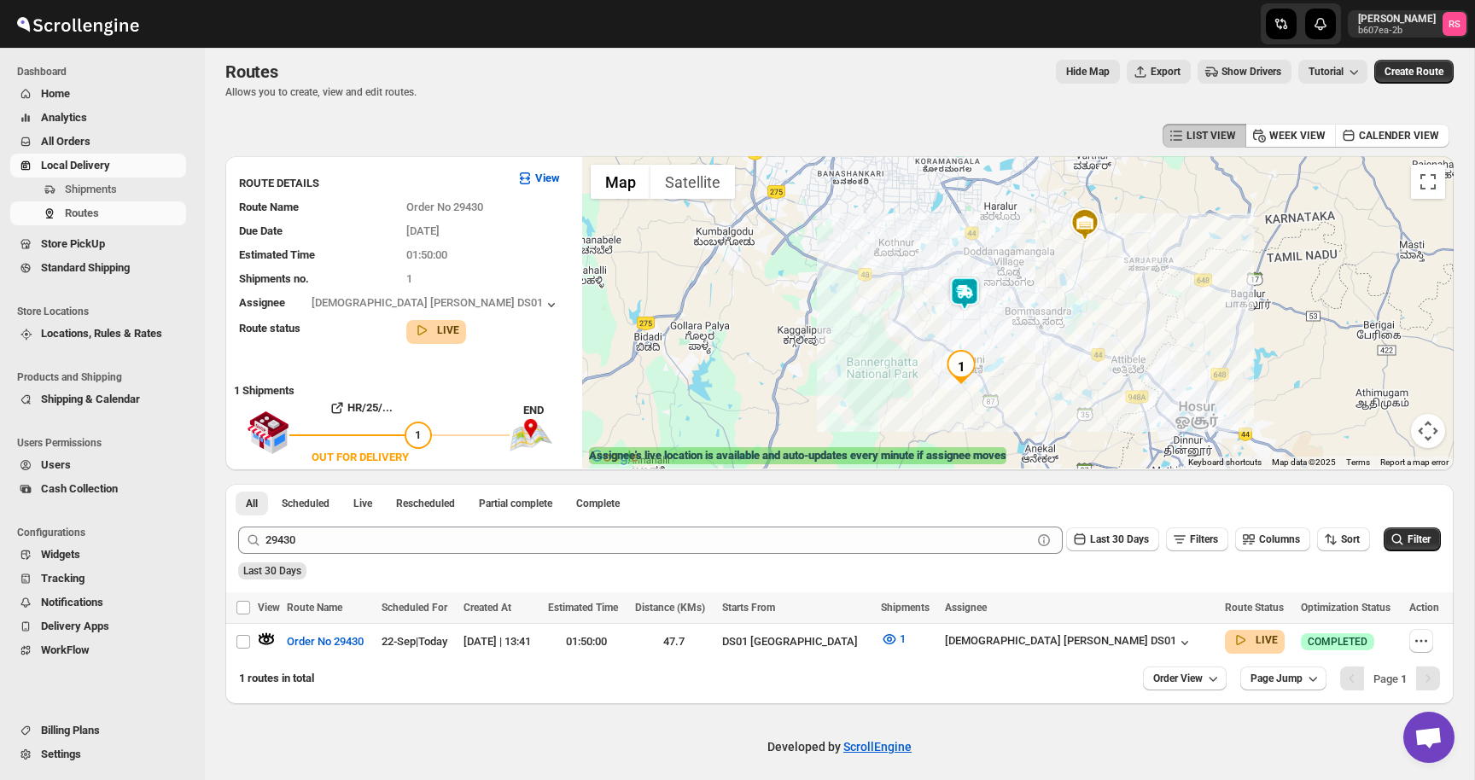
click at [970, 286] on img at bounding box center [964, 293] width 34 height 34
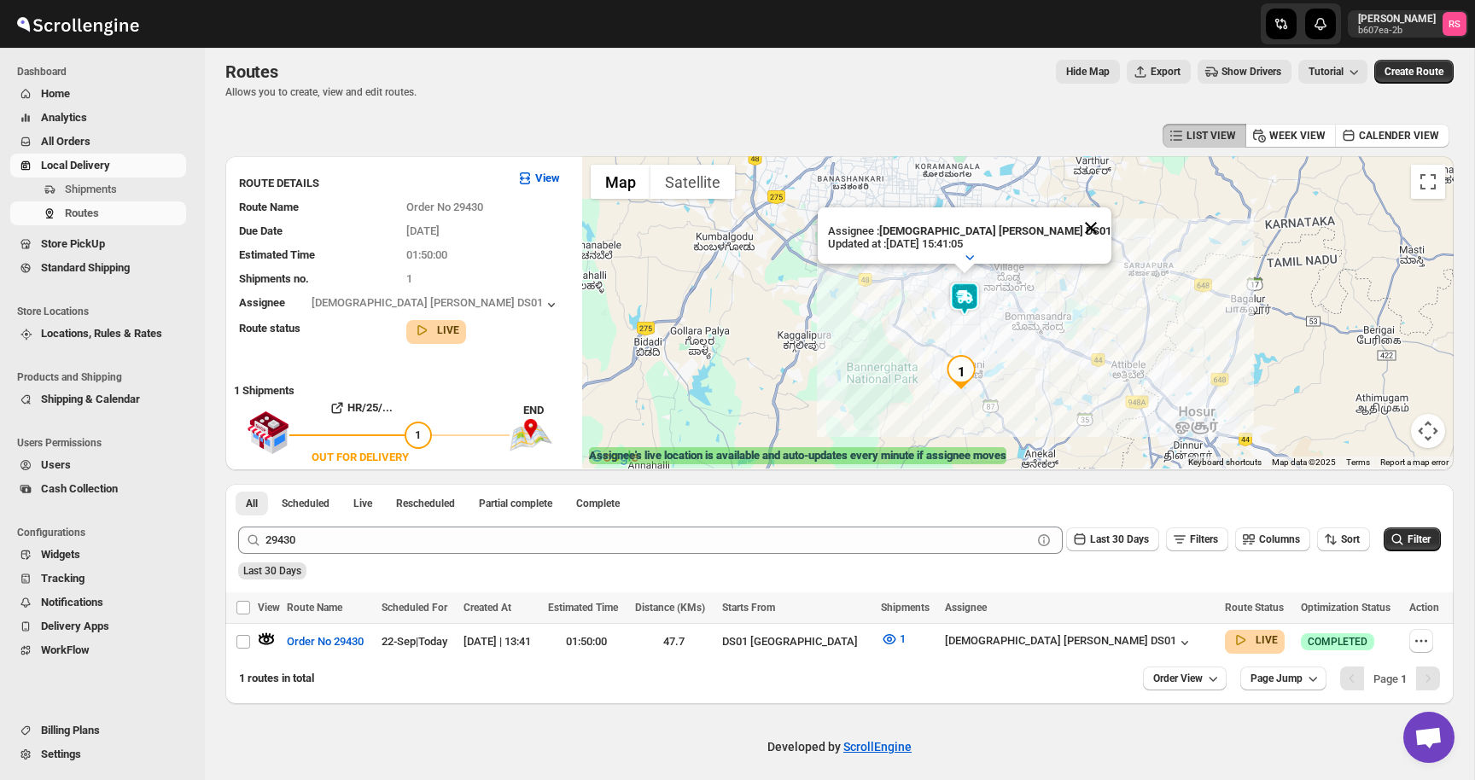
click at [1070, 222] on button "Close" at bounding box center [1090, 227] width 41 height 41
click at [963, 298] on img at bounding box center [964, 299] width 34 height 34
click at [968, 312] on img at bounding box center [964, 299] width 34 height 34
click at [1176, 644] on icon "button" at bounding box center [1184, 642] width 17 height 17
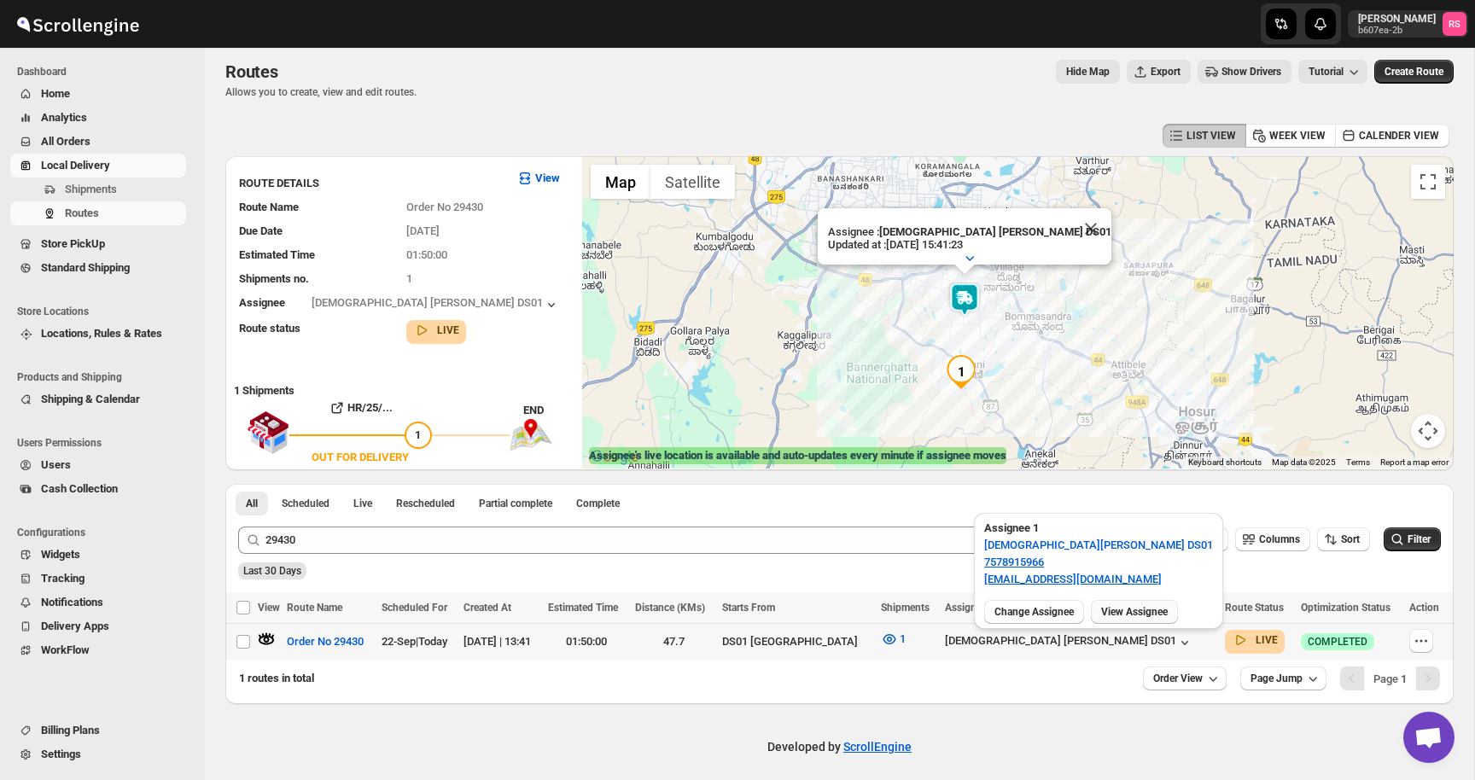
click at [1133, 612] on span "View Assignee" at bounding box center [1134, 612] width 67 height 14
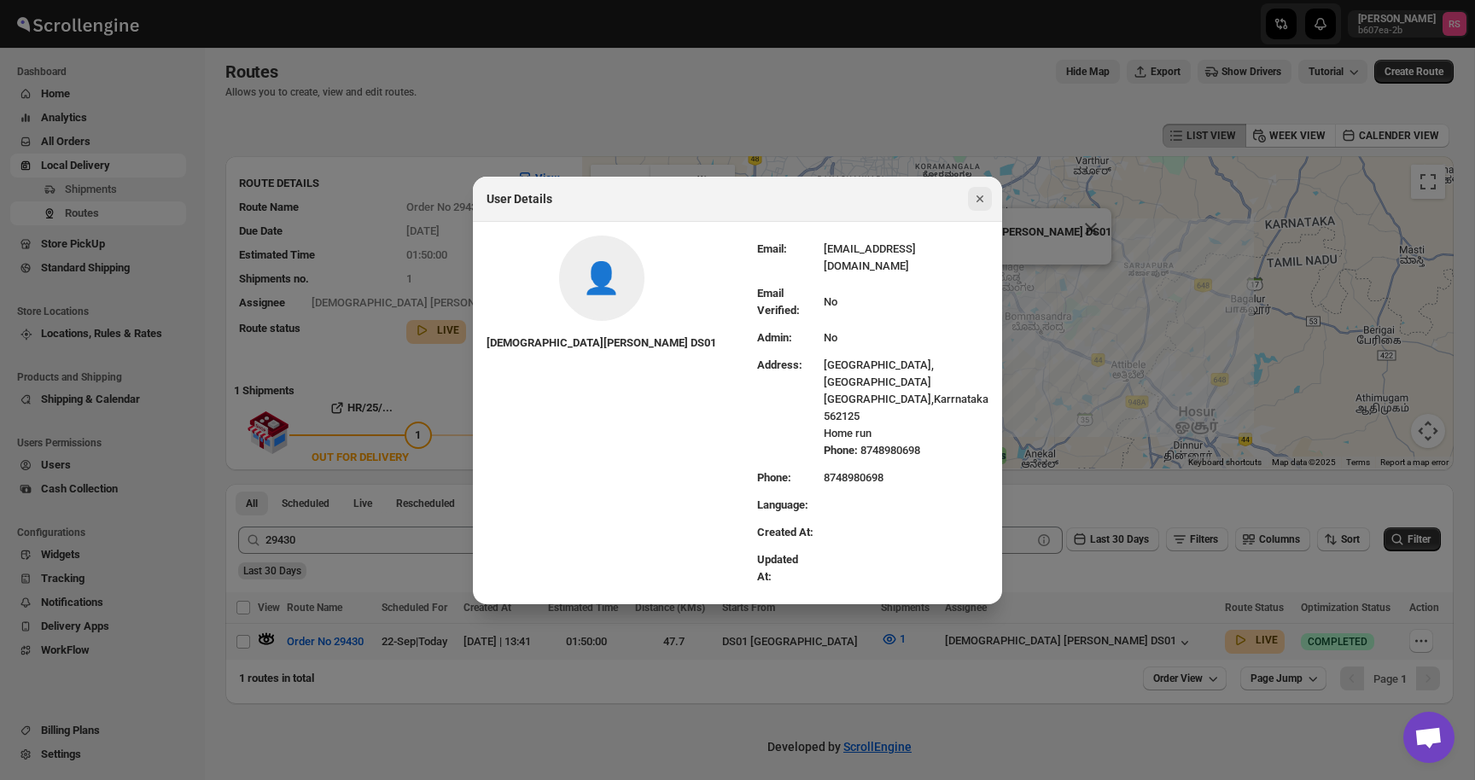
click at [976, 207] on icon "Close" at bounding box center [979, 198] width 17 height 17
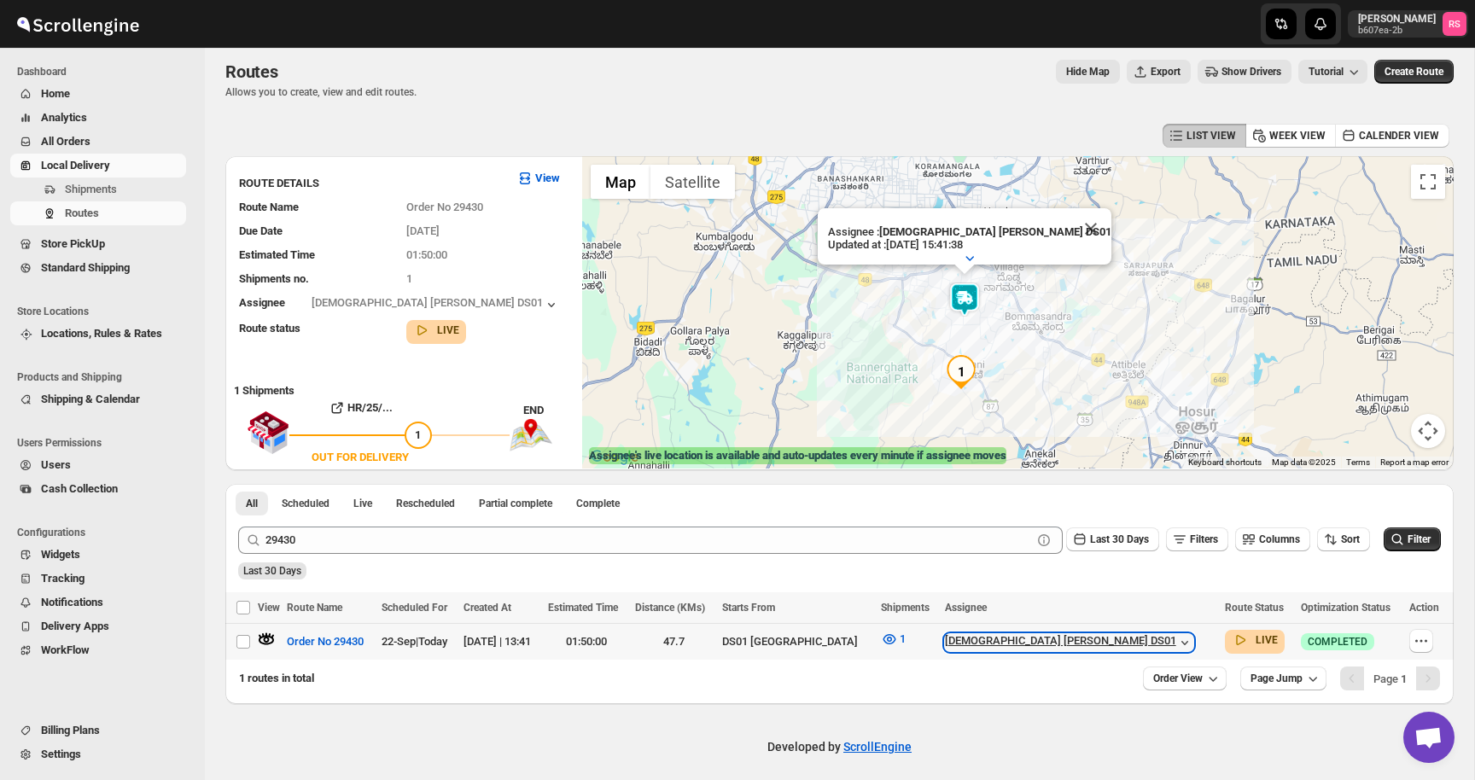
click at [1176, 648] on icon "button" at bounding box center [1184, 642] width 17 height 17
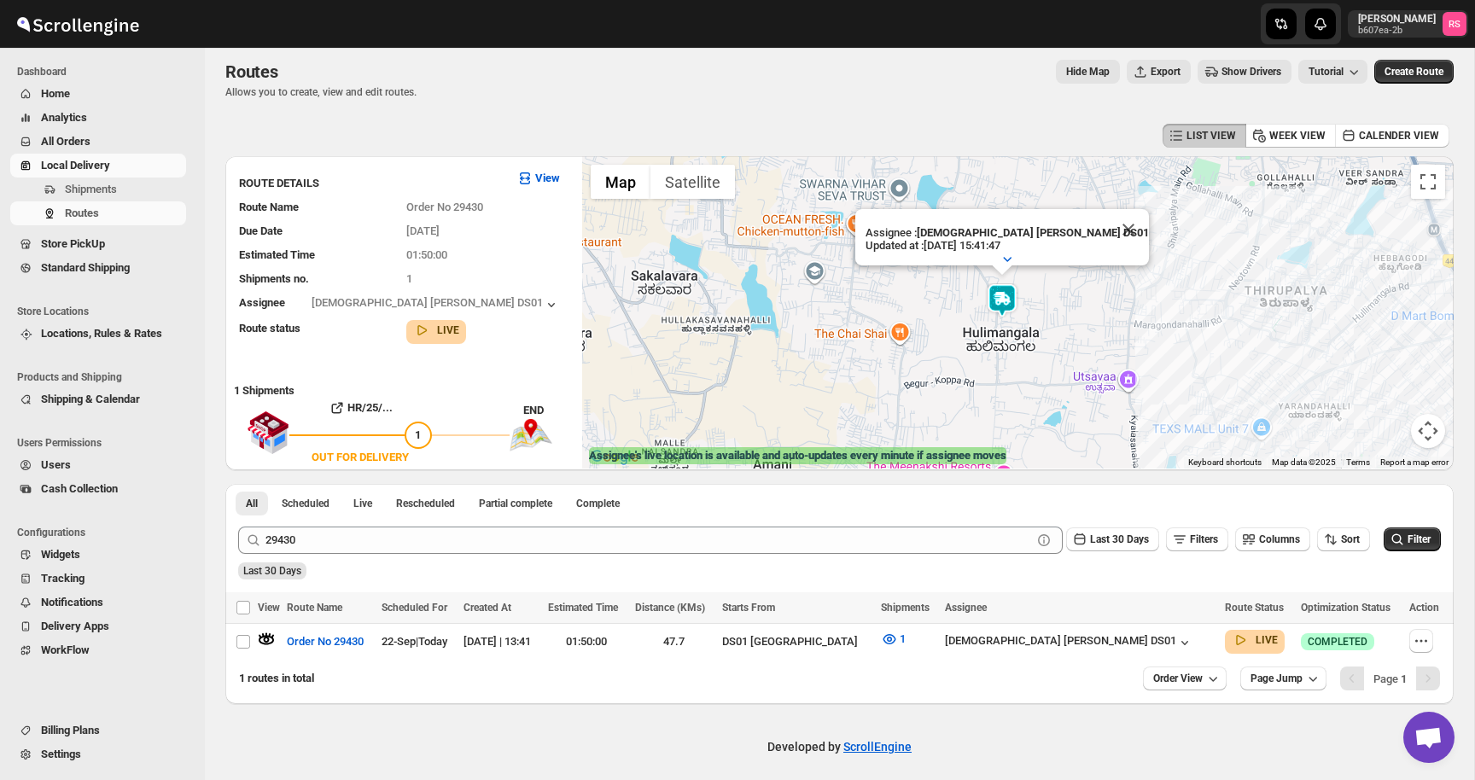
drag, startPoint x: 993, startPoint y: 276, endPoint x: 986, endPoint y: 427, distance: 150.4
click at [986, 427] on div "Assignee : Islam [PERSON_NAME] DS01 Updated at : [DATE] 15:41:47 Duty mode Enab…" at bounding box center [1017, 312] width 871 height 312
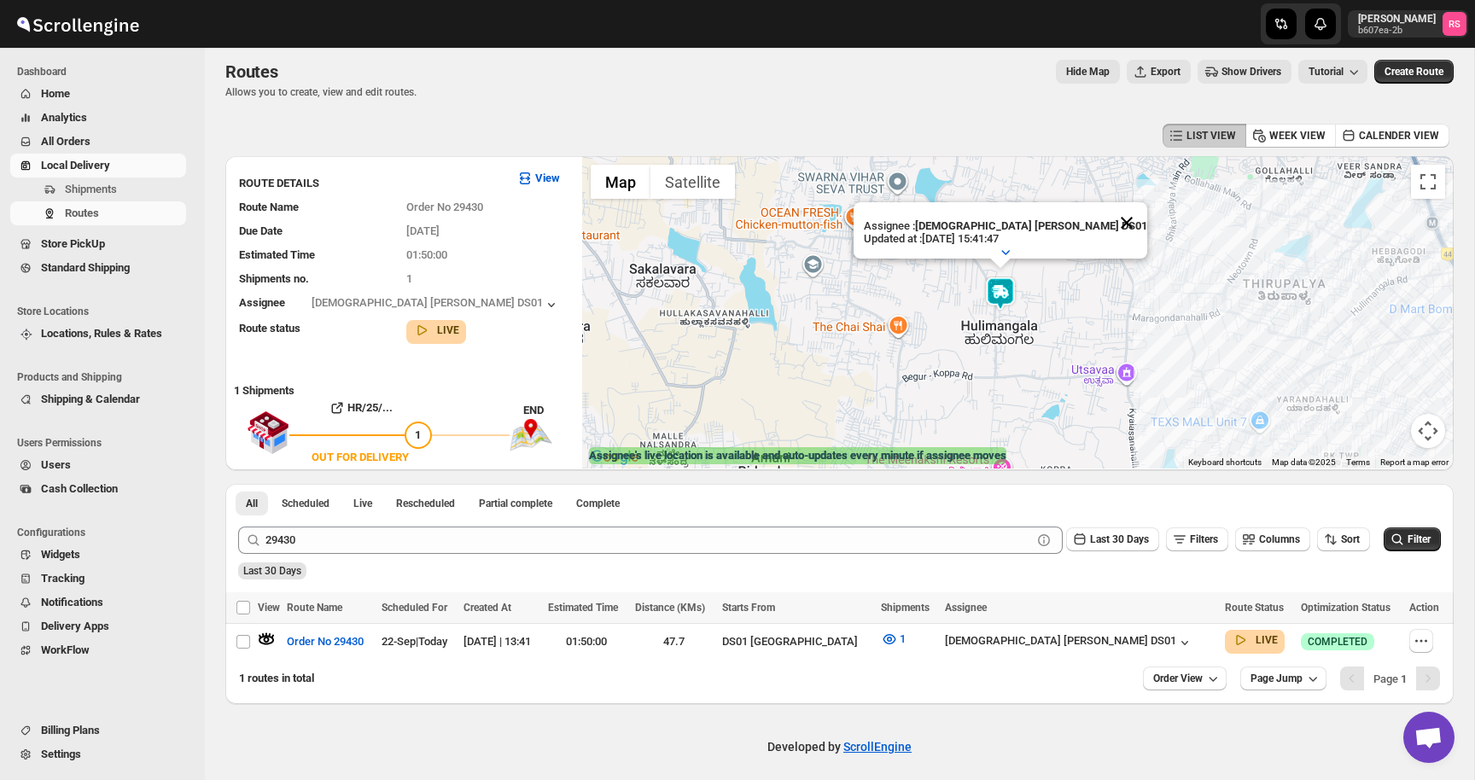
click at [1106, 217] on button "Close" at bounding box center [1126, 222] width 41 height 41
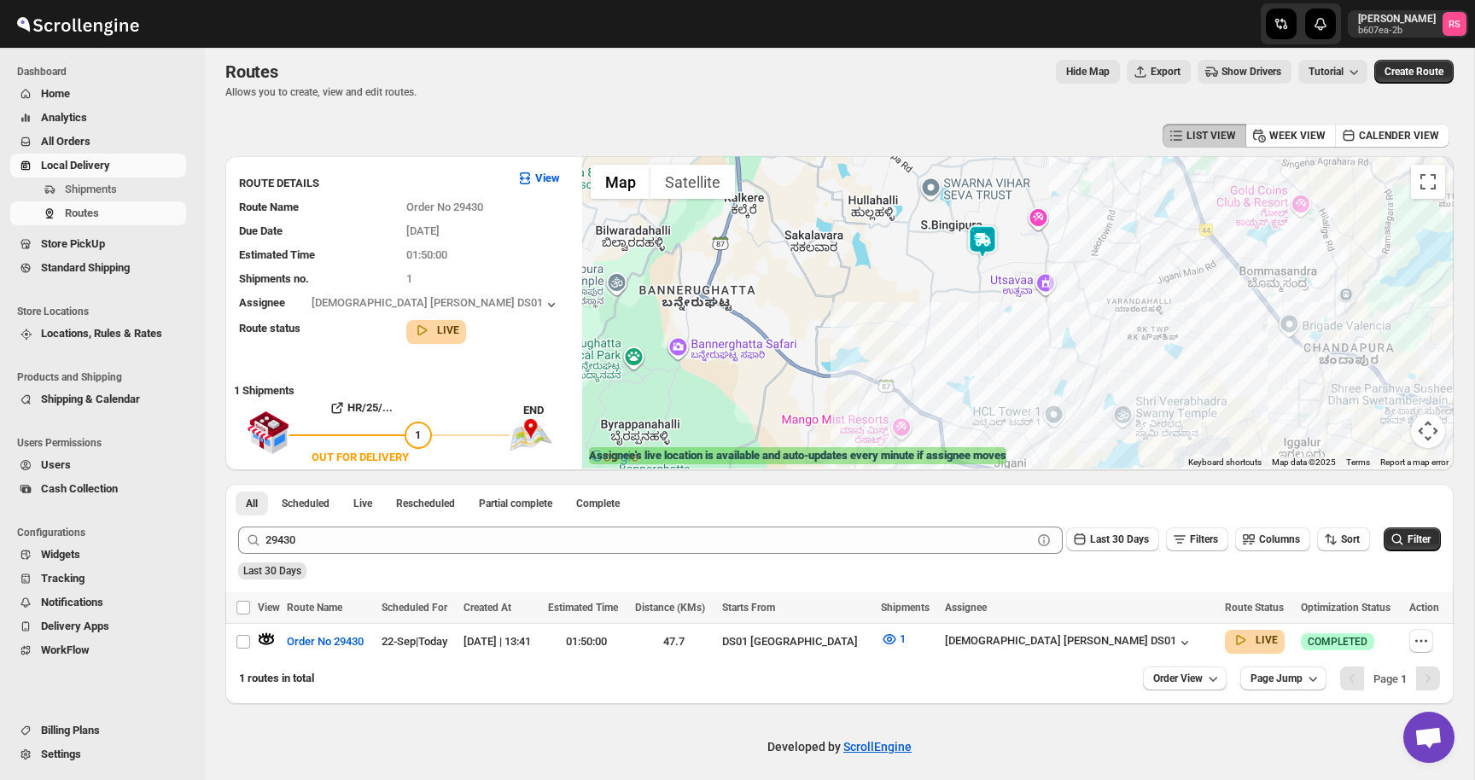
drag, startPoint x: 964, startPoint y: 354, endPoint x: 964, endPoint y: 274, distance: 80.2
click at [964, 273] on div at bounding box center [1017, 312] width 871 height 312
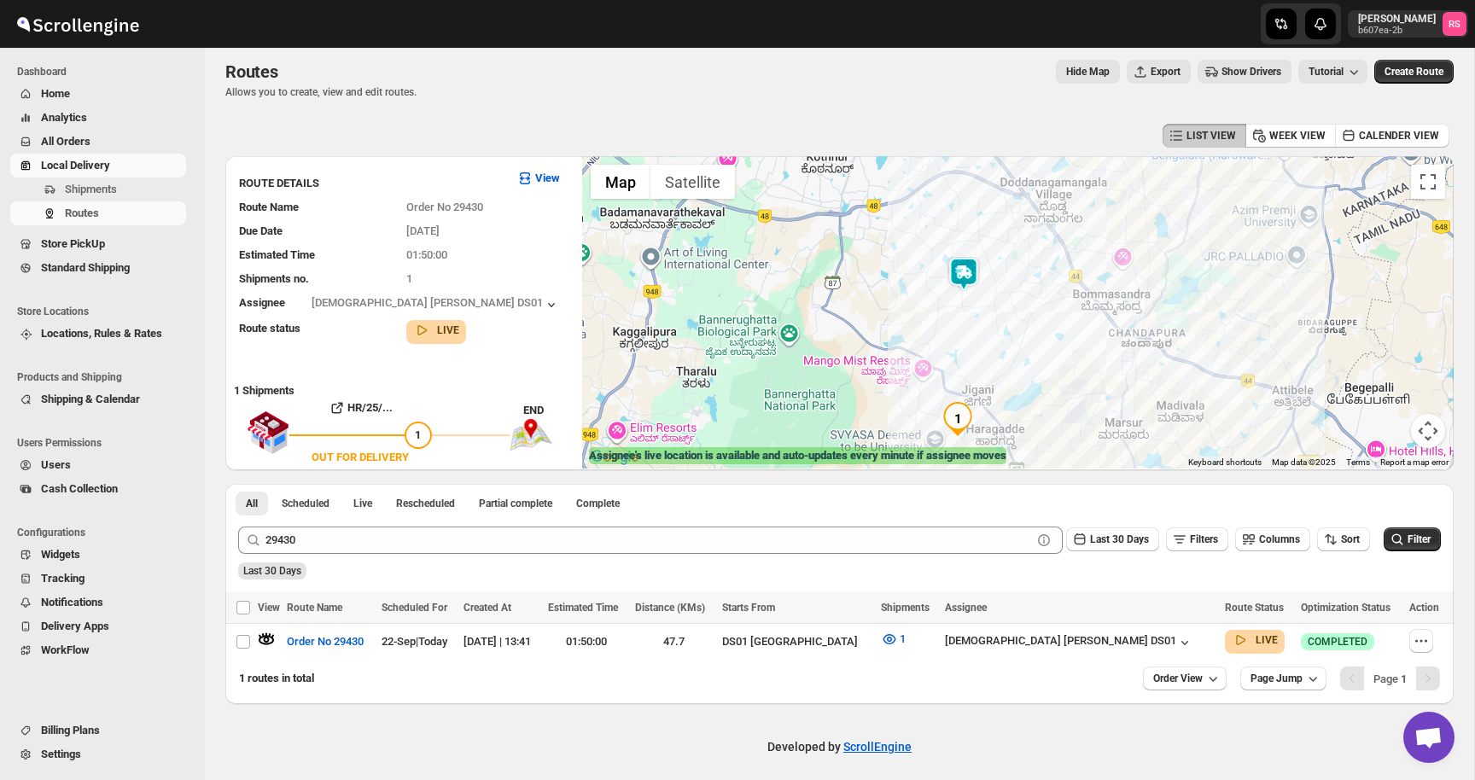
drag, startPoint x: 980, startPoint y: 253, endPoint x: 970, endPoint y: 281, distance: 30.0
click at [970, 281] on img at bounding box center [963, 274] width 34 height 34
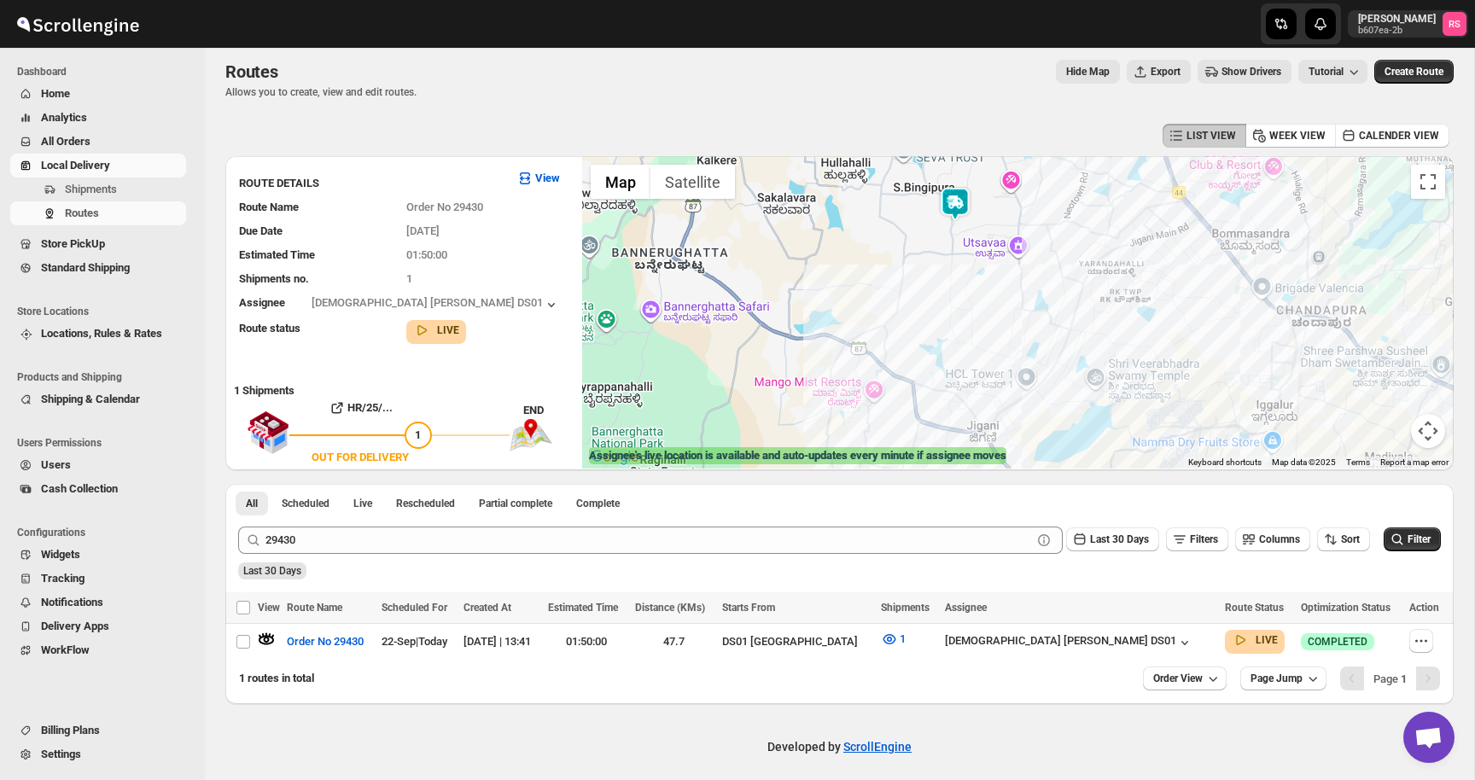
drag, startPoint x: 954, startPoint y: 299, endPoint x: 954, endPoint y: 215, distance: 83.6
click at [954, 215] on img at bounding box center [955, 204] width 34 height 34
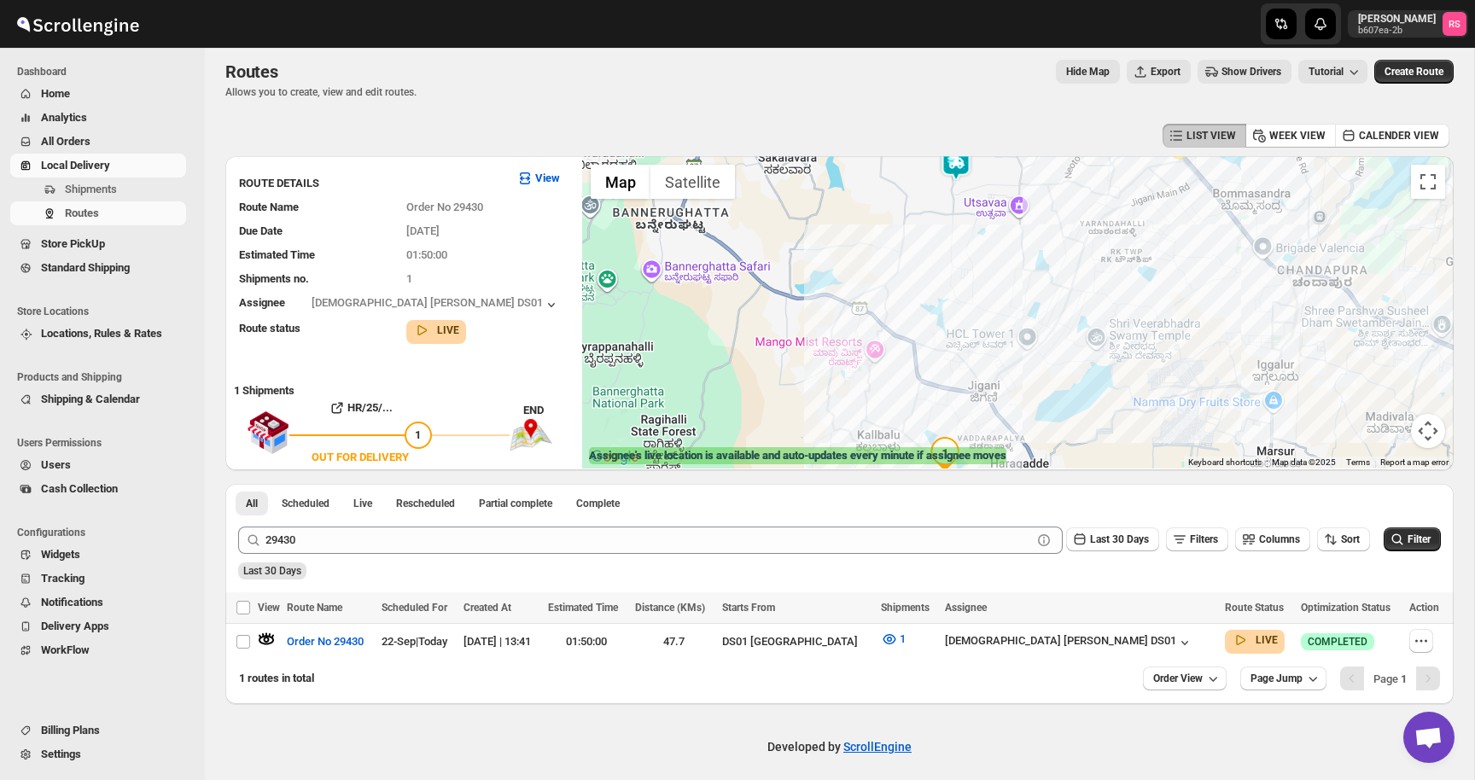
drag, startPoint x: 963, startPoint y: 260, endPoint x: 964, endPoint y: 216, distance: 44.4
click at [964, 216] on div at bounding box center [1017, 312] width 871 height 312
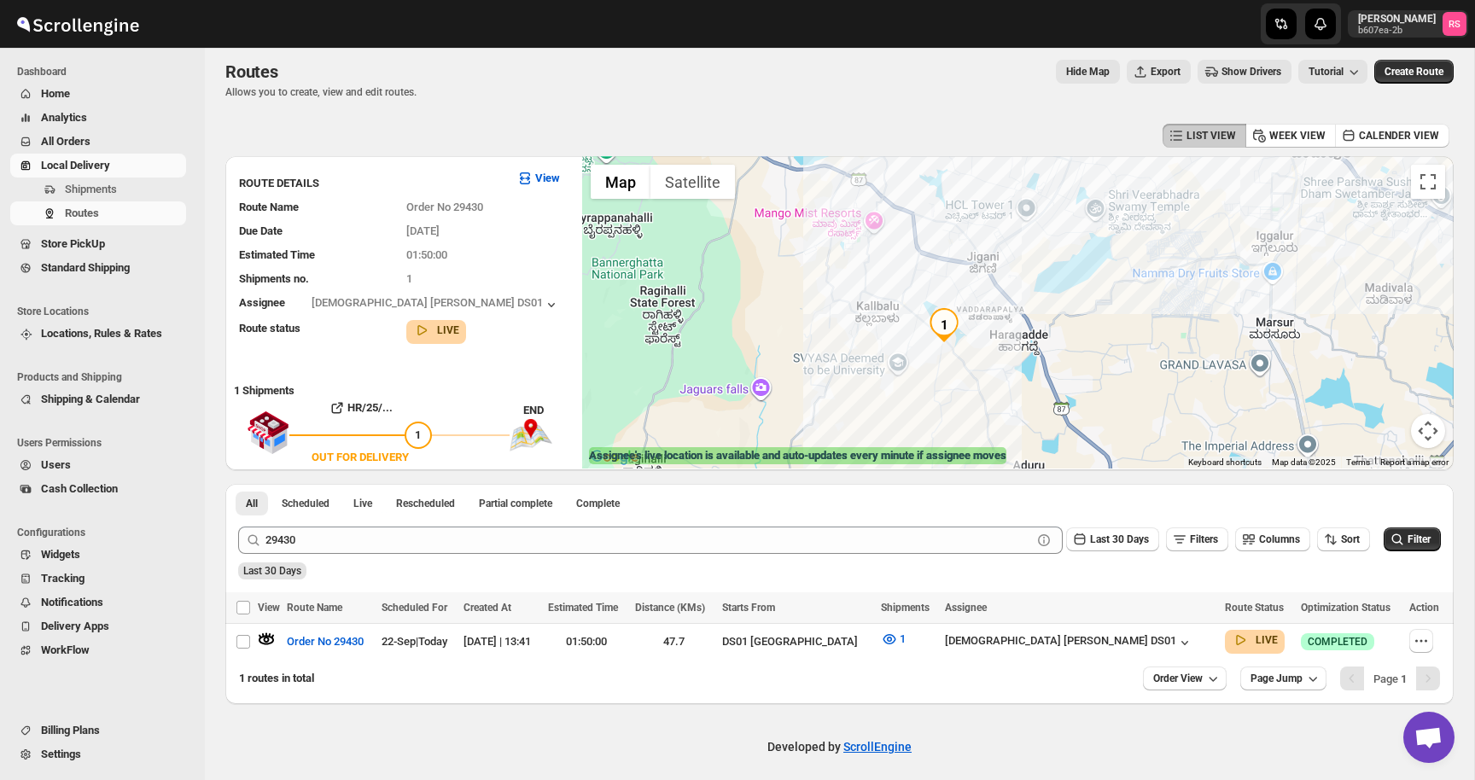
drag, startPoint x: 949, startPoint y: 398, endPoint x: 948, endPoint y: 262, distance: 135.7
click at [948, 262] on div at bounding box center [1017, 312] width 871 height 312
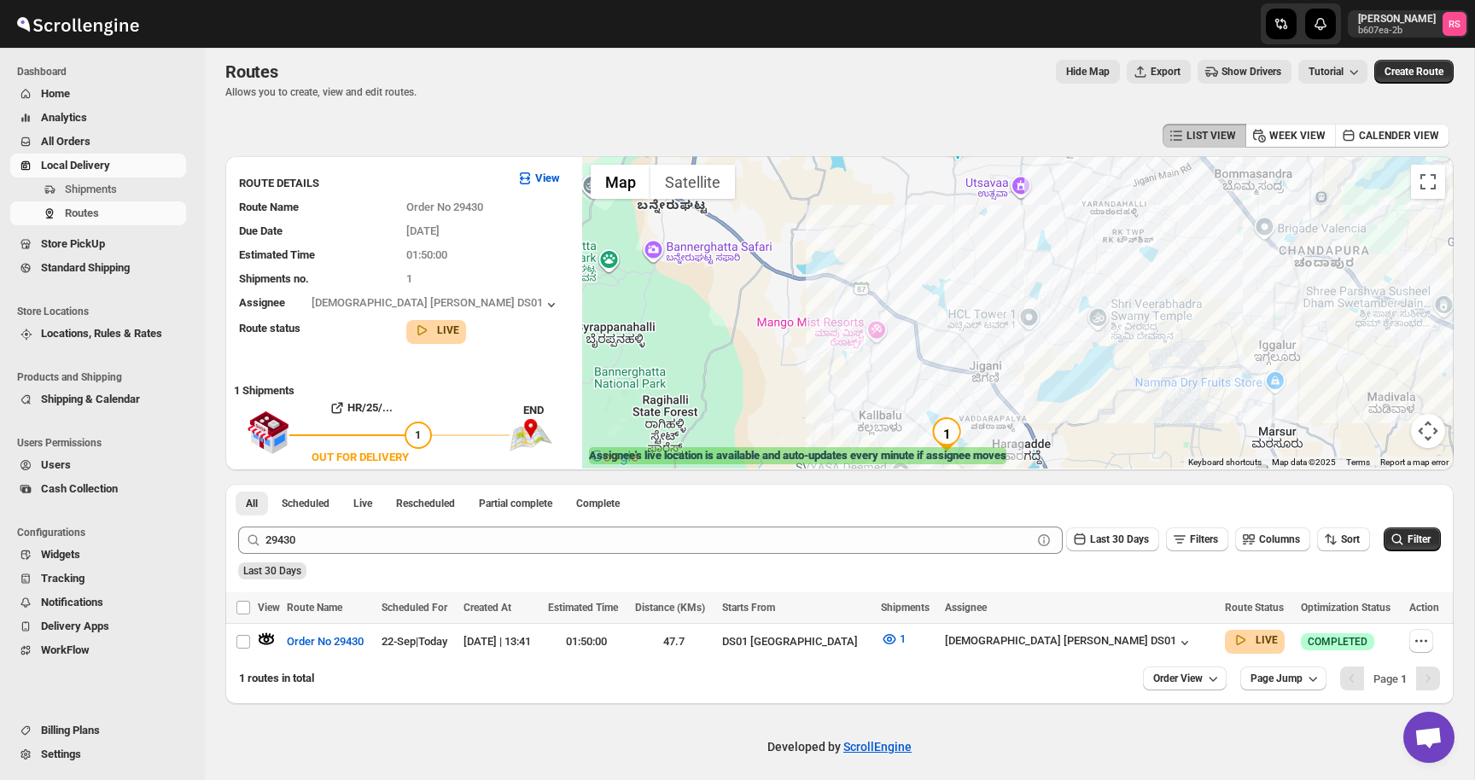
drag, startPoint x: 948, startPoint y: 262, endPoint x: 951, endPoint y: 398, distance: 136.6
click at [951, 398] on div at bounding box center [1017, 312] width 871 height 312
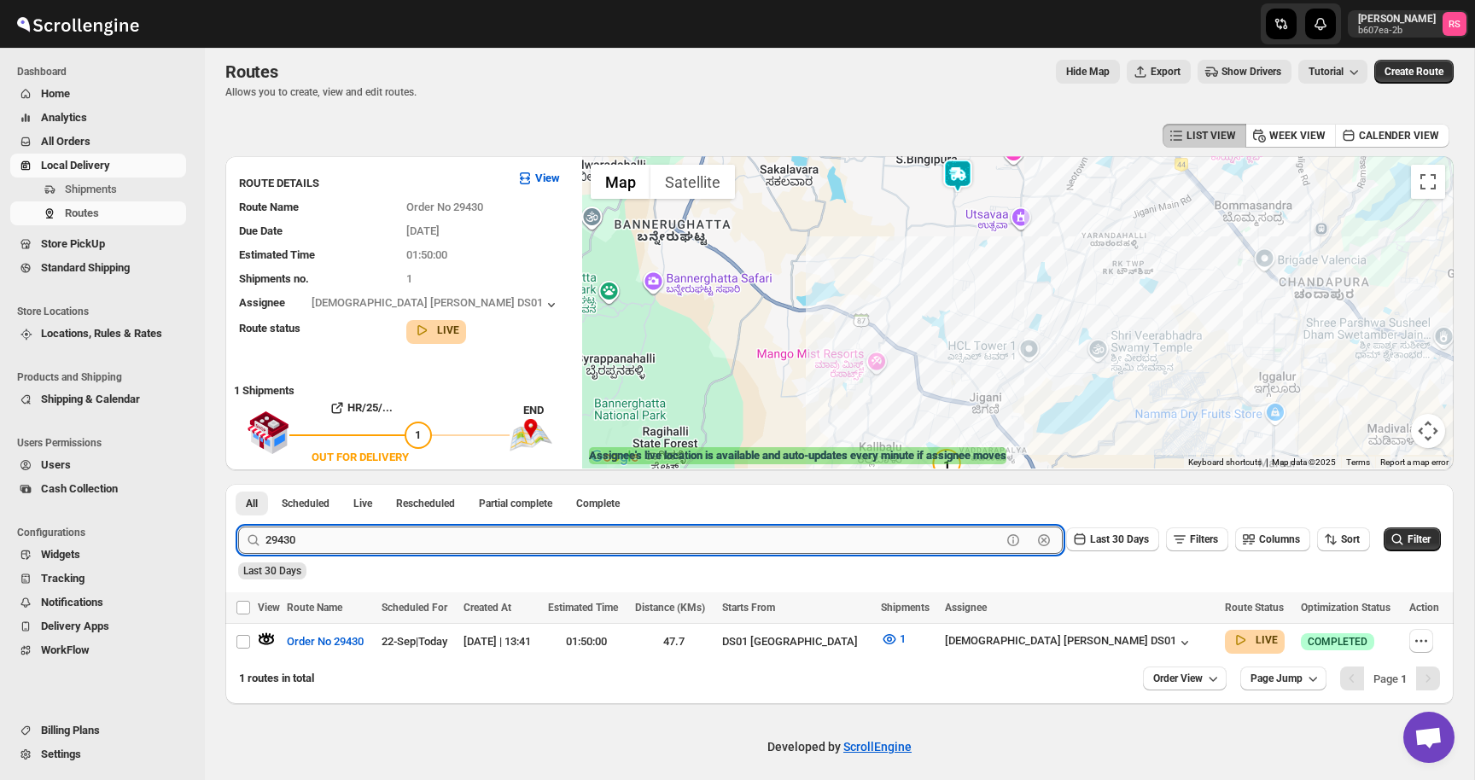
click at [311, 537] on input "29430" at bounding box center [633, 539] width 736 height 27
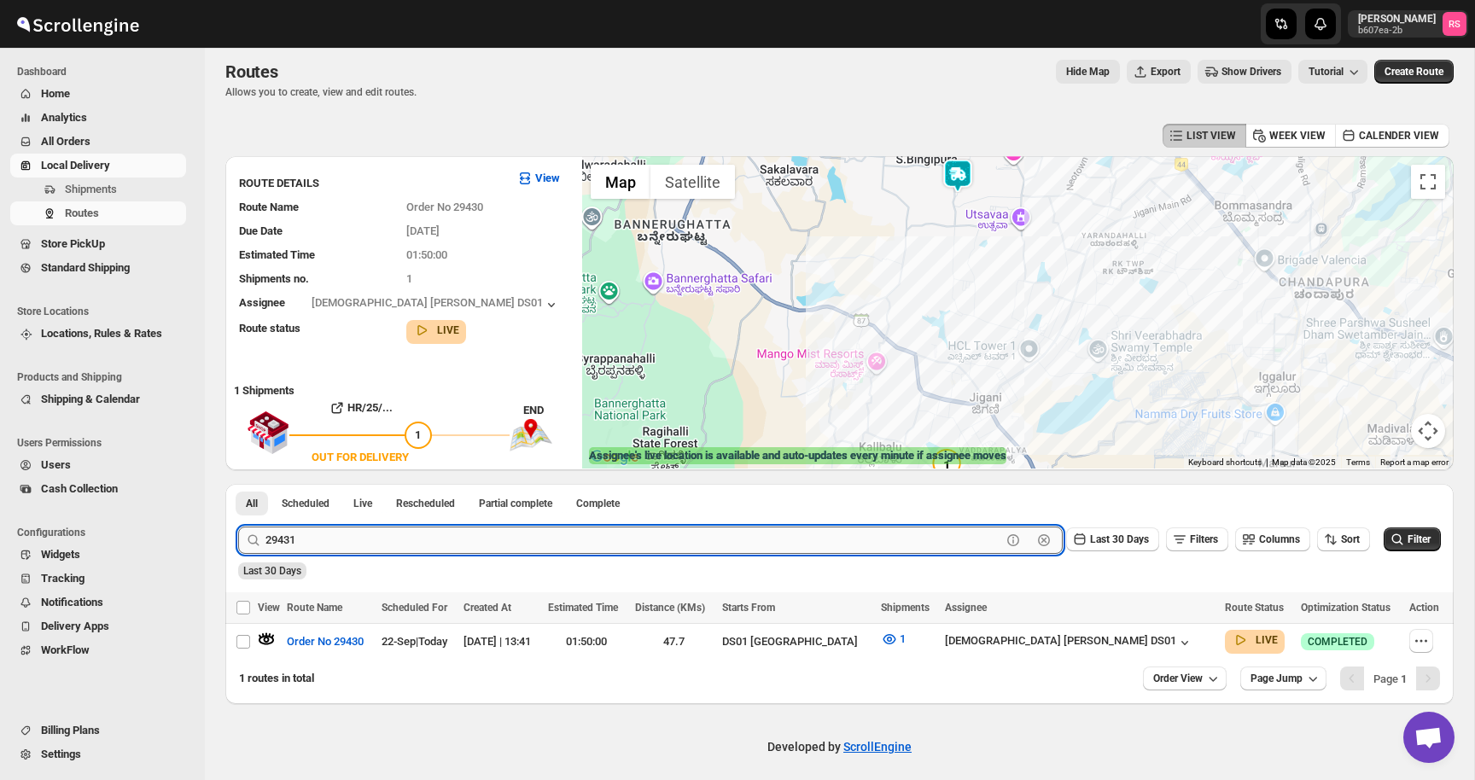
click at [238, 484] on button "Submit" at bounding box center [262, 493] width 49 height 18
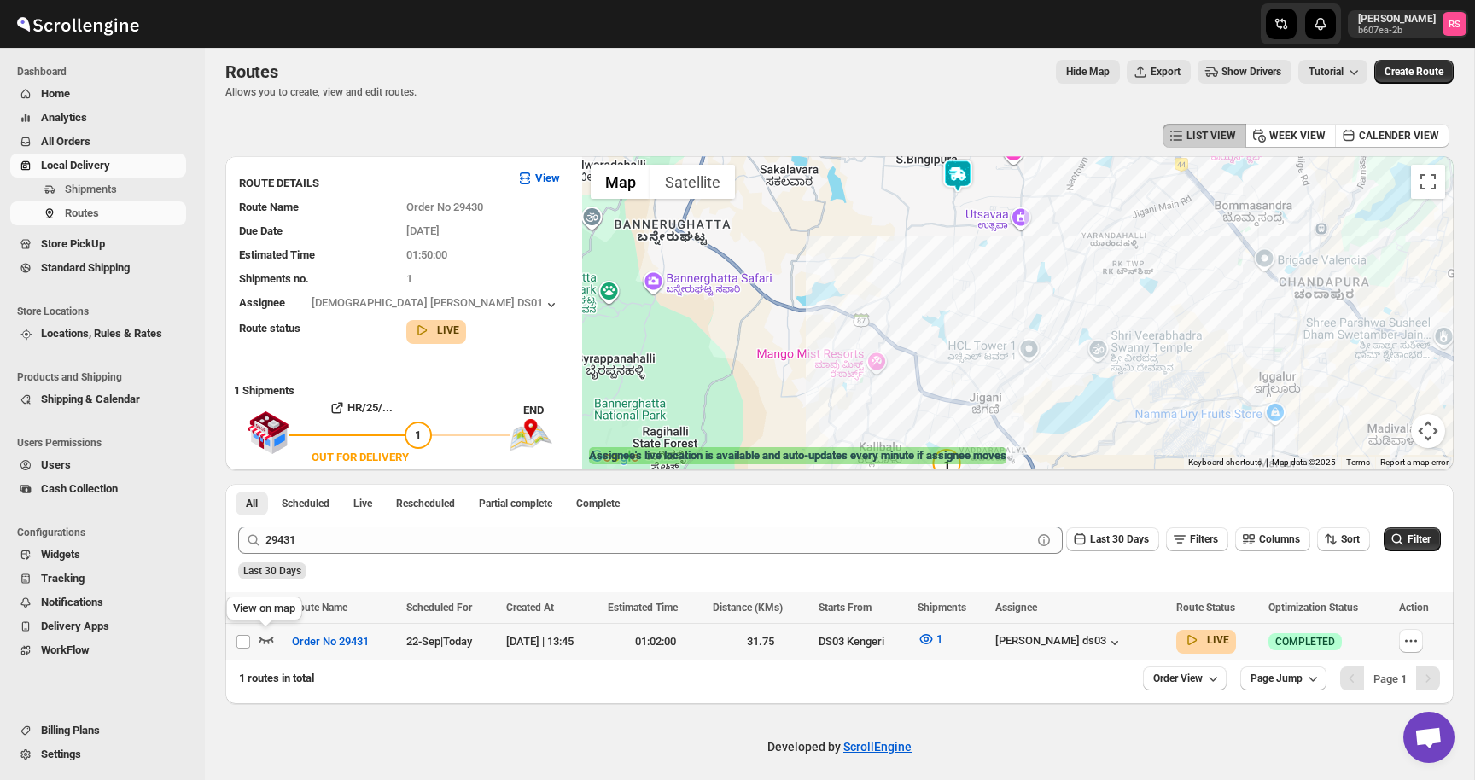
click at [270, 632] on icon "button" at bounding box center [266, 639] width 17 height 17
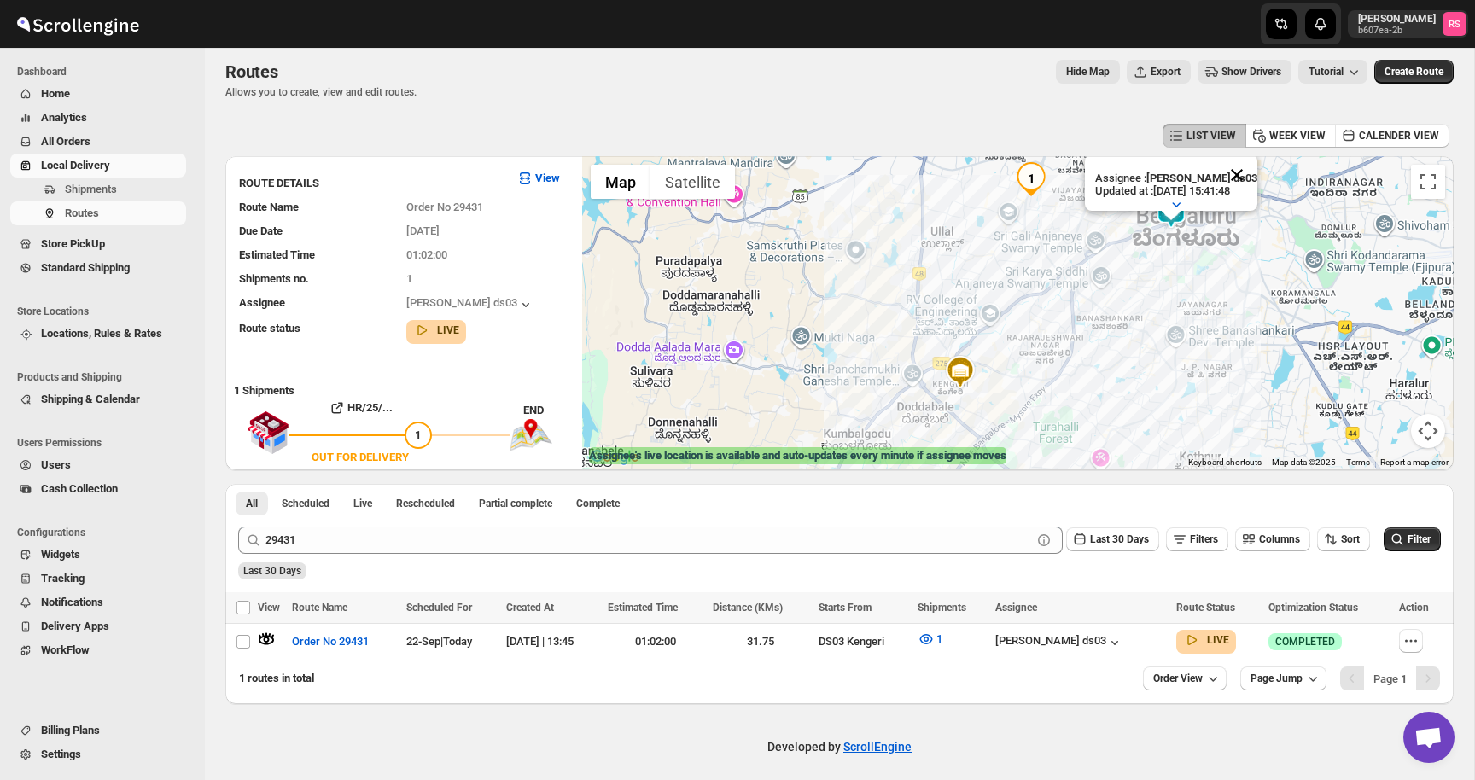
click at [1246, 180] on button "Close" at bounding box center [1236, 174] width 41 height 41
click at [933, 643] on icon "button" at bounding box center [926, 639] width 13 height 10
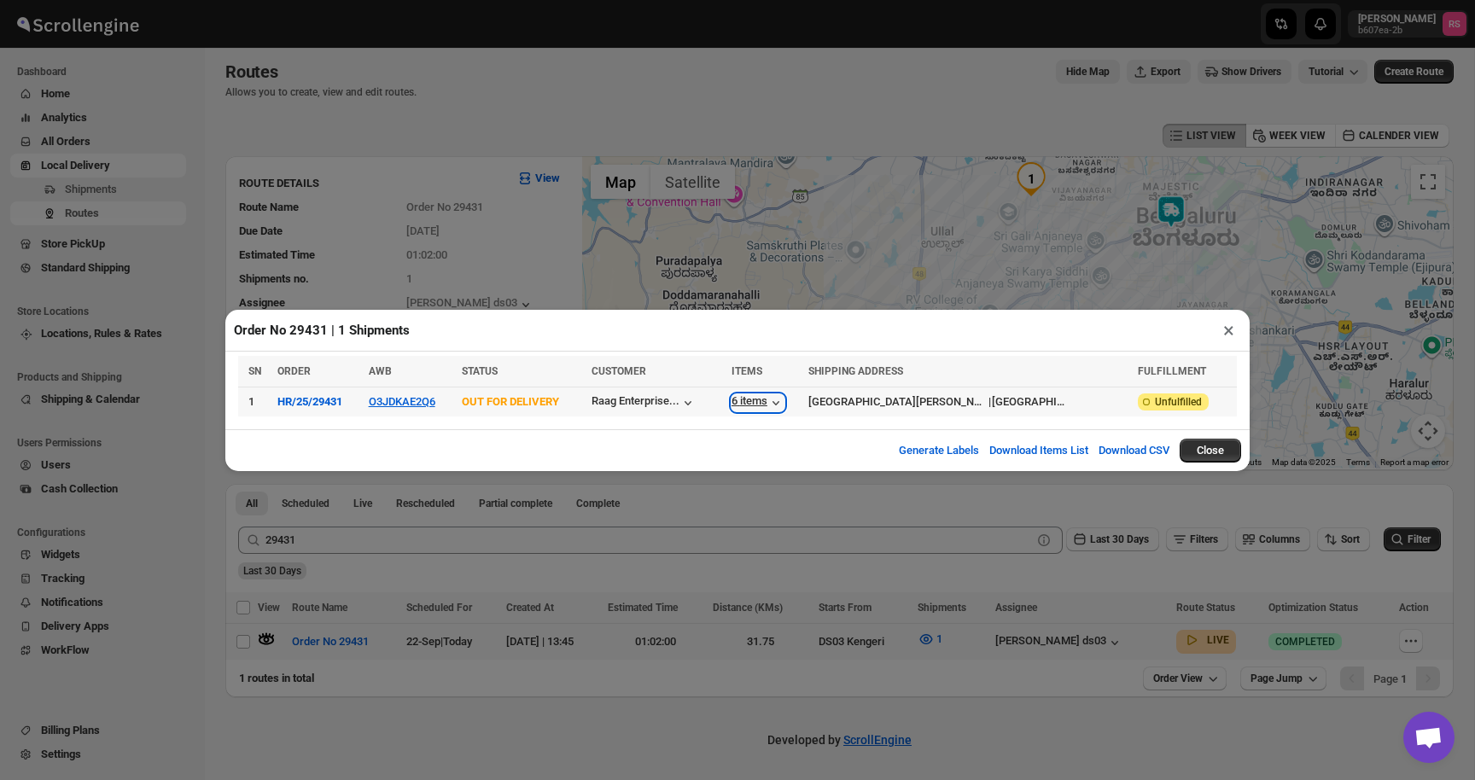
click at [784, 400] on div "6 items" at bounding box center [757, 402] width 53 height 17
click at [1229, 329] on button "×" at bounding box center [1228, 330] width 25 height 24
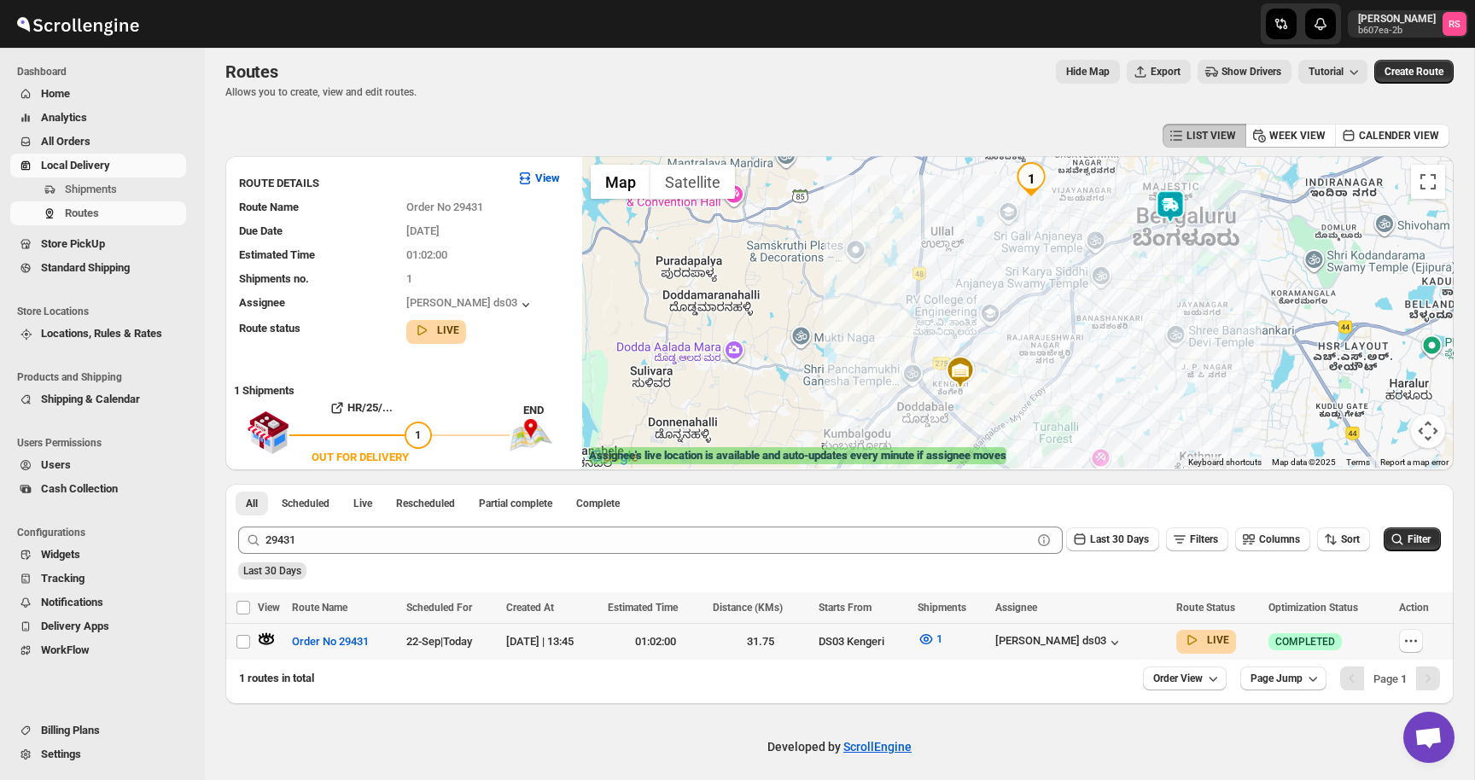
click at [1166, 200] on img at bounding box center [1170, 206] width 34 height 34
click at [1123, 648] on div "[PERSON_NAME] ds03" at bounding box center [1059, 642] width 128 height 17
click at [1123, 641] on icon "button" at bounding box center [1114, 642] width 17 height 17
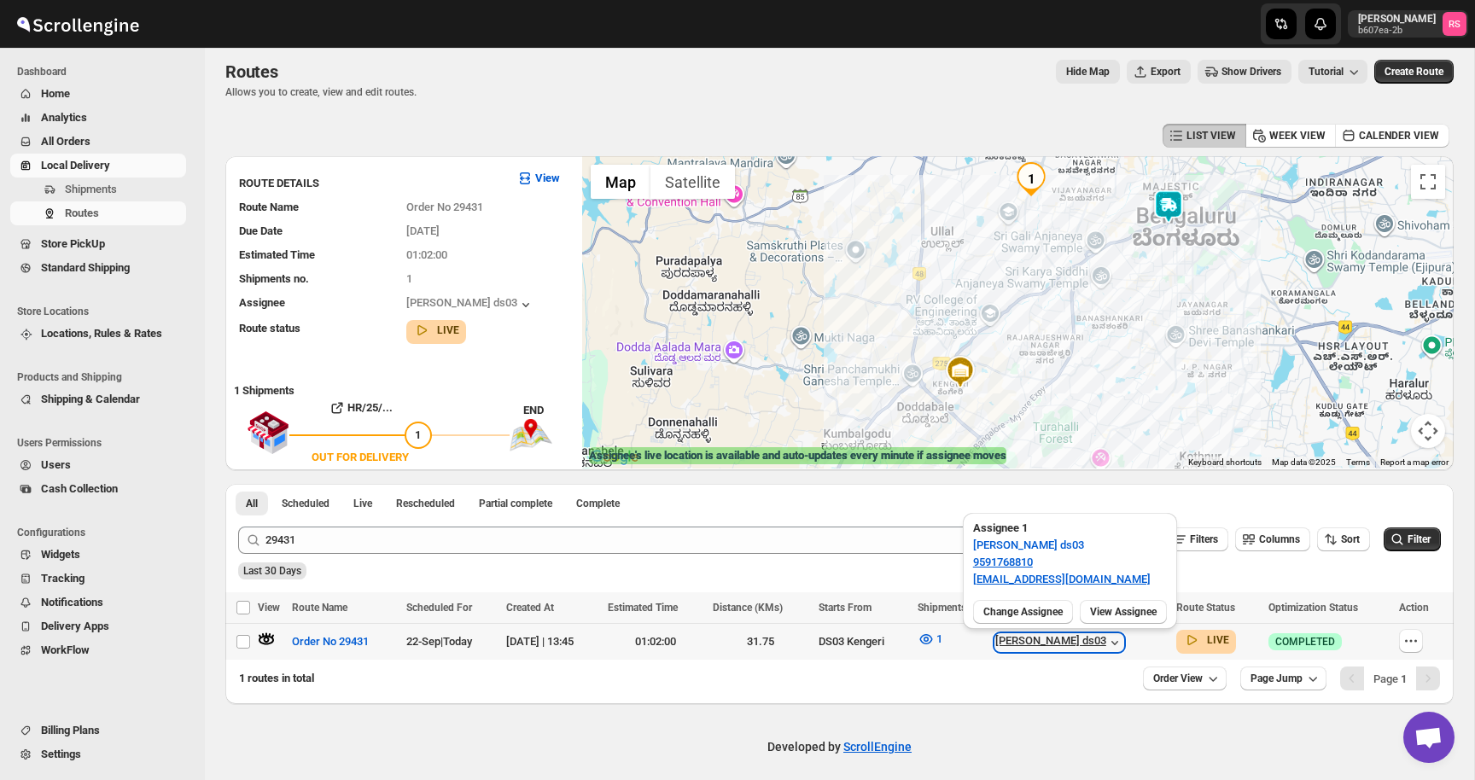
click at [1123, 641] on icon "button" at bounding box center [1114, 642] width 17 height 17
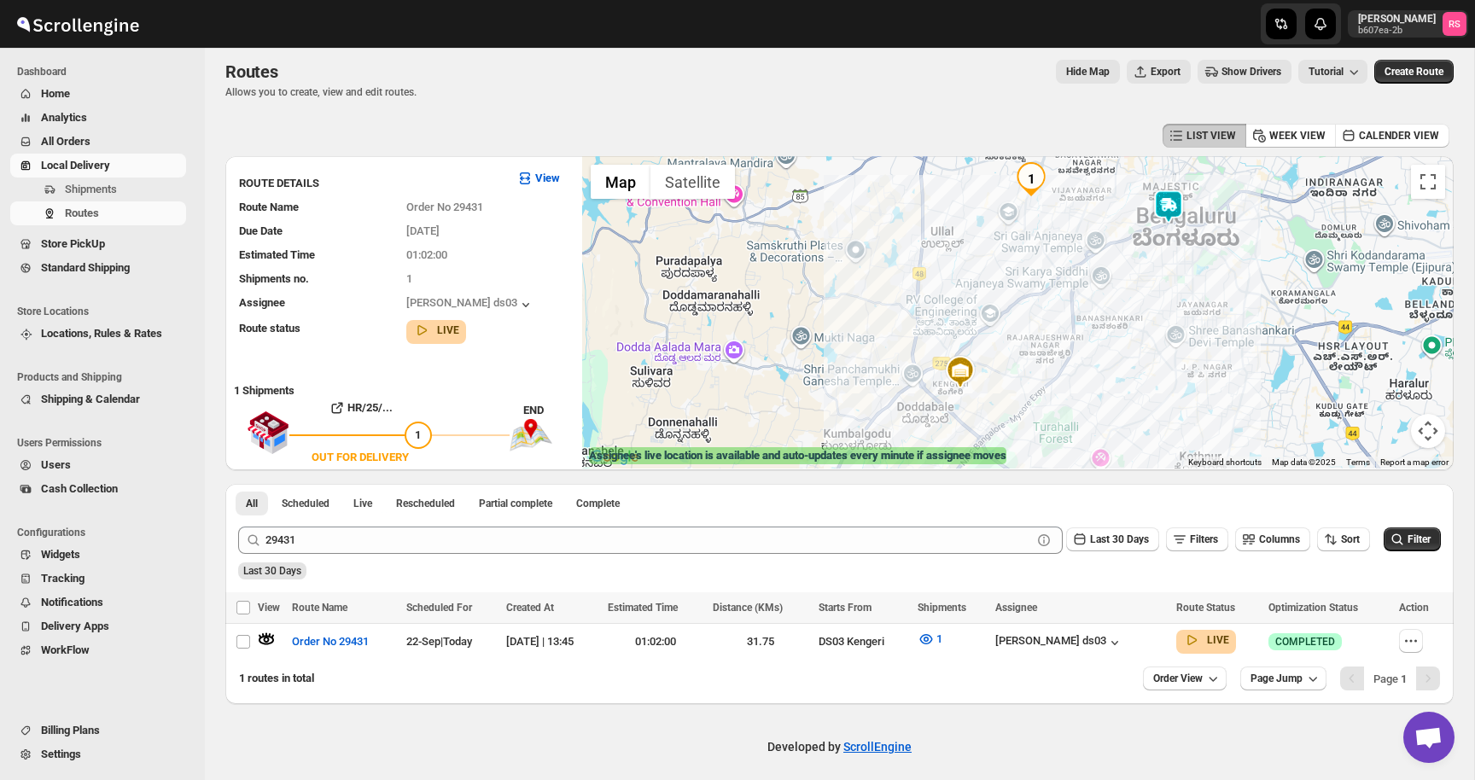
click at [1166, 211] on img at bounding box center [1168, 206] width 34 height 34
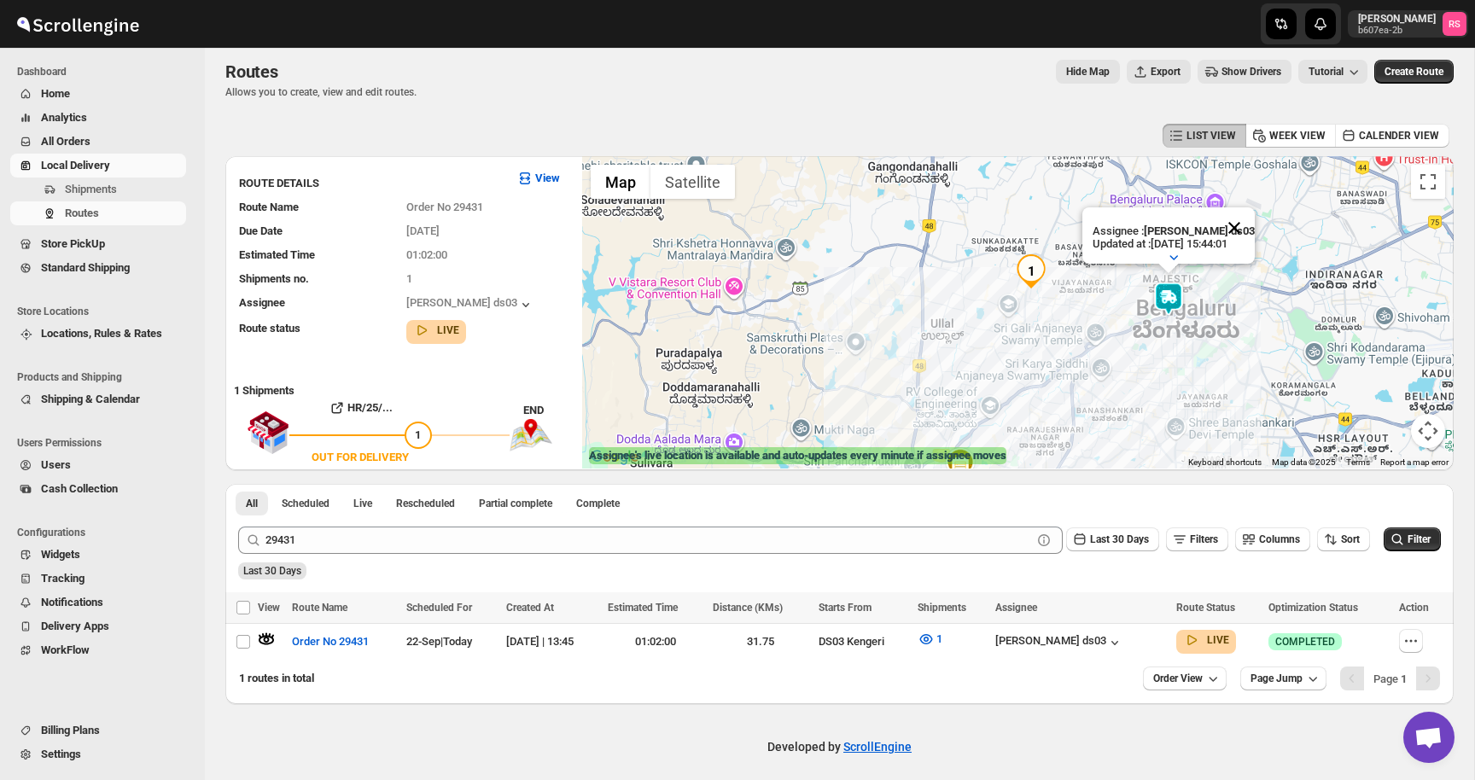
click at [1241, 221] on button "Close" at bounding box center [1233, 227] width 41 height 41
click at [1172, 300] on img at bounding box center [1168, 299] width 34 height 34
click at [1244, 216] on button "Close" at bounding box center [1233, 227] width 41 height 41
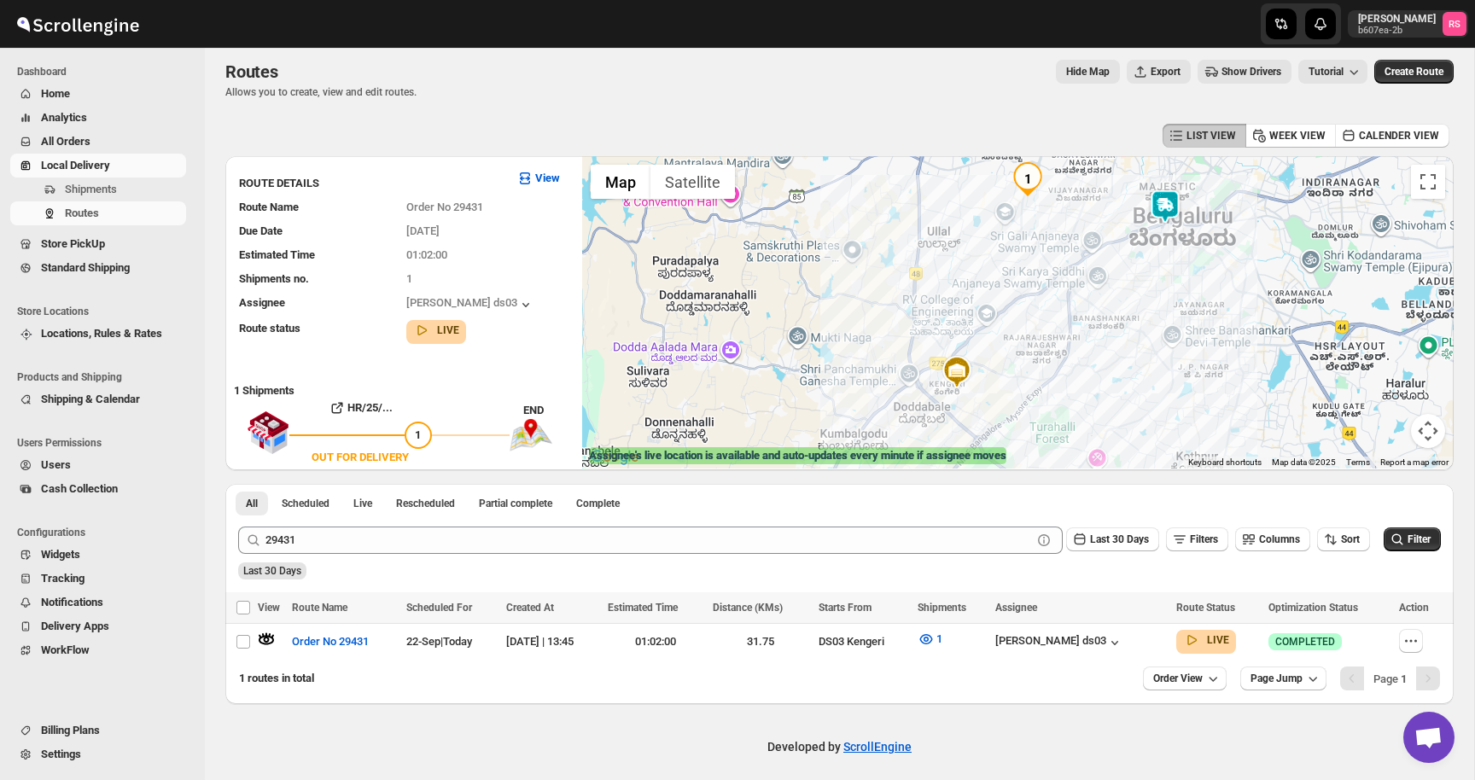
drag, startPoint x: 1172, startPoint y: 368, endPoint x: 1167, endPoint y: 273, distance: 94.9
click at [1167, 273] on div at bounding box center [1017, 312] width 871 height 312
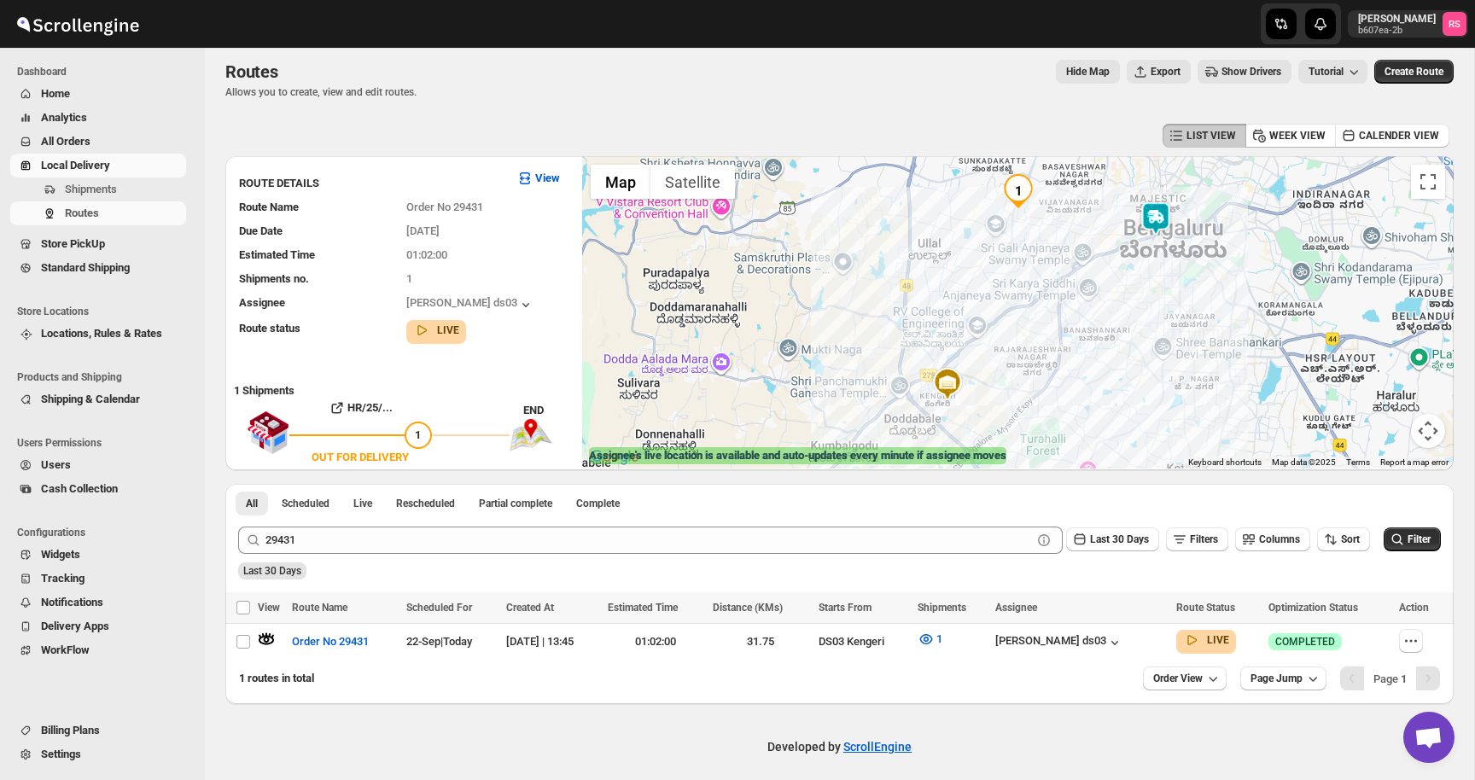
drag, startPoint x: 1167, startPoint y: 273, endPoint x: 1158, endPoint y: 288, distance: 17.3
click at [1158, 288] on div at bounding box center [1017, 312] width 871 height 312
click at [1123, 635] on icon "button" at bounding box center [1114, 642] width 17 height 17
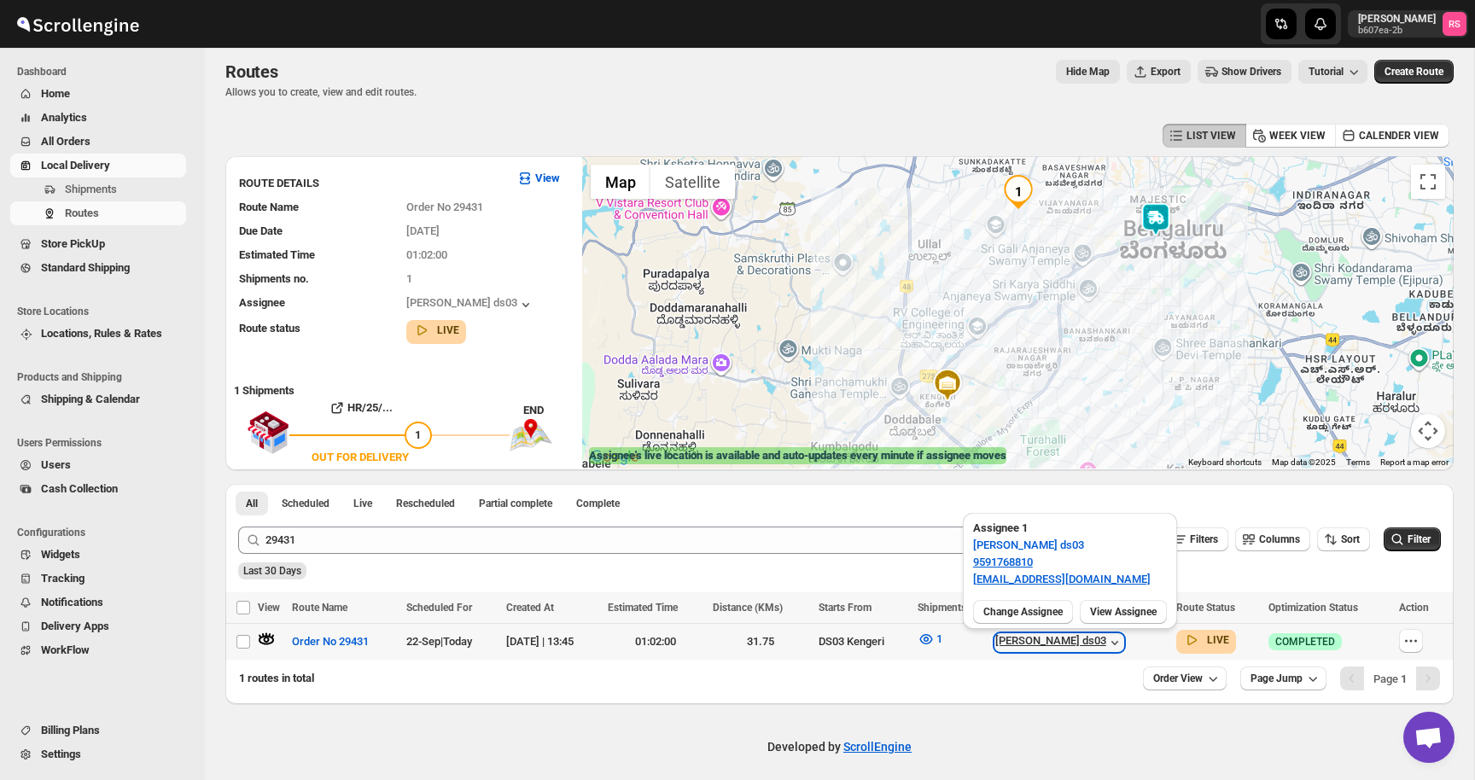
click at [1123, 635] on icon "button" at bounding box center [1114, 642] width 17 height 17
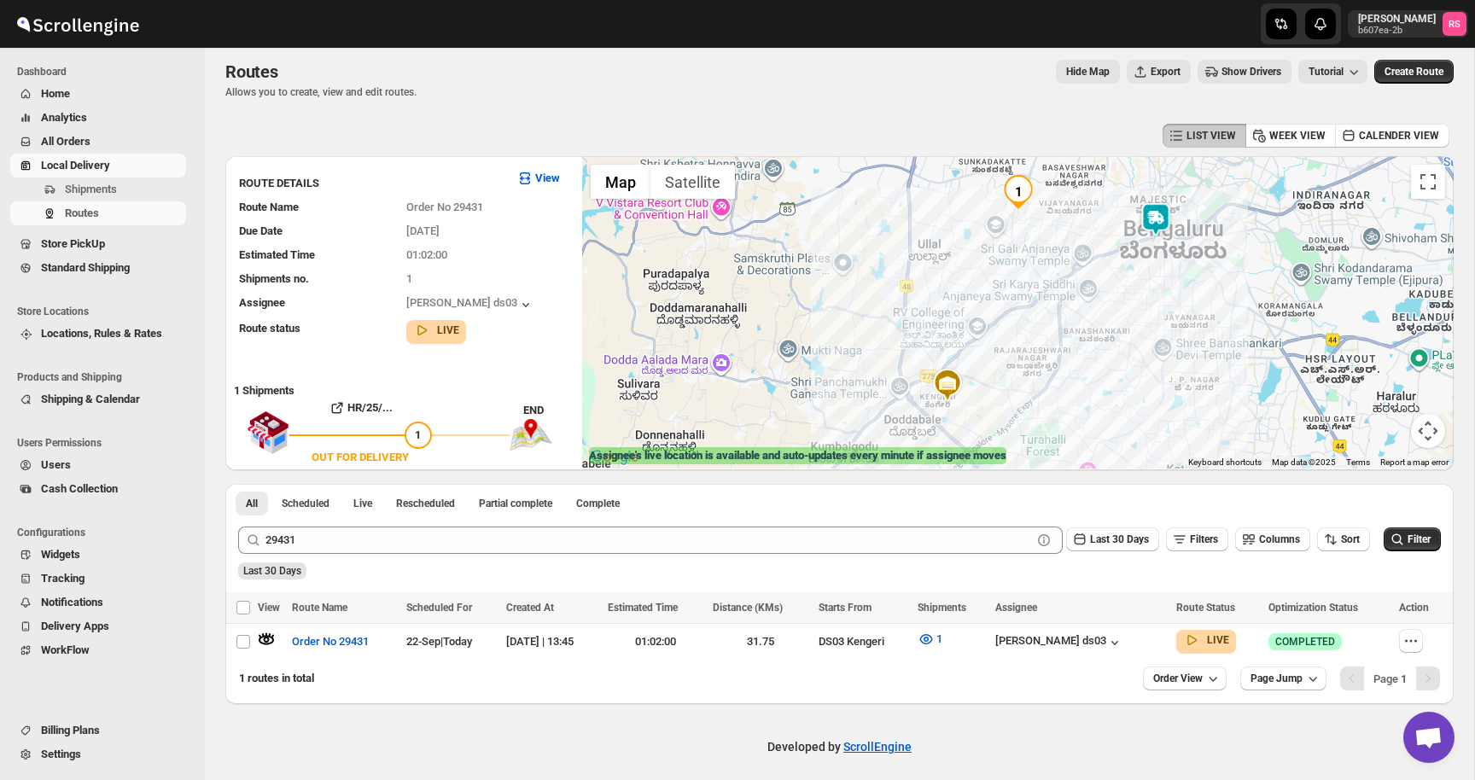
click at [1164, 227] on img at bounding box center [1155, 219] width 34 height 34
click at [1162, 222] on img at bounding box center [1155, 219] width 34 height 34
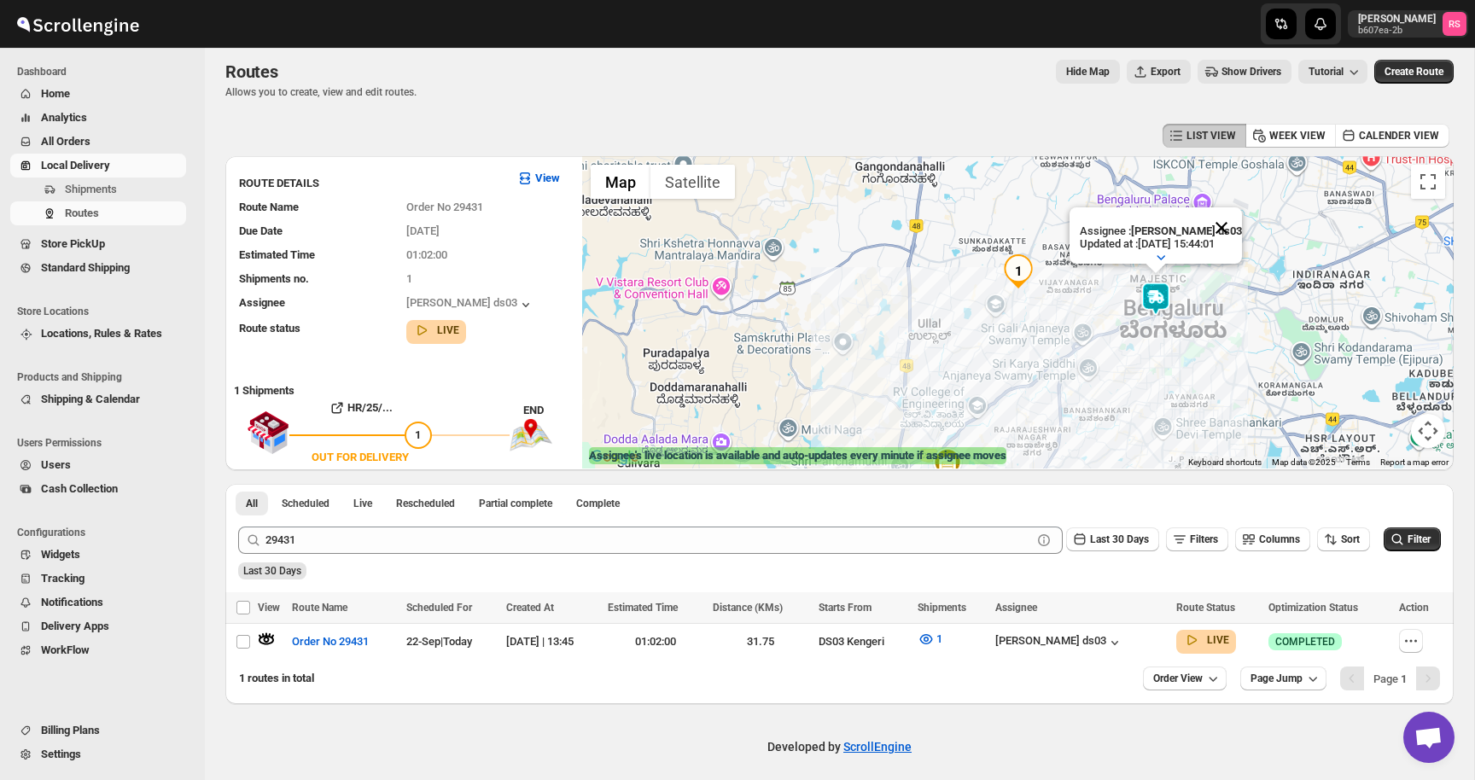
click at [1238, 225] on button "Close" at bounding box center [1221, 227] width 41 height 41
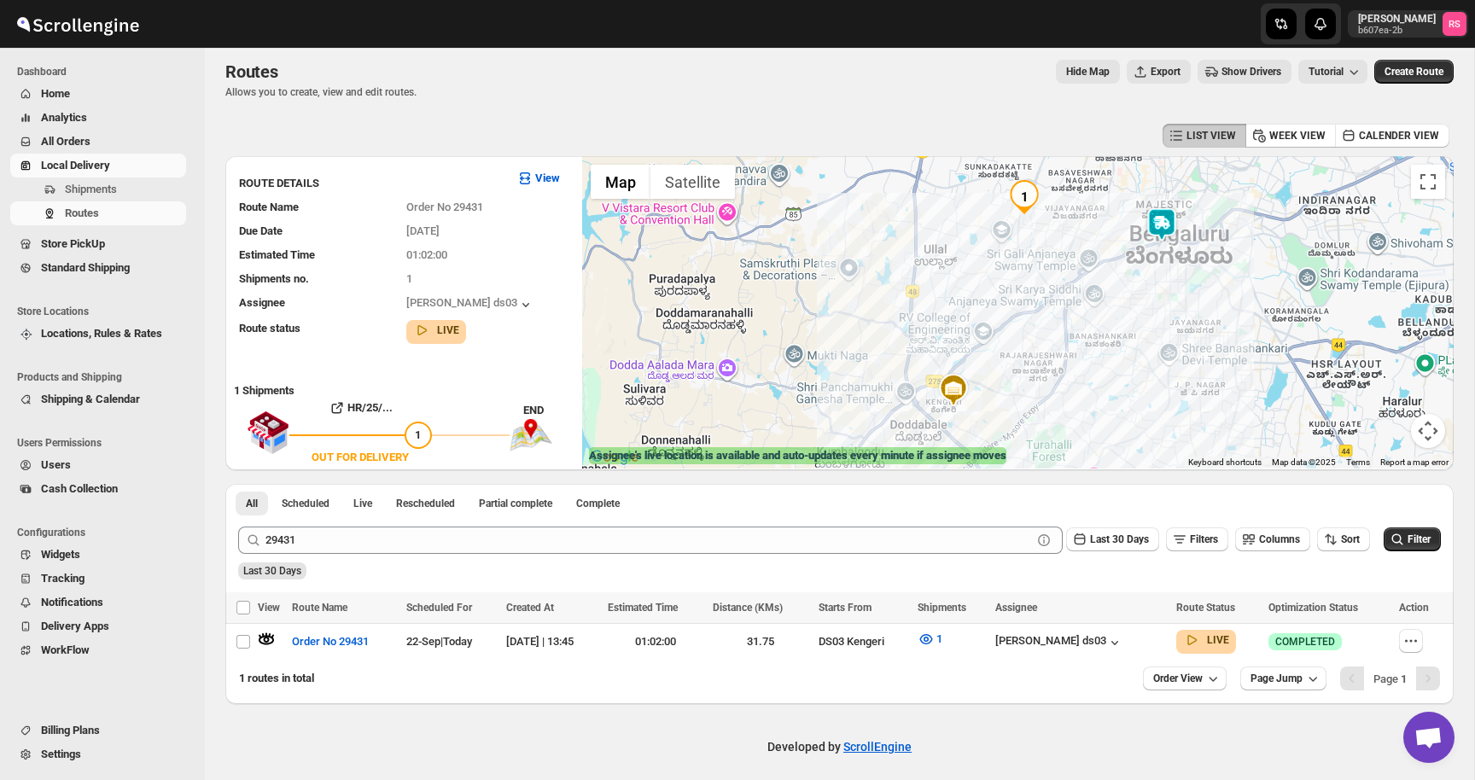
drag, startPoint x: 1128, startPoint y: 273, endPoint x: 1132, endPoint y: 195, distance: 78.6
click at [1132, 195] on div at bounding box center [1017, 312] width 871 height 312
click at [1156, 222] on img at bounding box center [1160, 224] width 34 height 34
click at [1156, 221] on img at bounding box center [1160, 224] width 34 height 34
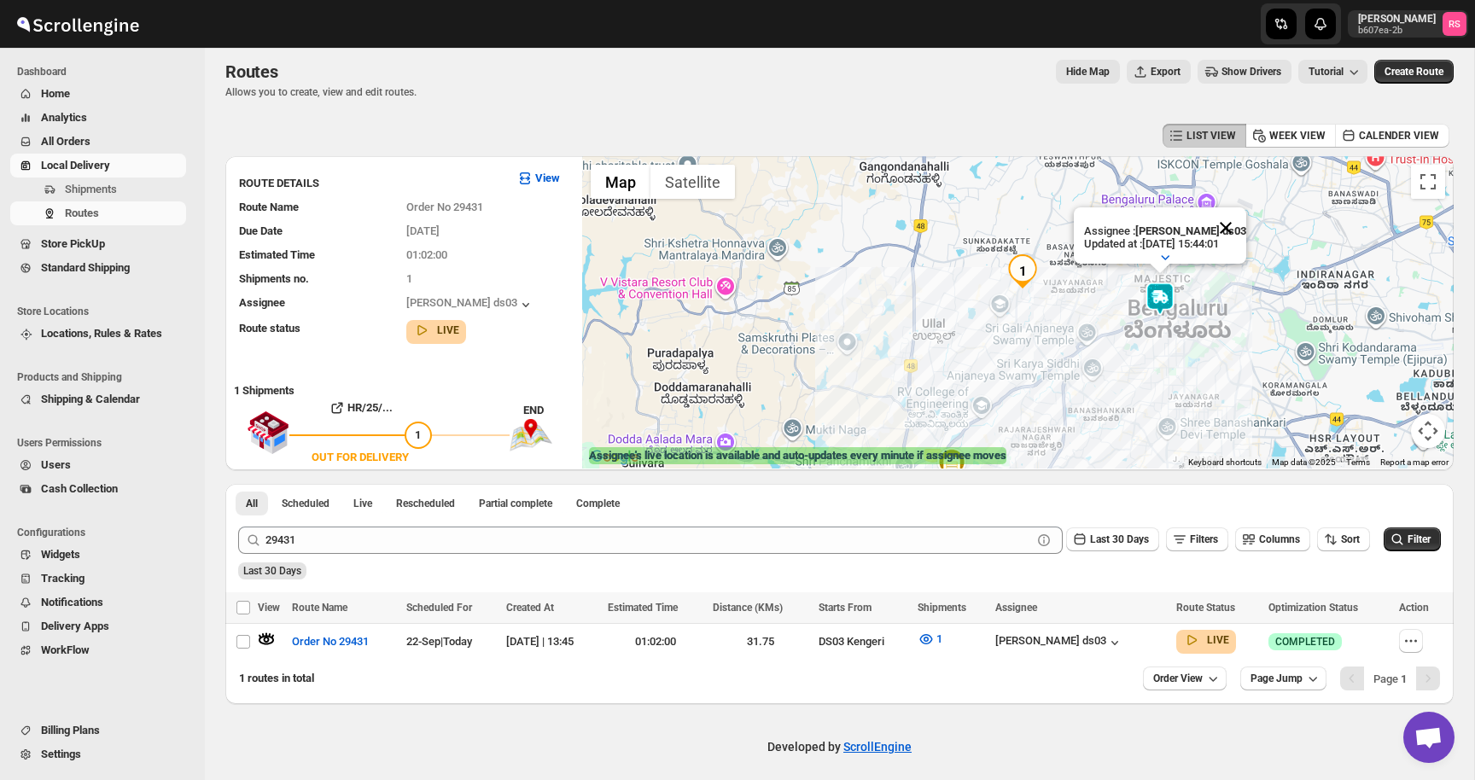
click at [1245, 223] on button "Close" at bounding box center [1225, 227] width 41 height 41
click at [1169, 300] on img at bounding box center [1160, 299] width 34 height 34
click at [1165, 297] on img at bounding box center [1160, 299] width 34 height 34
click at [1236, 219] on button "Close" at bounding box center [1225, 227] width 41 height 41
click at [1165, 297] on img at bounding box center [1160, 299] width 34 height 34
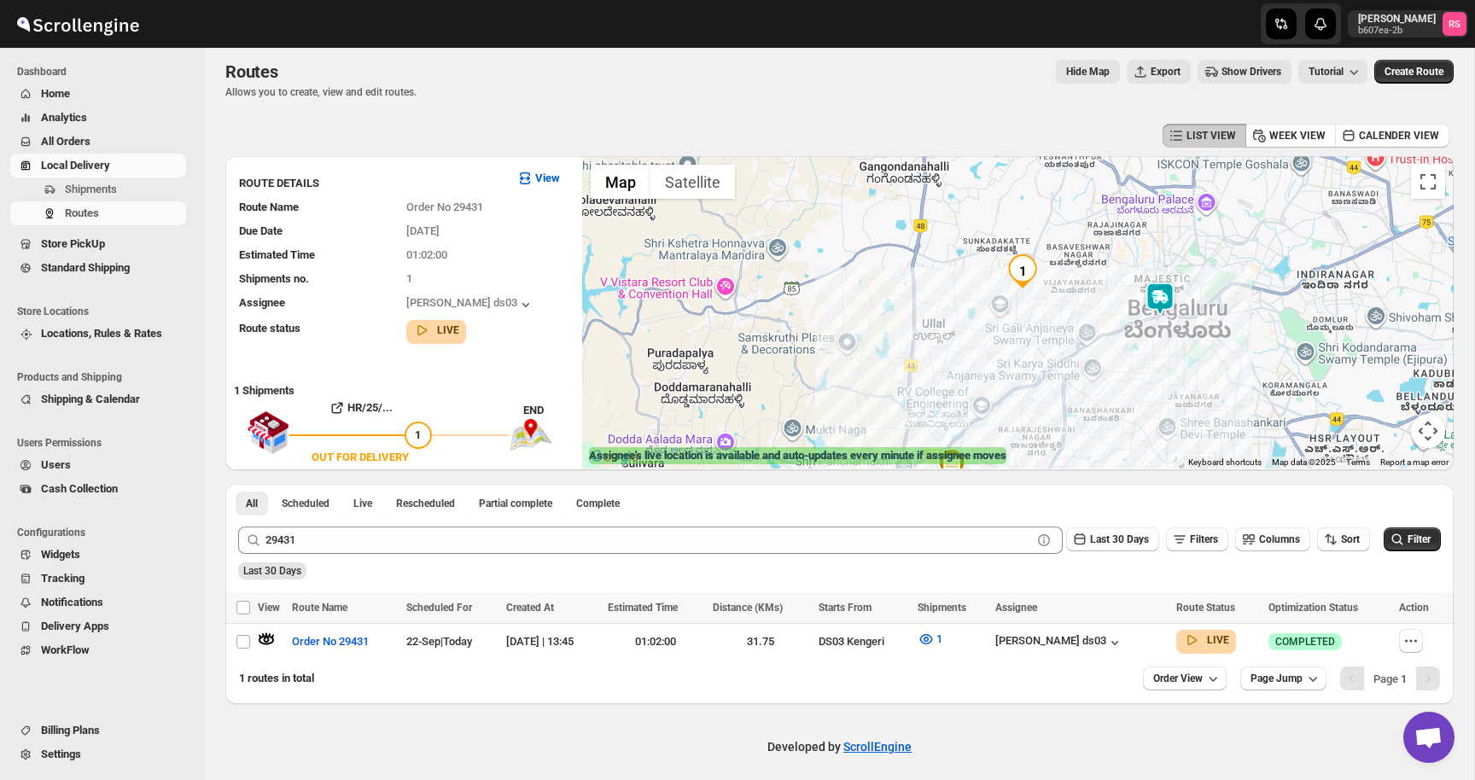
click at [1165, 297] on img at bounding box center [1160, 299] width 34 height 34
click at [1245, 224] on button "Close" at bounding box center [1225, 227] width 41 height 41
click at [1160, 296] on img at bounding box center [1160, 299] width 34 height 34
click at [1229, 218] on button "Close" at bounding box center [1225, 227] width 41 height 41
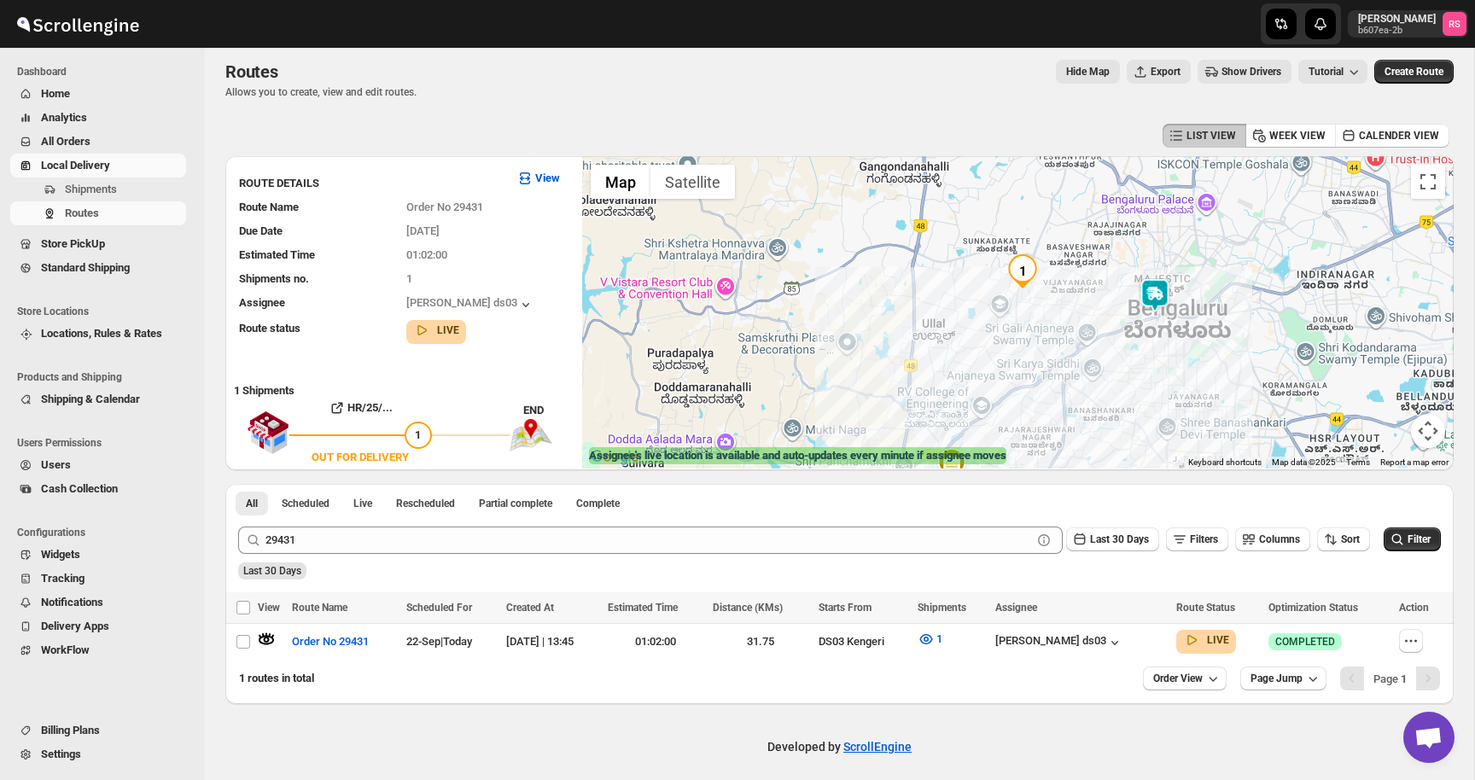
click at [1011, 136] on div "LIST VIEW WEEK VIEW CALENDER VIEW" at bounding box center [839, 135] width 1228 height 32
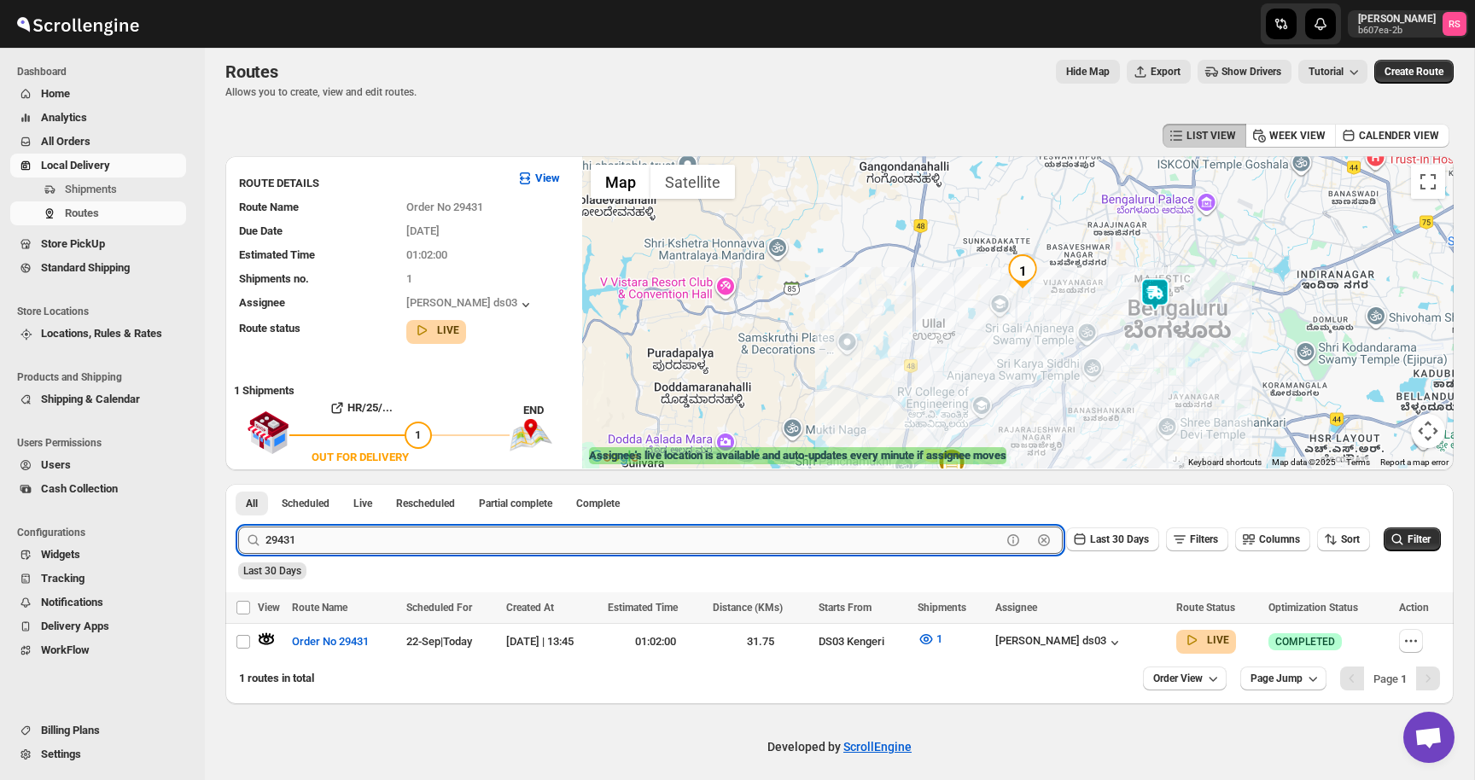
click at [316, 532] on input "29431" at bounding box center [633, 539] width 736 height 27
click at [238, 484] on button "Submit" at bounding box center [262, 493] width 49 height 18
click at [269, 637] on icon "button" at bounding box center [266, 639] width 17 height 17
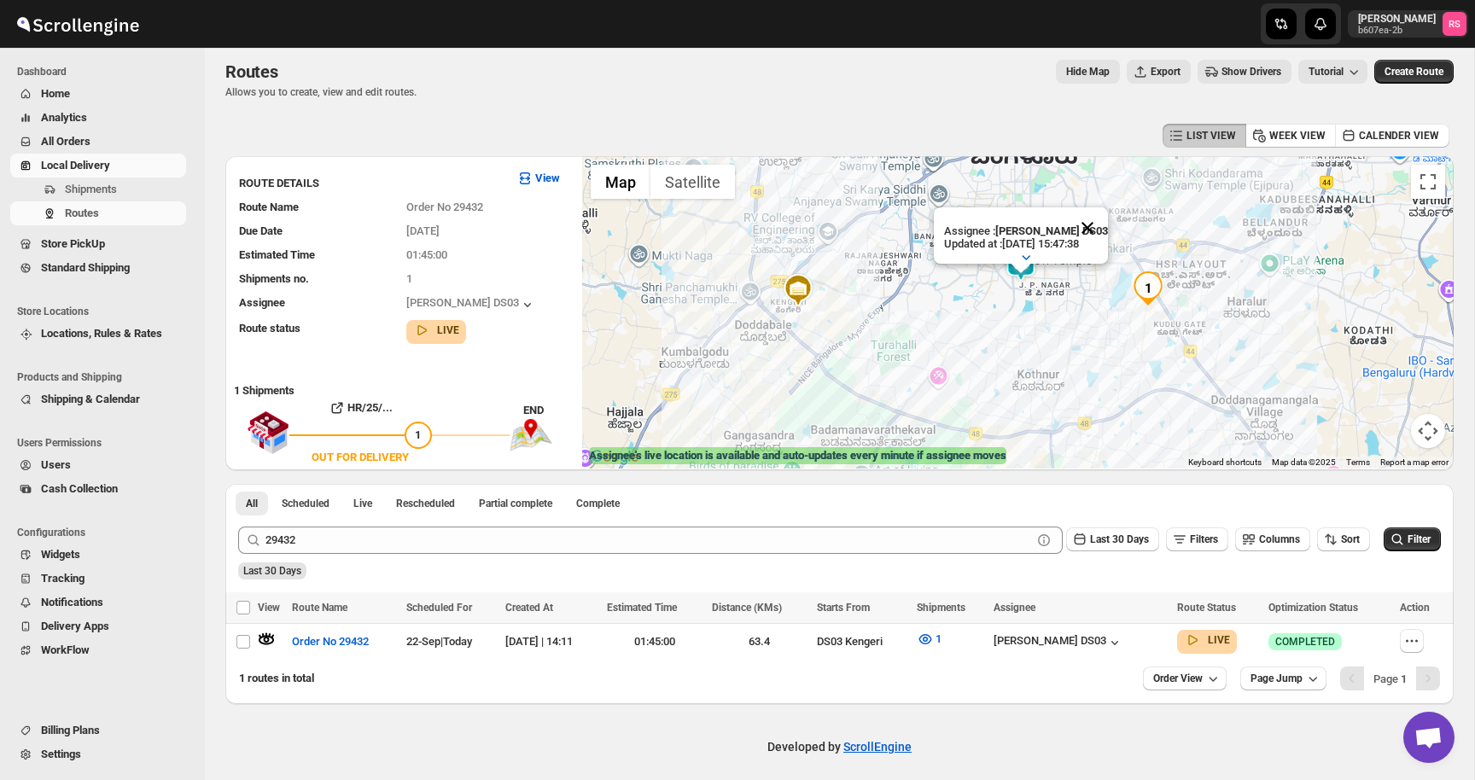
click at [1091, 225] on button "Close" at bounding box center [1087, 227] width 41 height 41
click at [941, 638] on span "1" at bounding box center [938, 638] width 6 height 13
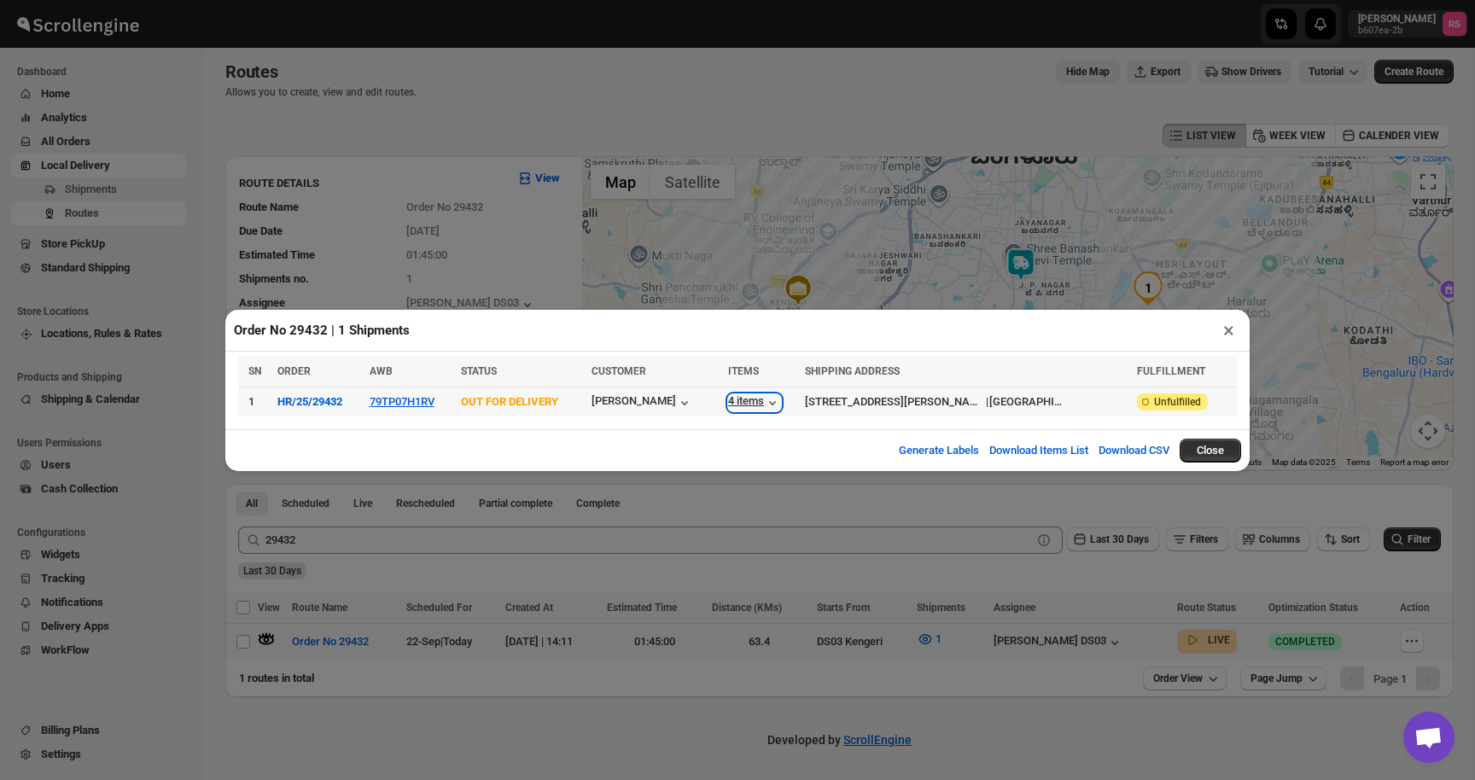
click at [781, 404] on icon "button" at bounding box center [772, 402] width 17 height 17
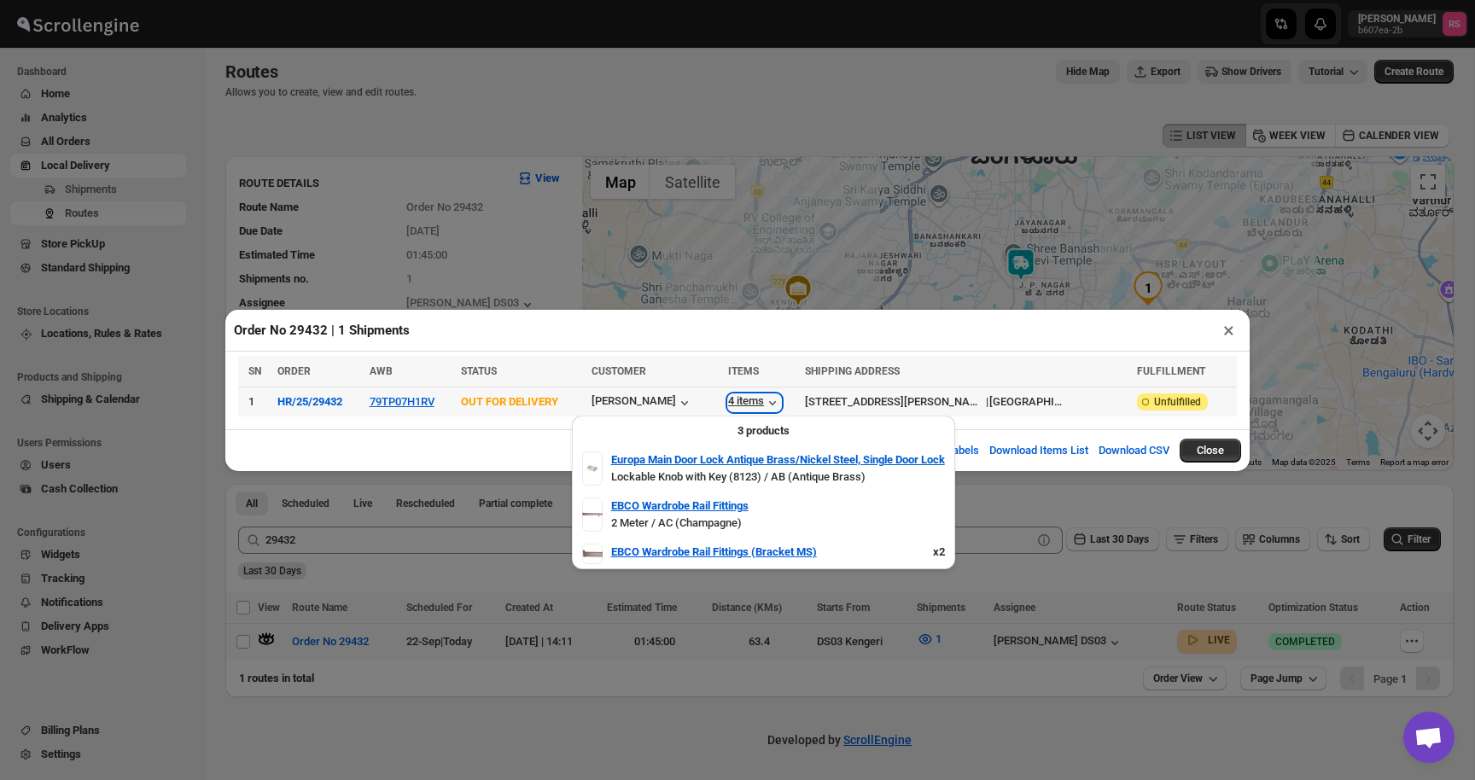
click at [781, 404] on icon "button" at bounding box center [772, 402] width 17 height 17
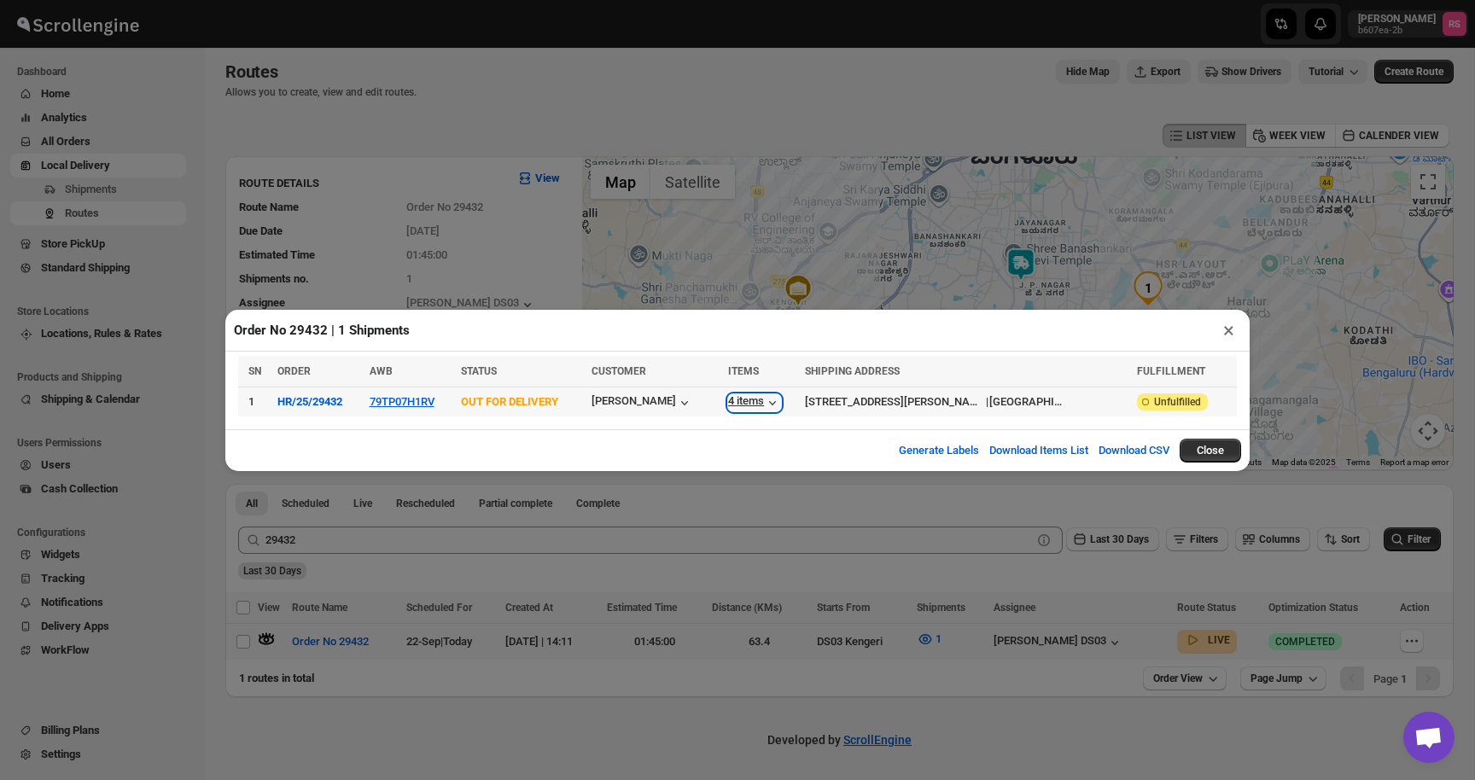
click at [781, 405] on icon "button" at bounding box center [772, 402] width 17 height 17
click at [1223, 332] on button "×" at bounding box center [1228, 330] width 25 height 24
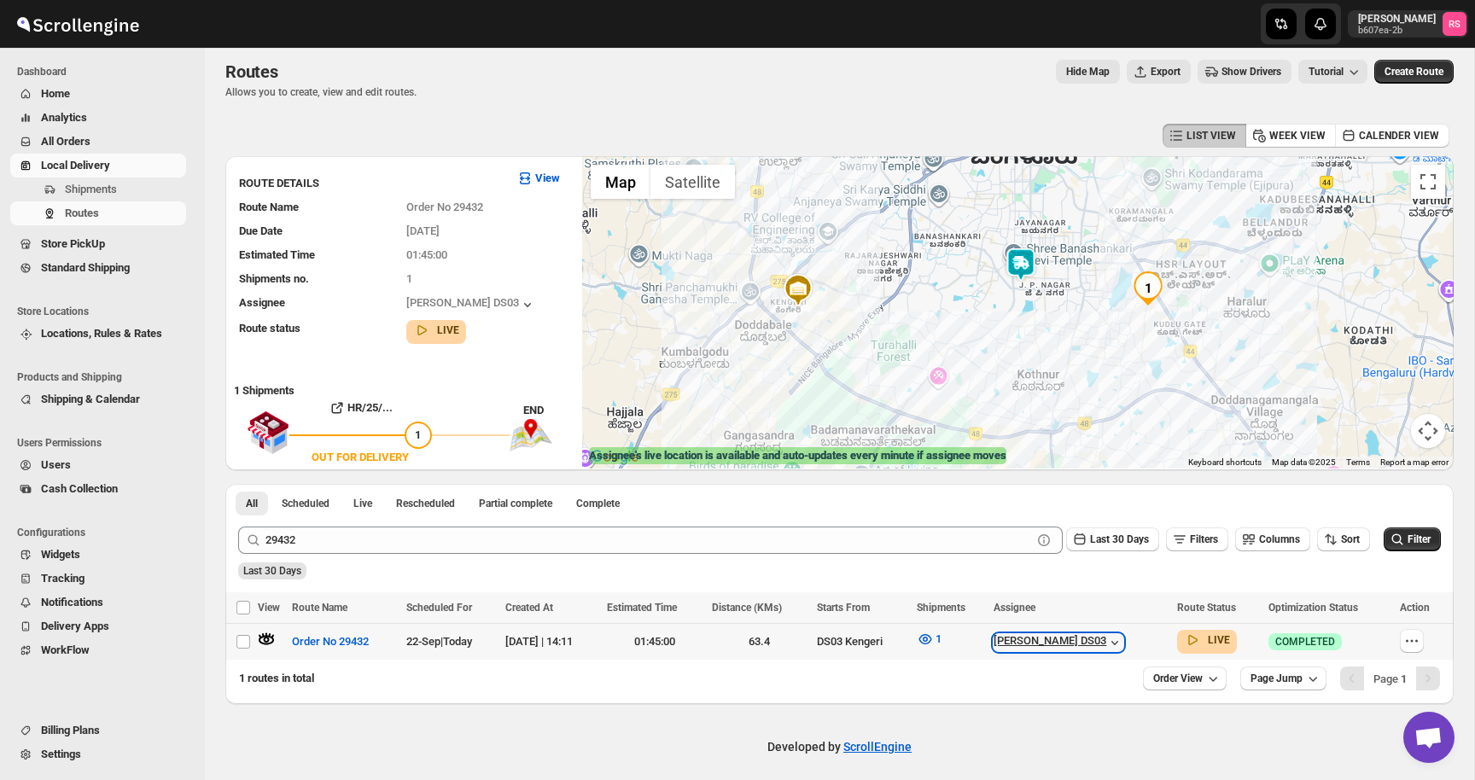
click at [1123, 634] on div "[PERSON_NAME] DS03" at bounding box center [1058, 642] width 130 height 17
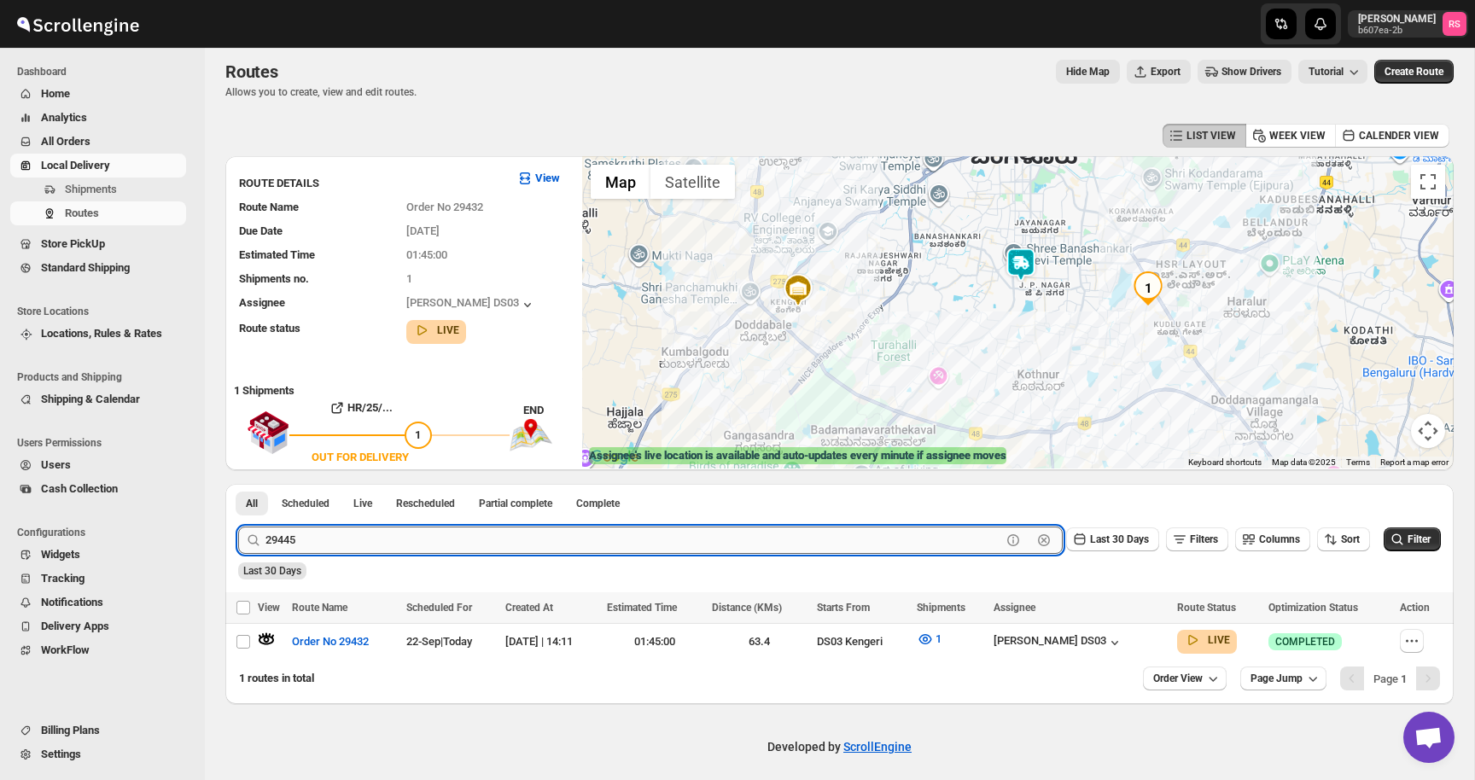
click at [238, 484] on button "Submit" at bounding box center [262, 493] width 49 height 18
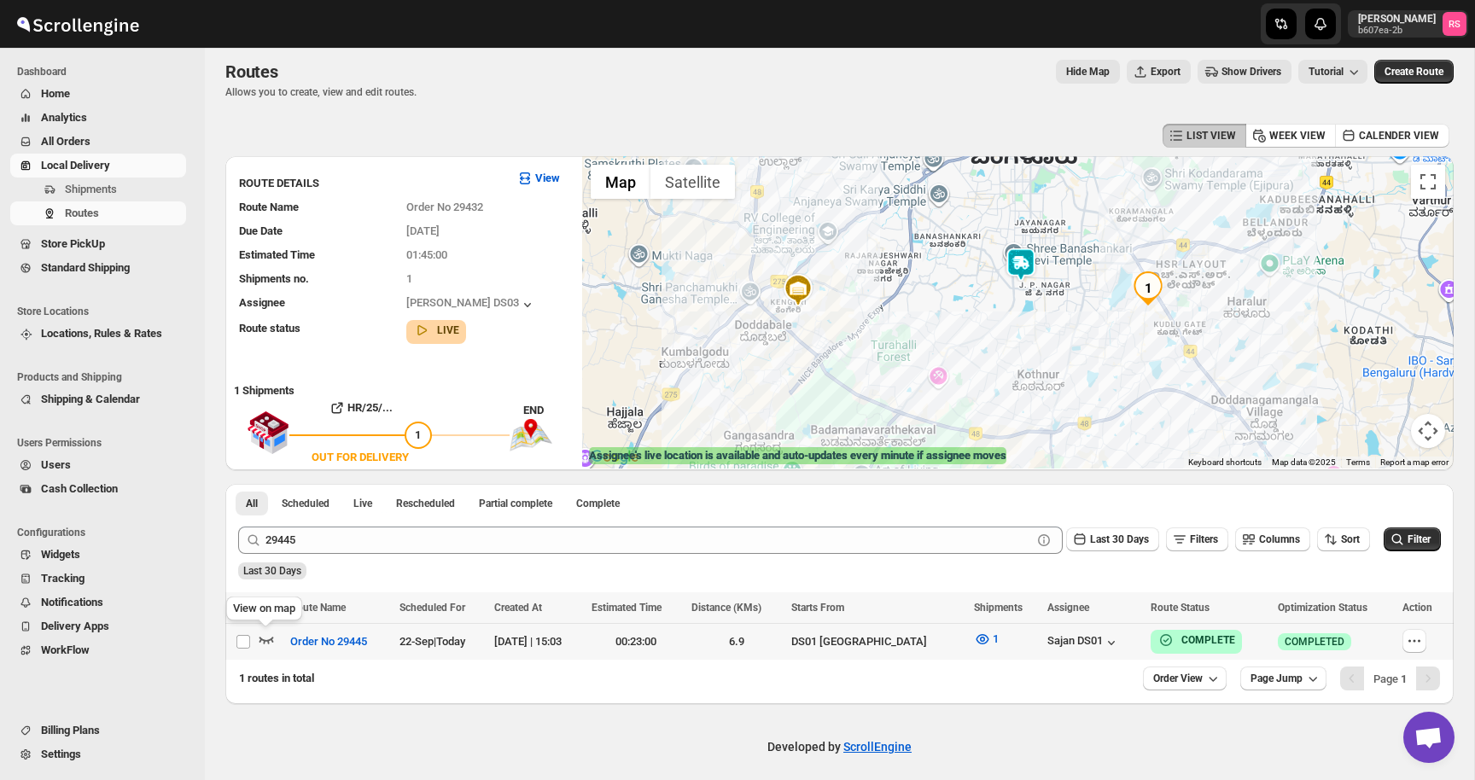
click at [267, 637] on icon "button" at bounding box center [266, 639] width 17 height 17
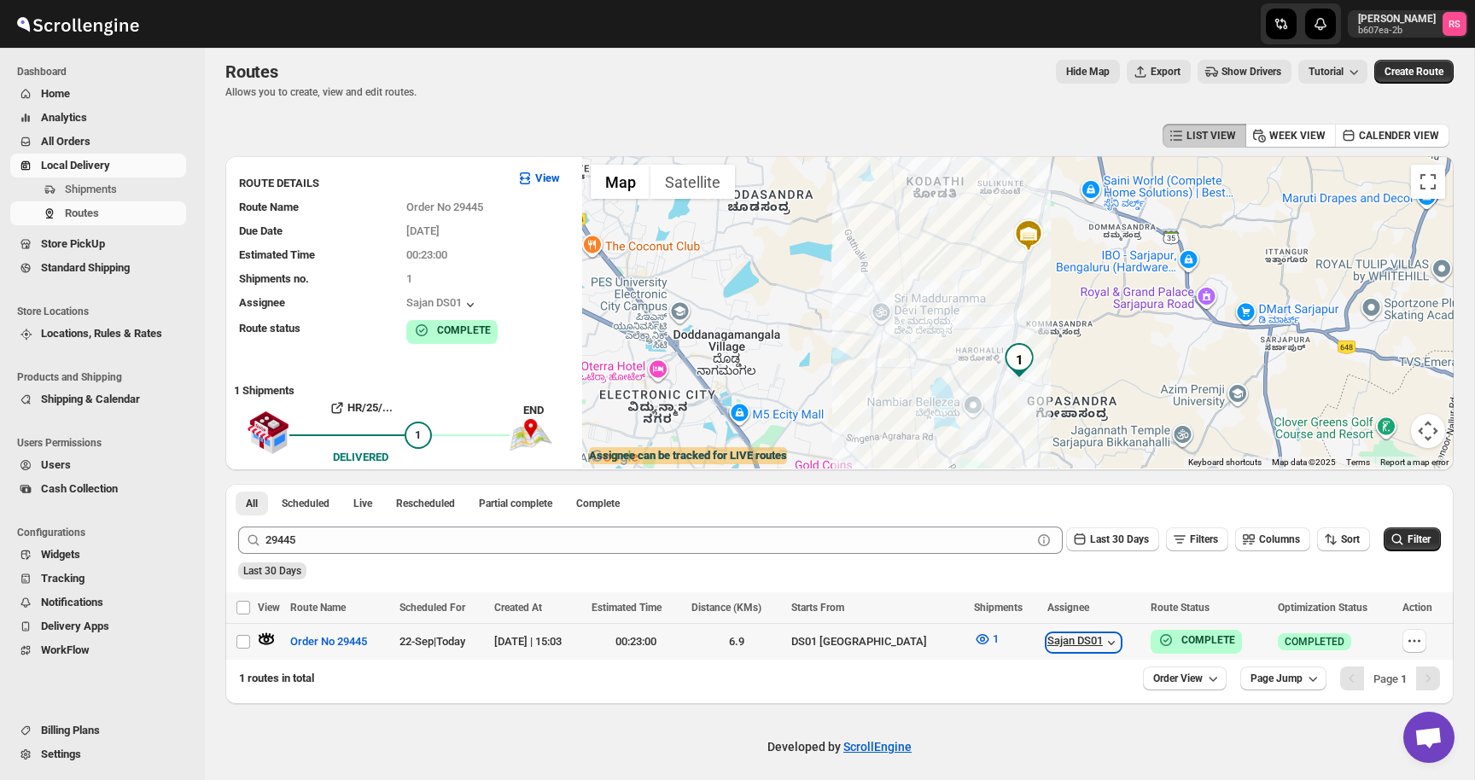
click at [1102, 639] on icon "button" at bounding box center [1110, 642] width 17 height 17
click at [260, 640] on icon "button" at bounding box center [266, 639] width 17 height 17
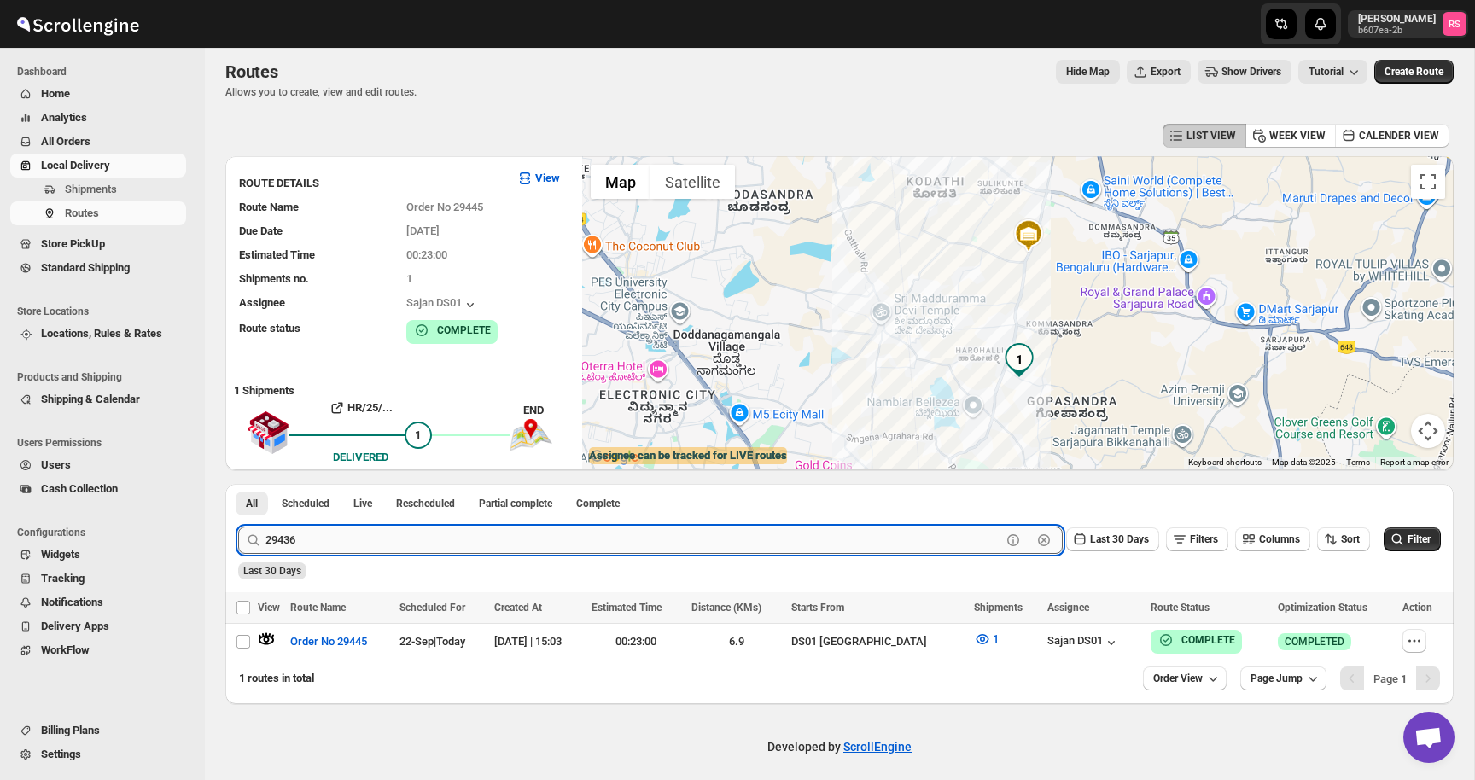
type input "29436"
click at [238, 484] on button "Submit" at bounding box center [262, 493] width 49 height 18
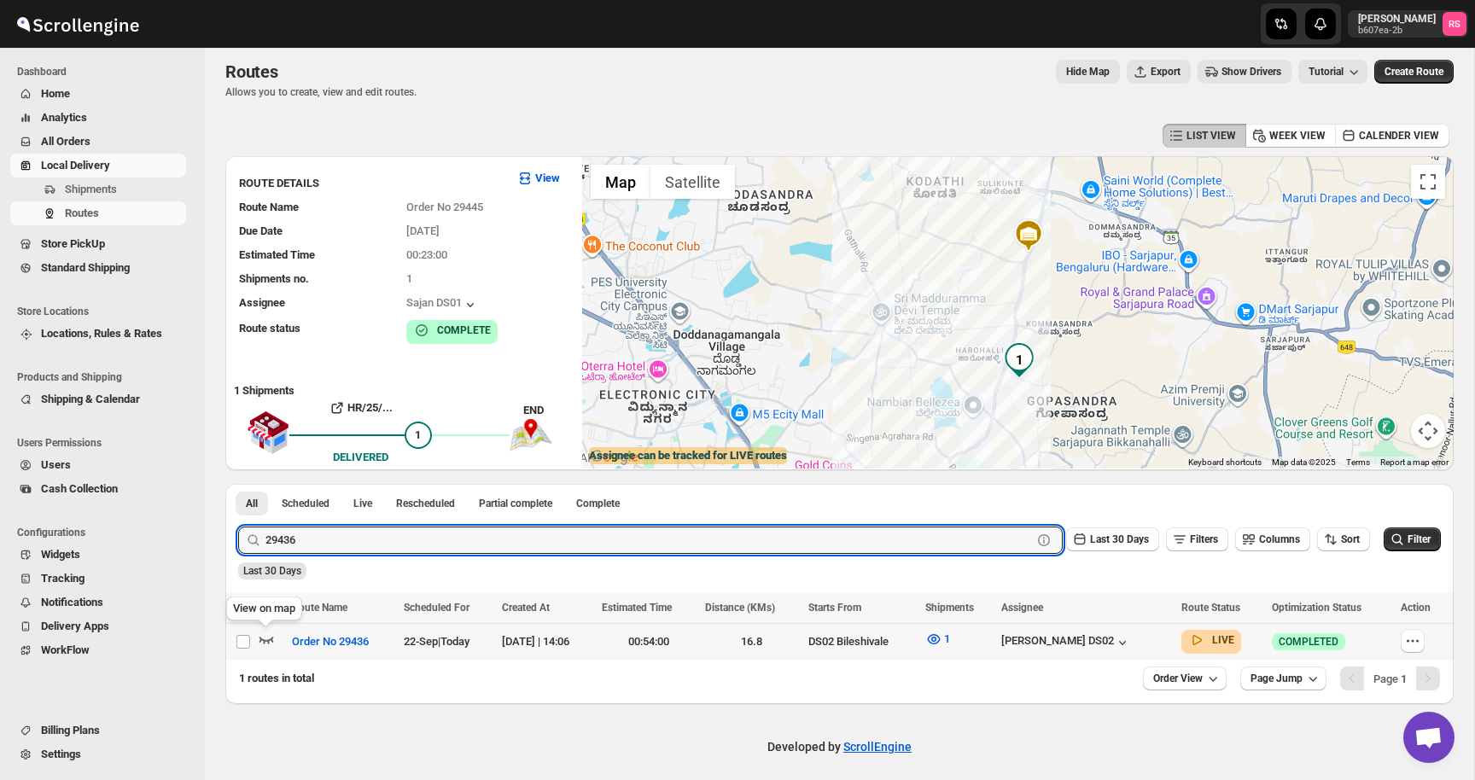
click at [266, 637] on icon "button" at bounding box center [266, 639] width 17 height 17
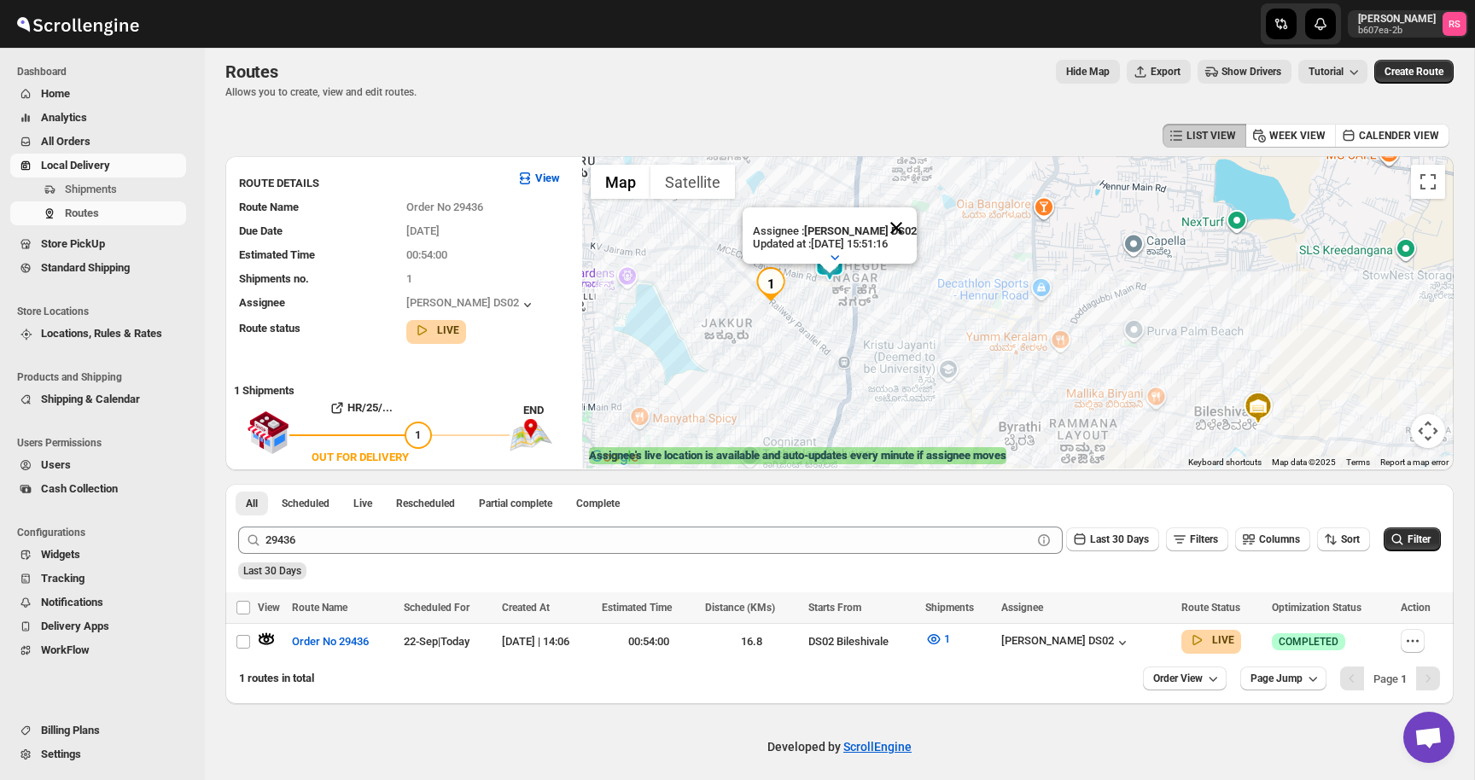
click at [898, 227] on button "Close" at bounding box center [895, 227] width 41 height 41
click at [829, 257] on img at bounding box center [829, 264] width 34 height 34
click at [835, 264] on img at bounding box center [829, 264] width 34 height 34
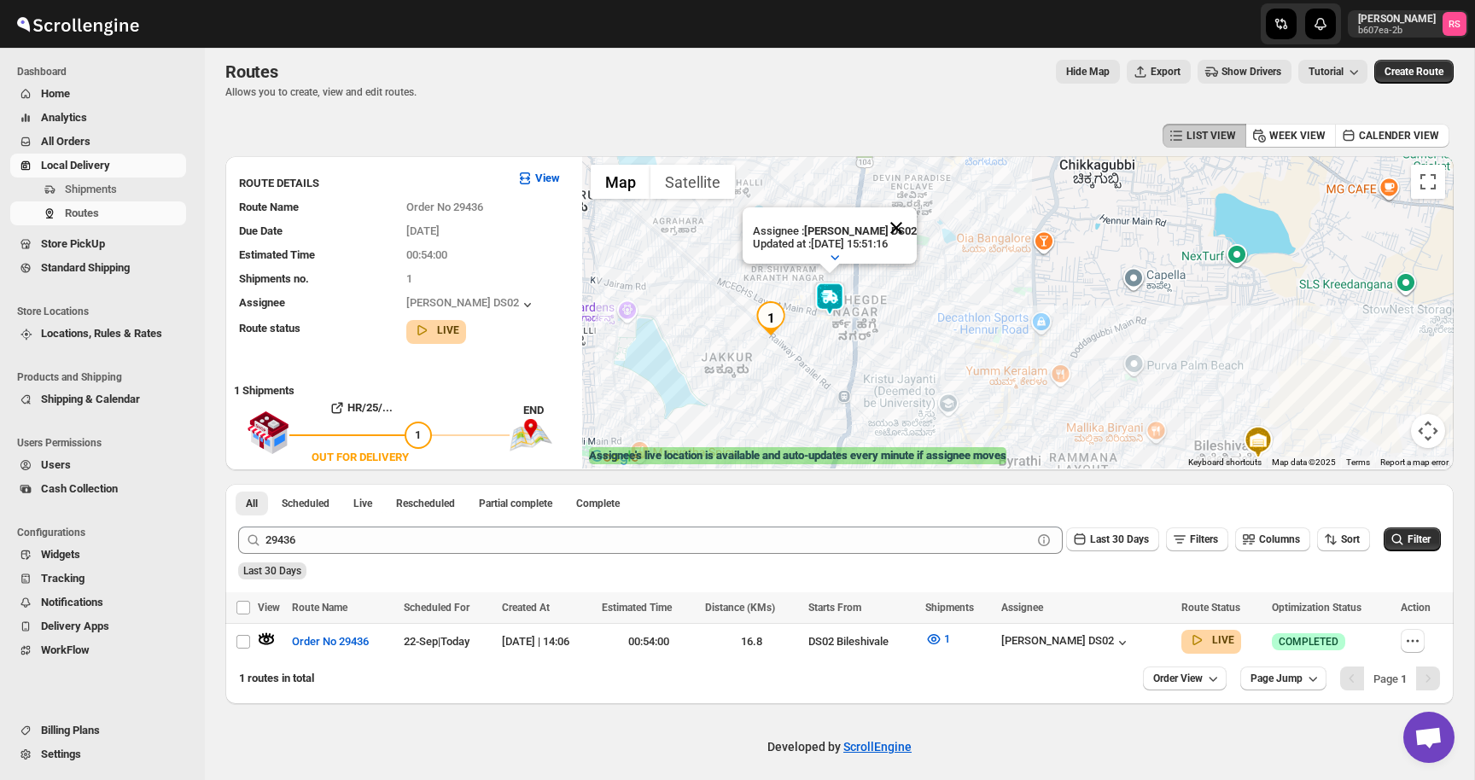
click at [899, 236] on button "Close" at bounding box center [895, 227] width 41 height 41
click at [1104, 652] on td "[PERSON_NAME] DS02" at bounding box center [1086, 642] width 180 height 37
checkbox input "true"
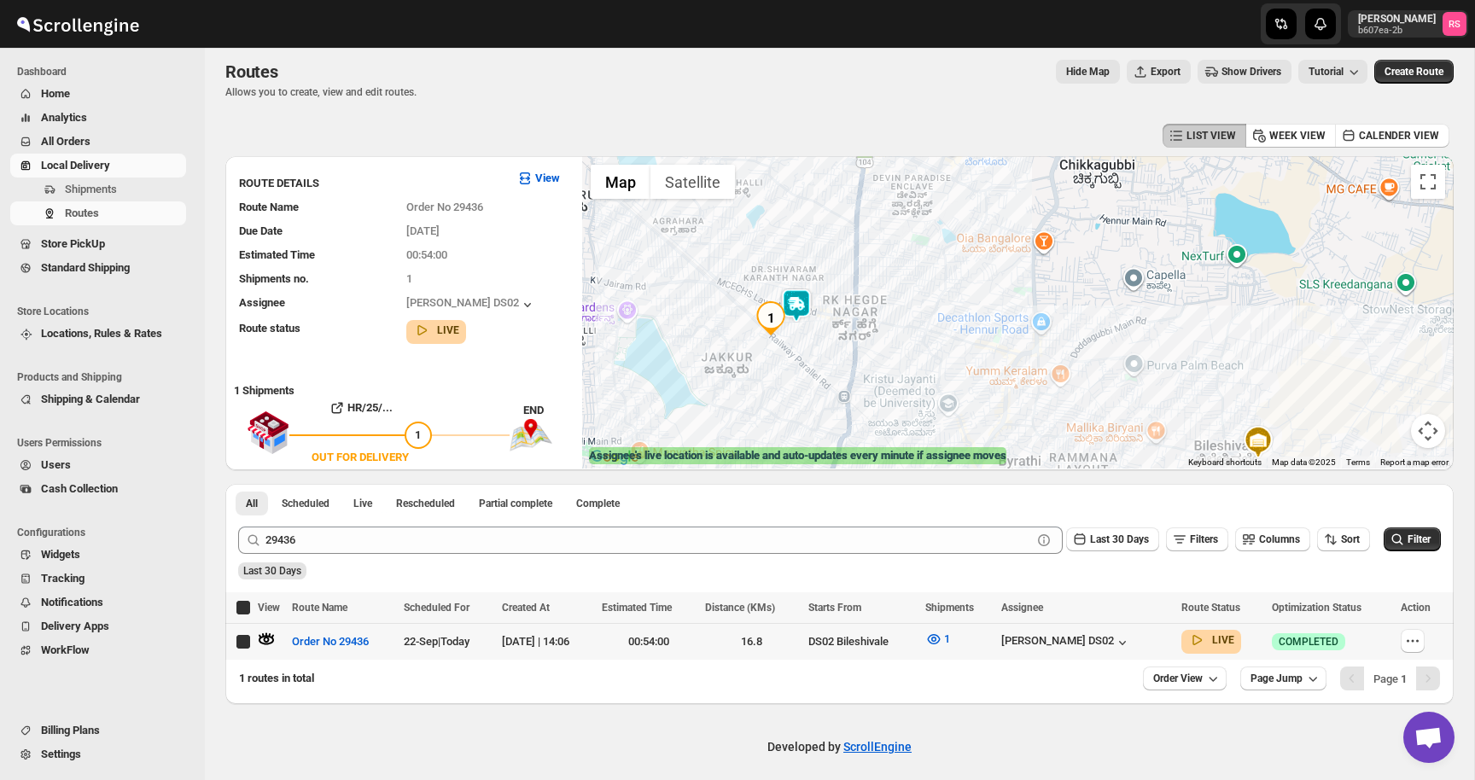
checkbox input "true"
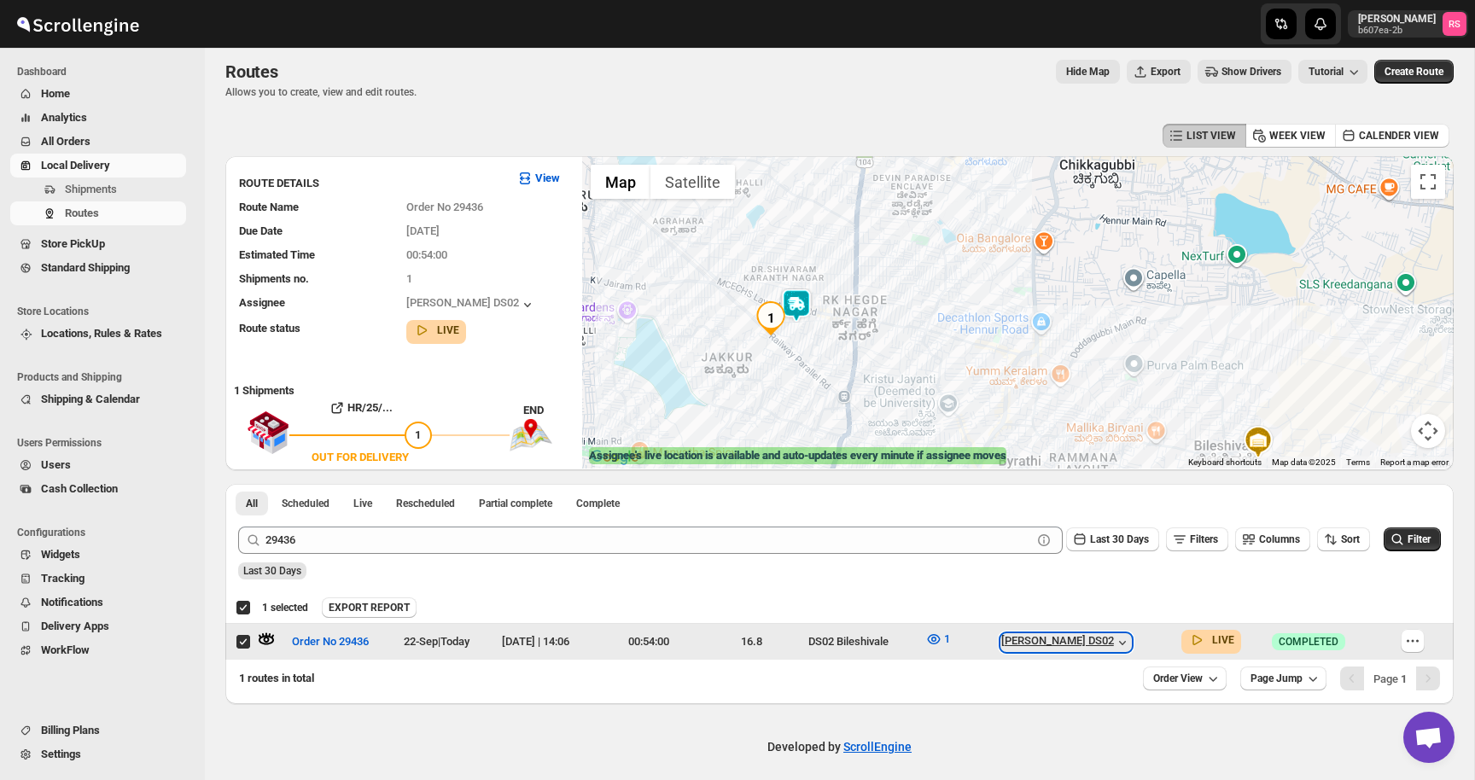
click at [1111, 642] on div "[PERSON_NAME] DS02" at bounding box center [1066, 642] width 130 height 17
click at [1114, 637] on div "[PERSON_NAME] DS02" at bounding box center [1066, 642] width 130 height 17
click at [801, 312] on img at bounding box center [796, 305] width 34 height 34
click at [800, 309] on img at bounding box center [796, 305] width 34 height 34
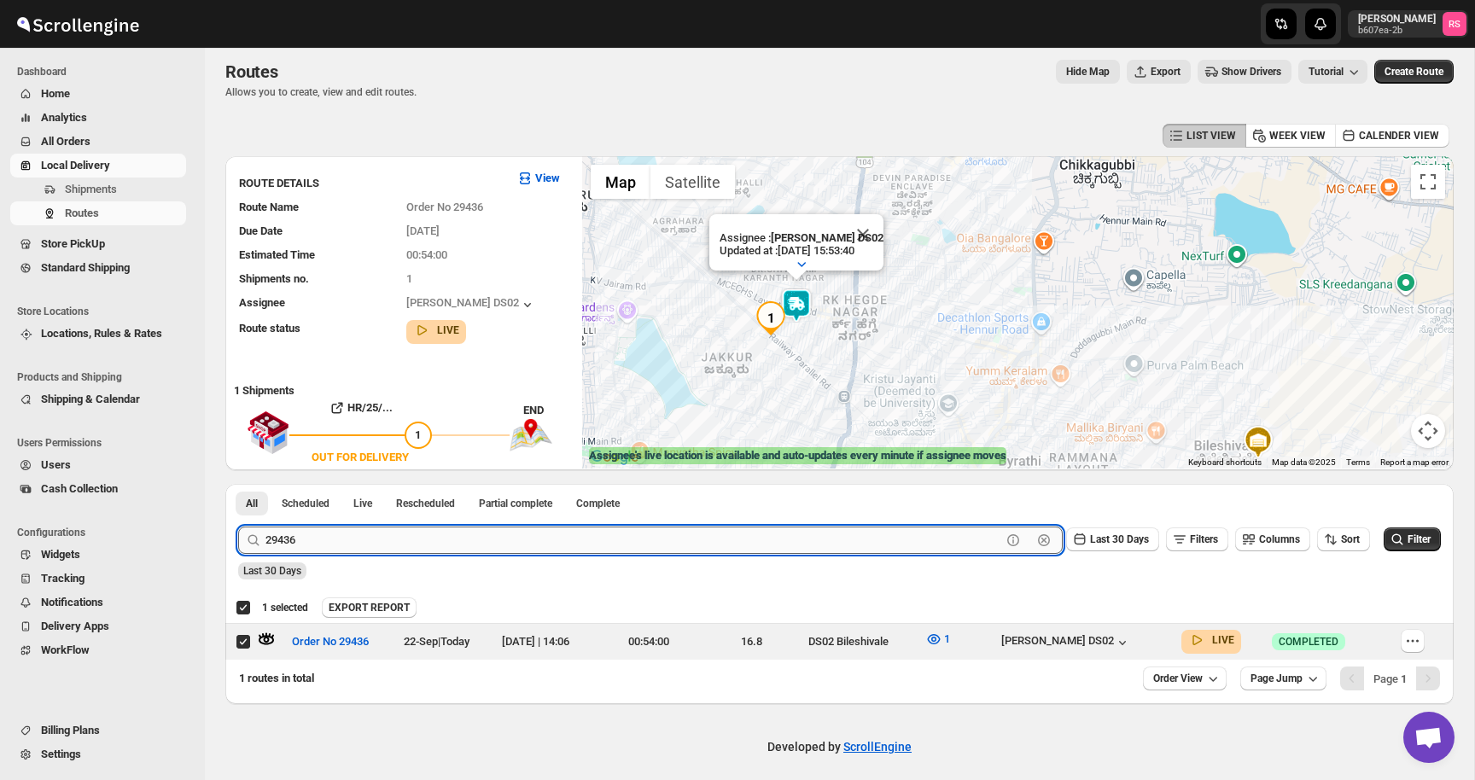
drag, startPoint x: 265, startPoint y: 540, endPoint x: 382, endPoint y: 544, distance: 117.8
click at [364, 540] on input "29436" at bounding box center [633, 539] width 736 height 27
type input "29437"
click at [238, 484] on button "Submit" at bounding box center [262, 493] width 49 height 18
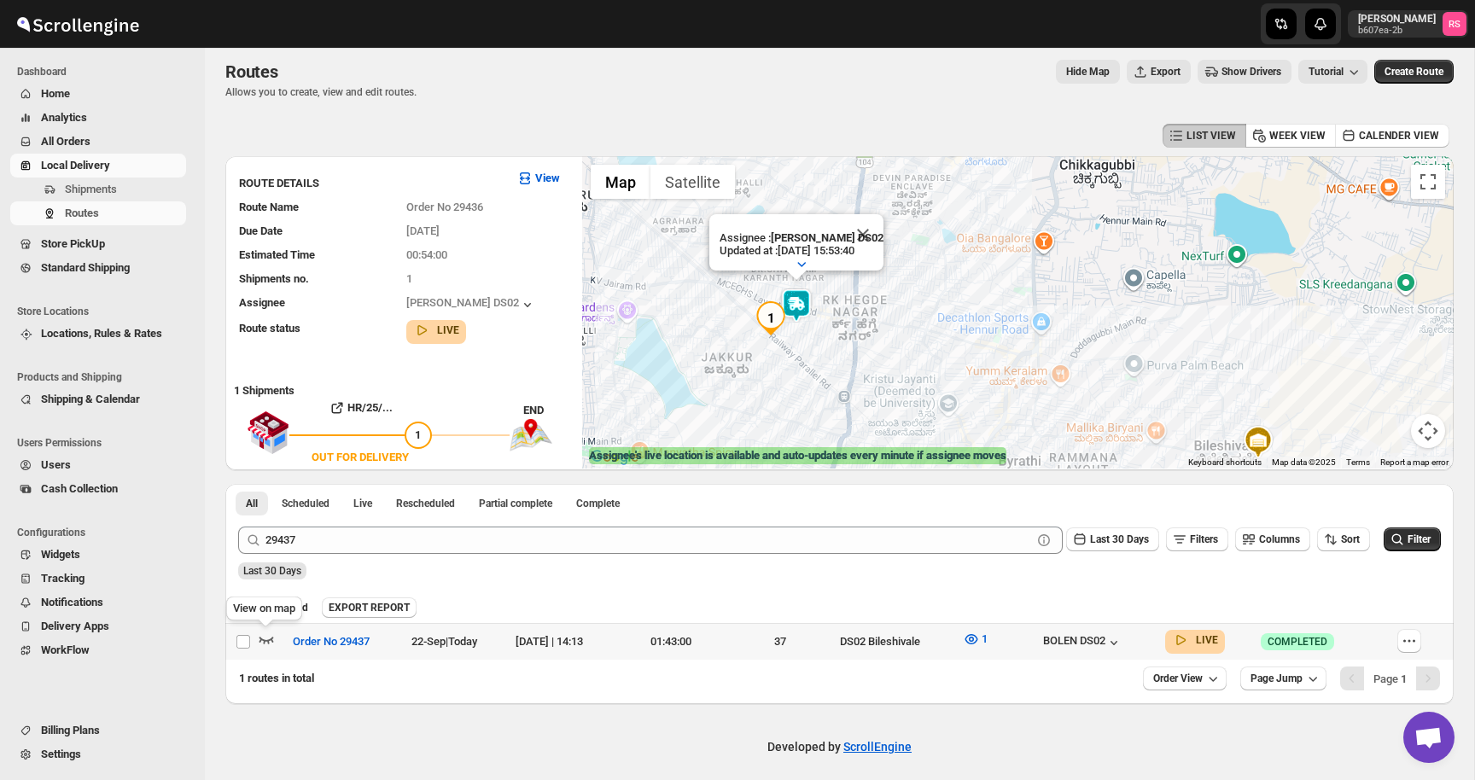
click at [271, 640] on icon "button" at bounding box center [266, 640] width 15 height 7
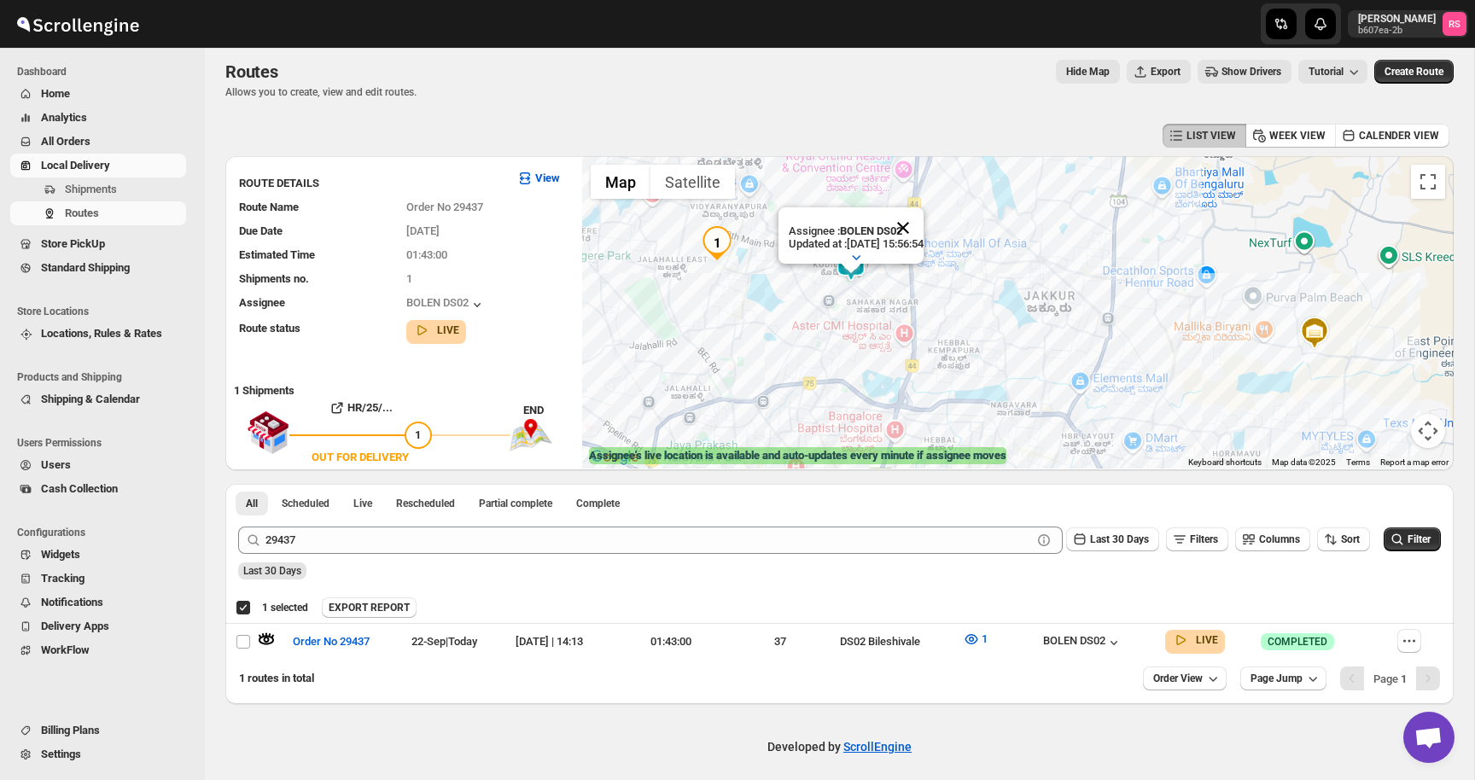
click at [922, 231] on button "Close" at bounding box center [902, 227] width 41 height 41
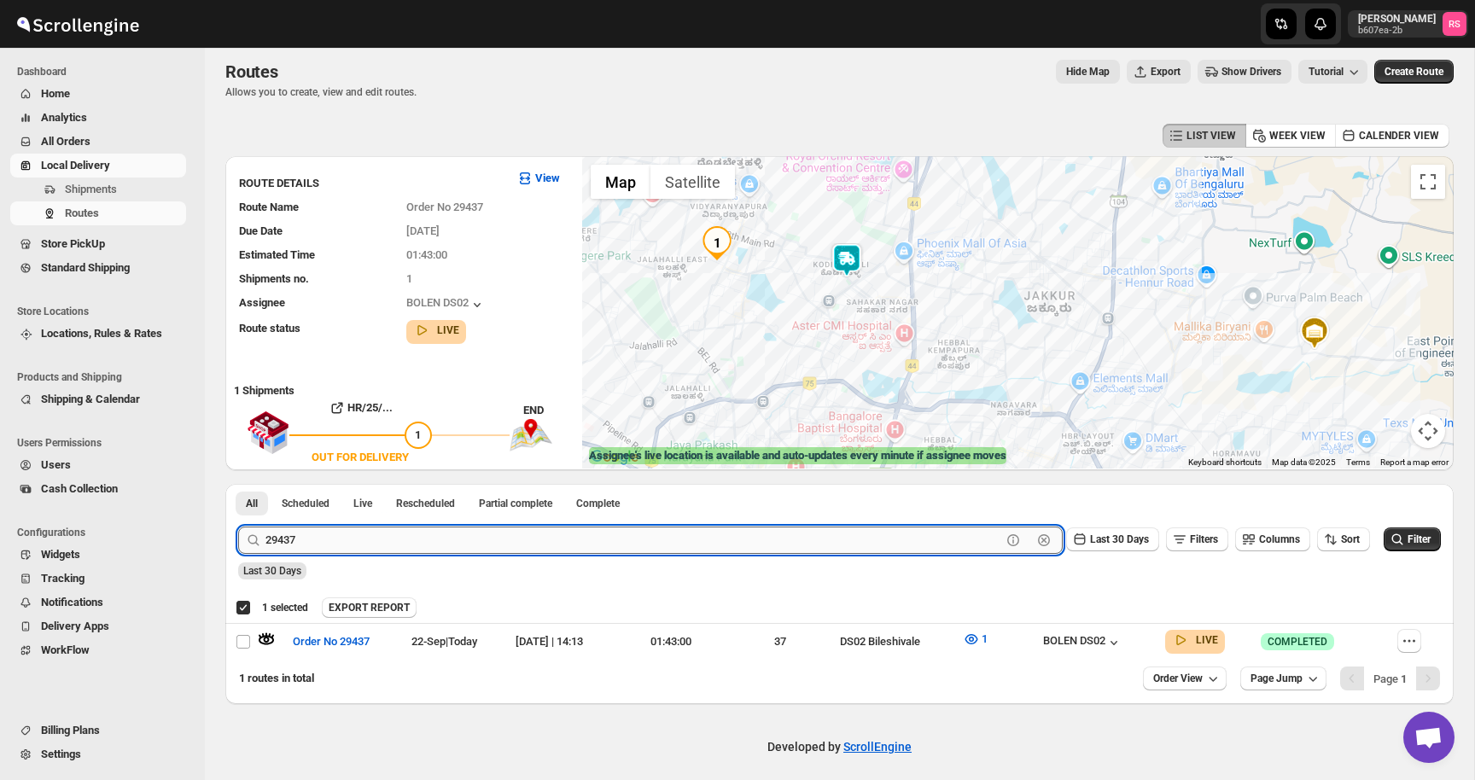
click at [369, 545] on input "29437" at bounding box center [633, 539] width 736 height 27
click at [317, 544] on input "text" at bounding box center [648, 539] width 766 height 27
type input "29438"
click at [238, 484] on button "Submit" at bounding box center [262, 493] width 49 height 18
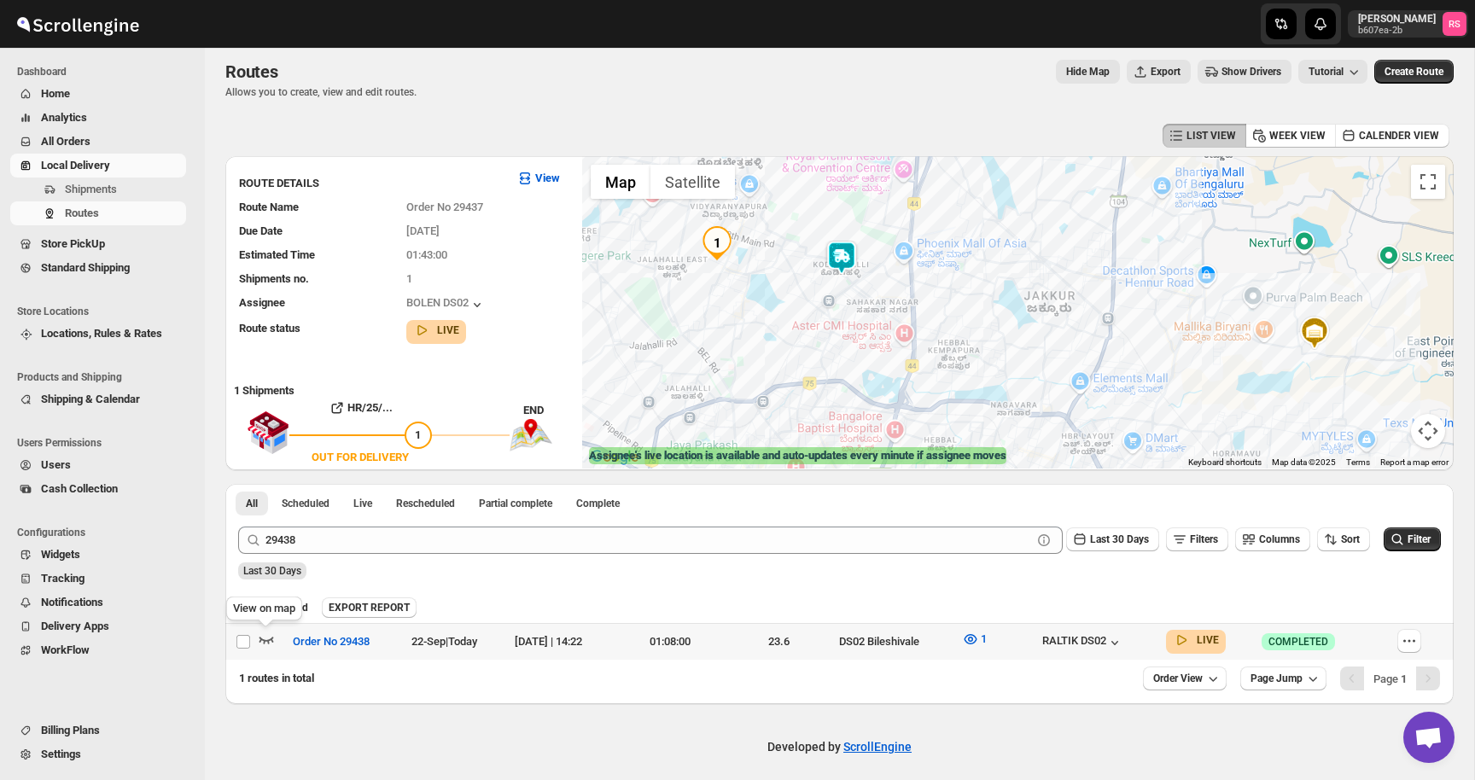
click at [273, 636] on icon "button" at bounding box center [266, 639] width 17 height 17
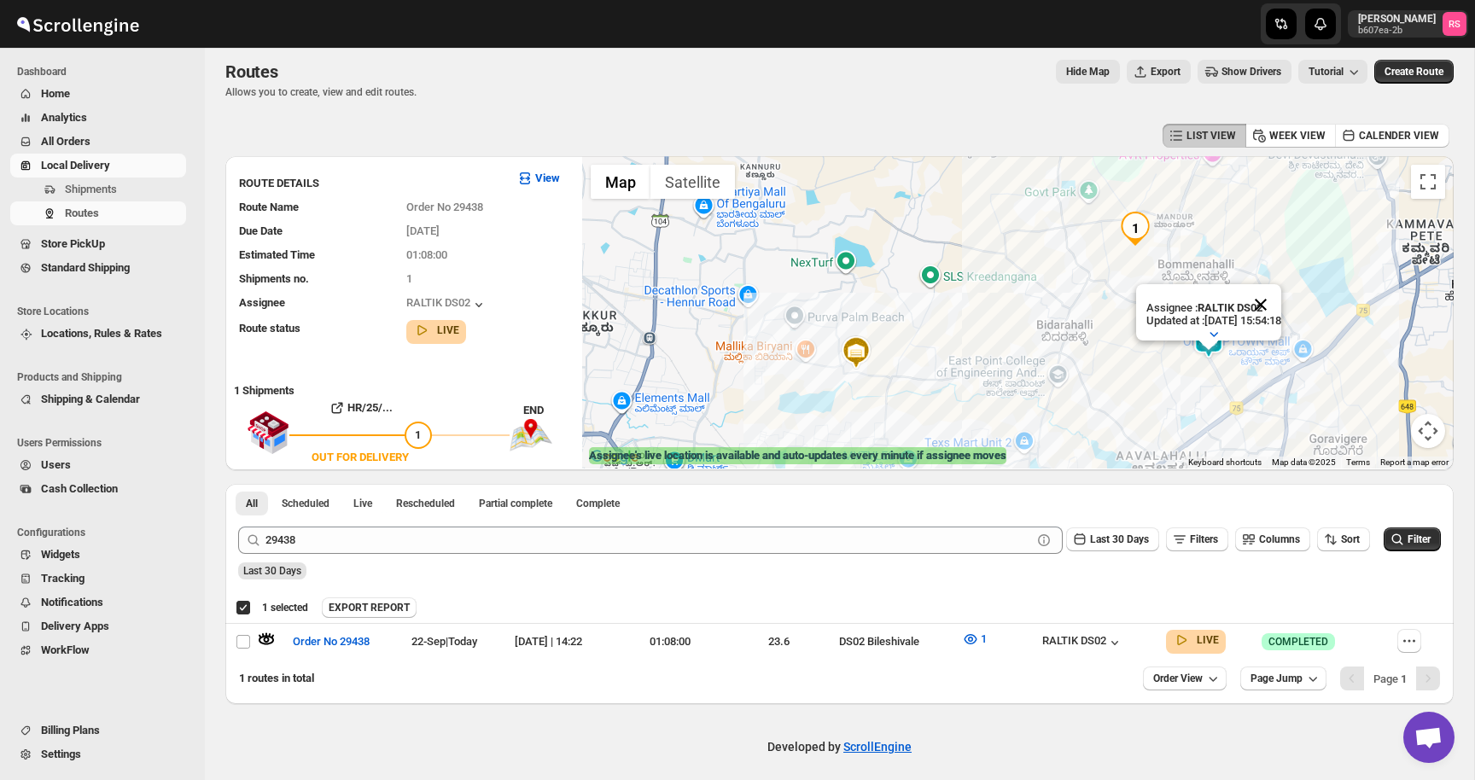
click at [1281, 295] on button "Close" at bounding box center [1260, 304] width 41 height 41
click at [986, 646] on span "1" at bounding box center [983, 639] width 6 height 17
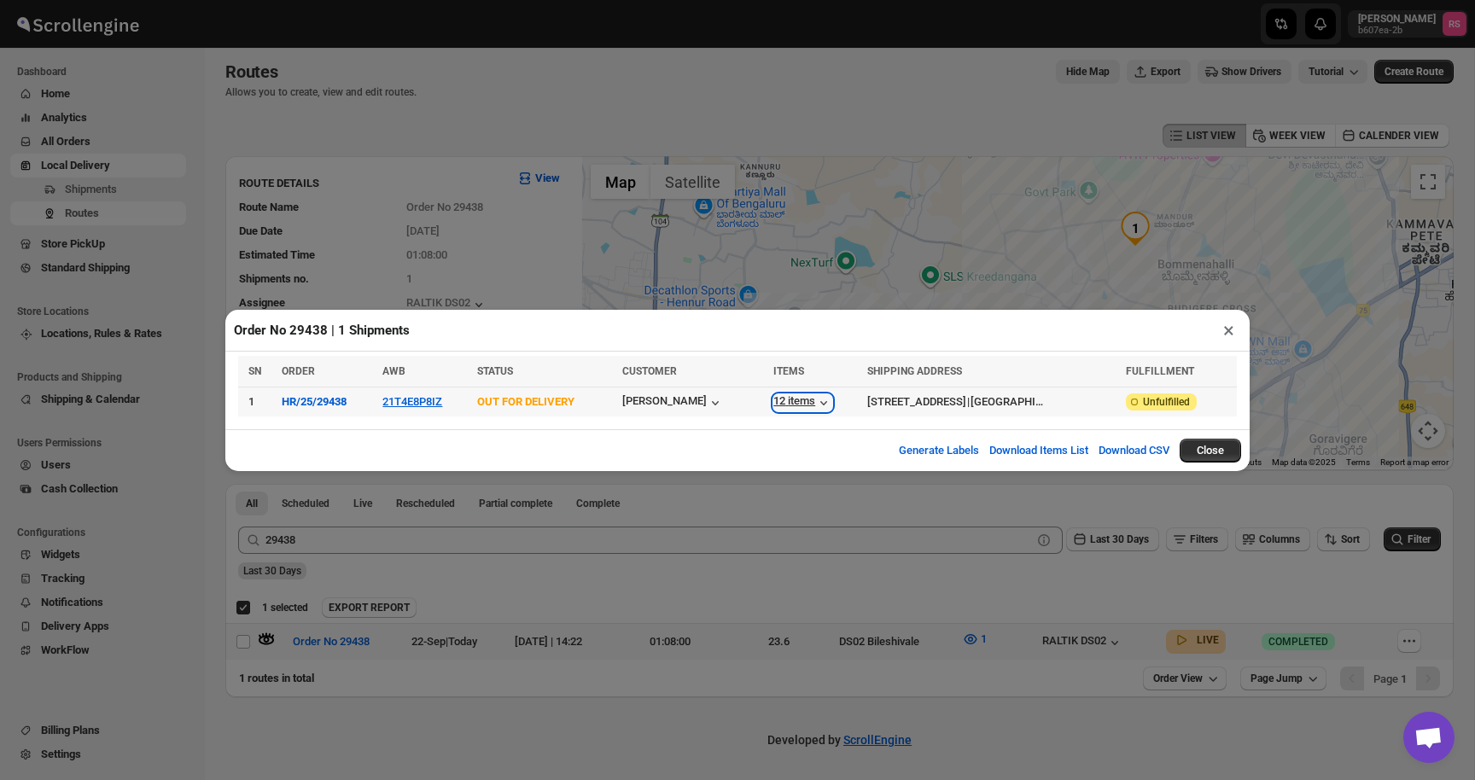
click at [784, 404] on div "12 items" at bounding box center [802, 402] width 59 height 17
click at [1226, 339] on button "×" at bounding box center [1228, 330] width 25 height 24
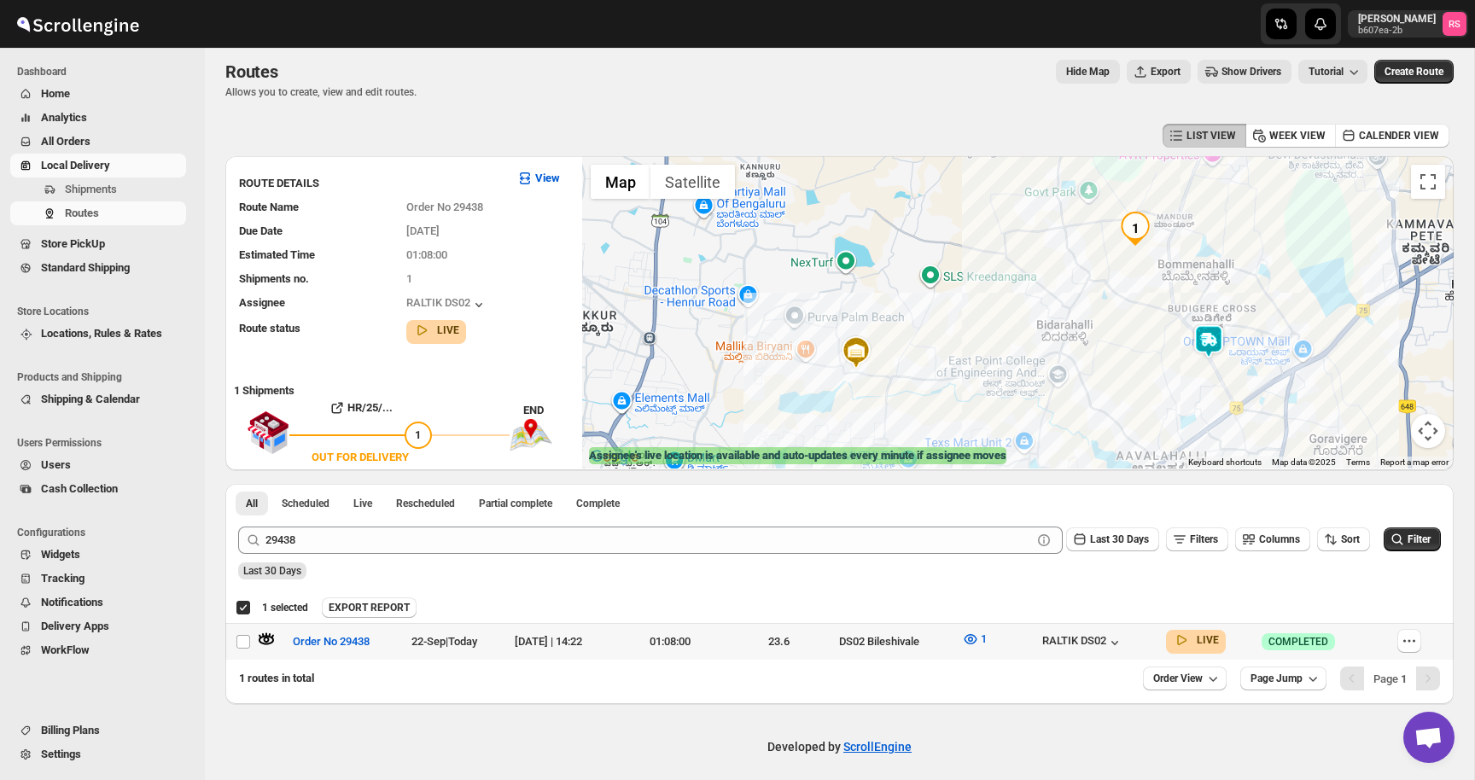
click at [1212, 333] on img at bounding box center [1208, 341] width 34 height 34
click at [1112, 634] on div "RALTIK DS02" at bounding box center [1082, 642] width 81 height 17
click at [1160, 625] on div "Change Assignee View Assignee" at bounding box center [1094, 611] width 214 height 36
click at [1160, 617] on span "View Assignee" at bounding box center [1147, 612] width 67 height 14
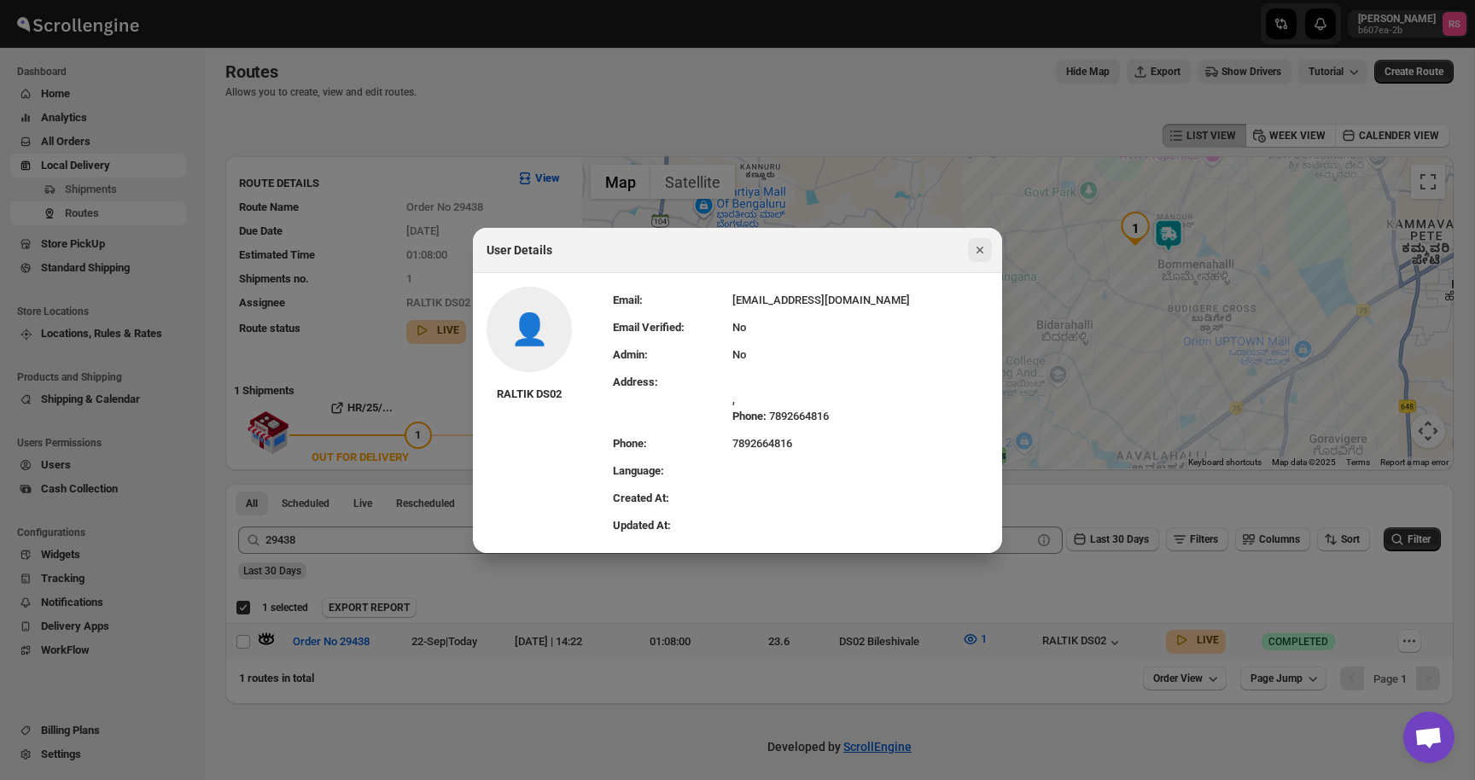
click at [985, 253] on icon "Close" at bounding box center [979, 249] width 17 height 17
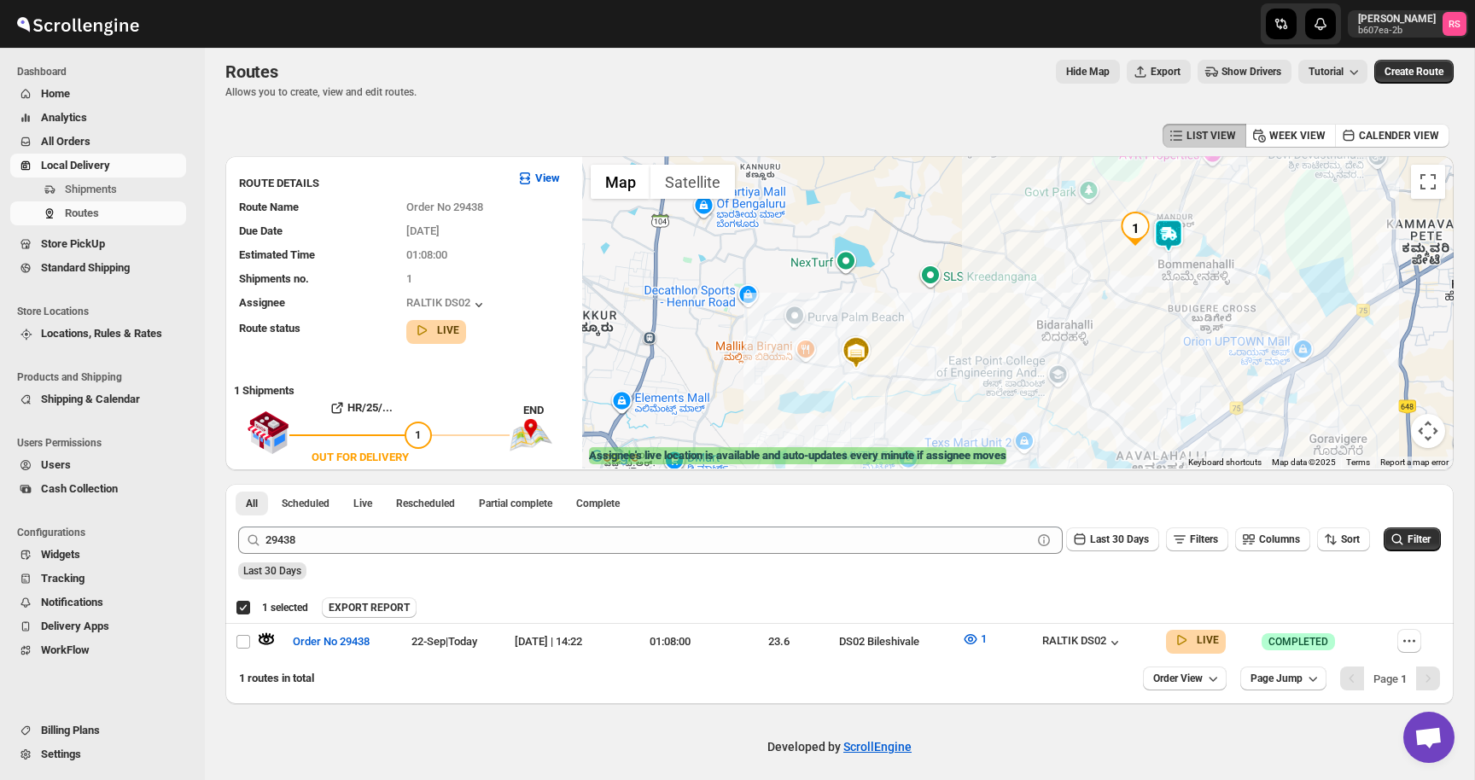
click at [1171, 230] on img at bounding box center [1168, 235] width 34 height 34
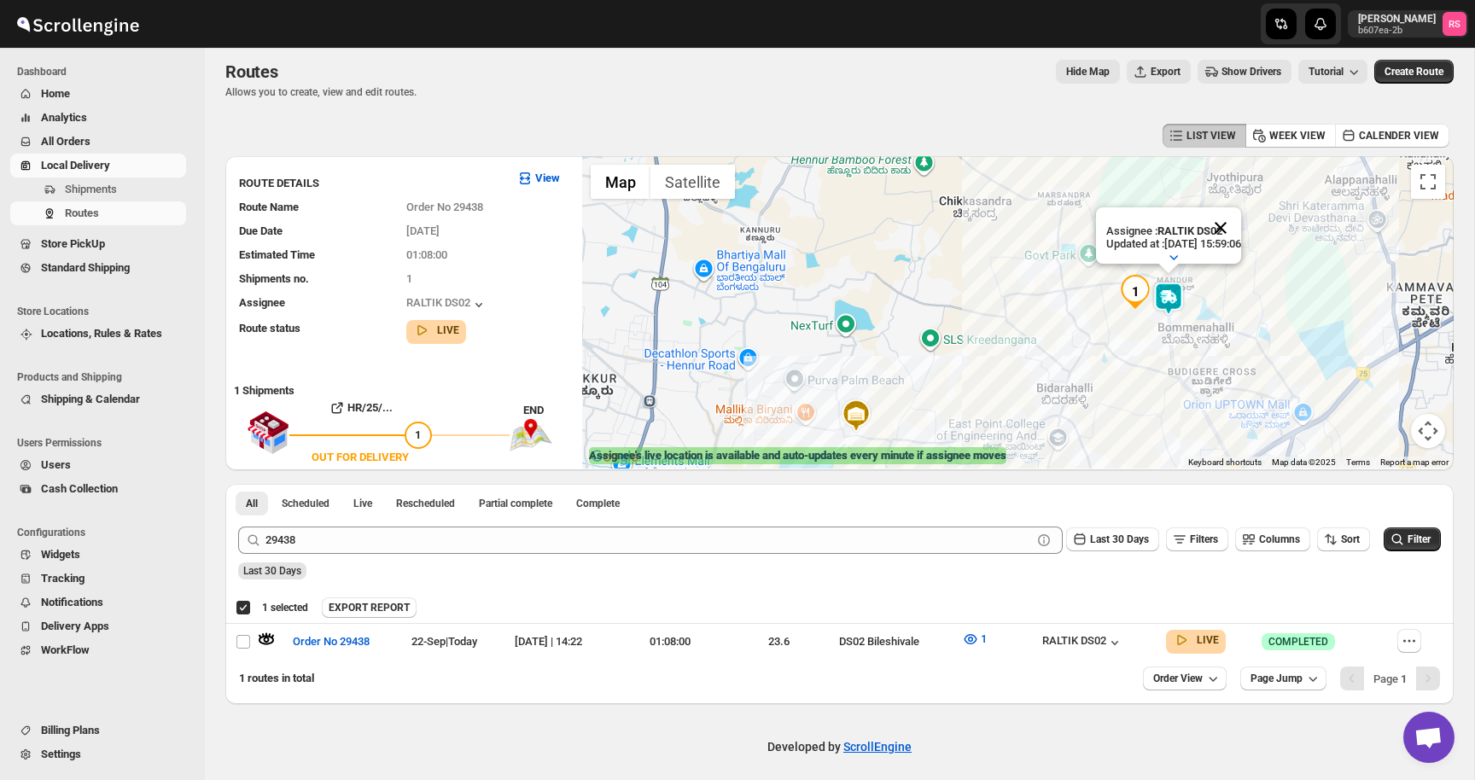
click at [1236, 221] on button "Close" at bounding box center [1220, 227] width 41 height 41
click at [269, 636] on icon "button" at bounding box center [269, 635] width 3 height 4
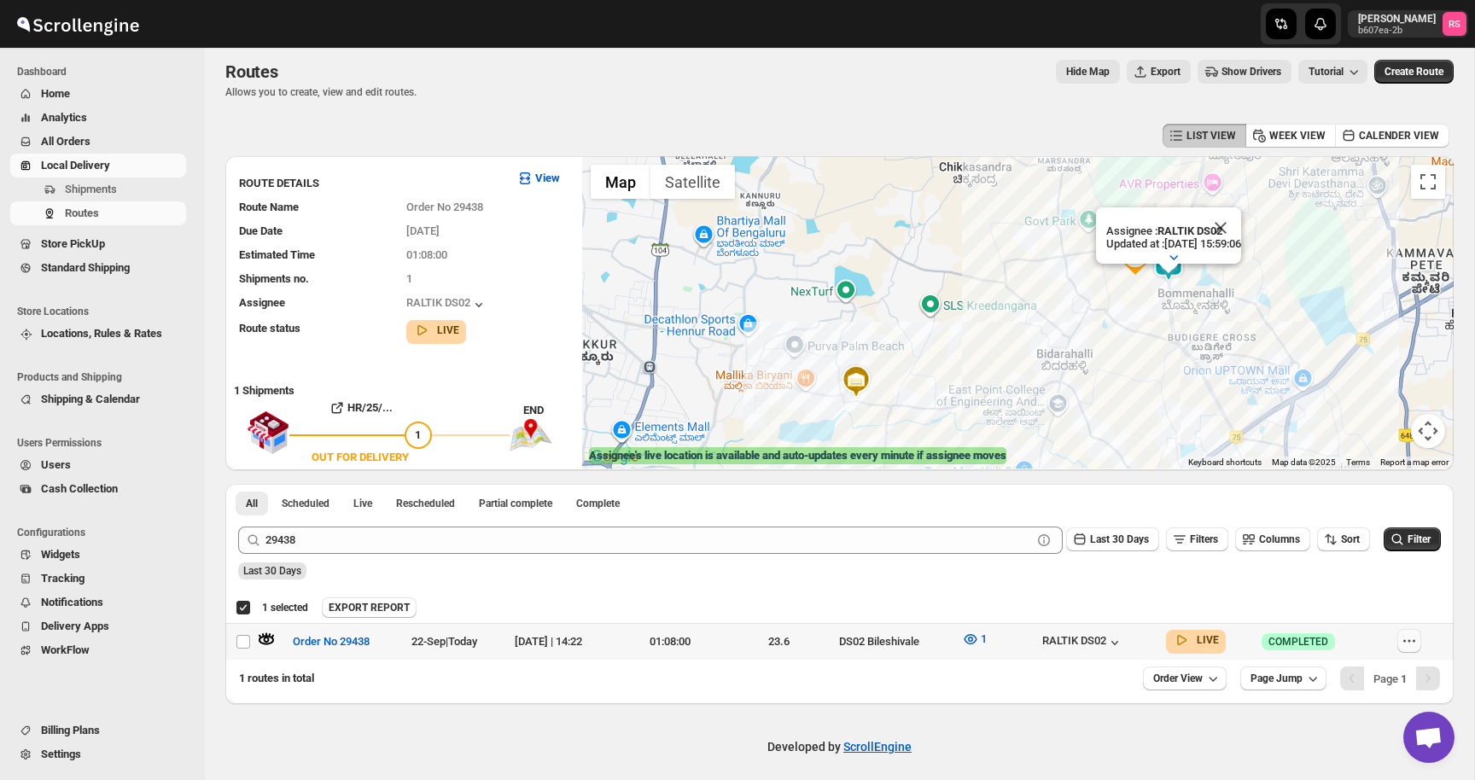
click at [1402, 641] on button "button" at bounding box center [1409, 641] width 24 height 24
checkbox input "false"
checkbox input "true"
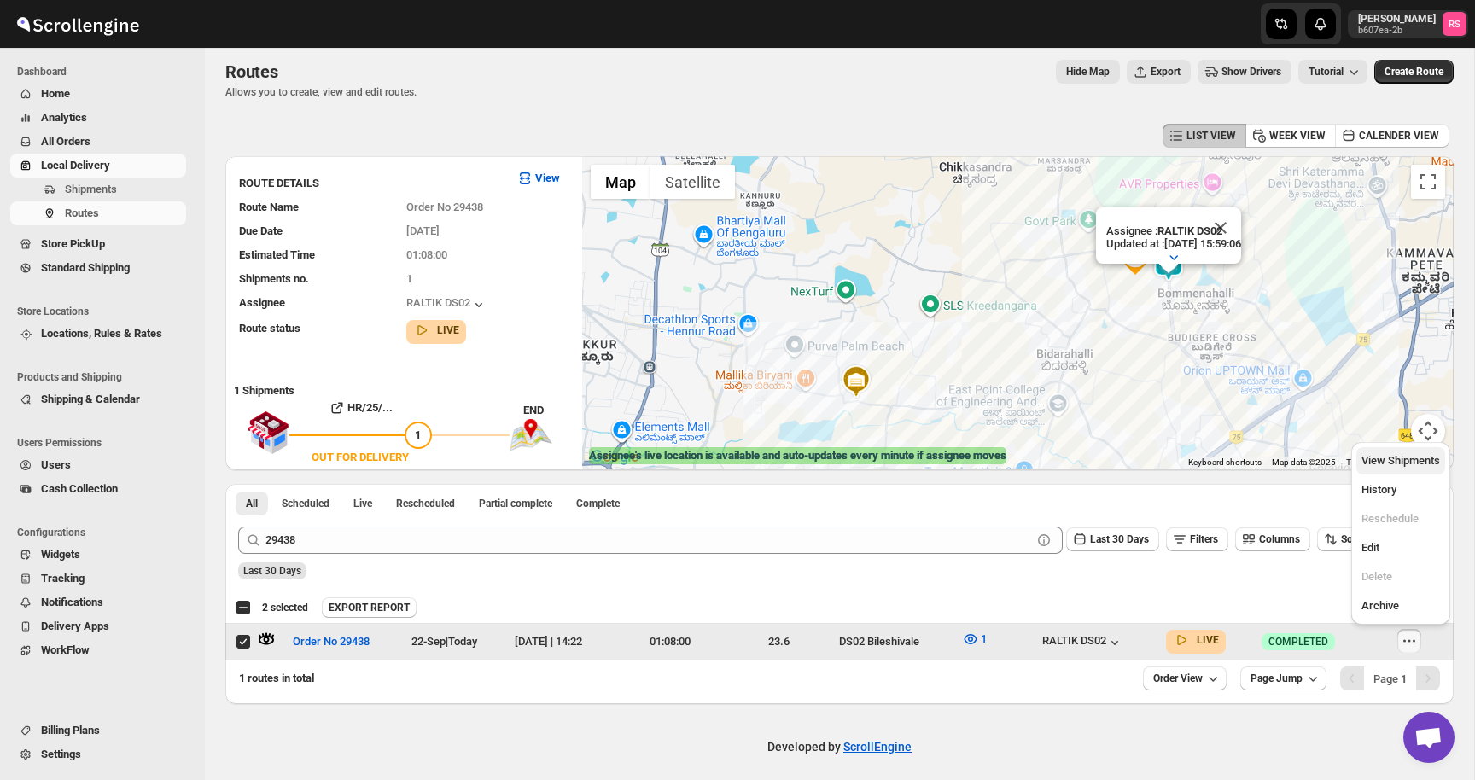
click at [1422, 460] on span "View Shipments" at bounding box center [1400, 460] width 79 height 13
checkbox input "true"
checkbox input "false"
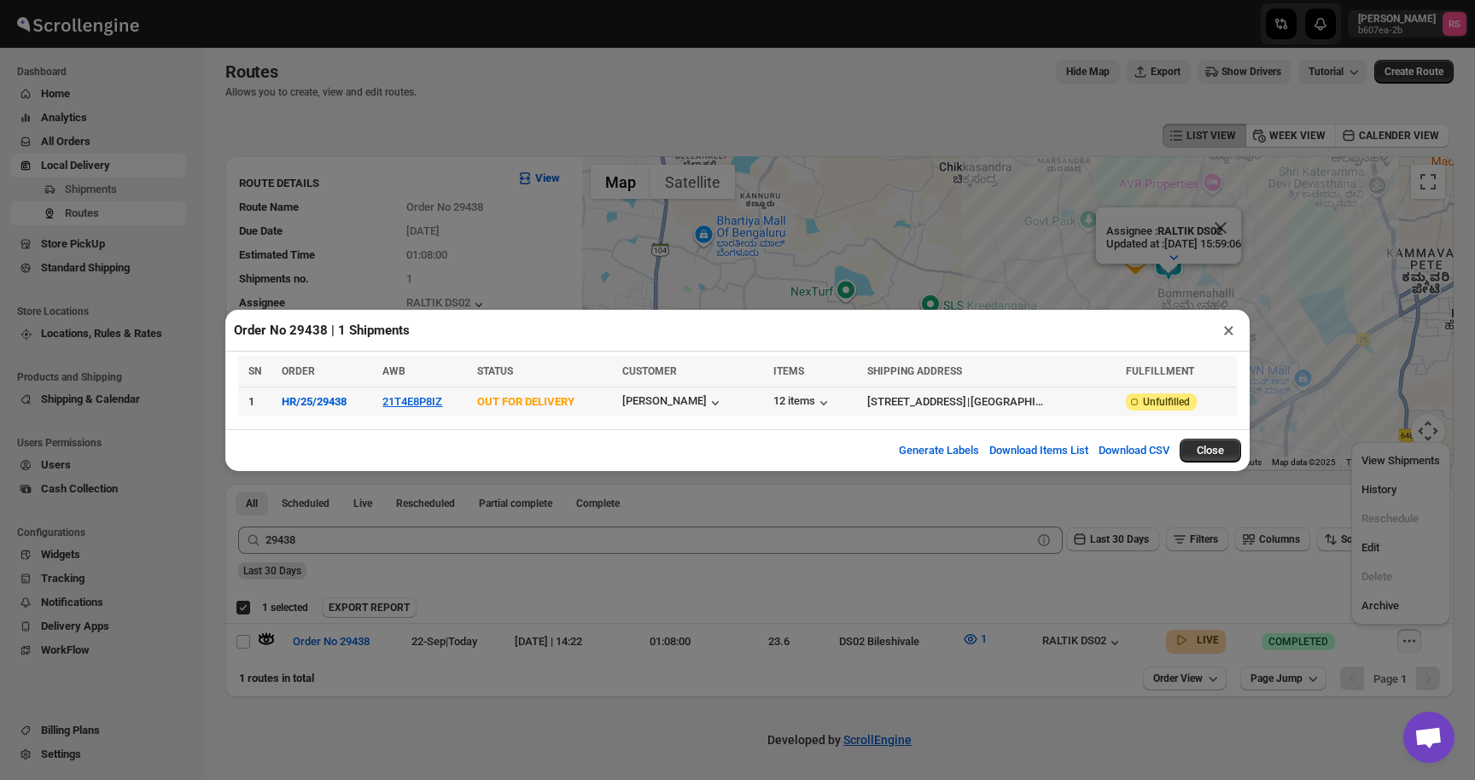
click at [433, 394] on td "21T4E8P8IZ" at bounding box center [424, 402] width 95 height 30
click at [429, 401] on button "21T4E8P8IZ" at bounding box center [412, 401] width 60 height 13
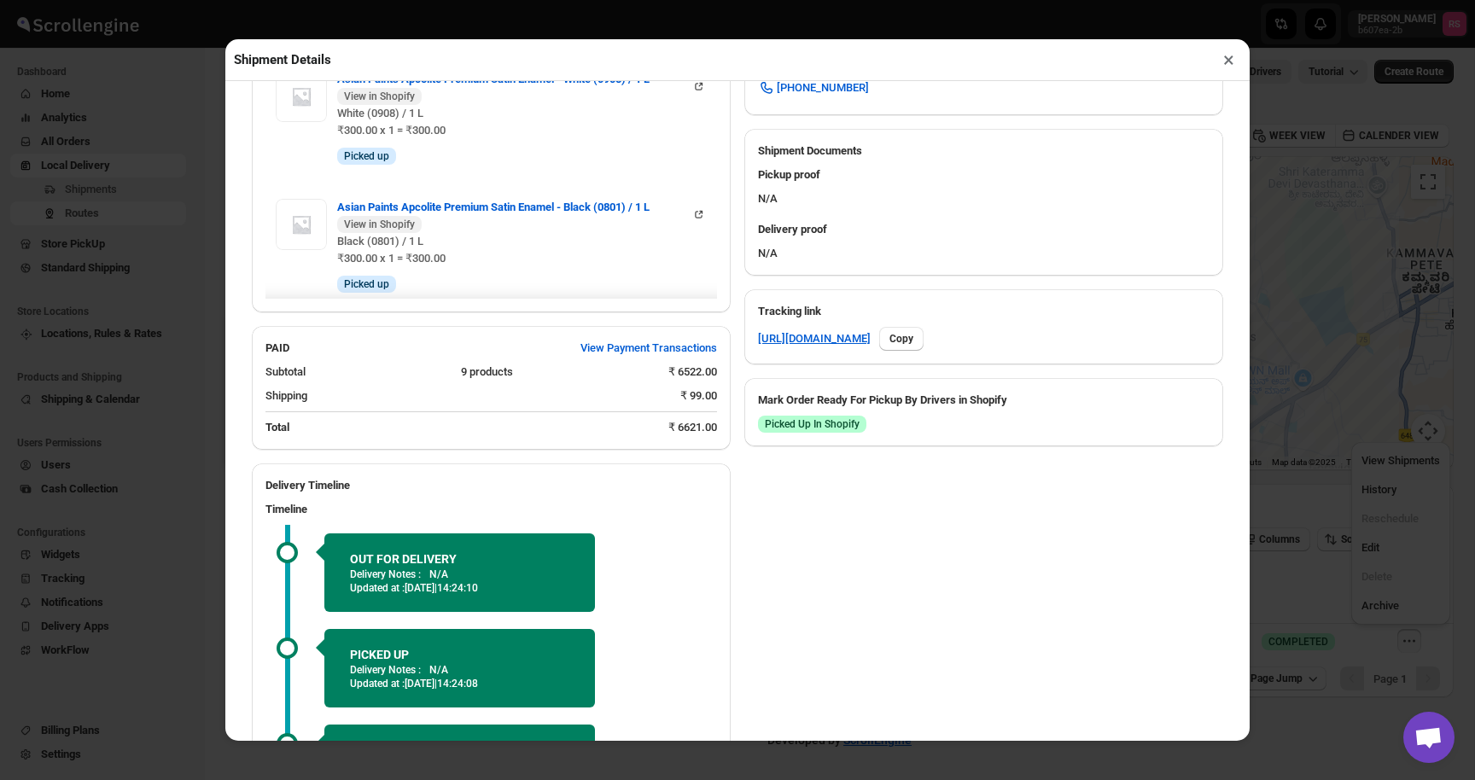
scroll to position [706, 0]
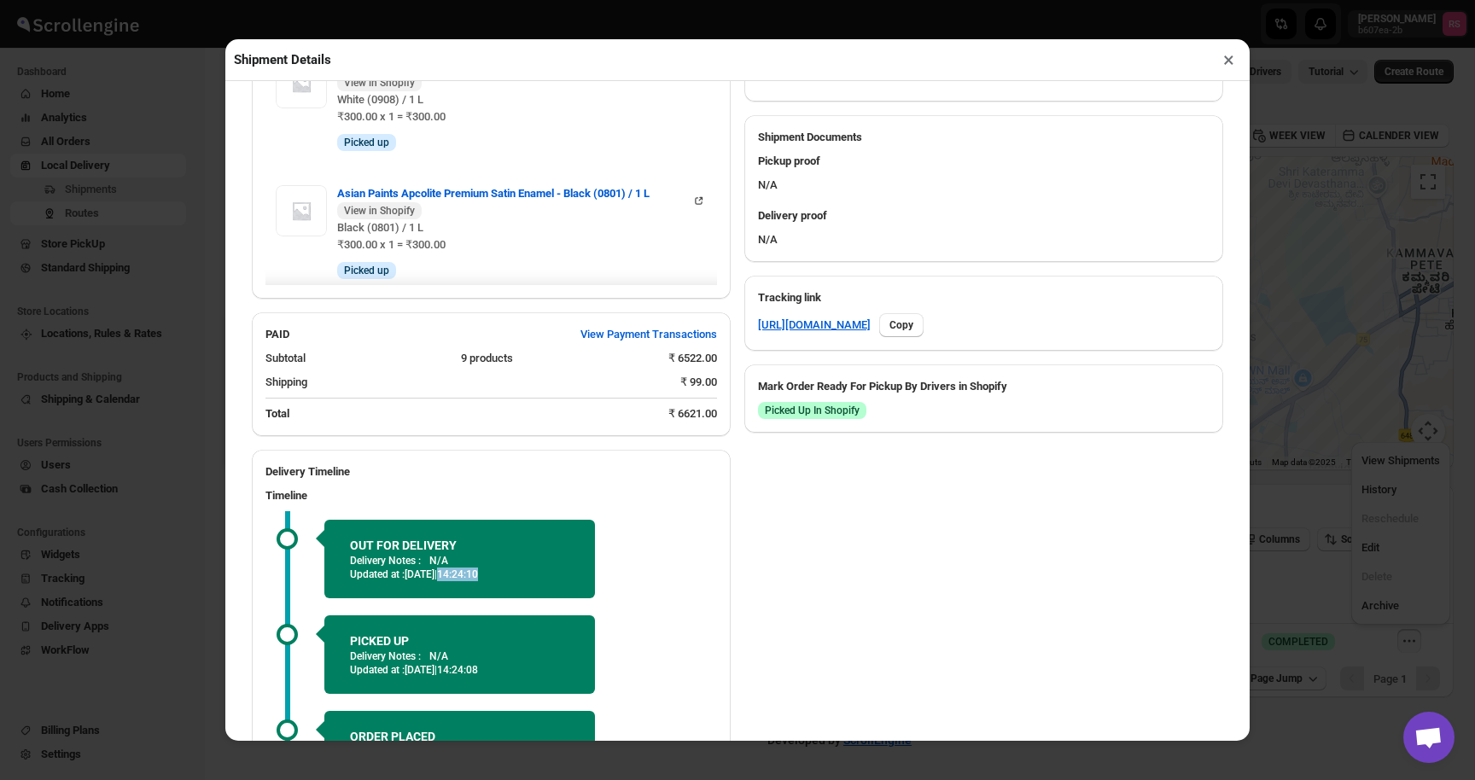
drag, startPoint x: 479, startPoint y: 571, endPoint x: 540, endPoint y: 572, distance: 61.4
click at [540, 572] on p "Updated at : [DATE] | 14:24:10" at bounding box center [459, 574] width 219 height 14
drag, startPoint x: 480, startPoint y: 573, endPoint x: 519, endPoint y: 576, distance: 39.4
click at [478, 576] on span "[DATE] | 14:24:10" at bounding box center [440, 574] width 73 height 12
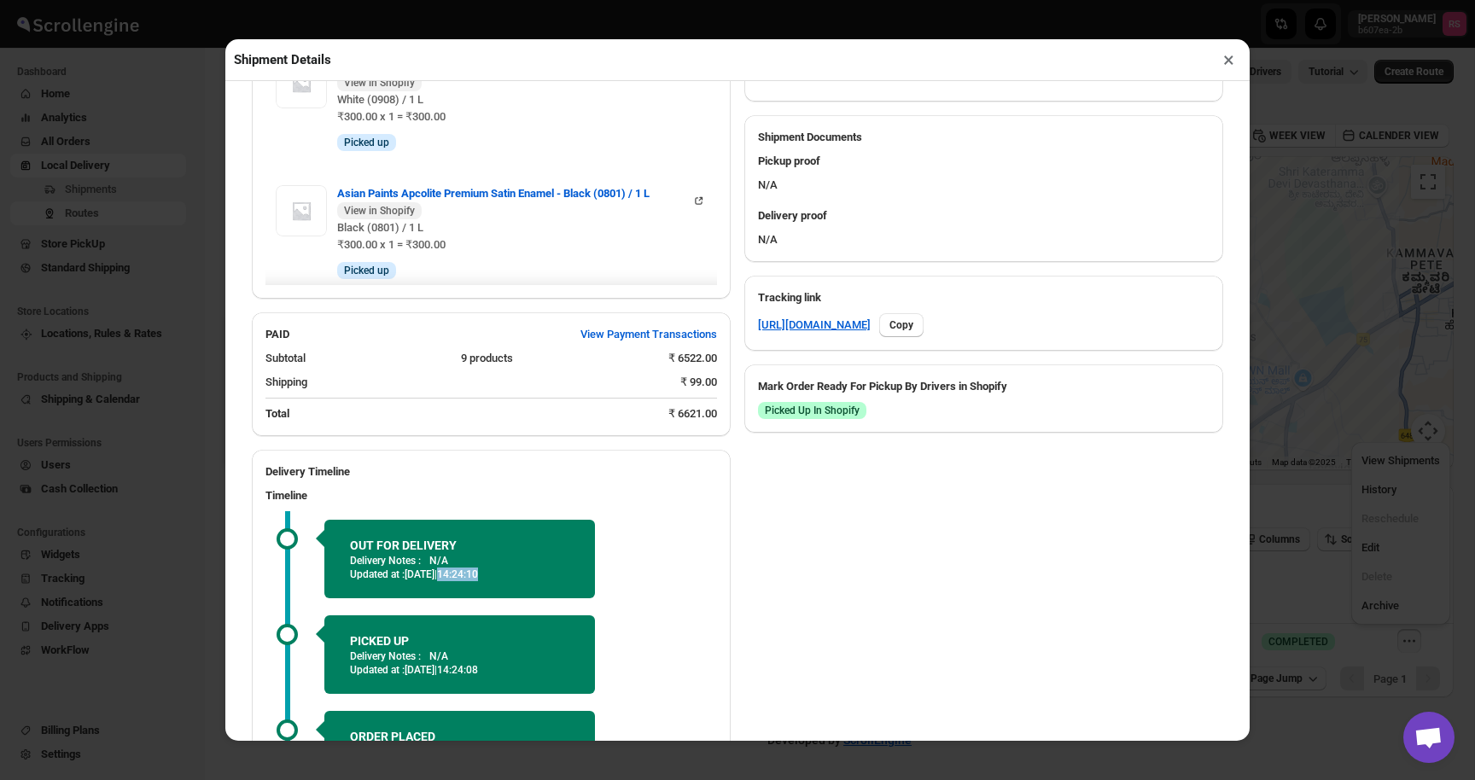
click at [478, 576] on span "[DATE] | 14:24:10" at bounding box center [440, 574] width 73 height 12
drag, startPoint x: 524, startPoint y: 576, endPoint x: 480, endPoint y: 579, distance: 44.4
click at [480, 579] on p "Updated at : [DATE] | 14:24:10" at bounding box center [459, 574] width 219 height 14
click at [478, 579] on span "[DATE] | 14:24:10" at bounding box center [440, 574] width 73 height 12
drag, startPoint x: 480, startPoint y: 578, endPoint x: 524, endPoint y: 579, distance: 44.4
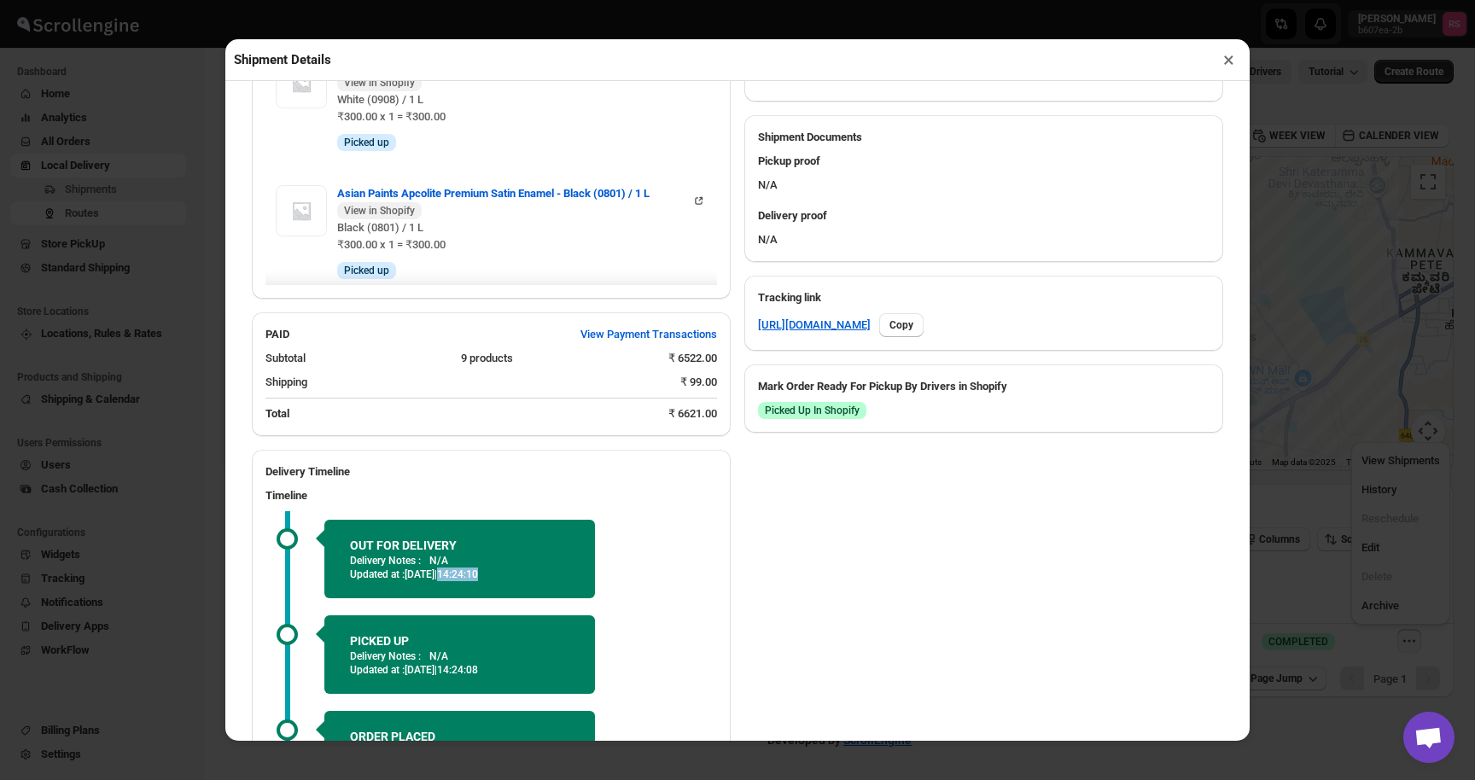
click at [524, 579] on p "Updated at : [DATE] | 14:24:10" at bounding box center [459, 574] width 219 height 14
drag, startPoint x: 524, startPoint y: 579, endPoint x: 482, endPoint y: 578, distance: 41.8
click at [482, 578] on p "Updated at : [DATE] | 14:24:10" at bounding box center [459, 574] width 219 height 14
click at [478, 578] on span "[DATE] | 14:24:10" at bounding box center [440, 574] width 73 height 12
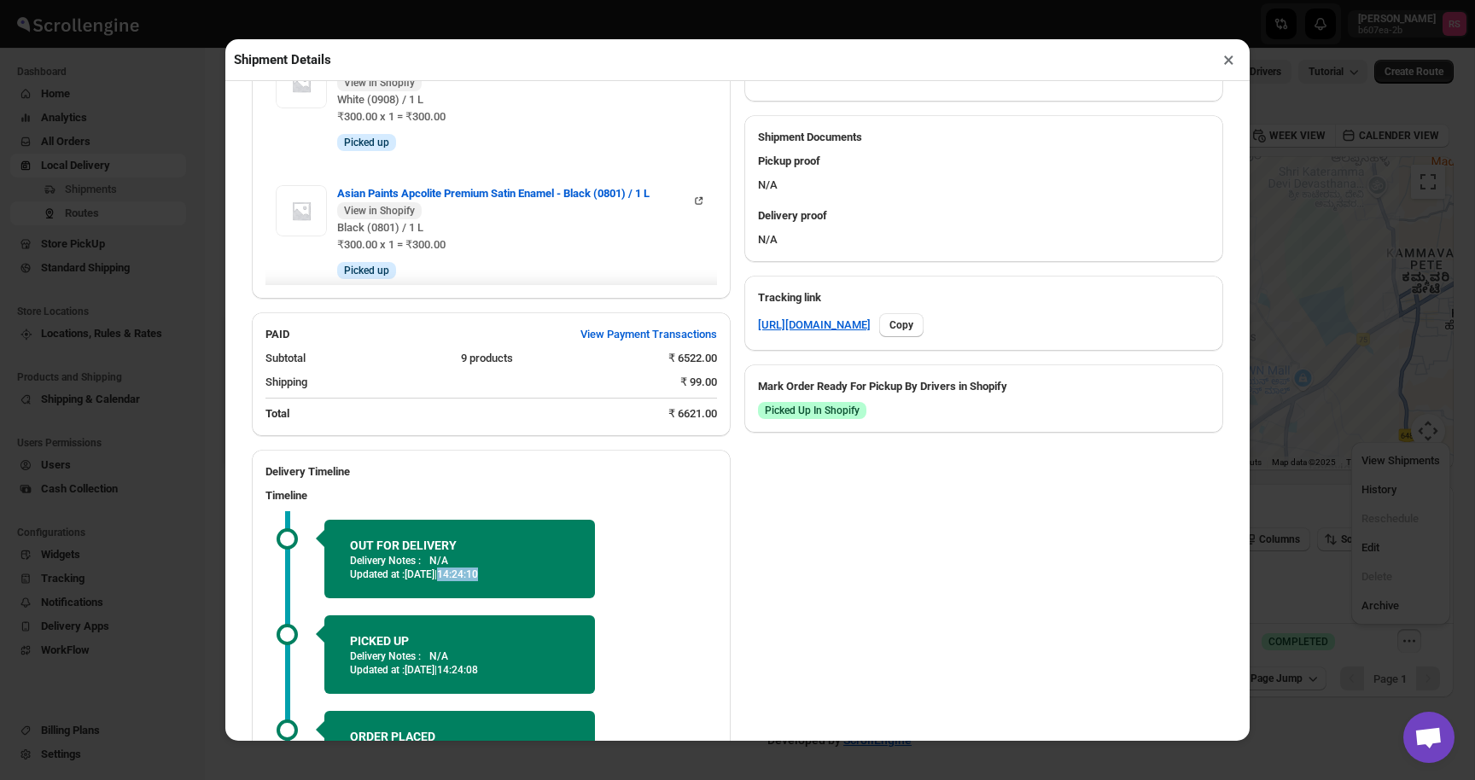
drag, startPoint x: 479, startPoint y: 578, endPoint x: 532, endPoint y: 571, distance: 53.3
click at [532, 571] on p "Updated at : [DATE] | 14:24:10" at bounding box center [459, 574] width 219 height 14
drag, startPoint x: 477, startPoint y: 573, endPoint x: 528, endPoint y: 575, distance: 51.2
click at [528, 575] on p "Updated at : [DATE] | 14:24:10" at bounding box center [459, 574] width 219 height 14
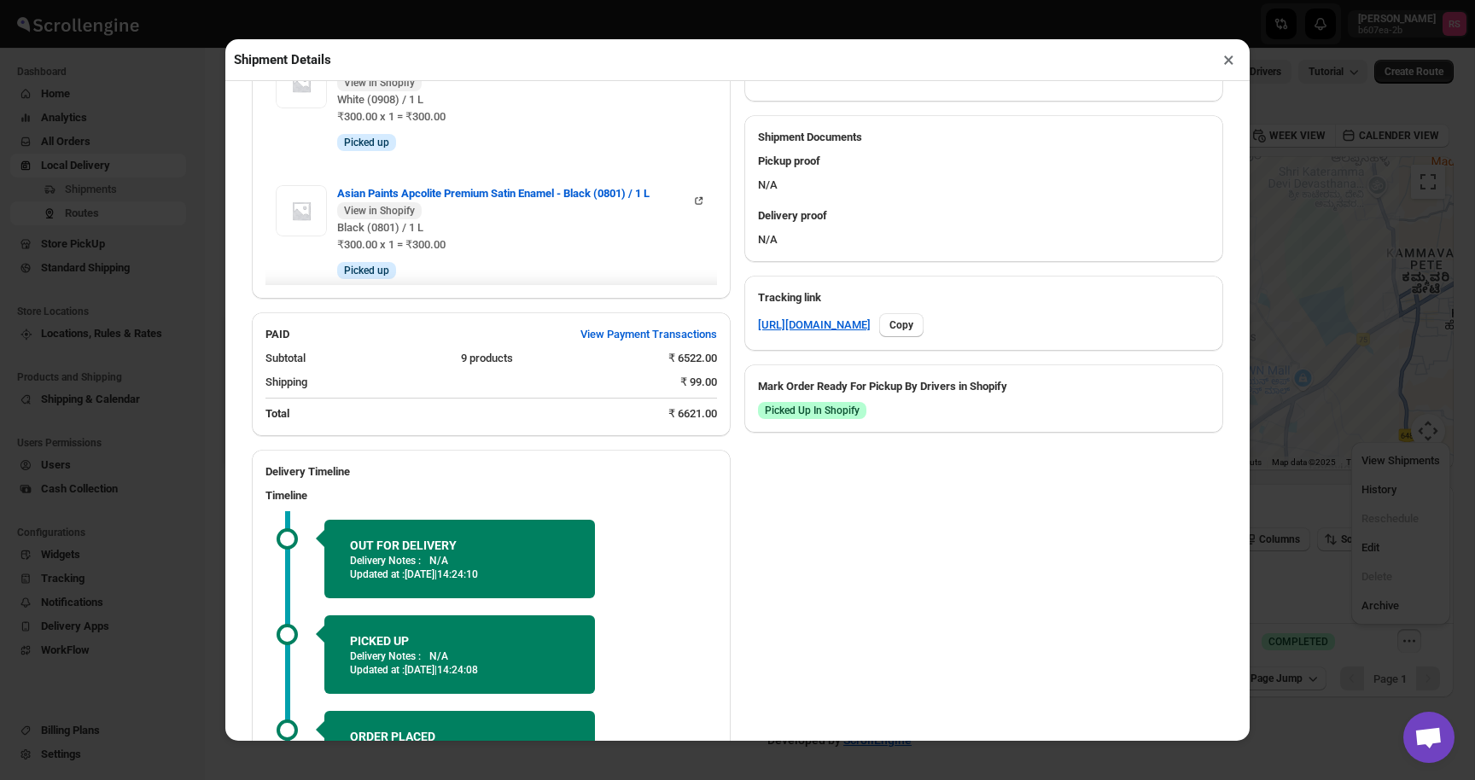
click at [478, 574] on span "[DATE] | 14:24:10" at bounding box center [440, 574] width 73 height 12
drag, startPoint x: 480, startPoint y: 574, endPoint x: 536, endPoint y: 575, distance: 56.3
click at [536, 575] on p "Updated at : [DATE] | 14:24:10" at bounding box center [459, 574] width 219 height 14
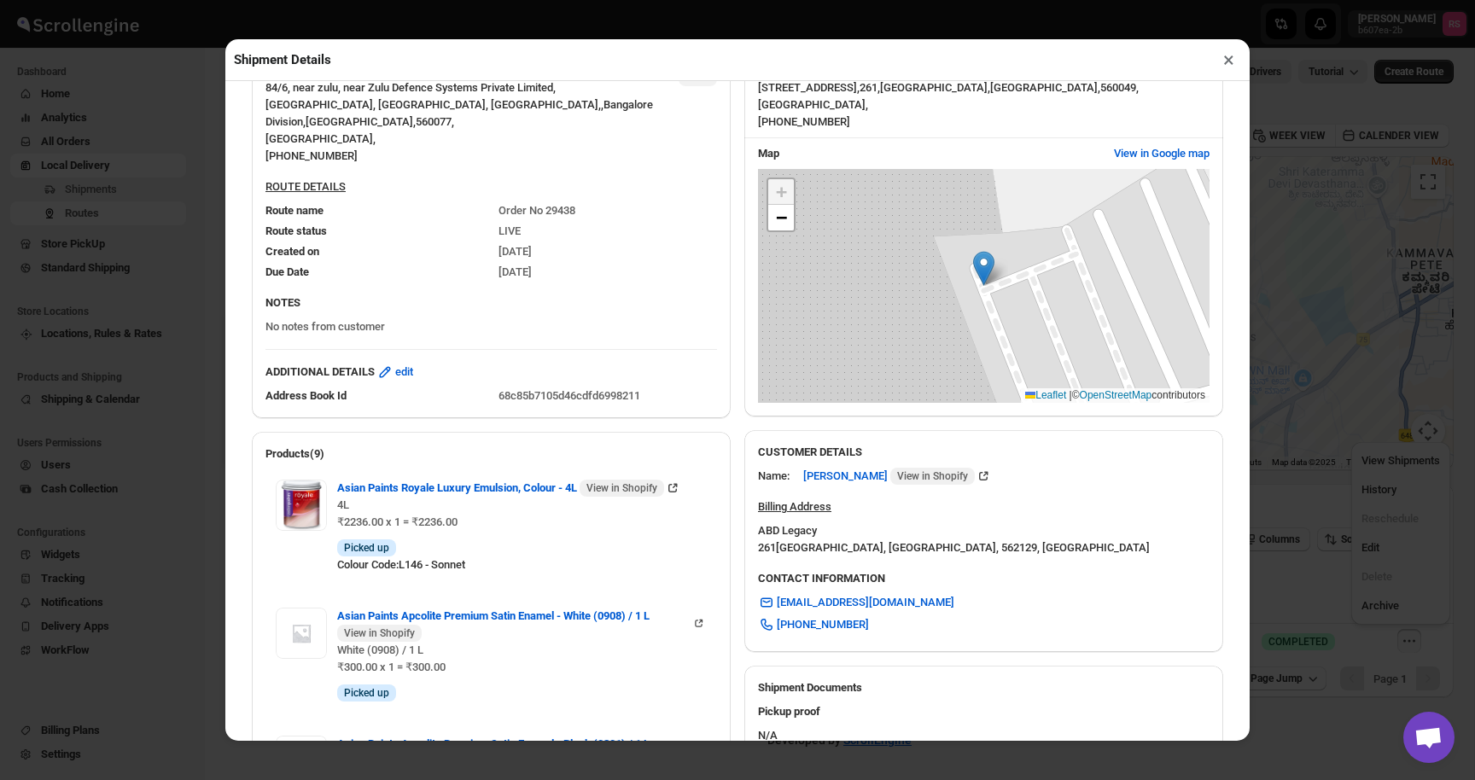
scroll to position [0, 0]
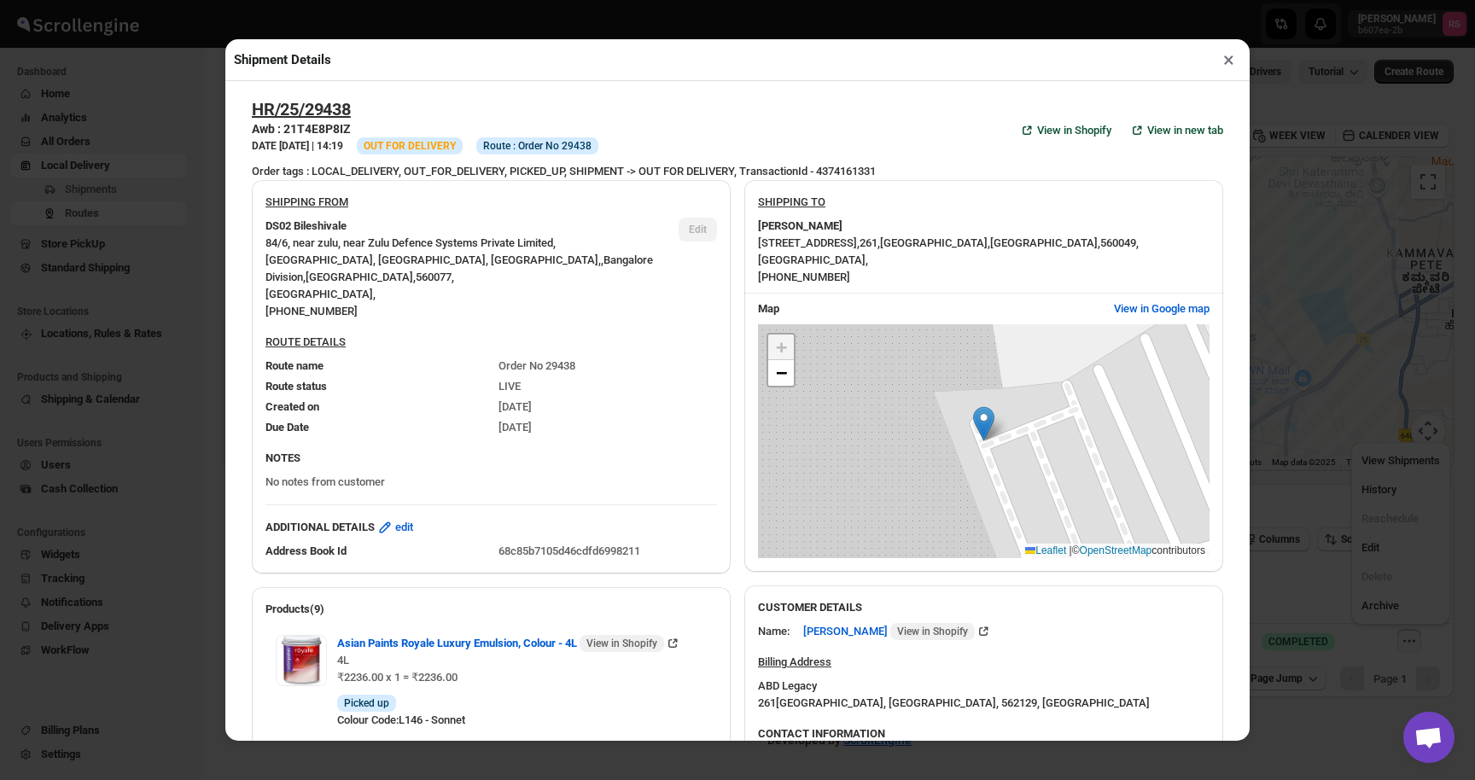
click at [1232, 59] on button "×" at bounding box center [1228, 60] width 25 height 24
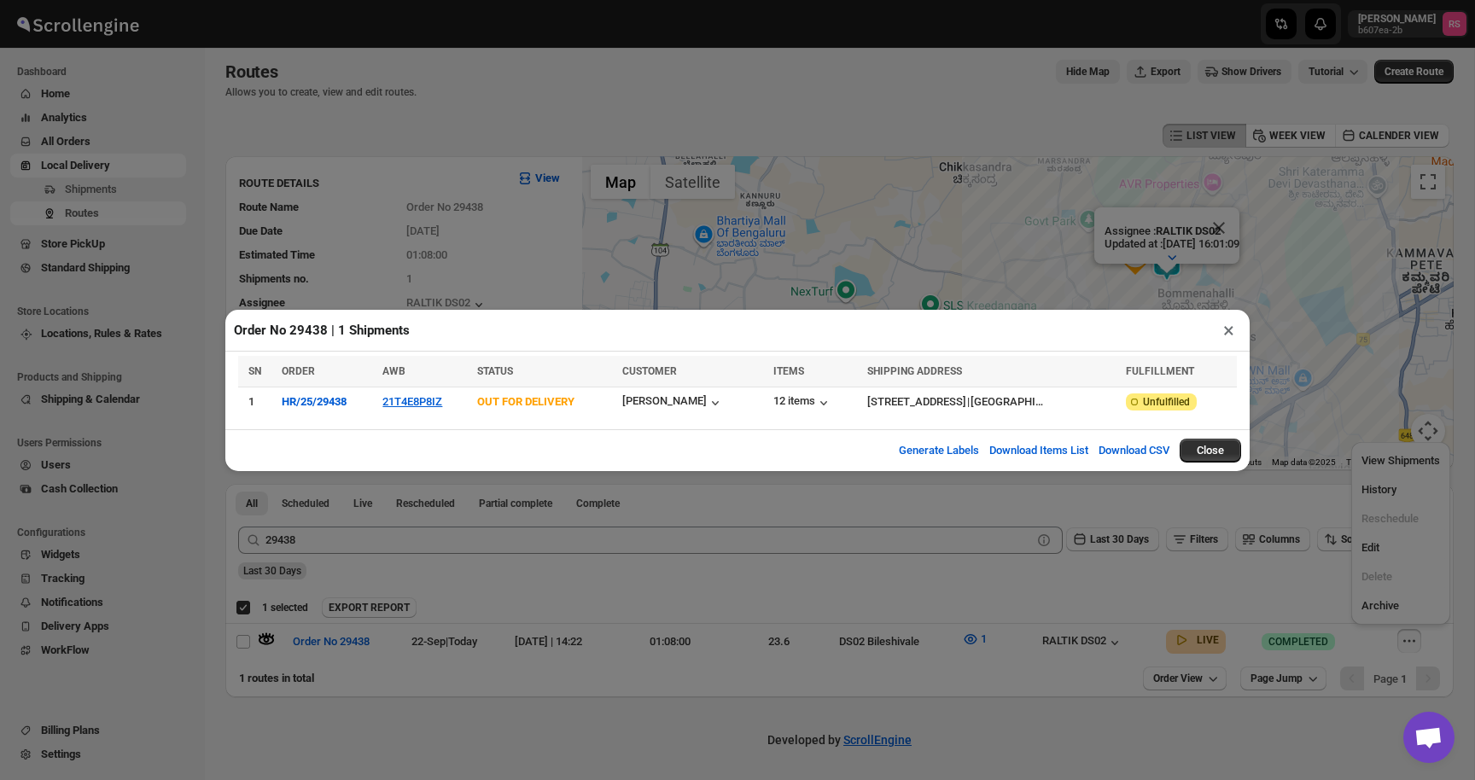
click at [1228, 327] on button "×" at bounding box center [1228, 330] width 25 height 24
